Goal: Information Seeking & Learning: Learn about a topic

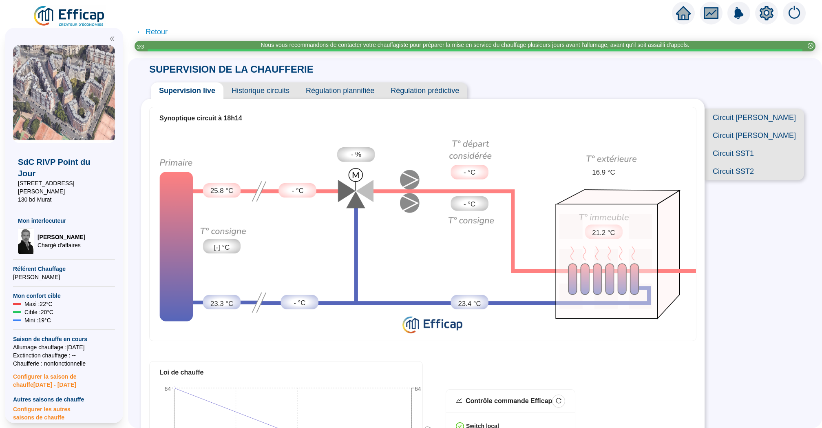
click at [93, 17] on img at bounding box center [70, 16] width 74 height 23
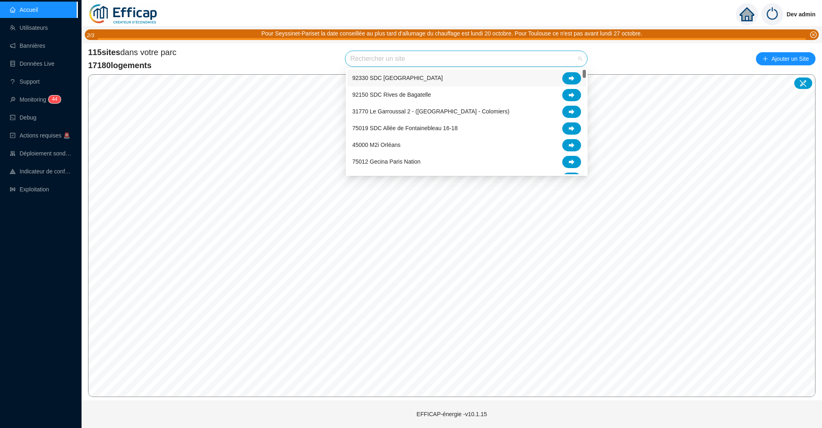
click at [395, 60] on input "search" at bounding box center [462, 58] width 225 height 15
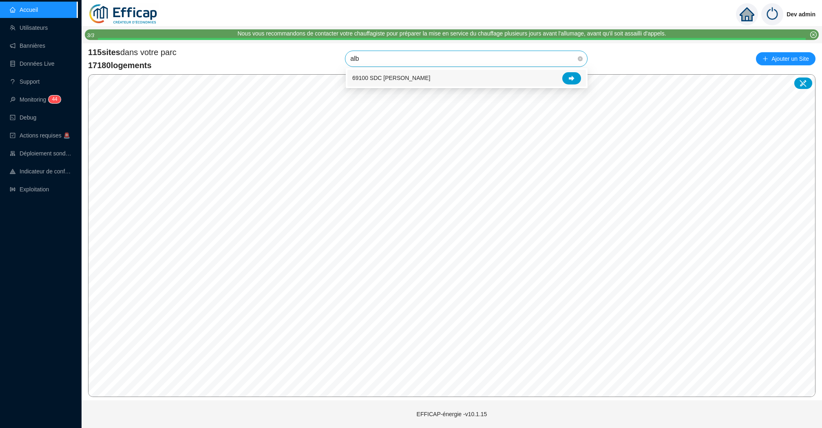
type input "albe"
click at [568, 73] on div at bounding box center [571, 78] width 19 height 12
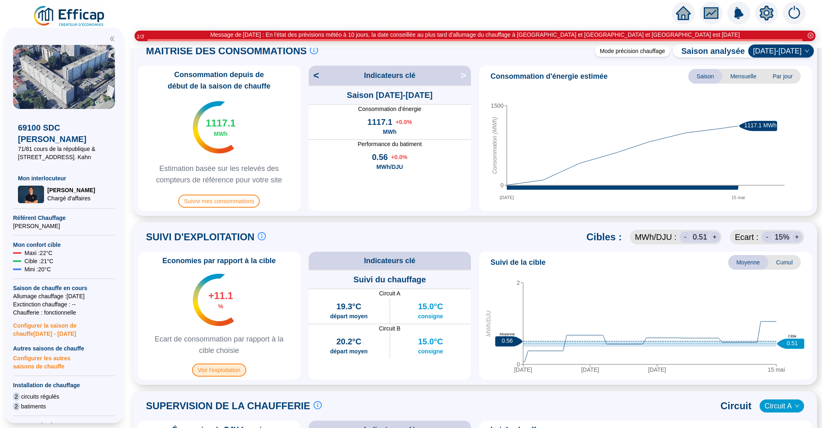
scroll to position [158, 0]
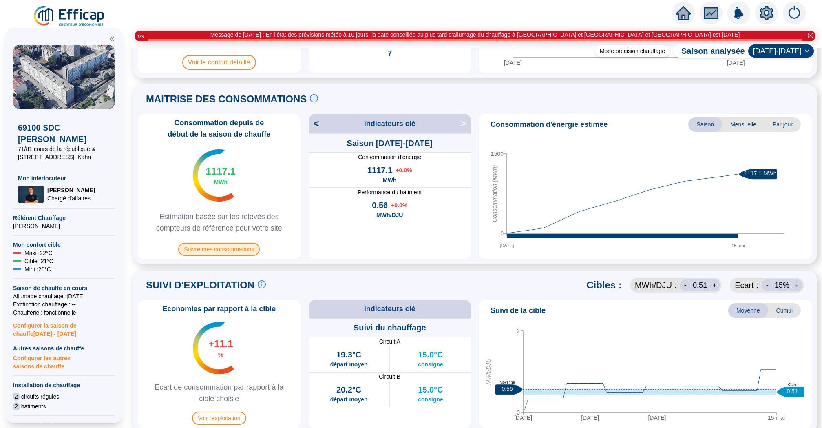
click at [225, 243] on span "Suivre mes consommations" at bounding box center [219, 249] width 82 height 13
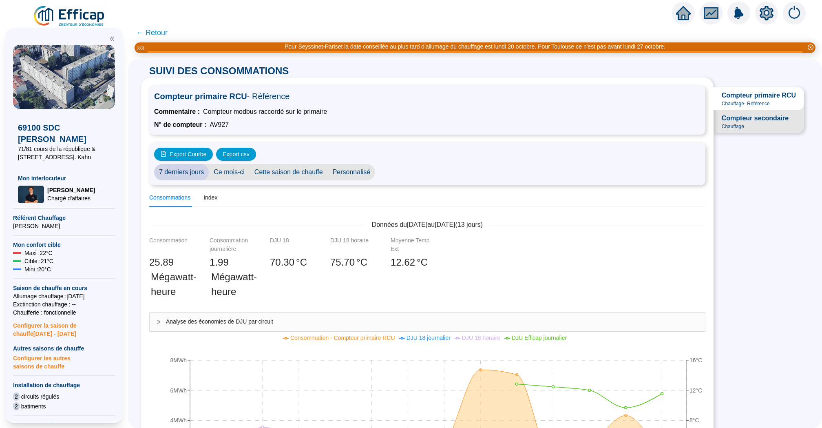
click at [157, 35] on span "← Retour" at bounding box center [151, 32] width 31 height 11
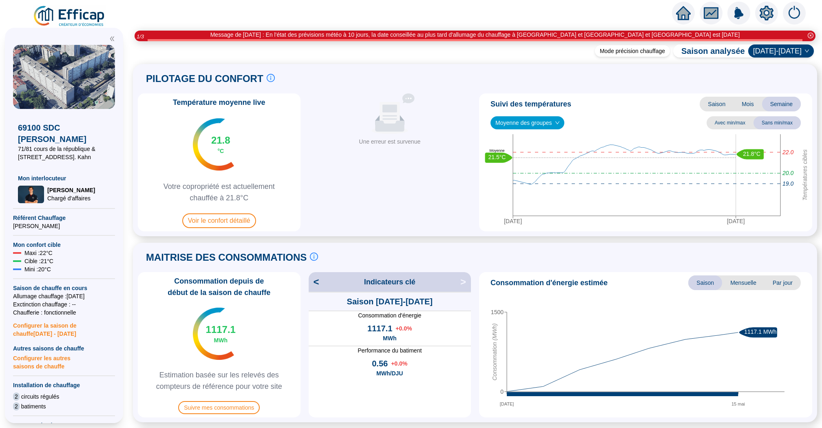
click at [688, 15] on icon "home" at bounding box center [683, 12] width 15 height 11
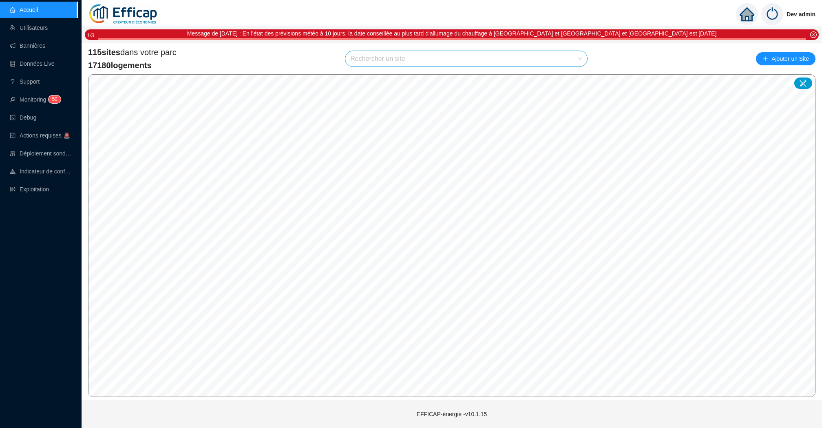
click at [449, 56] on input "search" at bounding box center [462, 58] width 225 height 15
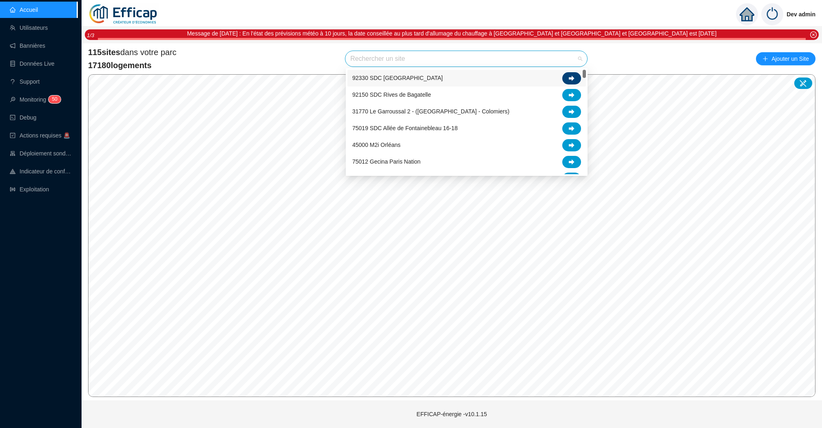
click at [570, 82] on div at bounding box center [571, 78] width 19 height 12
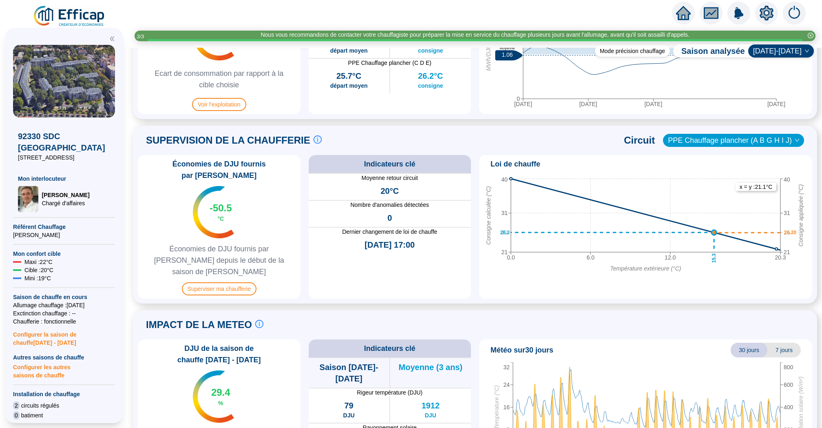
scroll to position [506, 0]
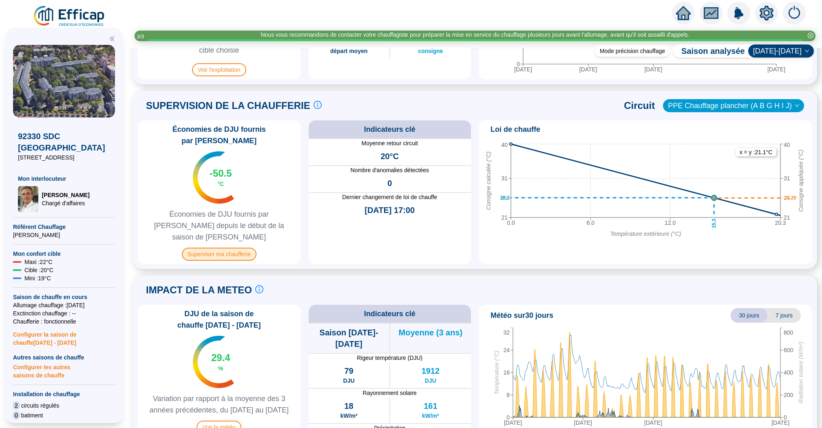
click at [219, 248] on span "Superviser ma chaufferie" at bounding box center [219, 254] width 75 height 13
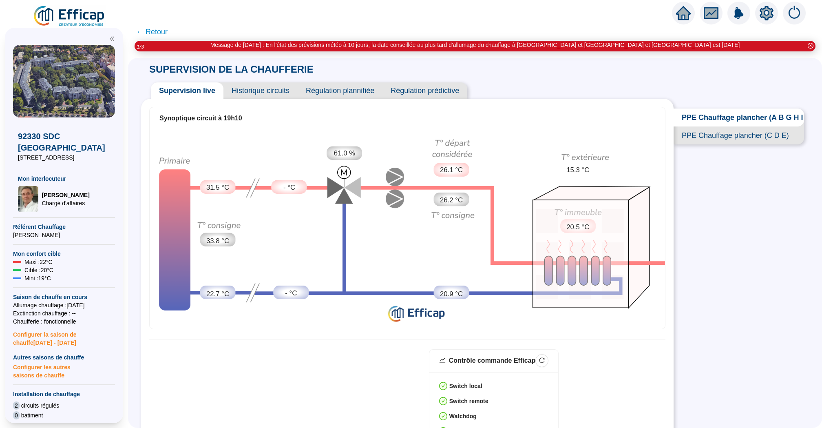
click at [153, 35] on span "← Retour" at bounding box center [151, 31] width 31 height 11
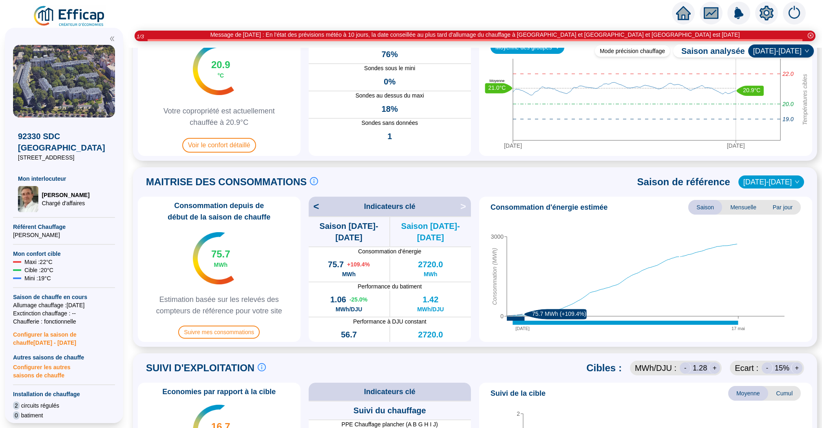
scroll to position [74, 0]
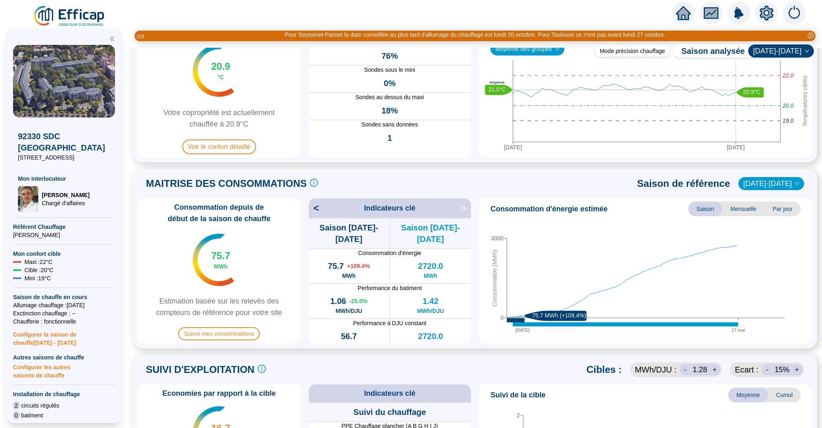
click at [763, 186] on span "2022-2023" at bounding box center [771, 183] width 56 height 12
click at [772, 201] on div "[DATE]-[DATE]" at bounding box center [777, 200] width 42 height 9
click at [478, 172] on div "MAITRISE DES CONSOMMATIONS Les consommations d'énergie proviennent des fourniss…" at bounding box center [475, 258] width 684 height 179
click at [685, 12] on icon "home" at bounding box center [683, 12] width 15 height 11
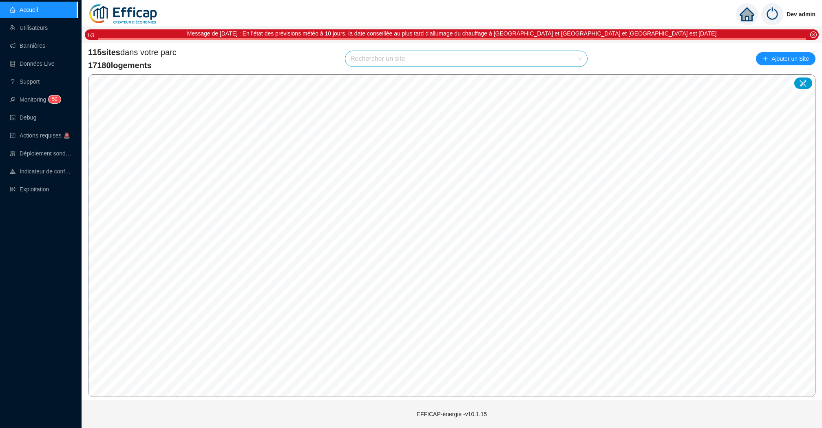
click at [322, 58] on div "115 sites dans votre parc 17180 logements Rechercher un site Ajouter un Site" at bounding box center [452, 58] width 728 height 24
click at [409, 53] on input "search" at bounding box center [462, 58] width 225 height 15
click at [455, 40] on div "Dev admin Message de Lundi 13/10/2025 : En l'état des prévisions météo à 10 jou…" at bounding box center [452, 214] width 741 height 428
click at [514, 46] on div "115 sites dans votre parc 17180 logements Rechercher un site Ajouter un Site" at bounding box center [452, 58] width 728 height 24
click at [604, 57] on div "115 sites dans votre parc 17180 logements Rechercher un site Ajouter un Site" at bounding box center [452, 58] width 728 height 24
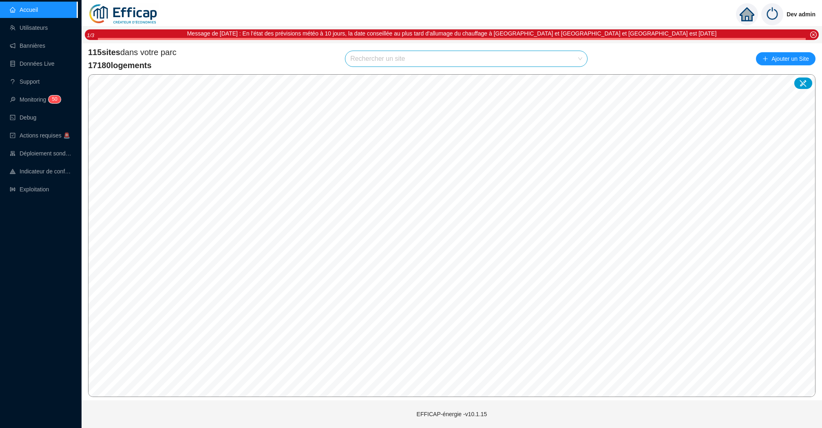
click at [509, 50] on div "115 sites dans votre parc 17180 logements Rechercher un site Ajouter un Site" at bounding box center [452, 58] width 728 height 24
click at [464, 38] on div at bounding box center [452, 39] width 708 height 2
click at [399, 58] on input "search" at bounding box center [462, 58] width 225 height 15
click at [322, 58] on div "115 sites dans votre parc 17180 logements Rechercher un site Ajouter un Site" at bounding box center [452, 58] width 728 height 24
click at [402, 51] on div "Rechercher un site" at bounding box center [466, 59] width 243 height 16
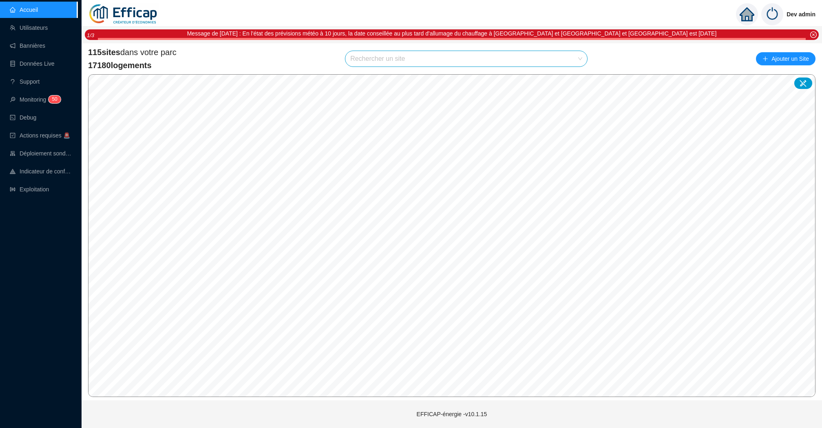
click at [461, 47] on div "115 sites dans votre parc 17180 logements Rechercher un site Ajouter un Site" at bounding box center [452, 58] width 728 height 24
click at [541, 57] on input "search" at bounding box center [462, 58] width 225 height 15
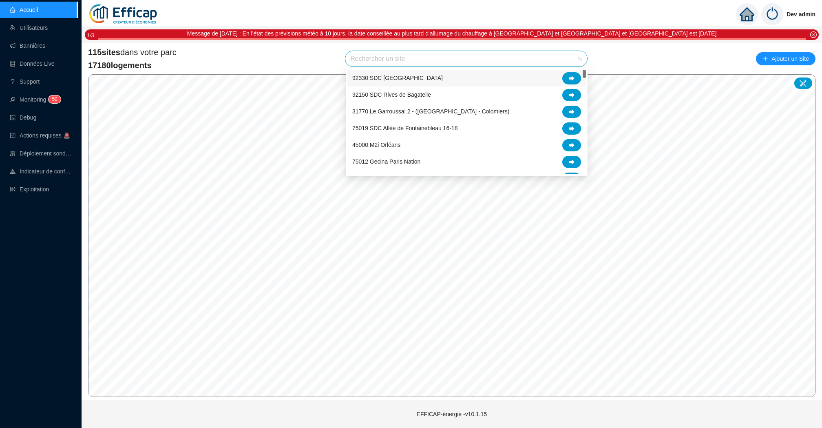
click at [626, 65] on div "115 sites dans votre parc 17180 logements Rechercher un site Ajouter un Site" at bounding box center [452, 58] width 728 height 24
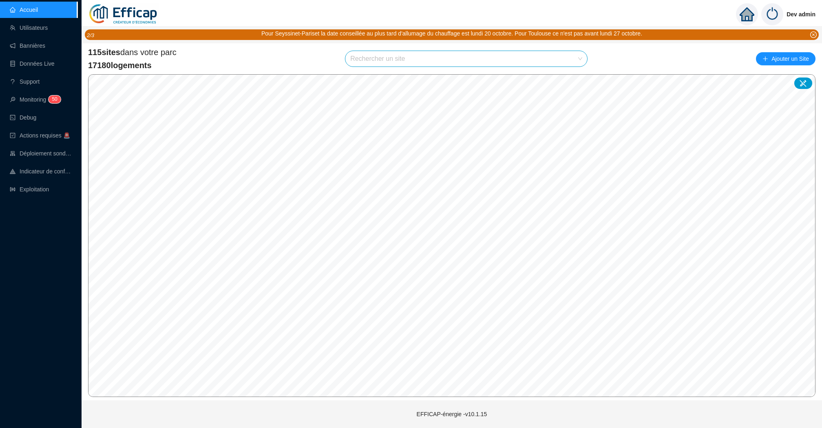
click at [543, 59] on input "search" at bounding box center [462, 58] width 225 height 15
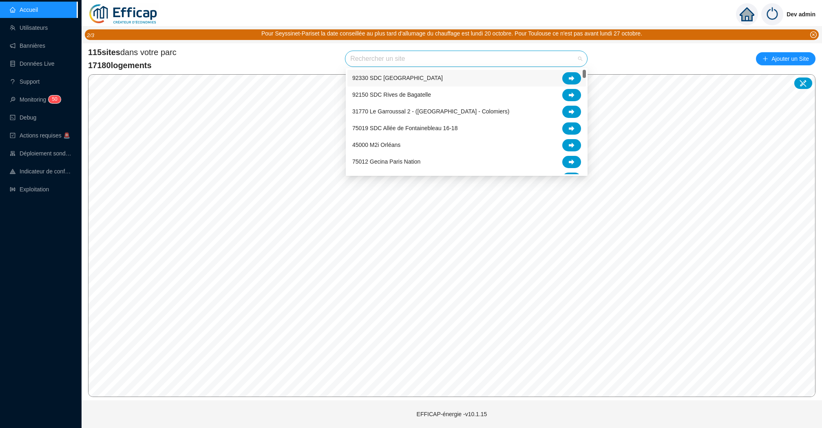
click at [458, 43] on div "115 sites dans votre parc 17180 logements Rechercher un site Ajouter un Site © …" at bounding box center [452, 221] width 741 height 357
click at [388, 59] on input "search" at bounding box center [462, 58] width 225 height 15
click at [320, 62] on div "115 sites dans votre parc 17180 logements Rechercher un site Ajouter un Site" at bounding box center [452, 58] width 728 height 24
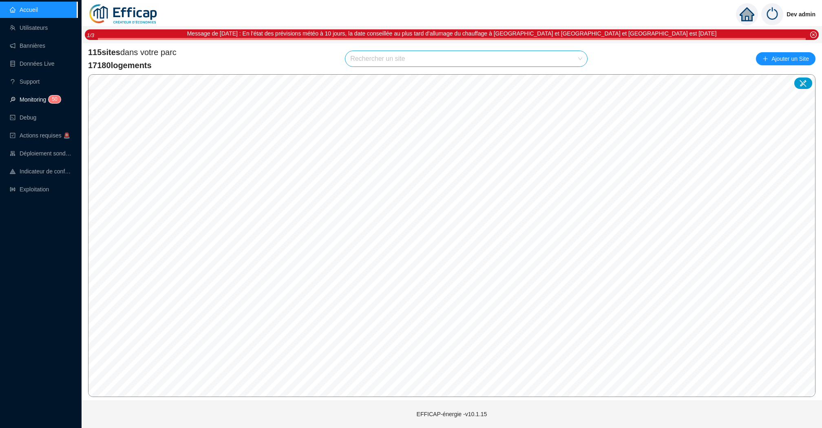
click at [44, 101] on link "Monitoring 5 0" at bounding box center [34, 99] width 49 height 7
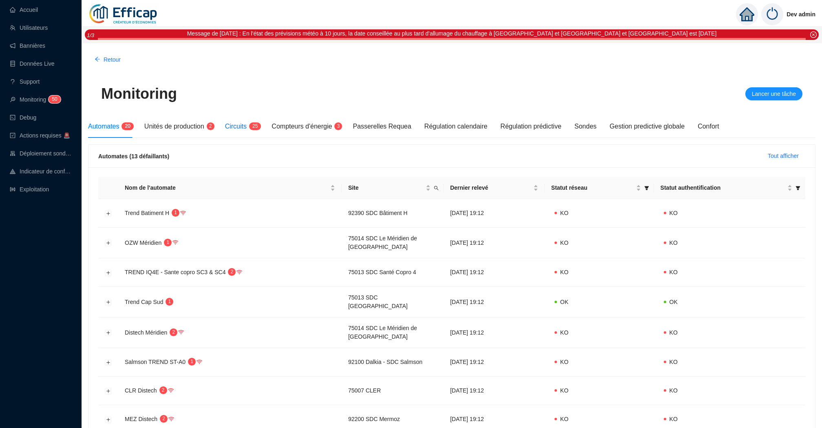
click at [245, 128] on span "Circuits" at bounding box center [236, 126] width 22 height 7
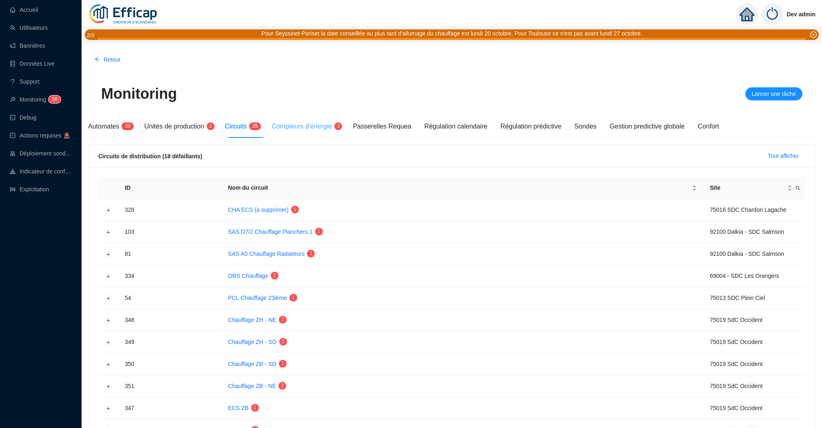
click at [302, 131] on div "Compteurs d'énergie 3" at bounding box center [306, 126] width 68 height 23
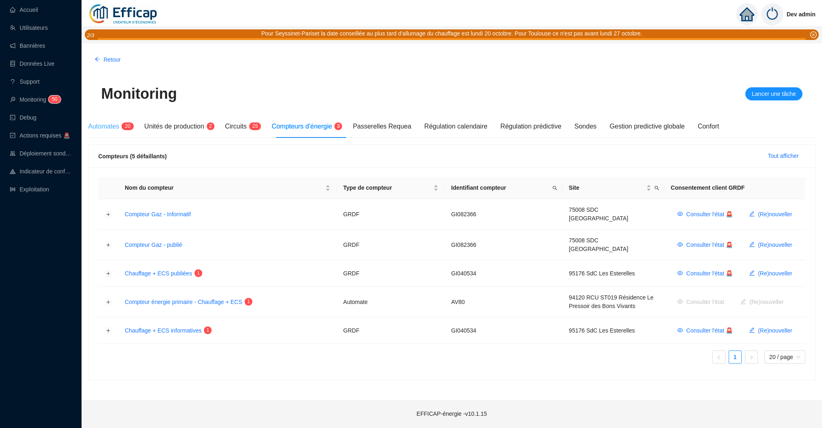
click at [128, 135] on div "Automates 2 0" at bounding box center [109, 126] width 43 height 23
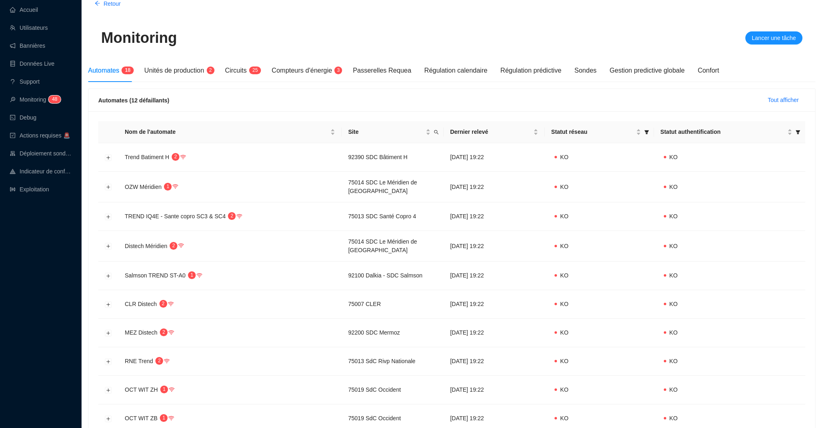
scroll to position [28, 0]
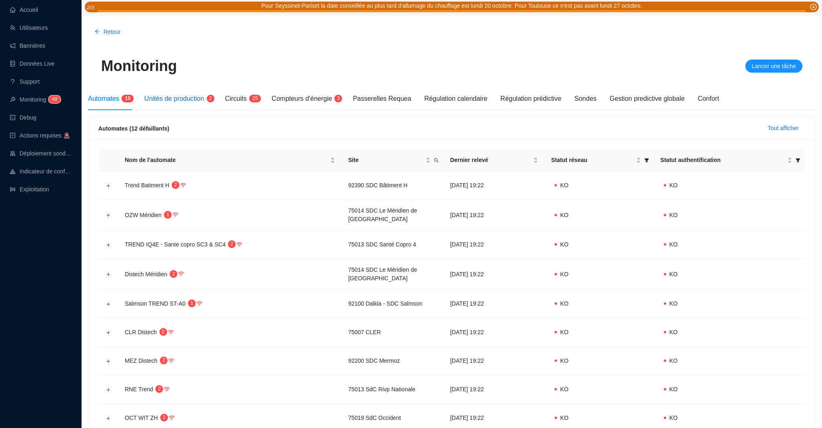
click at [198, 99] on span "Unités de production" at bounding box center [174, 98] width 60 height 7
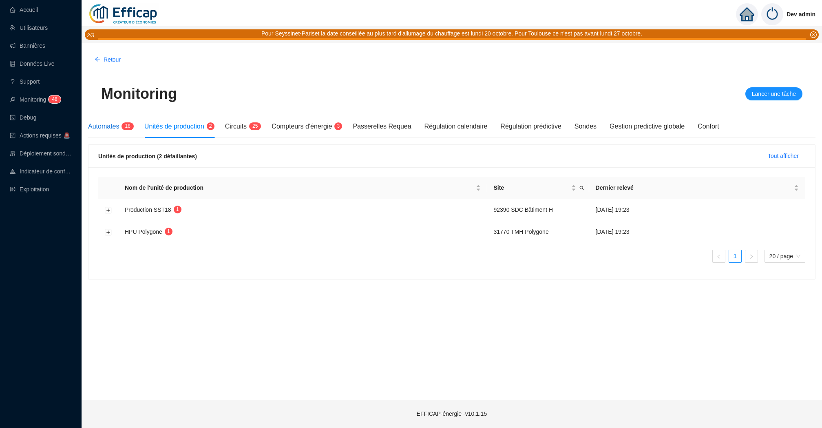
click at [119, 130] on div "Automates 1 8" at bounding box center [109, 127] width 43 height 10
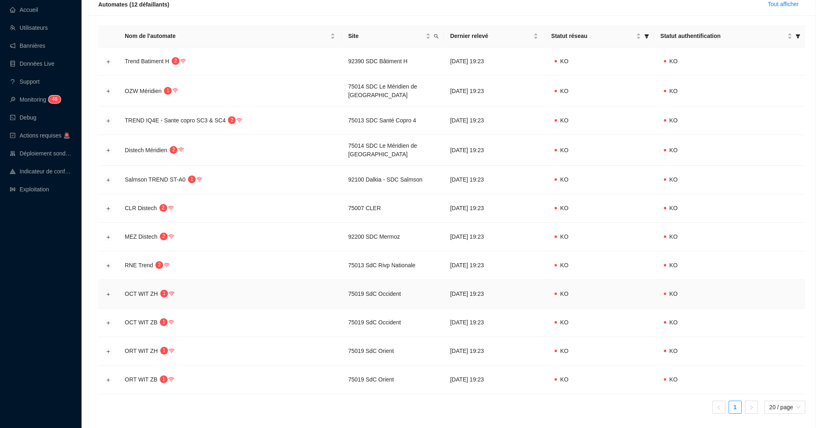
scroll to position [142, 0]
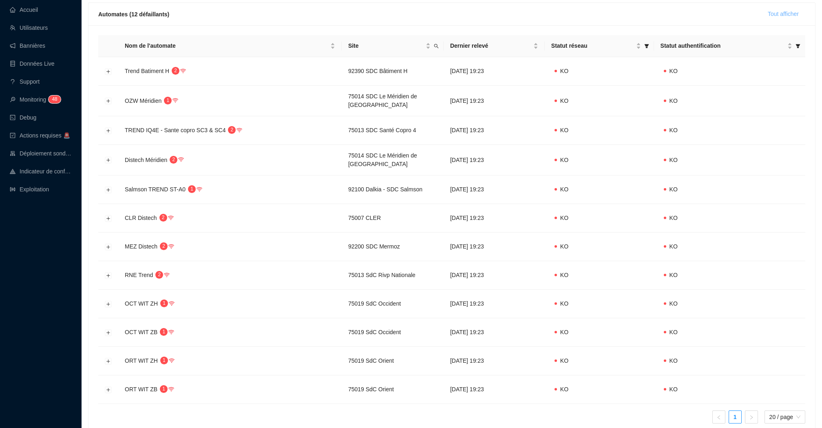
click at [774, 14] on span "Tout afficher" at bounding box center [783, 14] width 31 height 9
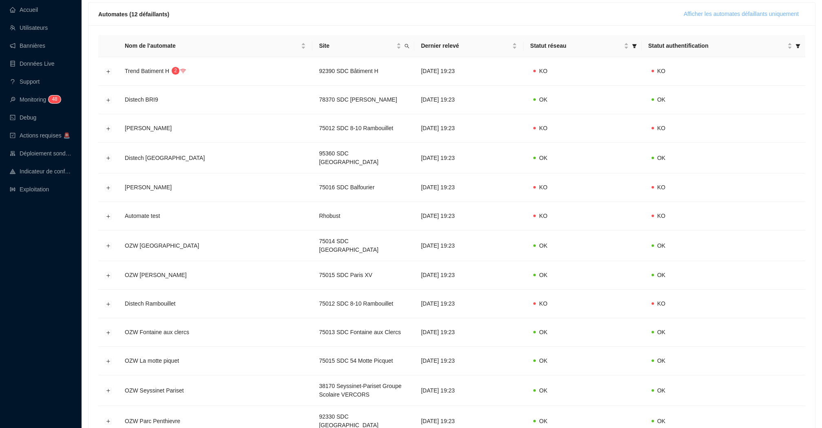
click at [774, 14] on span "Afficher les automates défaillants uniquement" at bounding box center [741, 14] width 115 height 9
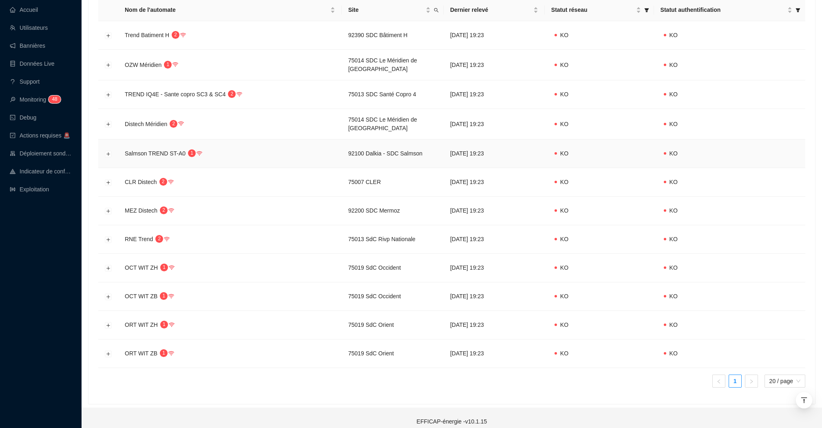
scroll to position [179, 0]
click at [107, 177] on button "Développer la ligne" at bounding box center [108, 180] width 7 height 7
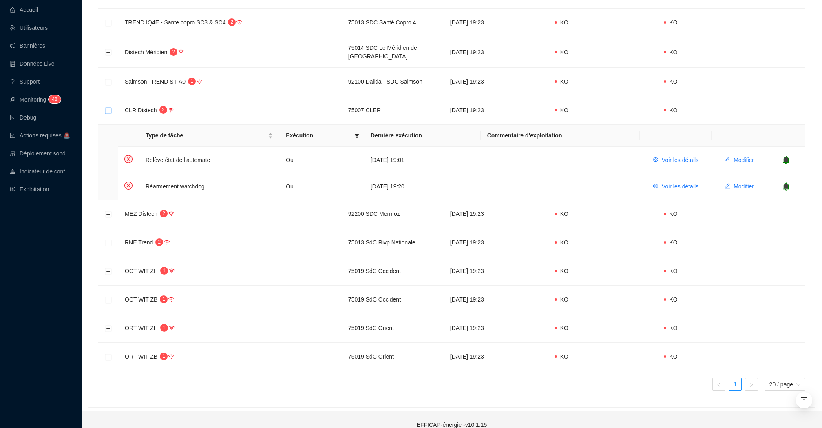
scroll to position [254, 0]
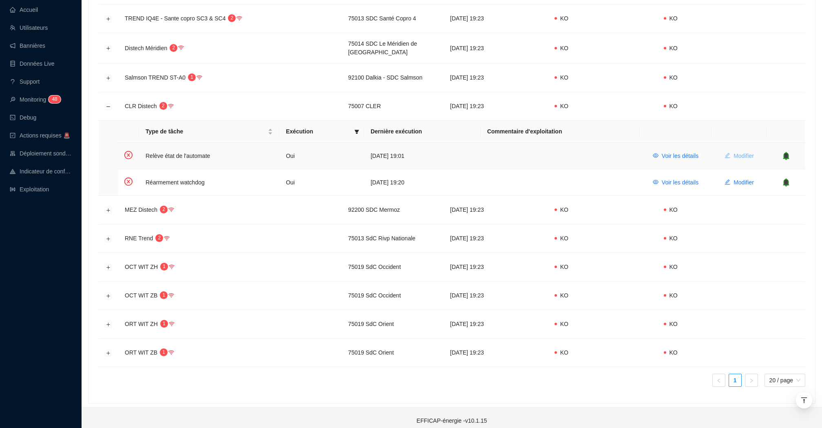
click at [740, 152] on span "Modifier" at bounding box center [744, 156] width 20 height 9
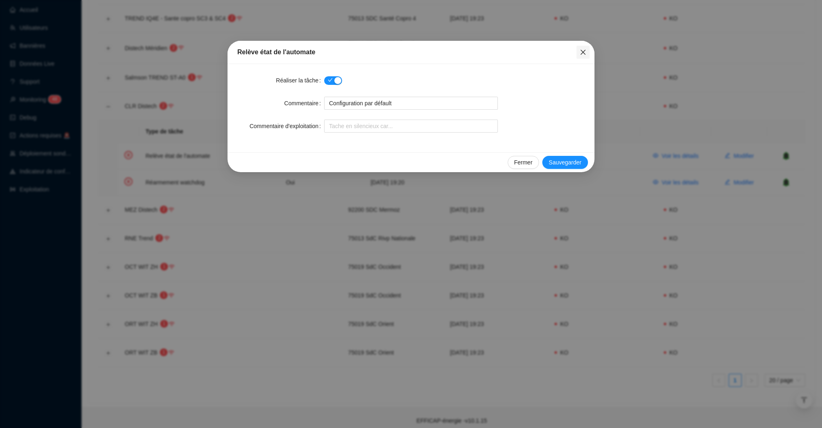
click at [579, 54] on span "Fermer" at bounding box center [583, 52] width 13 height 7
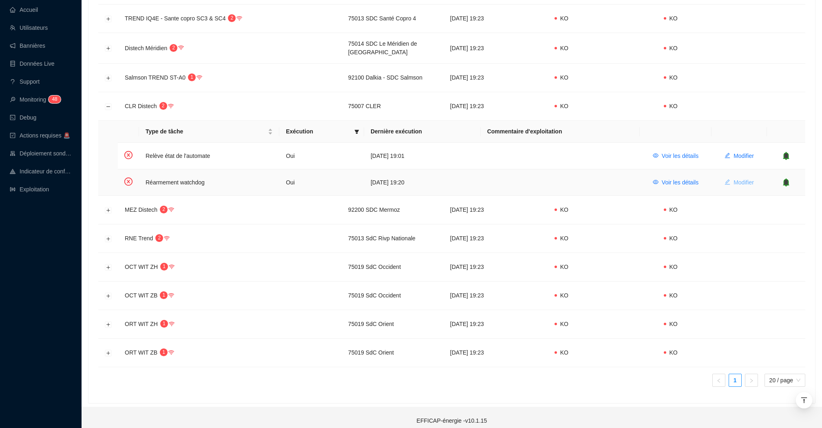
click at [736, 178] on span "Modifier" at bounding box center [744, 182] width 20 height 9
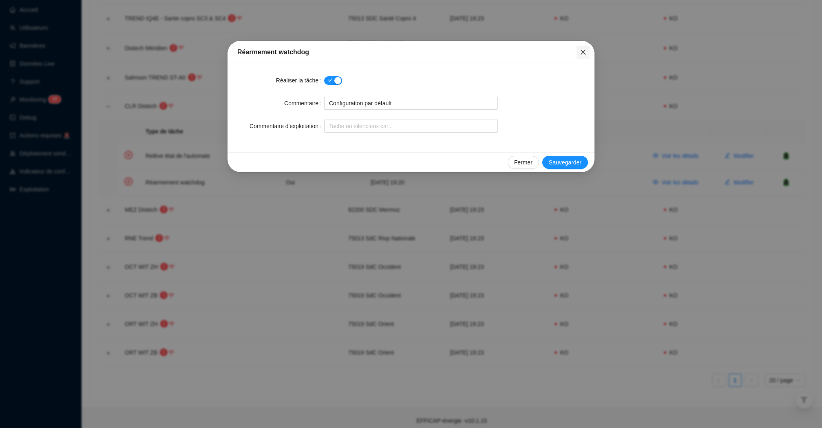
click at [577, 54] on span "Fermer" at bounding box center [583, 52] width 13 height 7
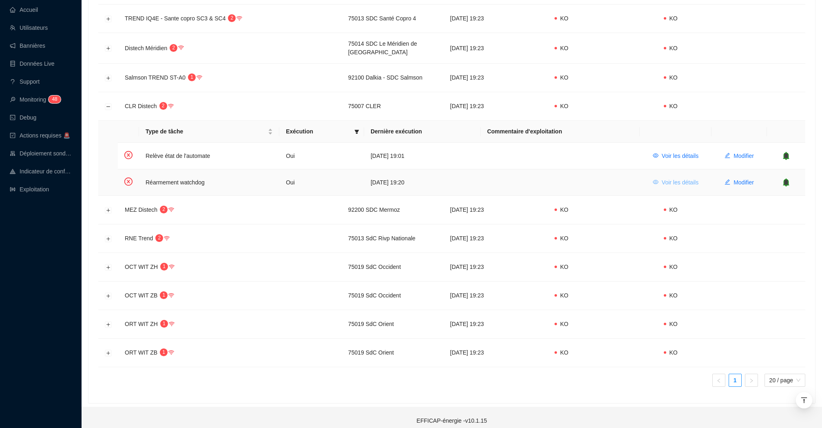
click at [677, 178] on span "Voir les détails" at bounding box center [680, 182] width 37 height 9
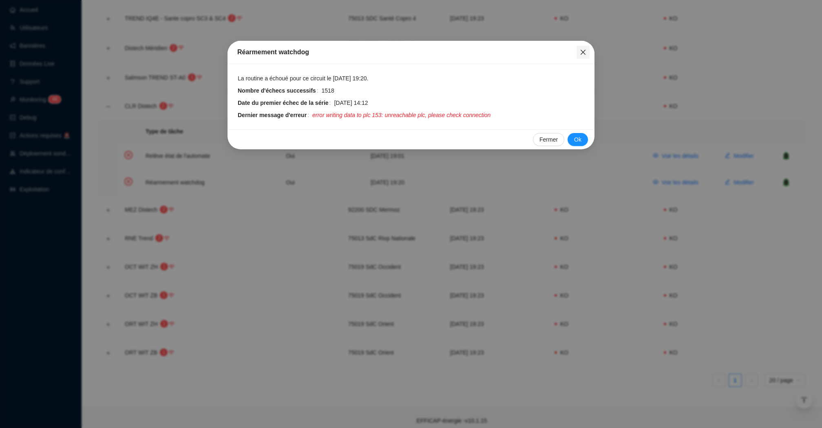
click at [584, 52] on icon "close" at bounding box center [583, 52] width 7 height 7
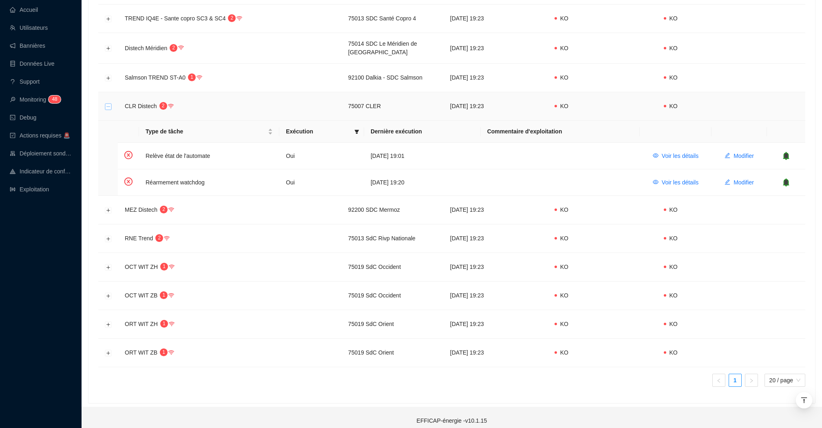
click at [106, 103] on button "Réduire la ligne" at bounding box center [108, 106] width 7 height 7
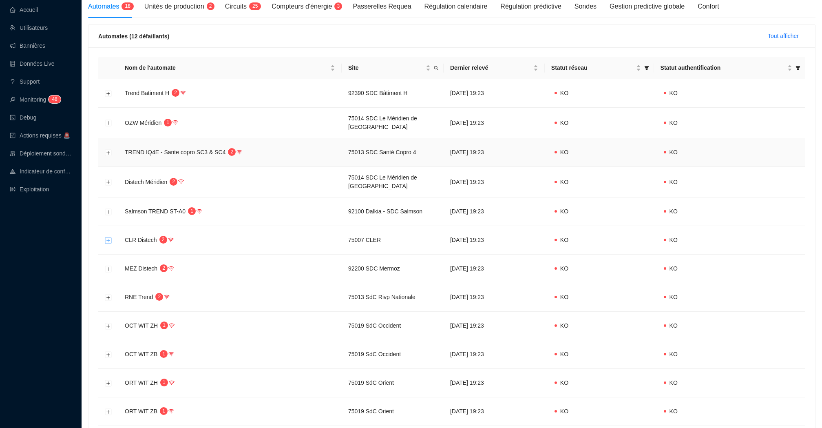
scroll to position [0, 0]
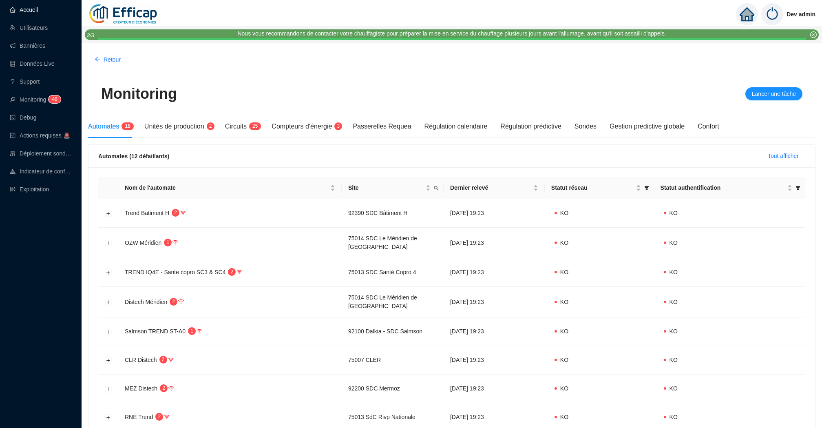
click at [23, 12] on link "Accueil" at bounding box center [24, 10] width 28 height 7
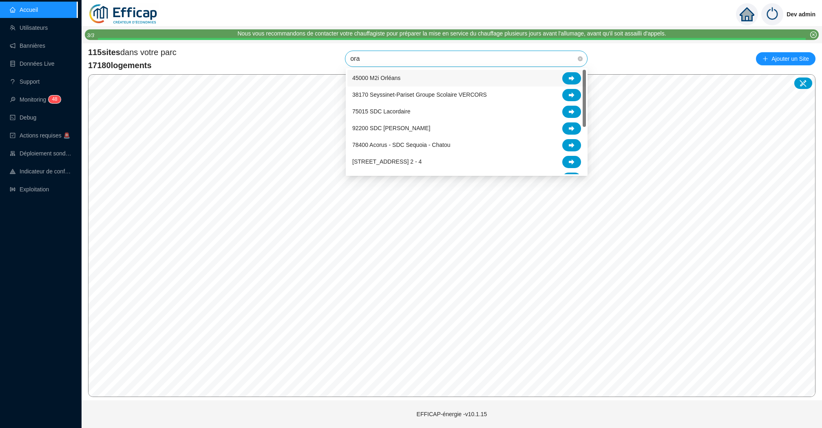
type input "oran"
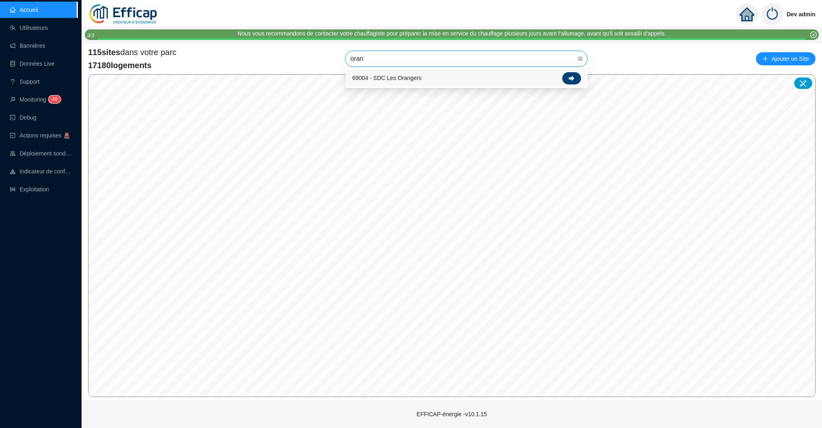
click at [568, 81] on div at bounding box center [571, 78] width 19 height 12
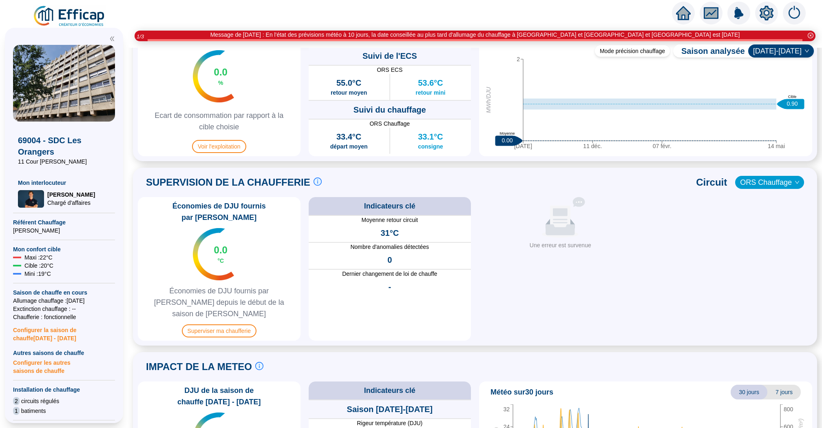
scroll to position [459, 0]
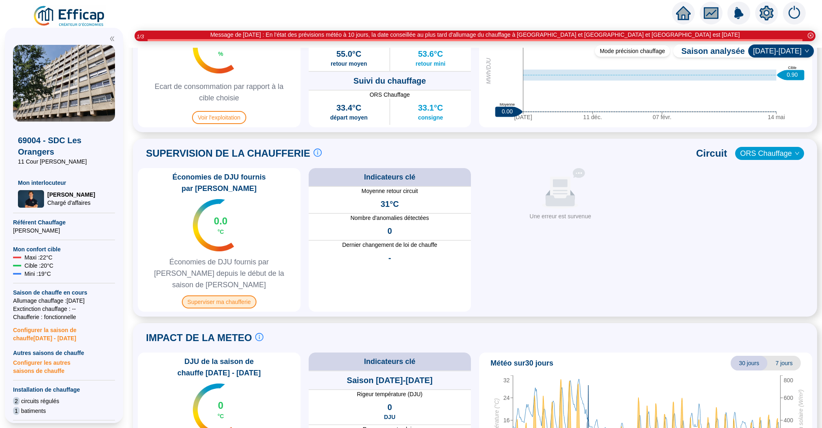
click at [234, 295] on span "Superviser ma chaufferie" at bounding box center [219, 301] width 75 height 13
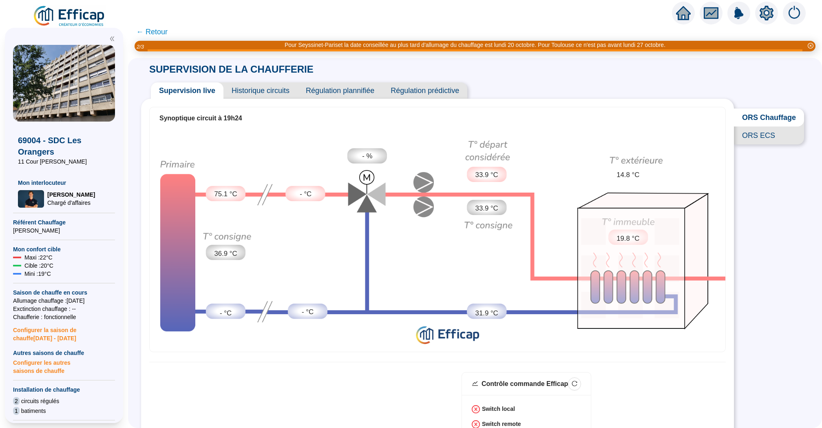
click at [276, 94] on span "Historique circuits" at bounding box center [260, 90] width 74 height 16
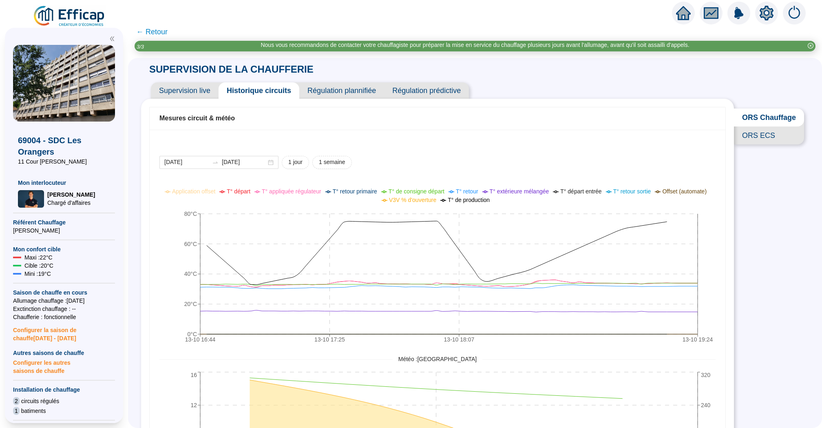
click at [183, 91] on span "Supervision live" at bounding box center [185, 90] width 68 height 16
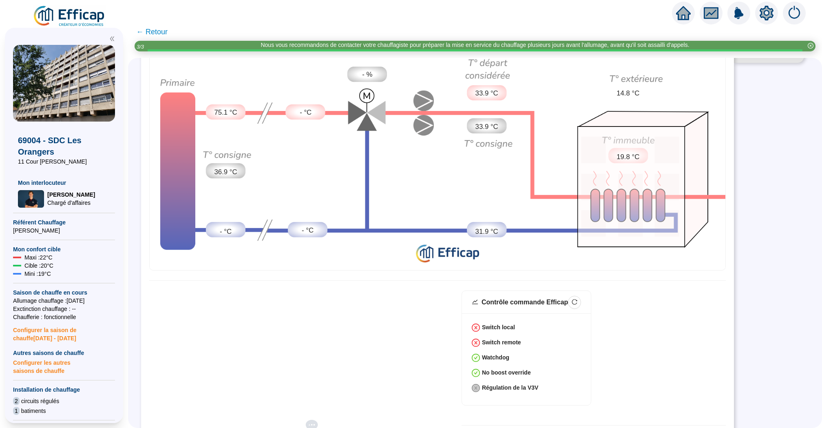
scroll to position [20, 0]
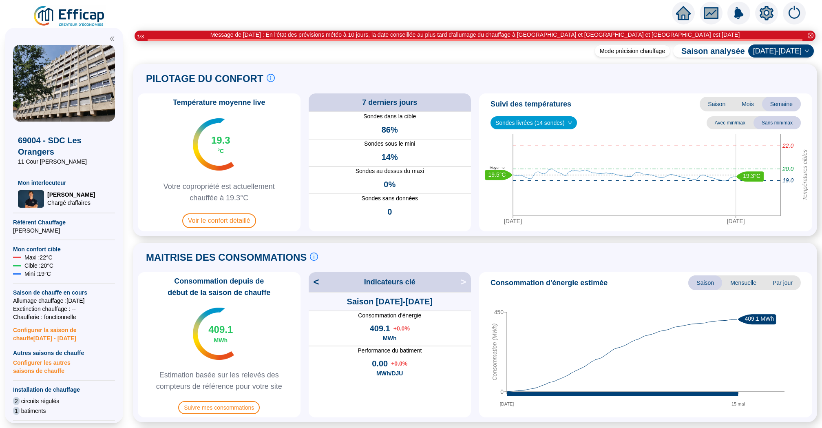
click at [679, 21] on div at bounding box center [683, 13] width 23 height 23
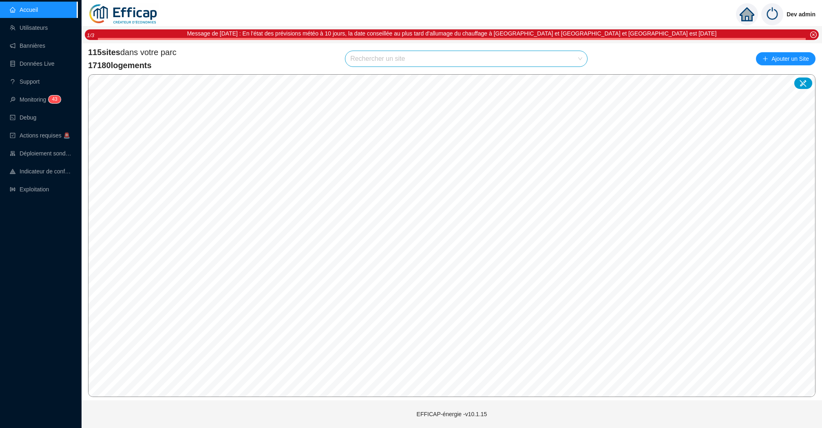
click at [370, 60] on input "search" at bounding box center [462, 58] width 225 height 15
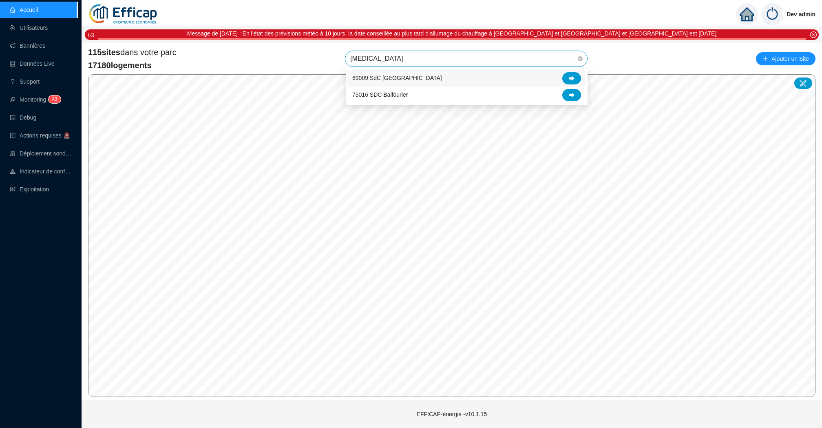
type input "balm"
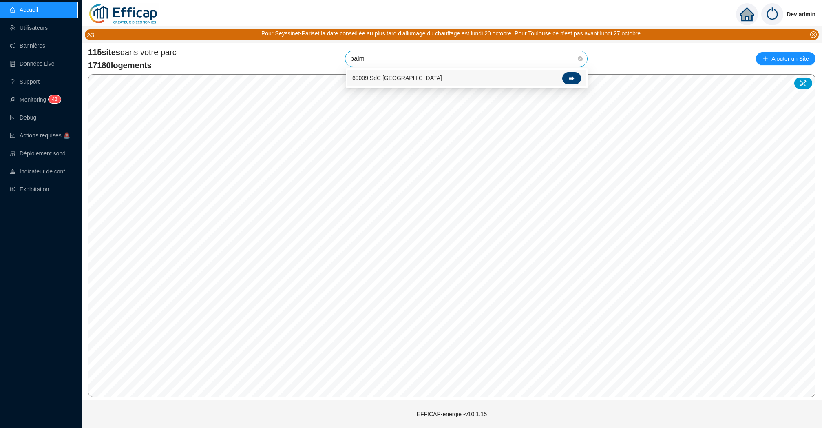
click at [570, 75] on div at bounding box center [571, 78] width 19 height 12
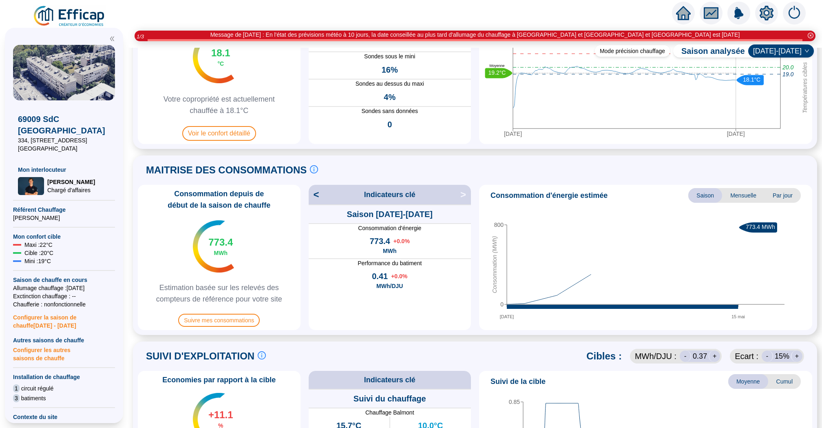
scroll to position [92, 0]
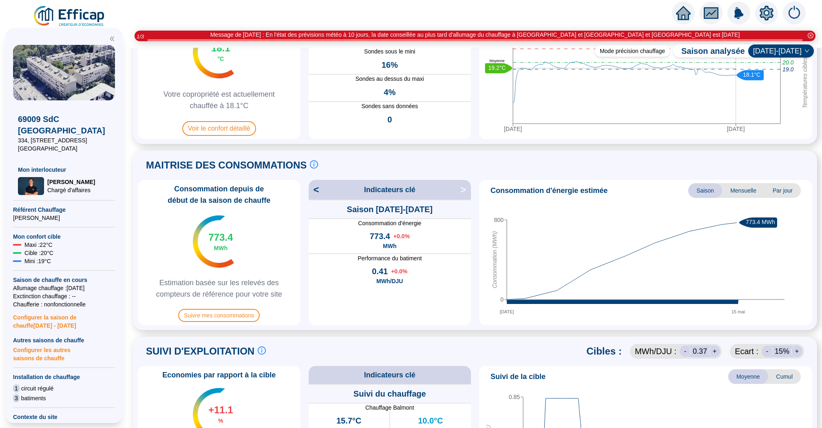
click at [252, 142] on div "PILOTAGE DU CONFORT Le pilotage du confort est fondamental pour le confort de t…" at bounding box center [475, 58] width 684 height 172
click at [252, 129] on span "Voir le confort détaillé" at bounding box center [219, 128] width 74 height 15
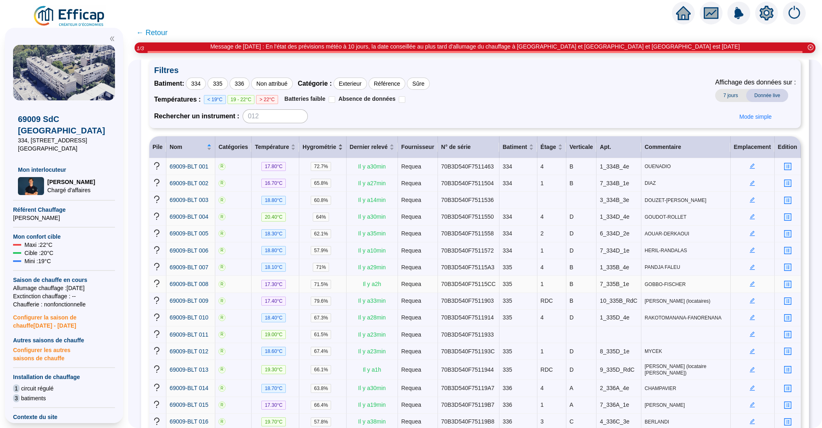
scroll to position [23, 0]
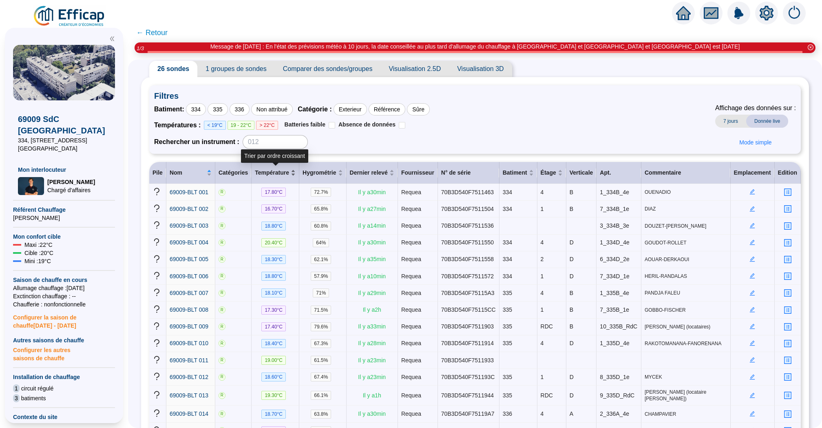
click at [294, 171] on div "Température" at bounding box center [275, 172] width 41 height 9
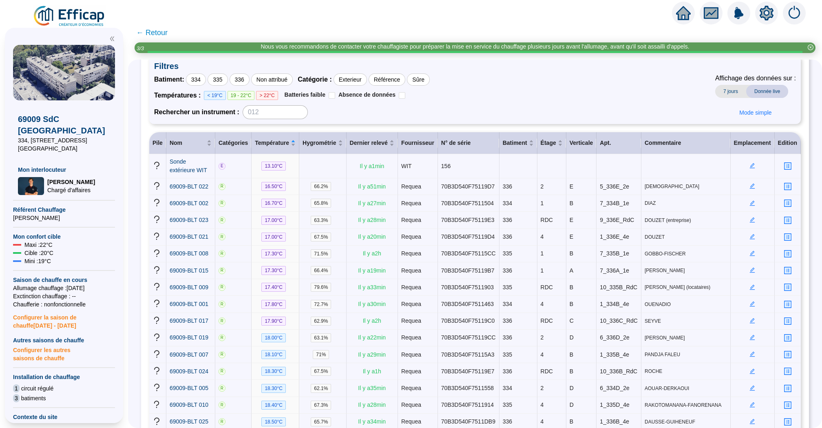
scroll to position [0, 0]
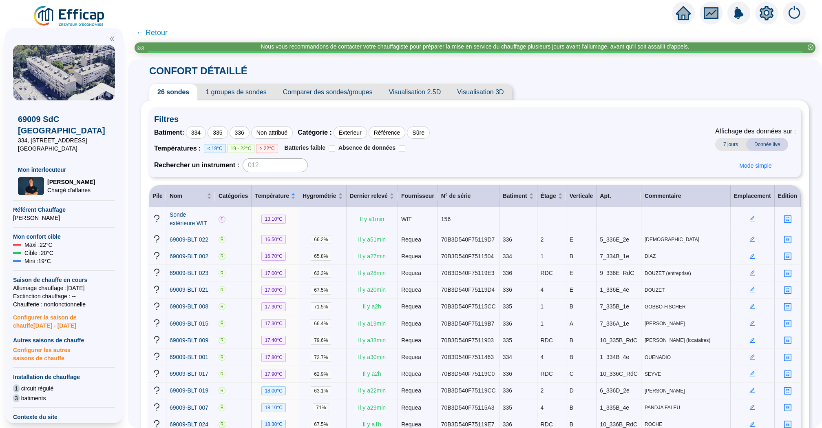
click at [158, 32] on span "← Retour" at bounding box center [151, 32] width 31 height 11
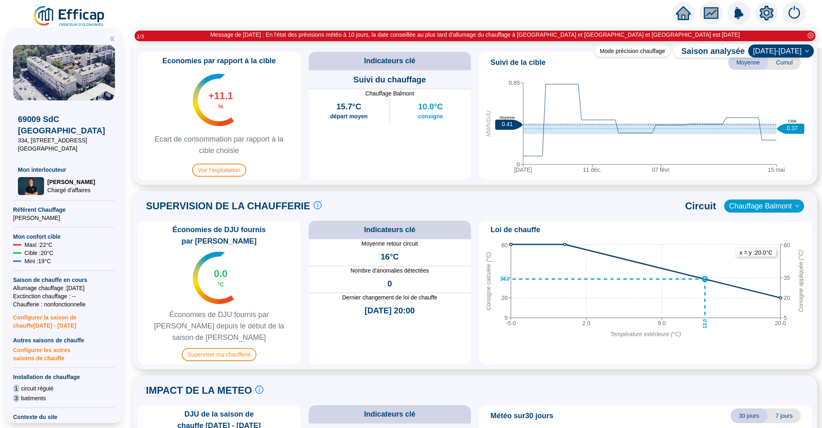
scroll to position [422, 0]
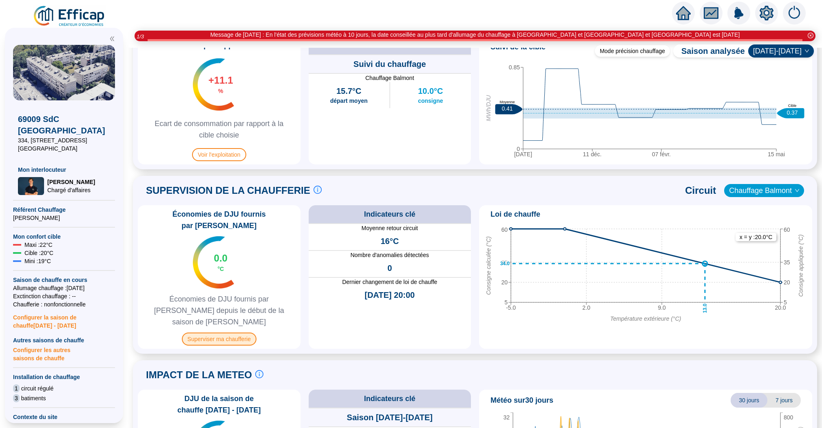
click at [237, 332] on span "Superviser ma chaufferie" at bounding box center [219, 338] width 75 height 13
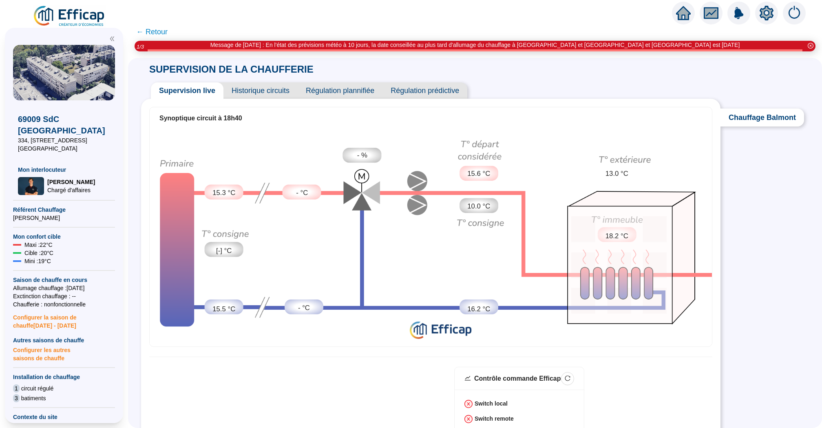
click at [149, 29] on span "← Retour" at bounding box center [151, 31] width 31 height 11
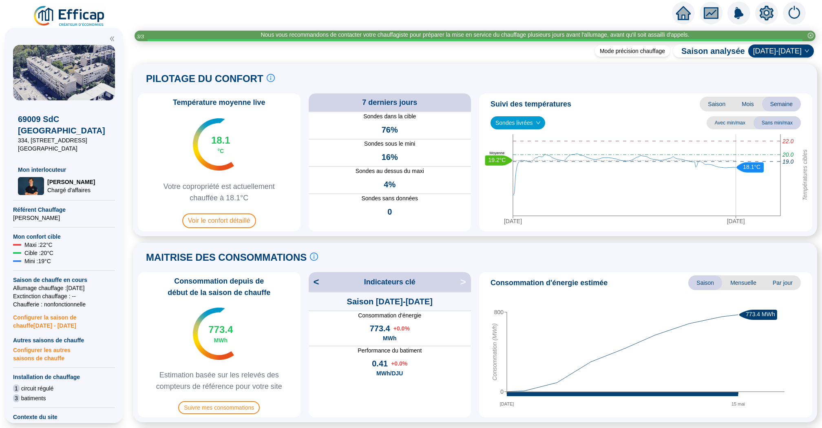
click at [681, 16] on icon "home" at bounding box center [683, 12] width 15 height 11
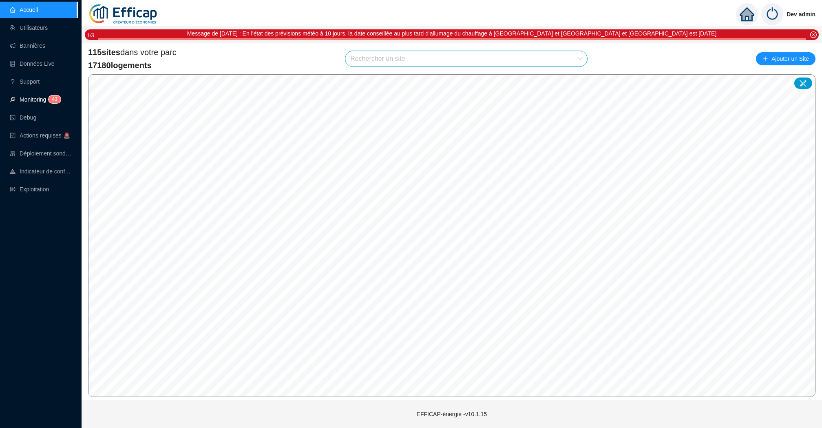
click at [23, 101] on link "Monitoring 4 3" at bounding box center [34, 99] width 49 height 7
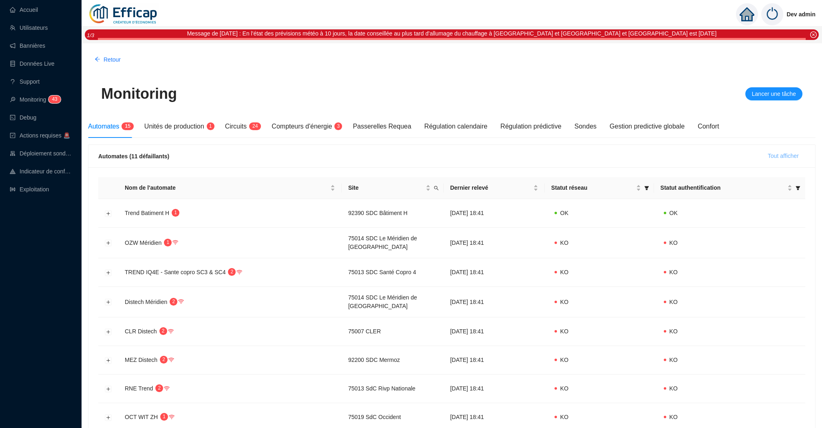
click at [775, 157] on span "Tout afficher" at bounding box center [783, 156] width 31 height 9
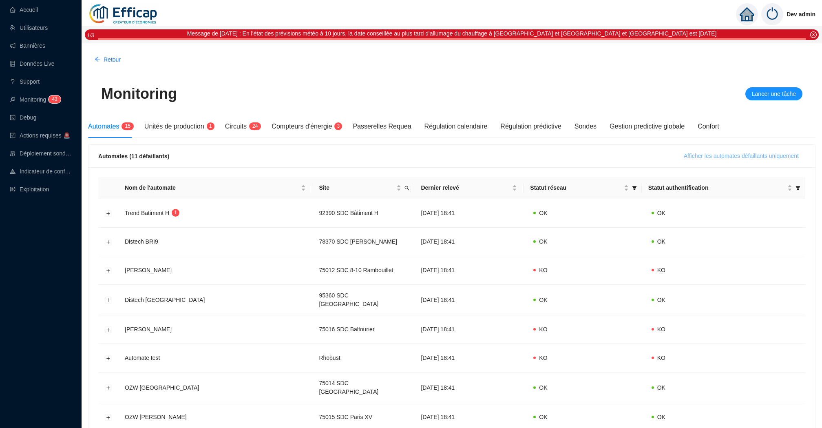
click at [755, 156] on span "Afficher les automates défaillants uniquement" at bounding box center [741, 156] width 115 height 9
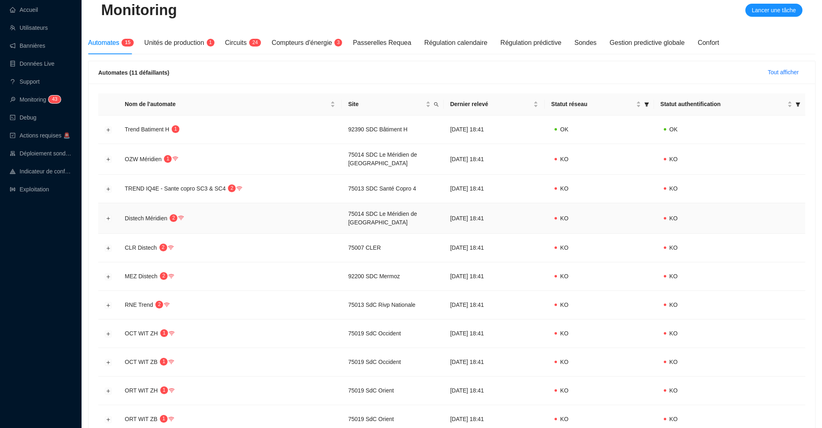
scroll to position [86, 0]
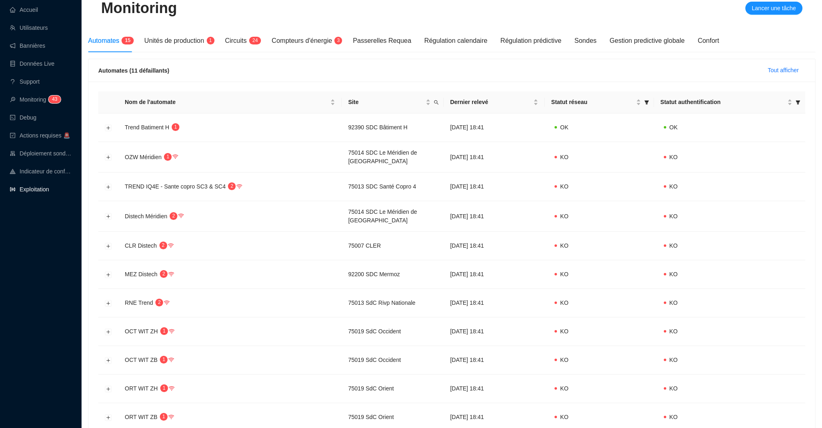
click at [19, 187] on link "Exploitation" at bounding box center [29, 189] width 39 height 7
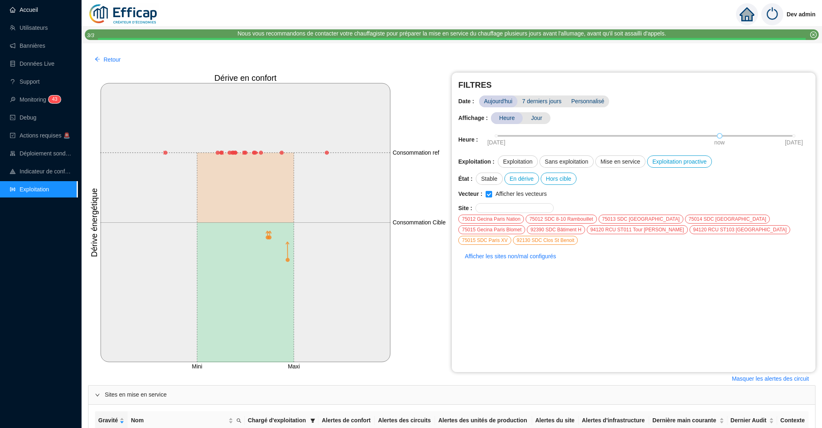
click at [38, 7] on link "Accueil" at bounding box center [24, 10] width 28 height 7
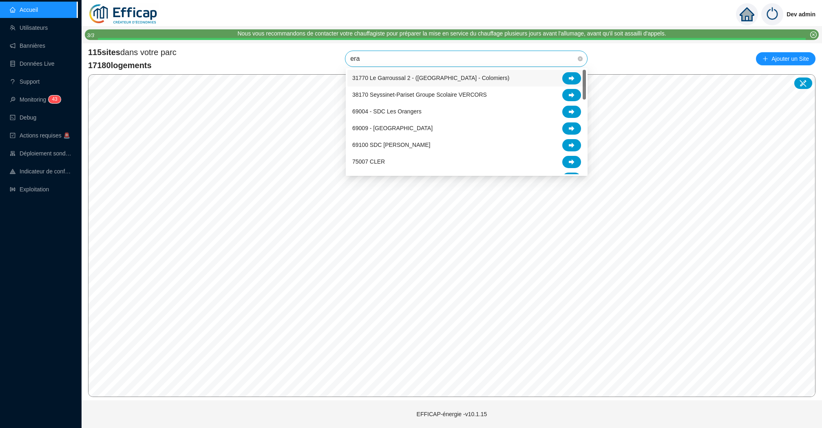
type input "erab"
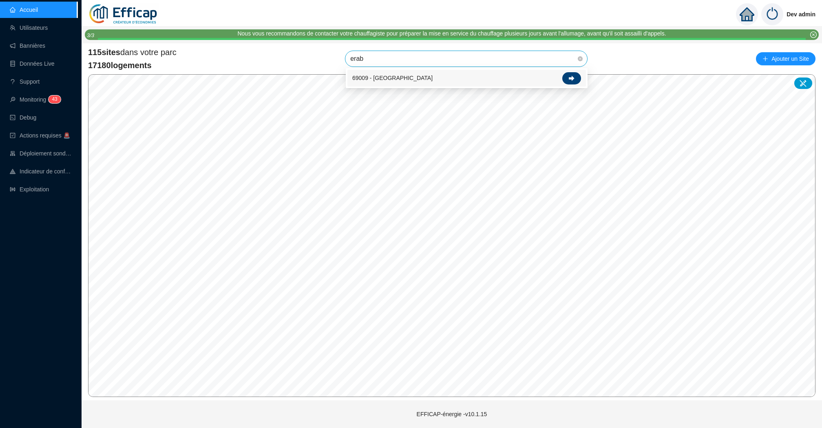
click at [571, 77] on icon at bounding box center [572, 78] width 6 height 6
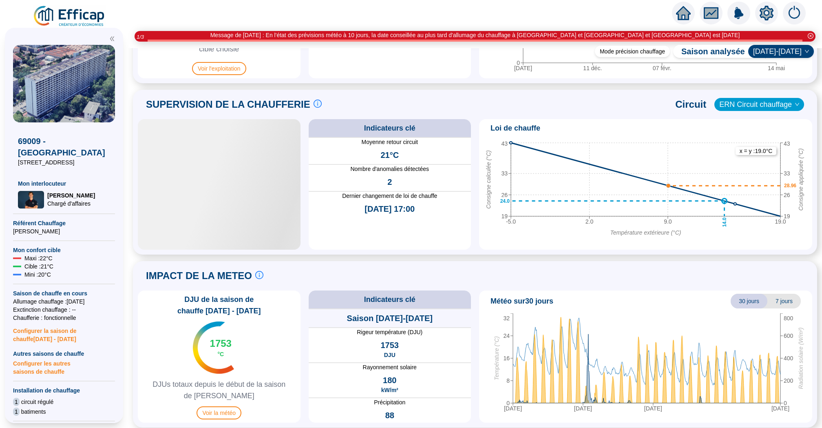
scroll to position [502, 0]
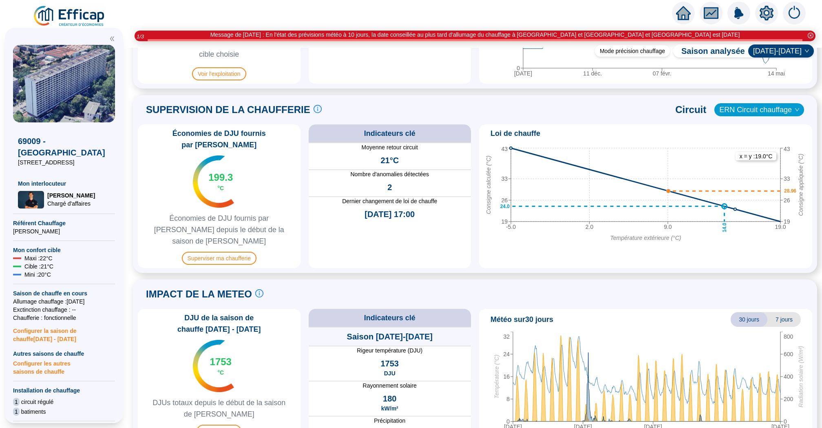
click at [232, 248] on div "Économies de DJU fournis par Efficap 199.3 °C Économies de DJU fournis par Effi…" at bounding box center [219, 196] width 163 height 144
click at [237, 252] on span "Superviser ma chaufferie" at bounding box center [219, 258] width 75 height 13
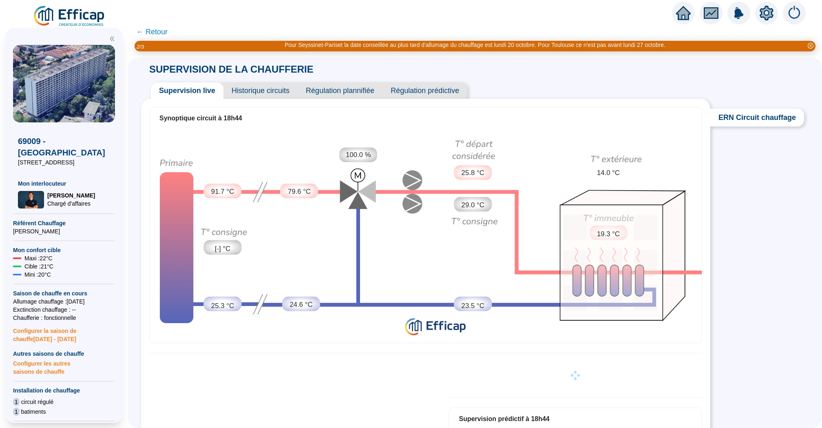
click at [258, 90] on span "Historique circuits" at bounding box center [260, 90] width 74 height 16
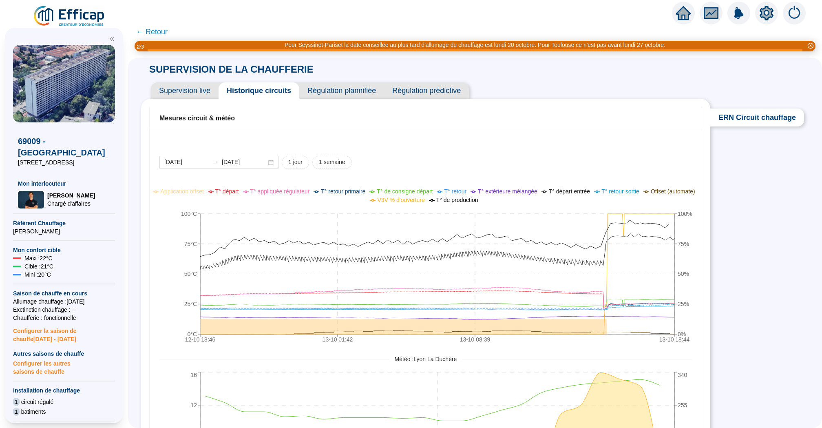
click at [685, 16] on icon "home" at bounding box center [683, 13] width 15 height 14
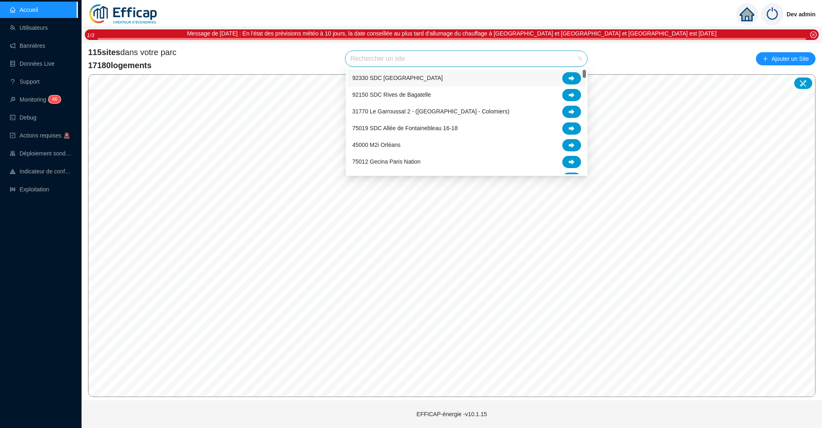
click at [387, 59] on input "search" at bounding box center [462, 58] width 225 height 15
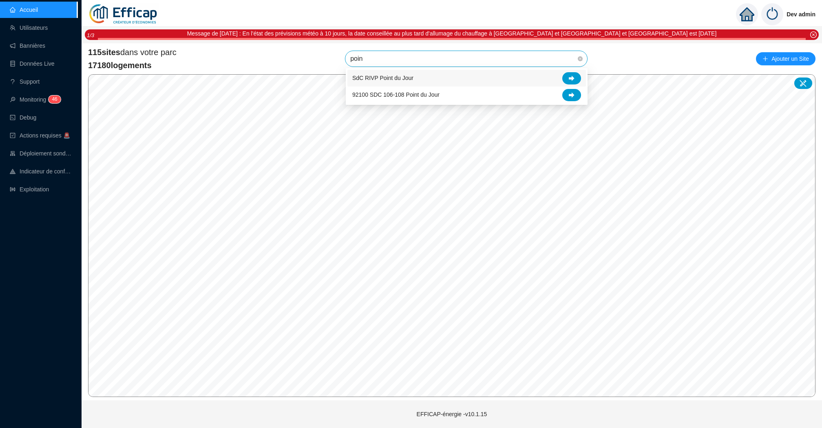
type input "point"
click at [576, 78] on div at bounding box center [571, 78] width 19 height 12
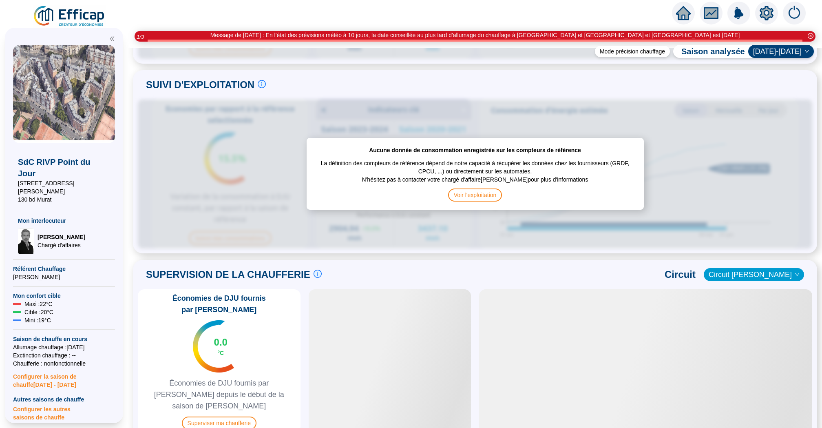
scroll to position [511, 0]
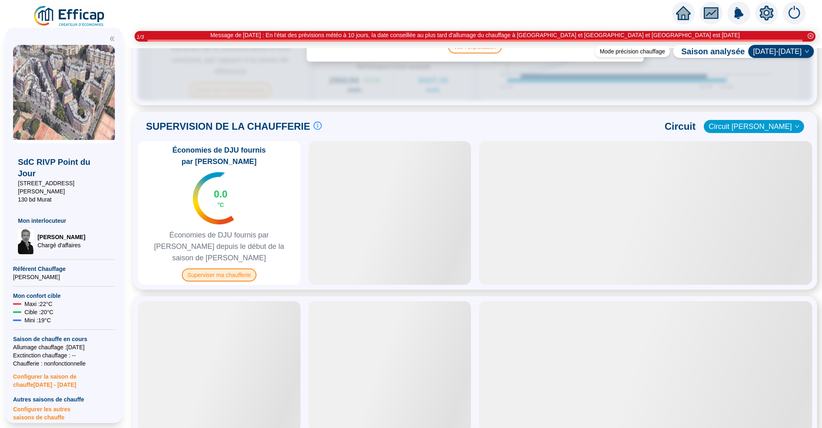
click at [217, 268] on span "Superviser ma chaufferie" at bounding box center [219, 274] width 75 height 13
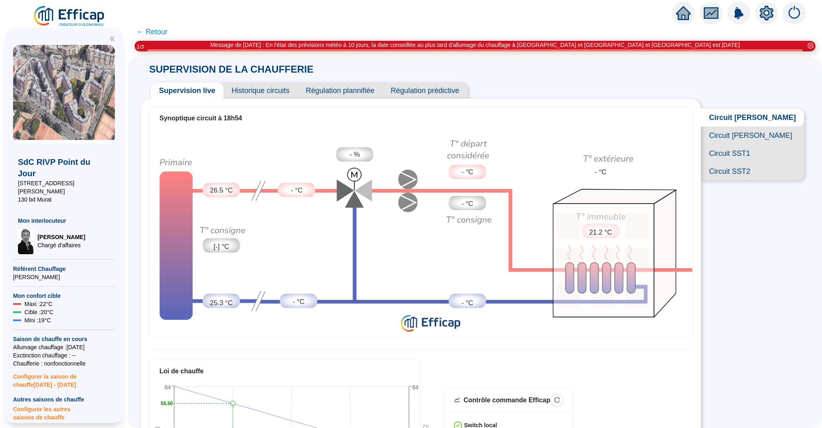
click at [745, 126] on span "Circuit Abel Niox" at bounding box center [752, 135] width 103 height 18
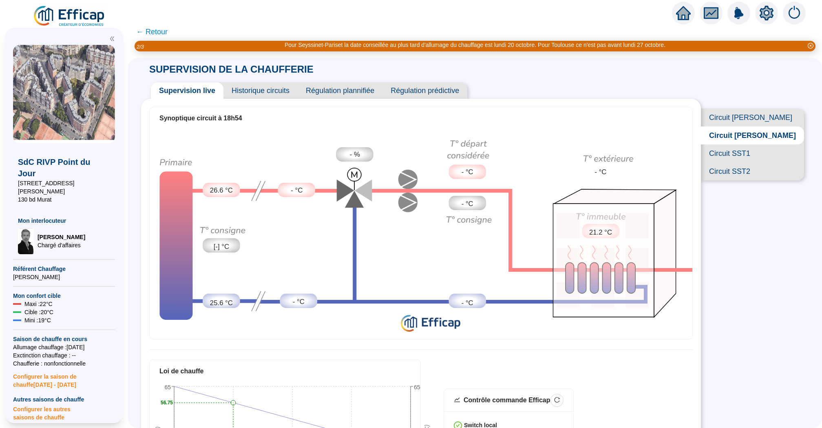
click at [277, 87] on span "Historique circuits" at bounding box center [260, 90] width 74 height 16
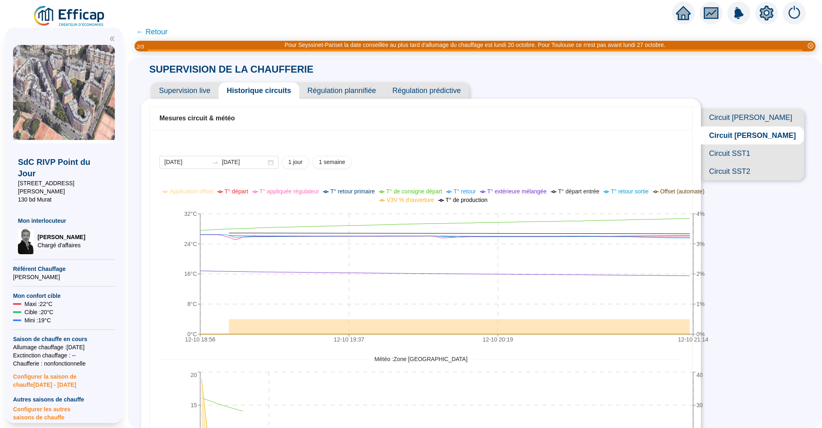
click at [752, 153] on span "Circuit SST1" at bounding box center [752, 153] width 103 height 18
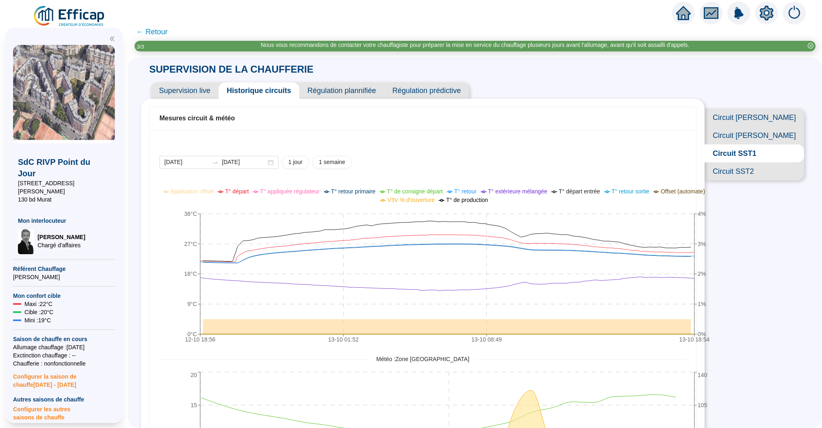
click at [765, 166] on span "Circuit SST2" at bounding box center [755, 171] width 100 height 18
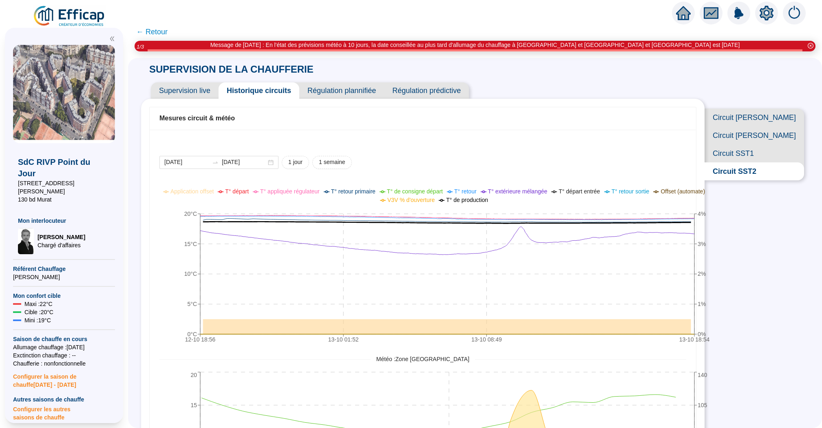
click at [152, 33] on span "← Retour" at bounding box center [151, 31] width 31 height 11
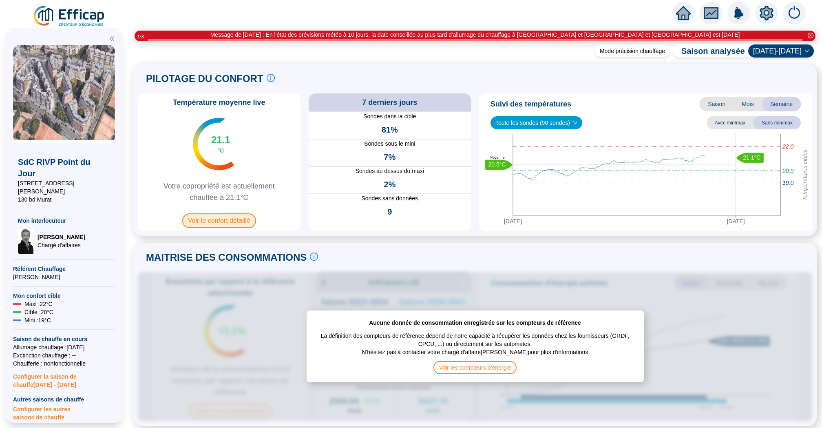
click at [215, 215] on span "Voir le confort détaillé" at bounding box center [219, 220] width 74 height 15
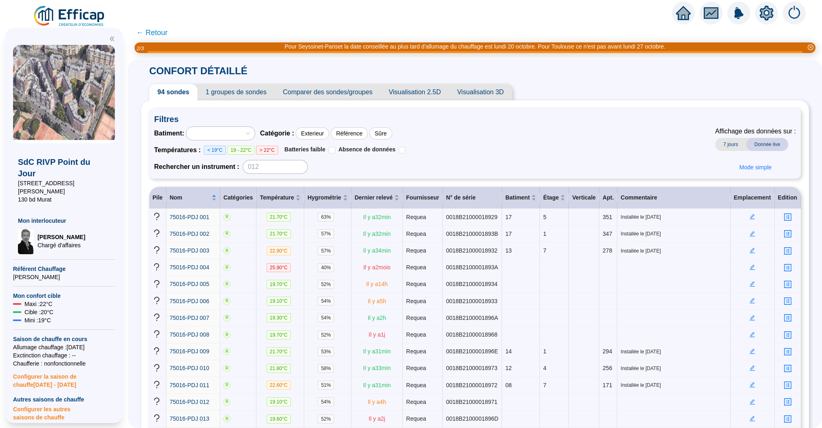
click at [244, 97] on span "1 groupes de sondes" at bounding box center [235, 92] width 77 height 16
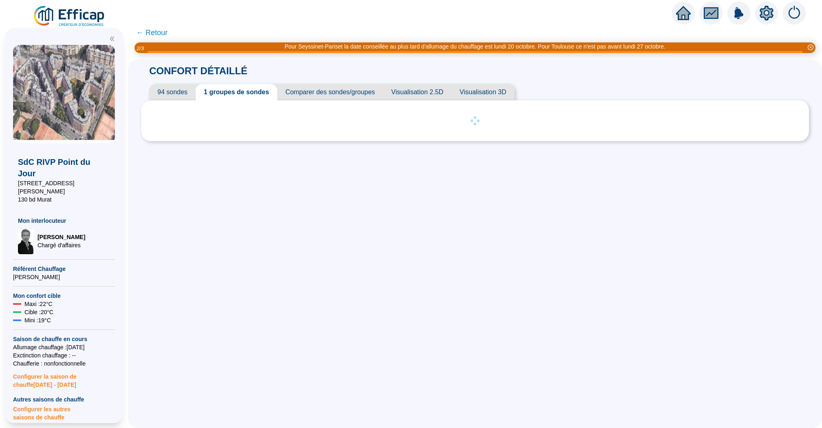
click at [183, 87] on span "94 sondes" at bounding box center [172, 92] width 46 height 16
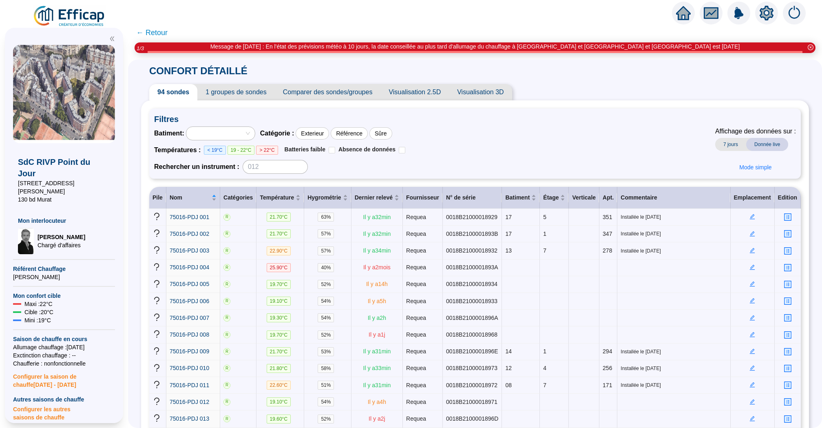
click at [153, 33] on span "← Retour" at bounding box center [151, 32] width 31 height 11
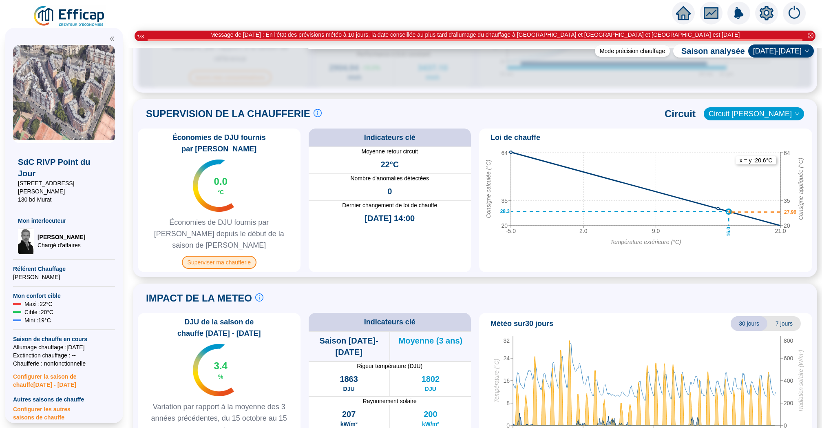
scroll to position [531, 0]
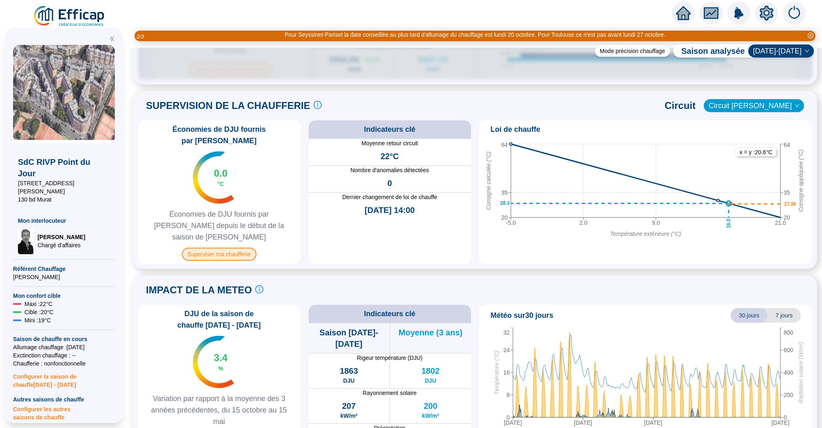
click at [232, 248] on span "Superviser ma chaufferie" at bounding box center [219, 254] width 75 height 13
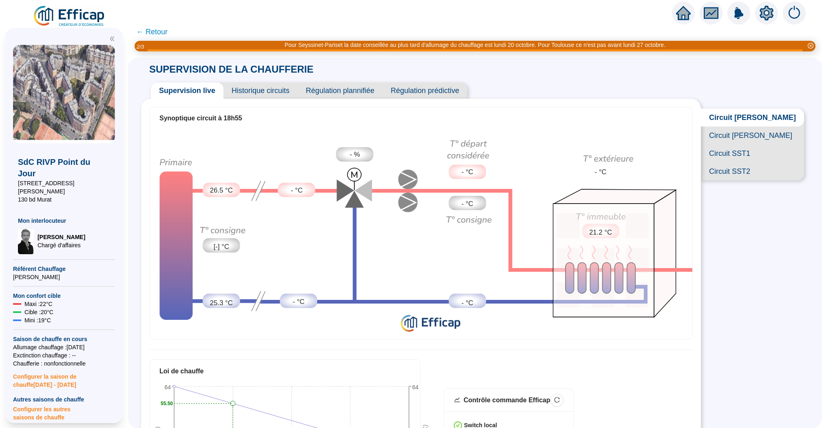
click at [742, 134] on span "Circuit [PERSON_NAME]" at bounding box center [752, 135] width 103 height 18
click at [754, 155] on span "Circuit SST1" at bounding box center [752, 153] width 103 height 18
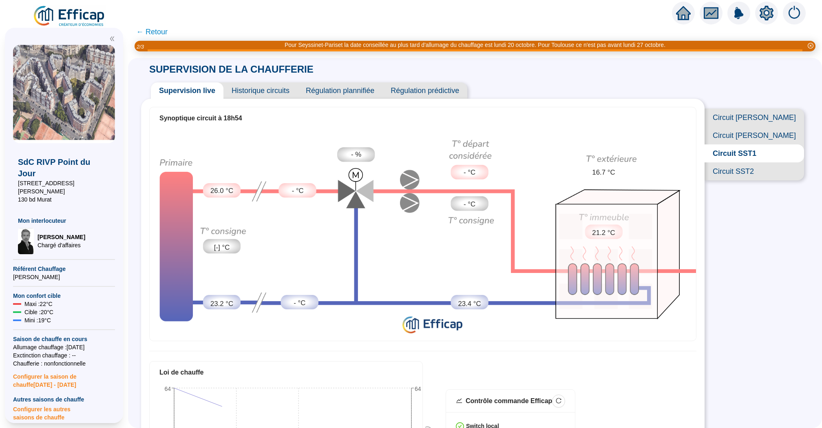
click at [757, 174] on span "Circuit SST2" at bounding box center [755, 171] width 100 height 18
click at [262, 93] on span "Historique circuits" at bounding box center [260, 90] width 74 height 16
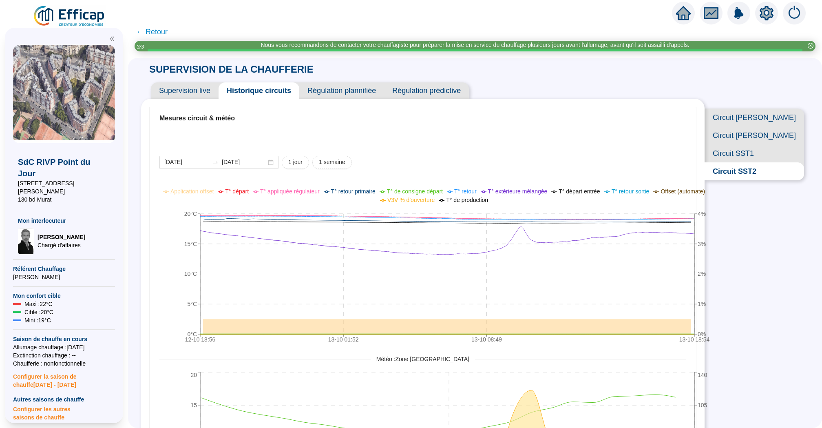
click at [409, 191] on span "T° de consigne départ" at bounding box center [415, 191] width 56 height 7
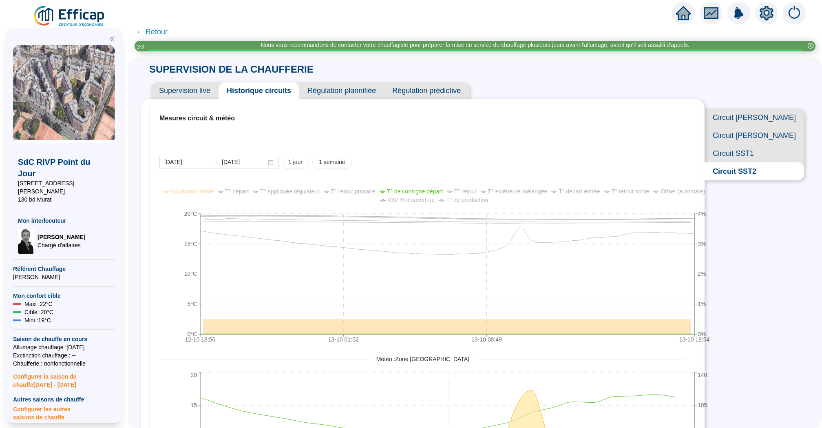
click at [397, 189] on span "T° de consigne départ" at bounding box center [415, 191] width 56 height 7
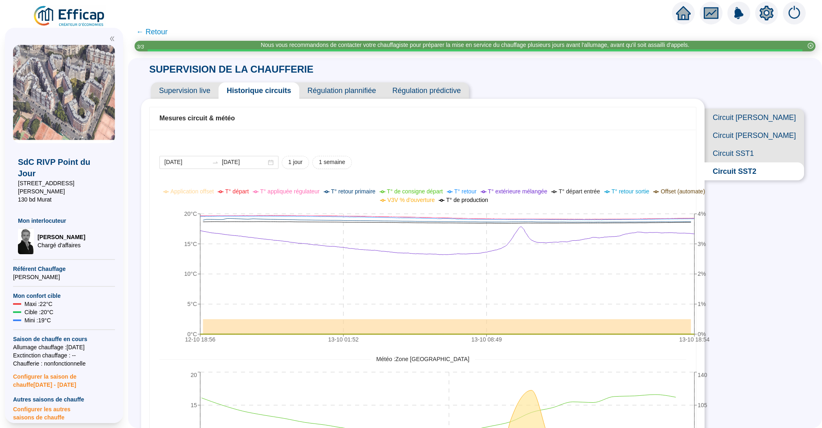
click at [412, 189] on span "T° de consigne départ" at bounding box center [415, 191] width 56 height 7
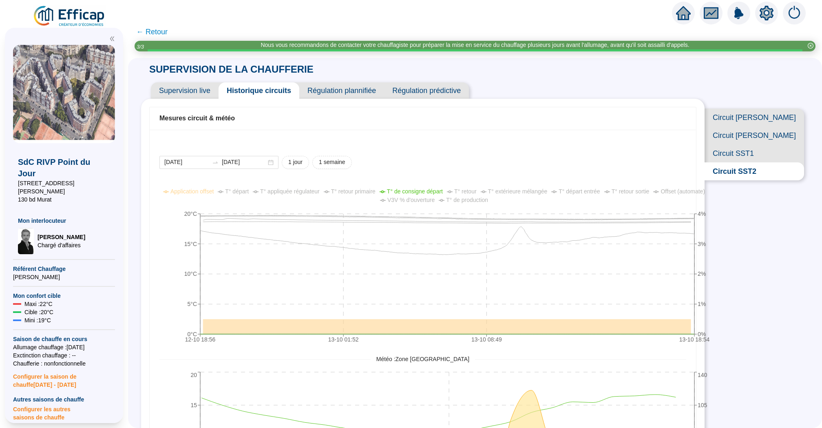
click at [420, 195] on li "T° de consigne départ" at bounding box center [411, 191] width 63 height 9
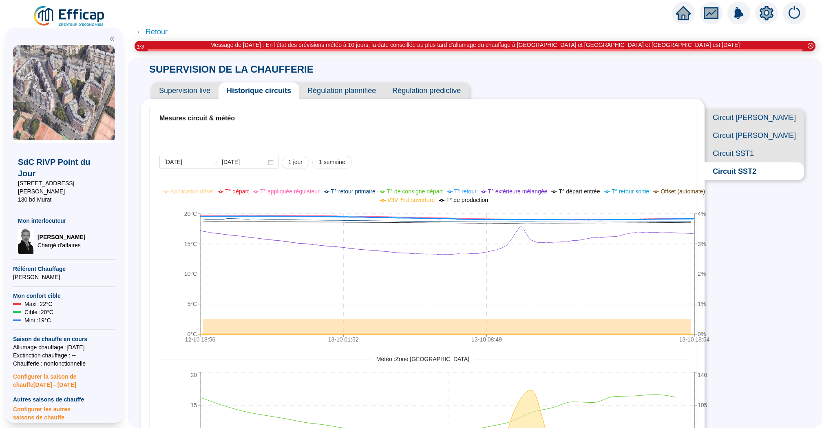
click at [767, 154] on span "Circuit SST1" at bounding box center [755, 153] width 100 height 18
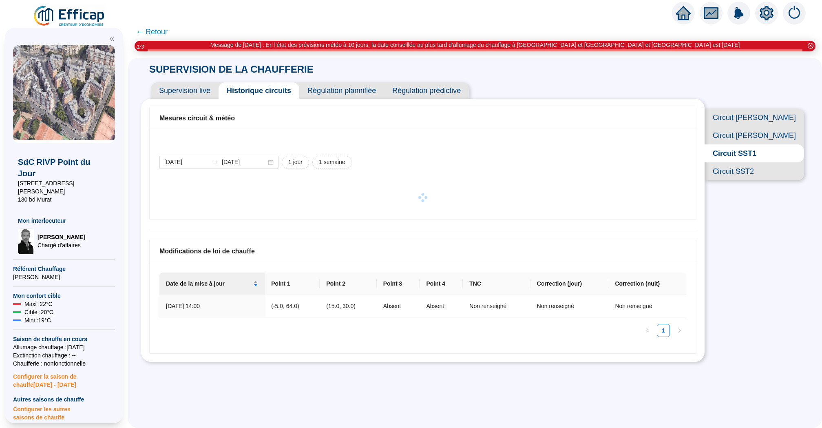
click at [777, 133] on span "Circuit [PERSON_NAME]" at bounding box center [755, 135] width 100 height 18
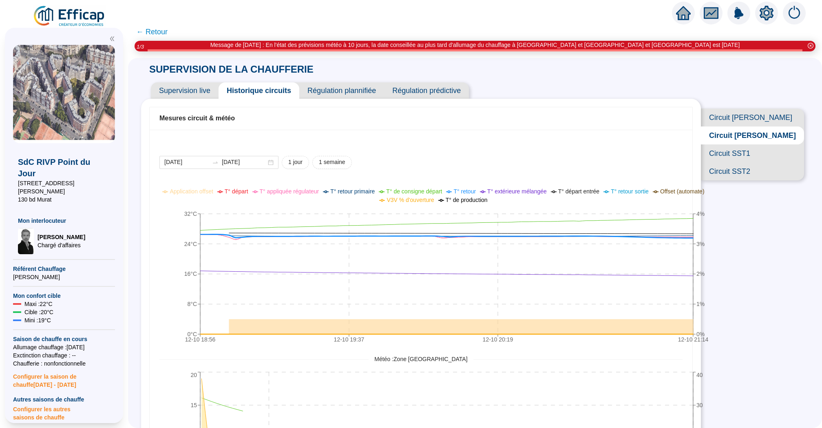
click at [772, 119] on span "Circuit [PERSON_NAME]" at bounding box center [752, 117] width 103 height 18
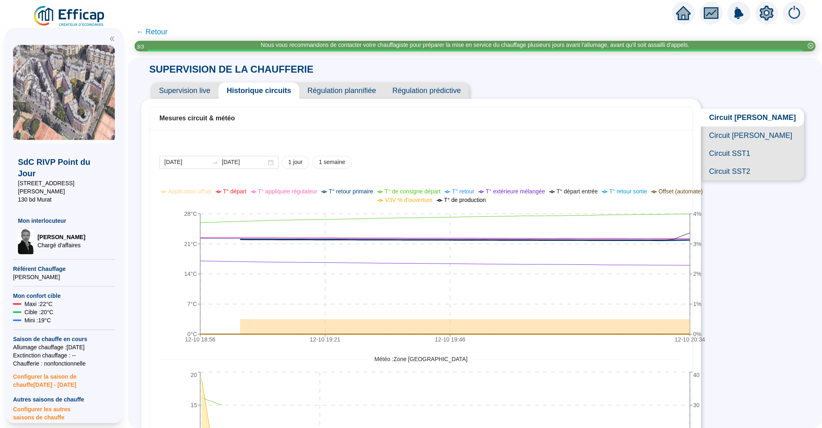
click at [759, 136] on span "Circuit [PERSON_NAME]" at bounding box center [752, 135] width 103 height 18
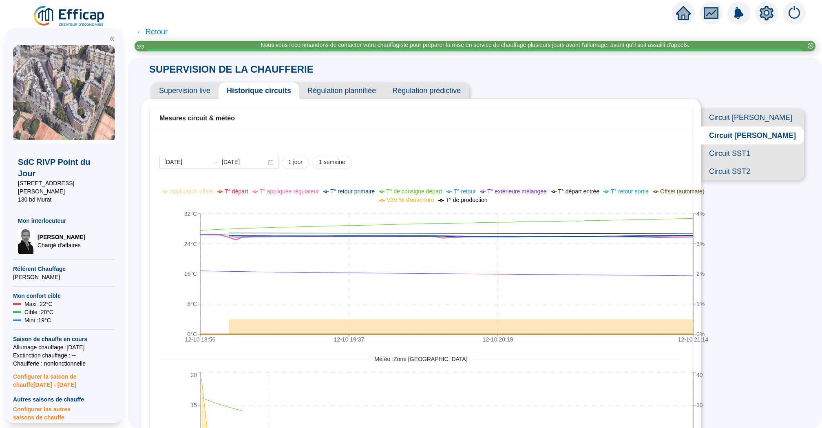
click at [755, 115] on span "Circuit [PERSON_NAME]" at bounding box center [752, 117] width 103 height 18
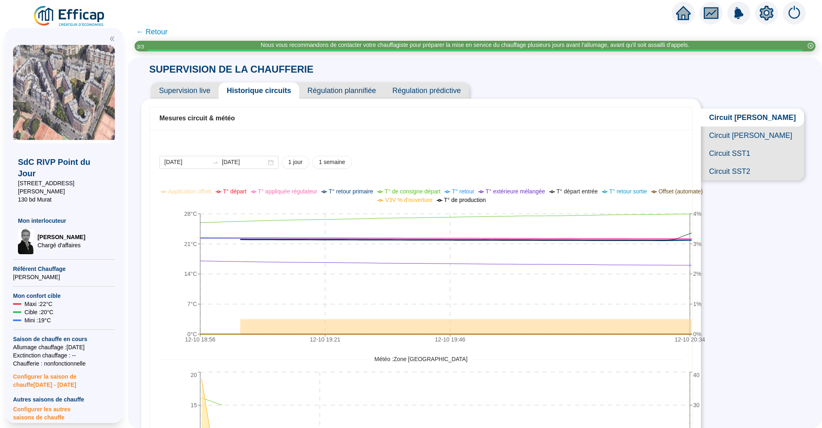
click at [765, 146] on span "Circuit SST1" at bounding box center [752, 153] width 103 height 18
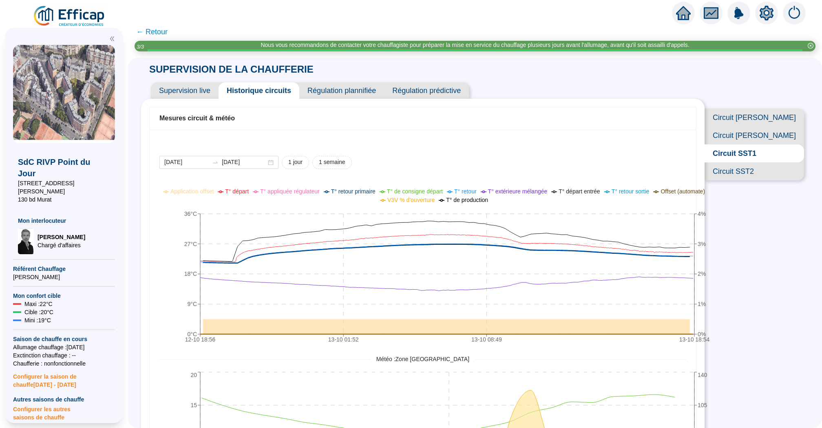
click at [763, 135] on span "Circuit [PERSON_NAME]" at bounding box center [755, 135] width 100 height 18
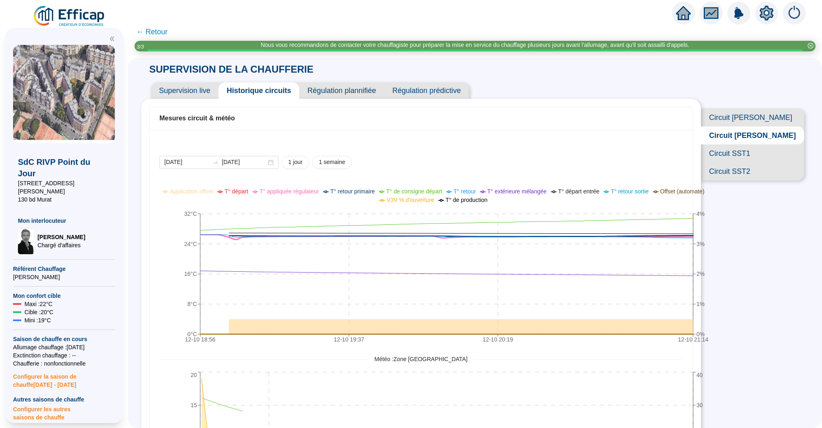
click at [757, 119] on span "Circuit [PERSON_NAME]" at bounding box center [752, 117] width 103 height 18
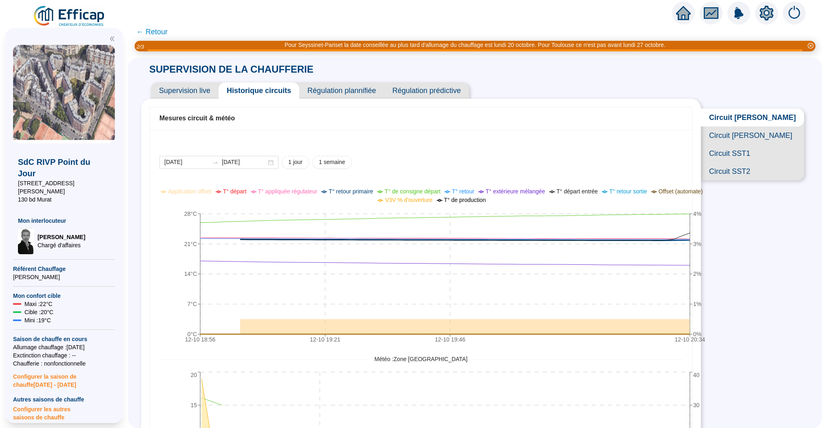
click at [683, 20] on icon "home" at bounding box center [683, 13] width 15 height 15
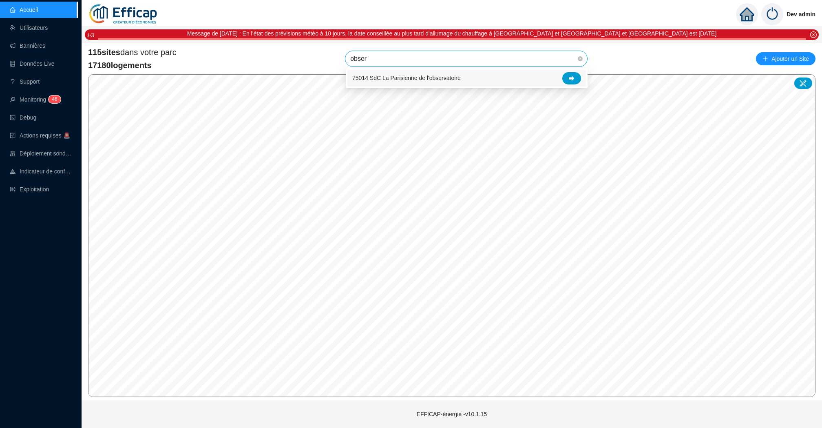
type input "observ"
click at [566, 72] on div at bounding box center [571, 78] width 19 height 12
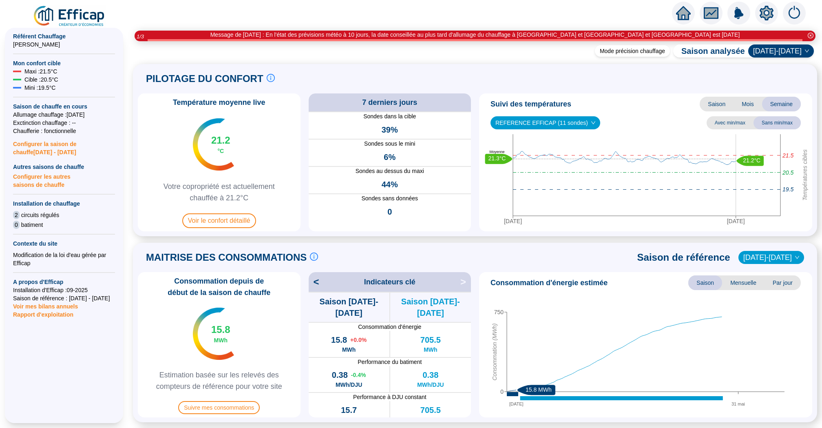
scroll to position [228, 0]
click at [787, 259] on span "[DATE]-[DATE]" at bounding box center [771, 257] width 56 height 12
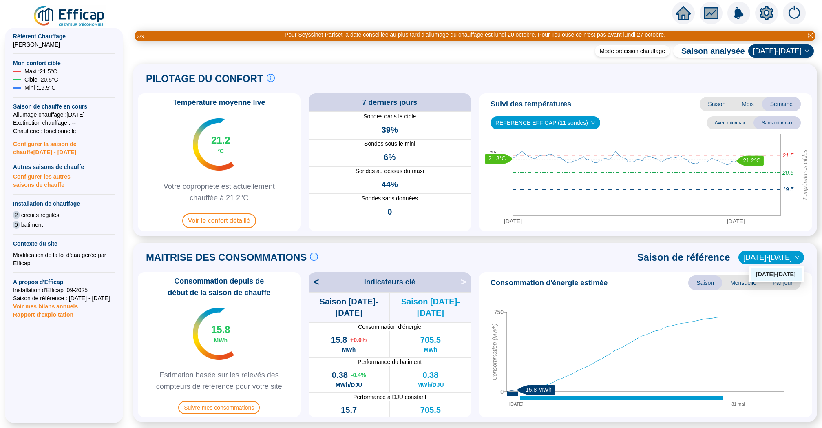
click at [589, 266] on div "MAITRISE DES CONSOMMATIONS Les consommations d'énergie proviennent des fourniss…" at bounding box center [475, 258] width 675 height 20
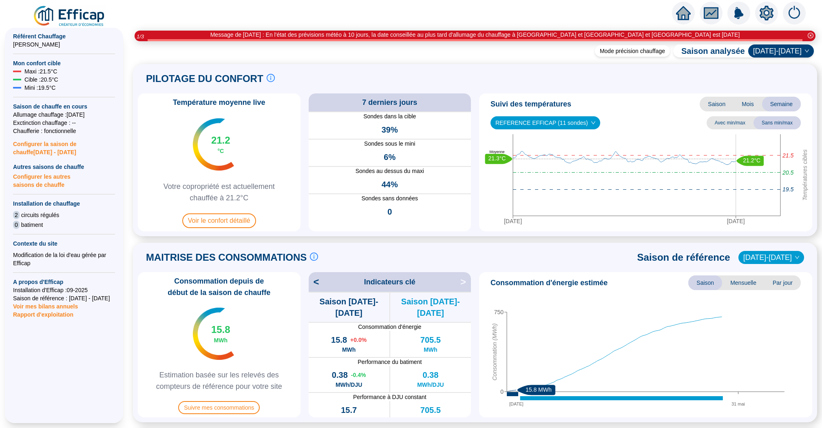
click at [461, 200] on span "Sondes sans données" at bounding box center [390, 198] width 163 height 9
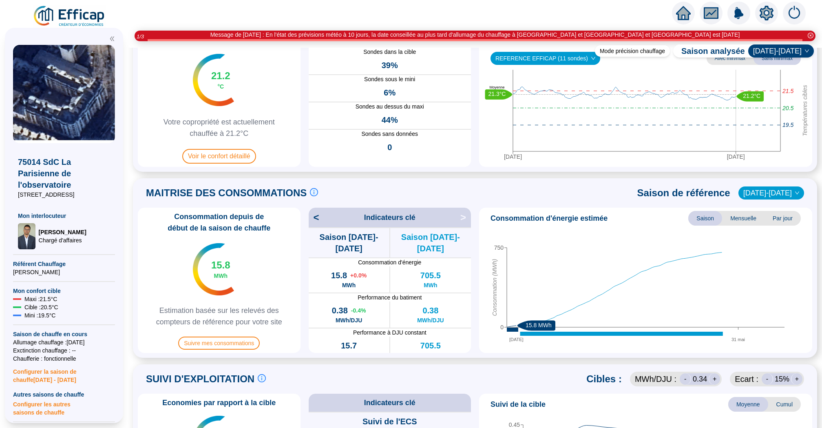
scroll to position [0, 0]
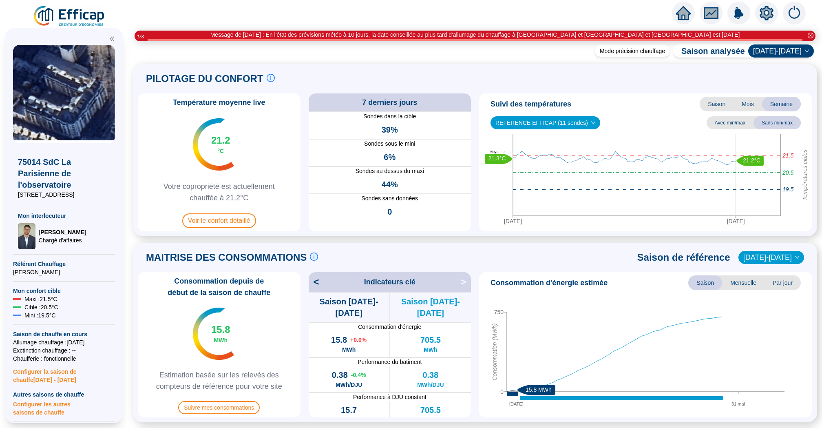
click at [677, 12] on icon "home" at bounding box center [683, 13] width 15 height 14
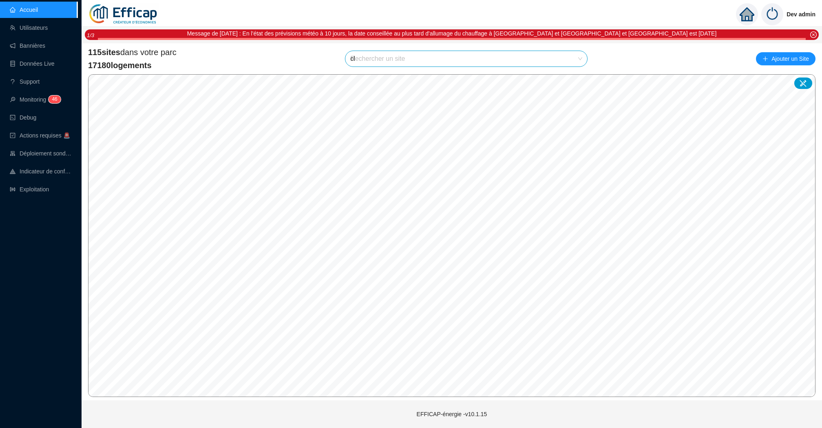
type input "cle"
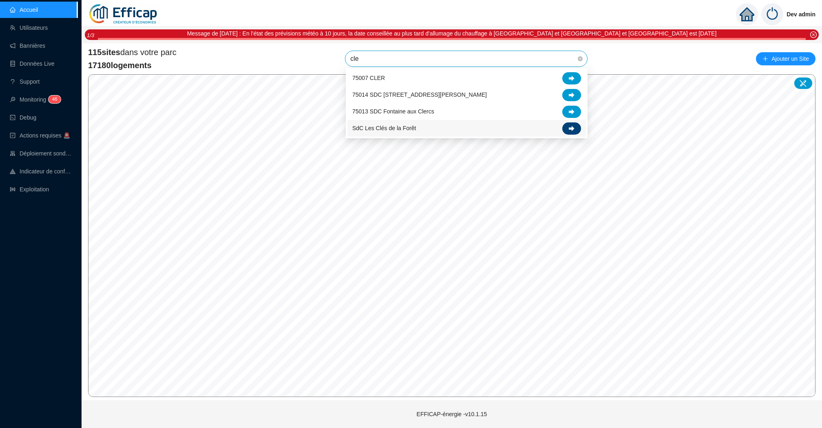
click at [569, 126] on icon at bounding box center [572, 129] width 6 height 6
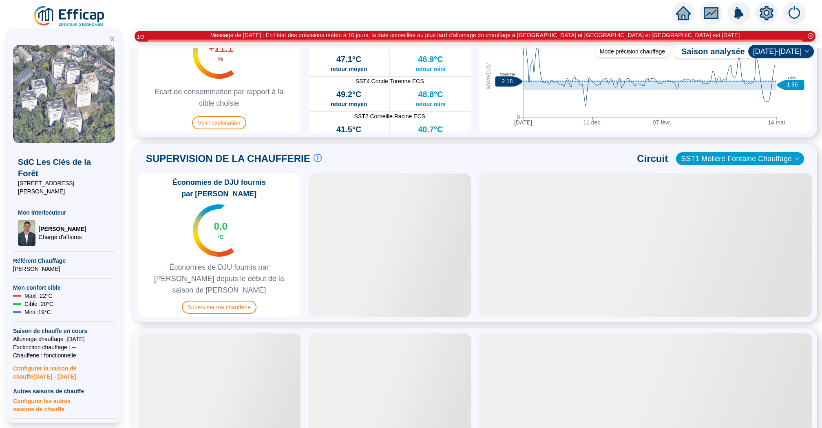
scroll to position [487, 0]
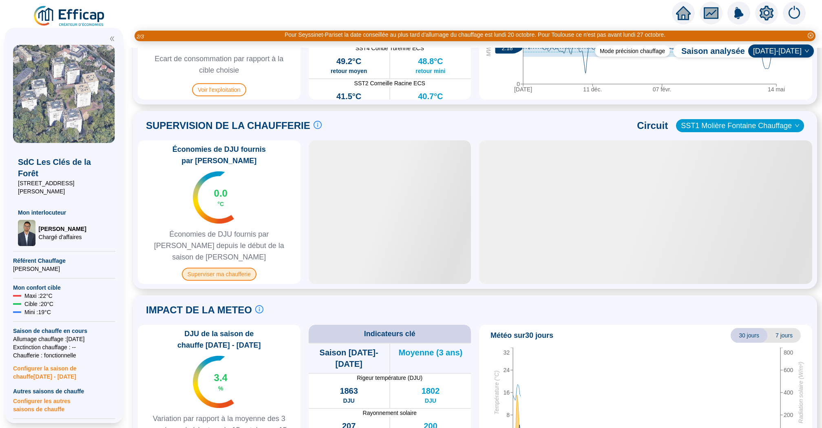
click at [234, 268] on span "Superviser ma chaufferie" at bounding box center [219, 274] width 75 height 13
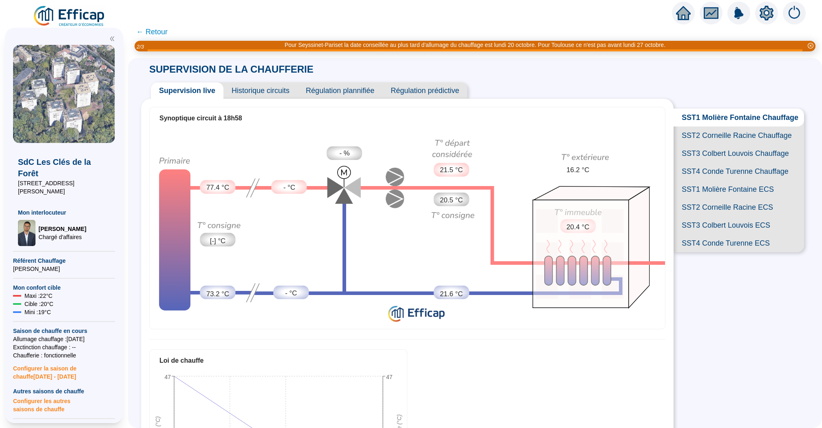
click at [160, 33] on span "← Retour" at bounding box center [151, 31] width 31 height 11
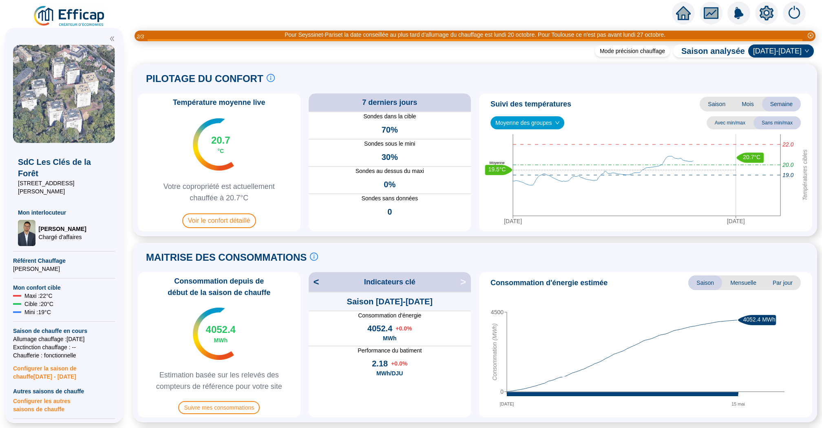
click at [536, 120] on span "Moyenne des groupes" at bounding box center [527, 123] width 64 height 12
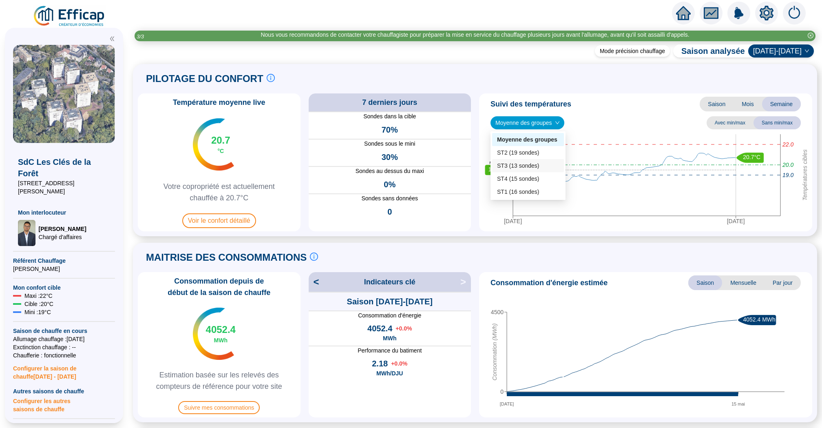
click at [534, 167] on div "ST3 (13 sondes)" at bounding box center [528, 165] width 62 height 9
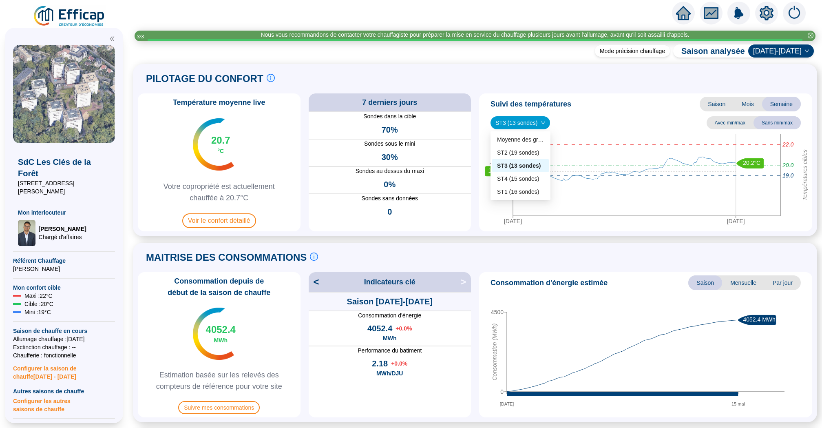
click at [534, 117] on span "ST3 (13 sondes)" at bounding box center [520, 123] width 50 height 12
click at [530, 184] on div "ST4 (15 sondes)" at bounding box center [520, 178] width 57 height 13
click at [538, 122] on span "ST4 (15 sondes)" at bounding box center [520, 123] width 50 height 12
click at [530, 192] on div "ST1 (16 sondes)" at bounding box center [520, 192] width 46 height 9
click at [530, 128] on span "ST1 (16 sondes)" at bounding box center [520, 123] width 50 height 12
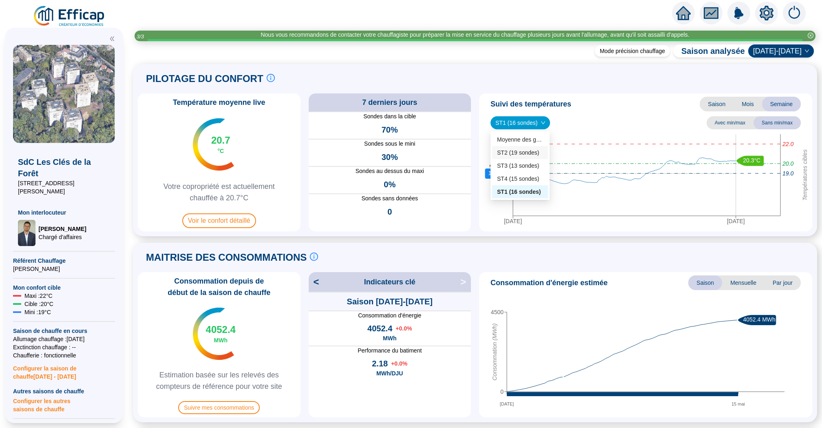
click at [527, 153] on div "ST2 (19 sondes)" at bounding box center [520, 152] width 46 height 9
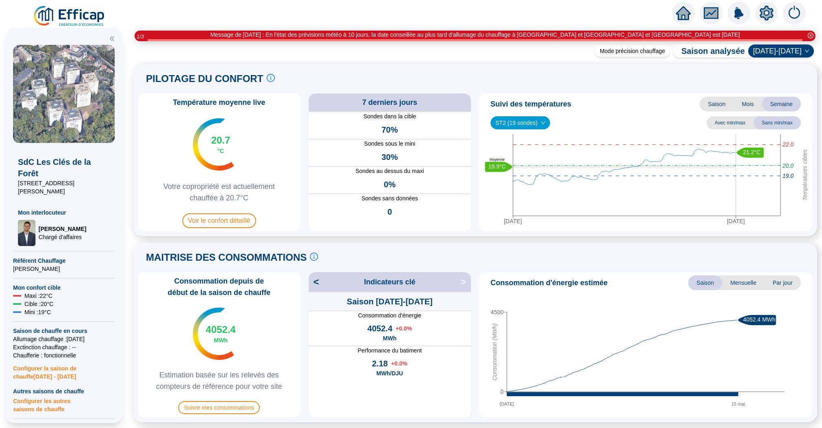
click at [690, 16] on icon "home" at bounding box center [683, 13] width 15 height 15
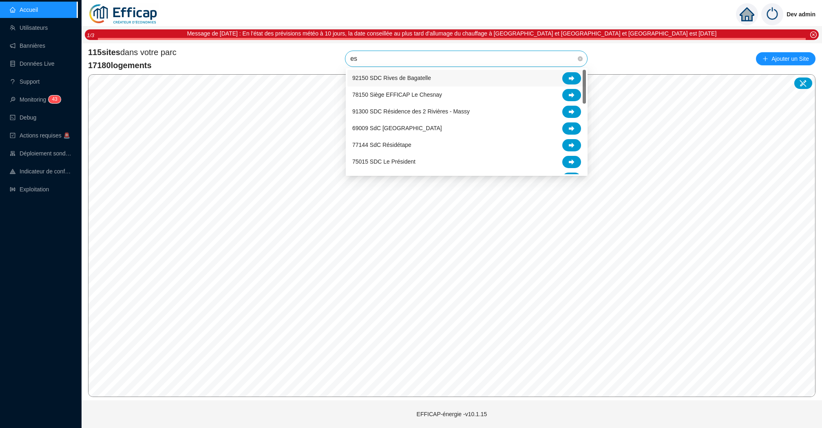
type input "est"
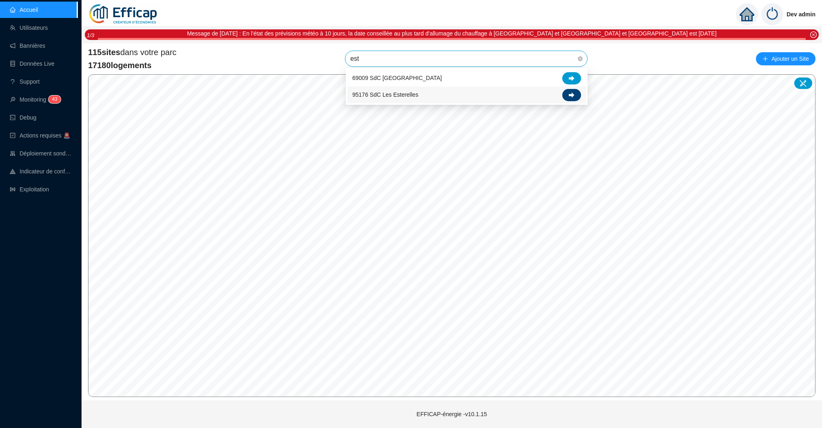
click at [577, 92] on div at bounding box center [571, 95] width 19 height 12
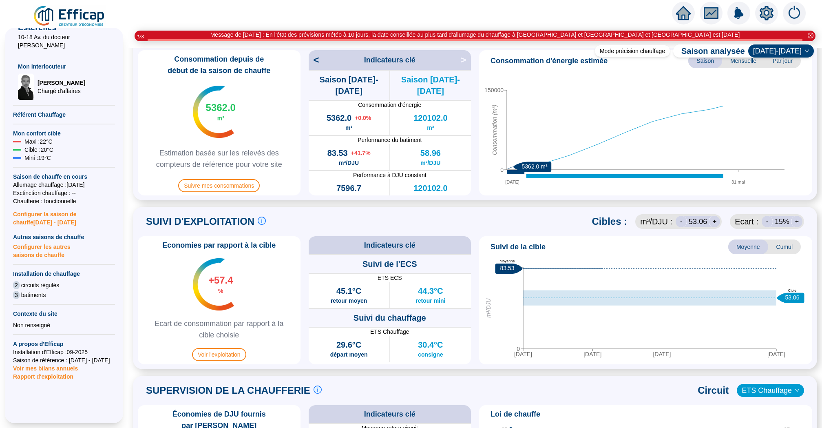
scroll to position [144, 0]
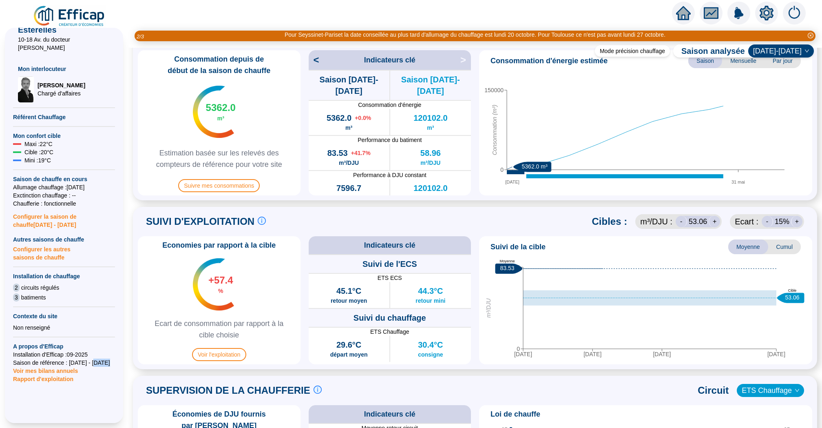
drag, startPoint x: 98, startPoint y: 356, endPoint x: 30, endPoint y: 356, distance: 68.5
click at [30, 356] on div "95176 SdC Les Esterelles 10-18 Av. du docteur Flament Mon interlocuteur David T…" at bounding box center [64, 194] width 102 height 586
click at [106, 367] on div "Voir mes bilans annuels" at bounding box center [64, 371] width 102 height 8
drag, startPoint x: 96, startPoint y: 357, endPoint x: 42, endPoint y: 348, distance: 54.5
click at [42, 348] on div "95176 SdC Les Esterelles 10-18 Av. du docteur Flament Mon interlocuteur David T…" at bounding box center [64, 194] width 102 height 586
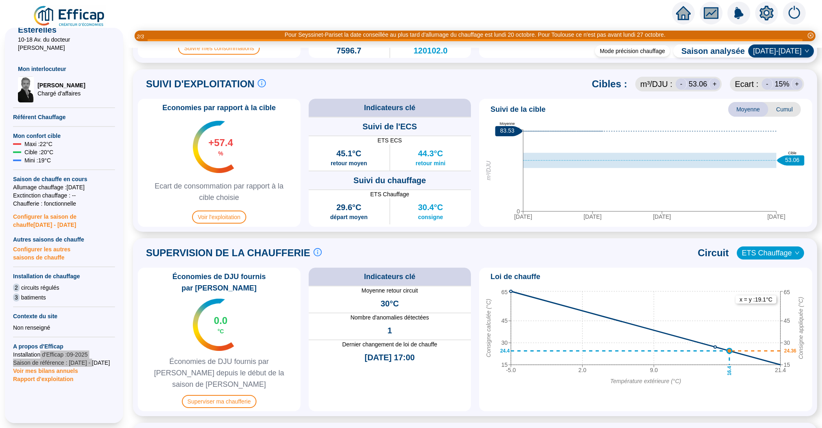
scroll to position [506, 0]
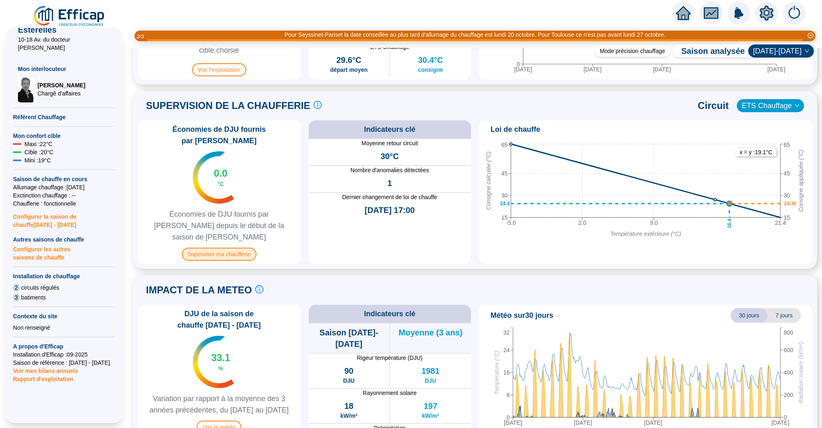
click at [234, 248] on span "Superviser ma chaufferie" at bounding box center [219, 254] width 75 height 13
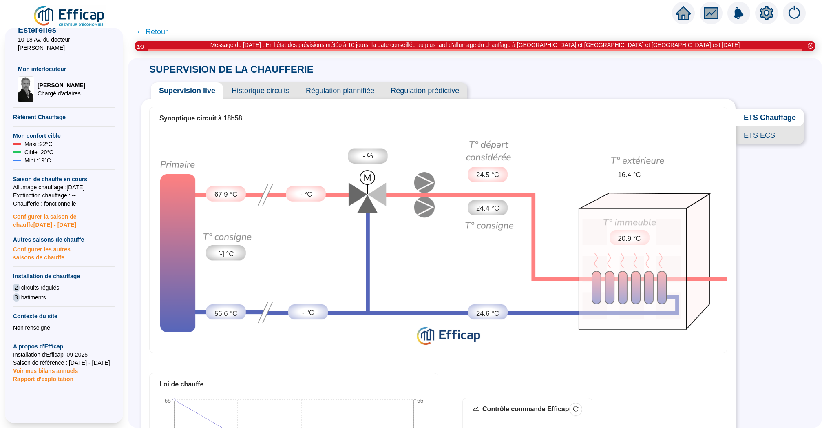
click at [157, 30] on span "← Retour" at bounding box center [151, 31] width 31 height 11
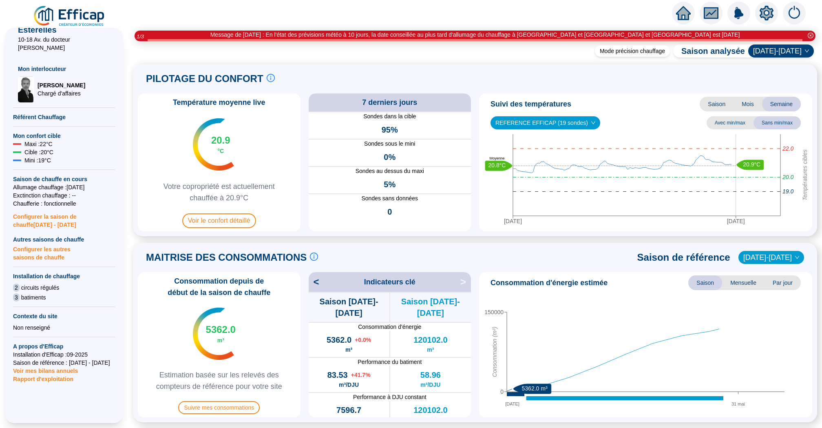
click at [688, 14] on icon "home" at bounding box center [683, 13] width 15 height 14
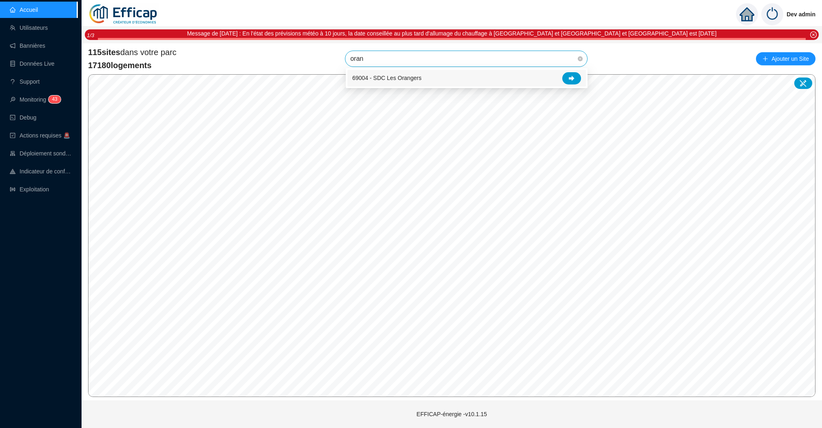
type input "orang"
click at [562, 77] on div "69004 - SDC Les Orangers" at bounding box center [466, 78] width 229 height 12
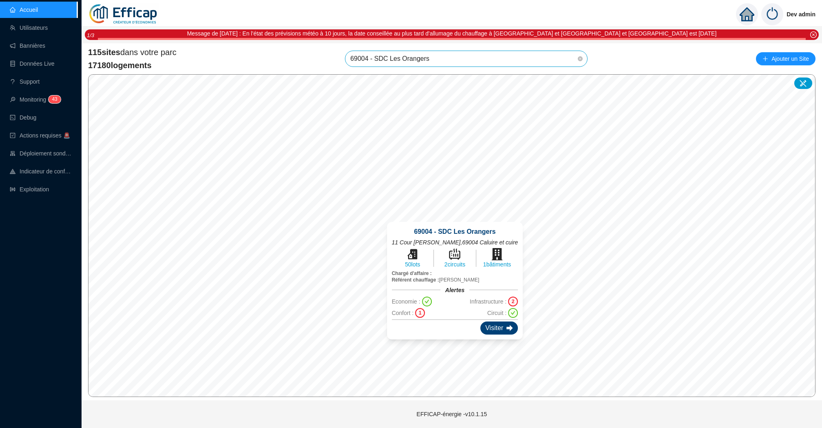
click at [496, 330] on div "Visiter" at bounding box center [499, 327] width 38 height 13
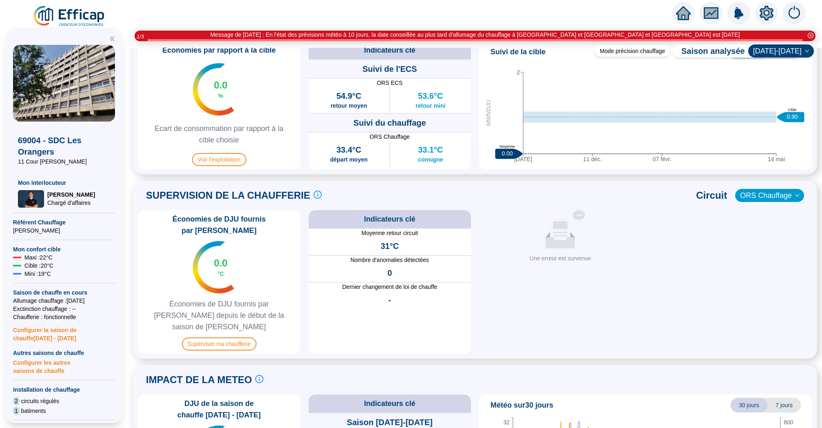
scroll to position [472, 0]
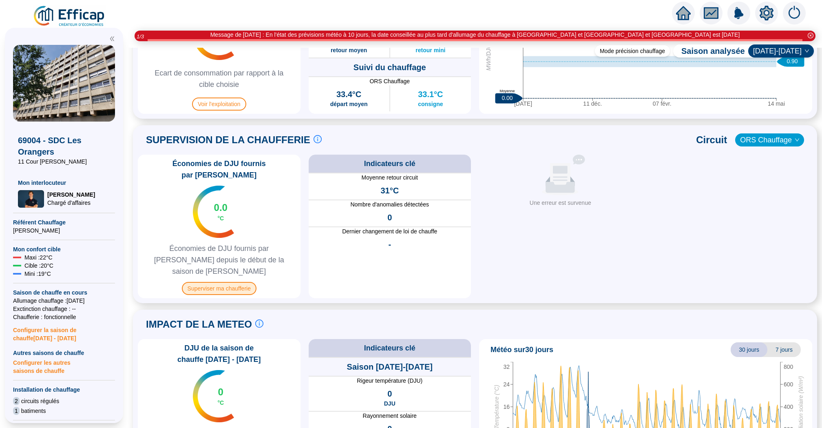
click at [232, 282] on span "Superviser ma chaufferie" at bounding box center [219, 288] width 75 height 13
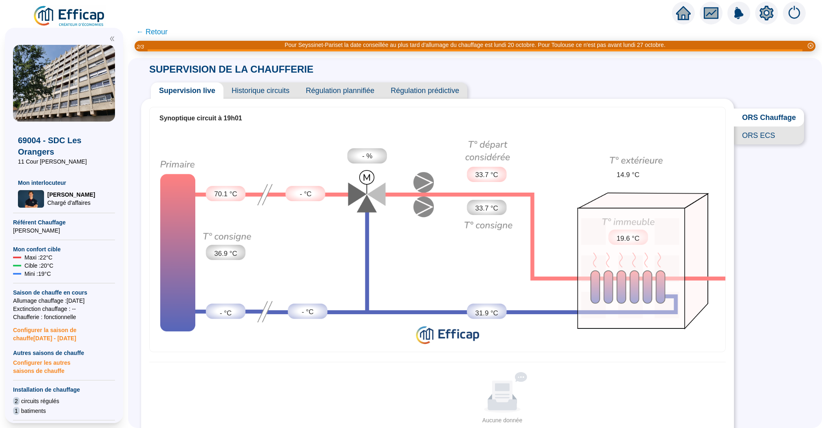
click at [275, 91] on span "Historique circuits" at bounding box center [260, 90] width 74 height 16
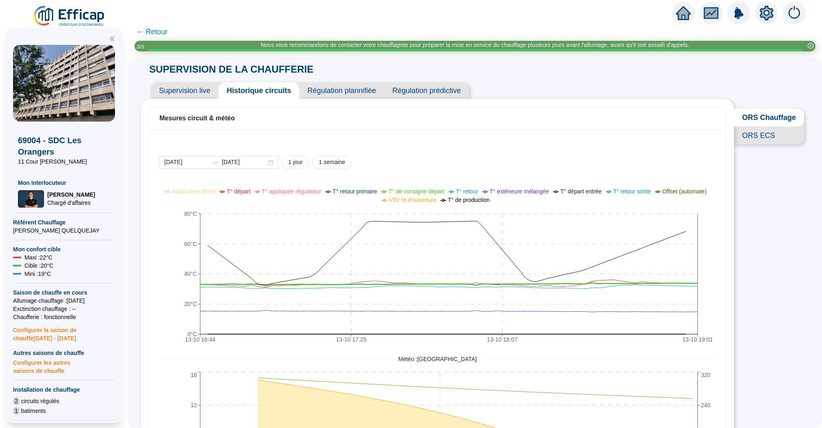
click at [184, 86] on span "Supervision live" at bounding box center [185, 90] width 68 height 16
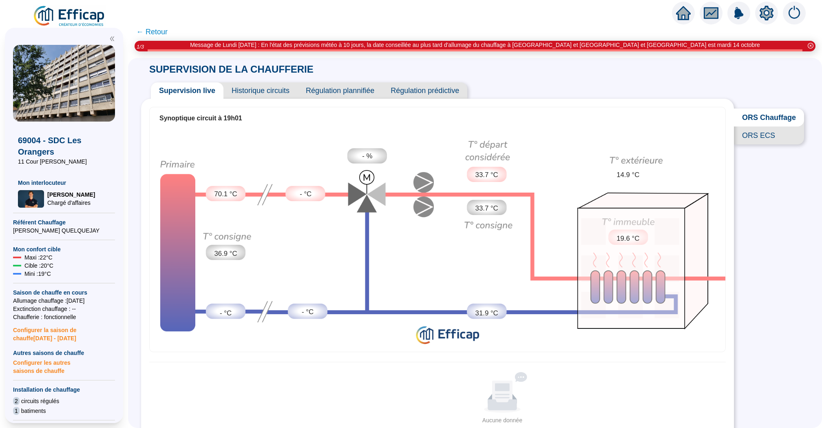
click at [265, 91] on span "Historique circuits" at bounding box center [260, 90] width 74 height 16
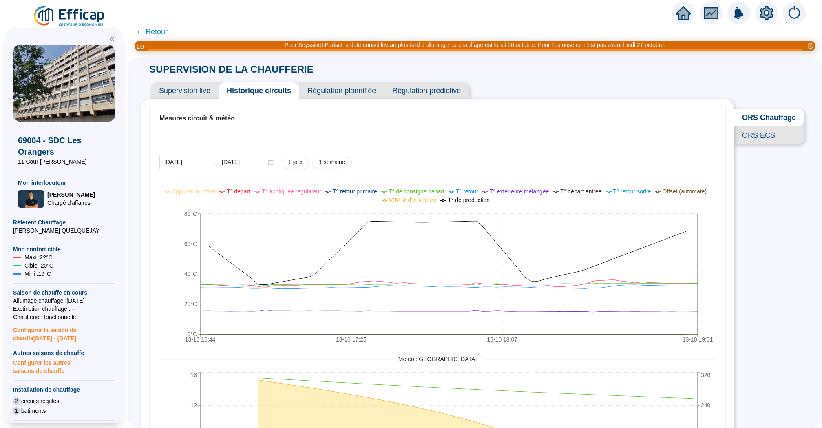
click at [202, 92] on span "Supervision live" at bounding box center [185, 90] width 68 height 16
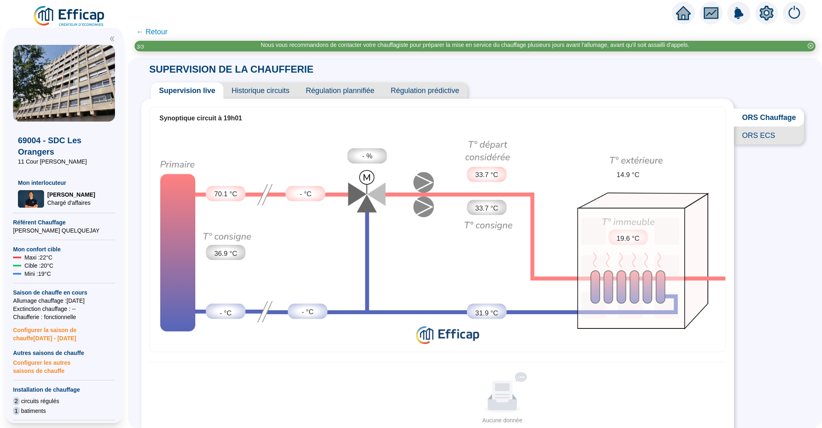
click at [156, 33] on span "← Retour" at bounding box center [151, 31] width 31 height 11
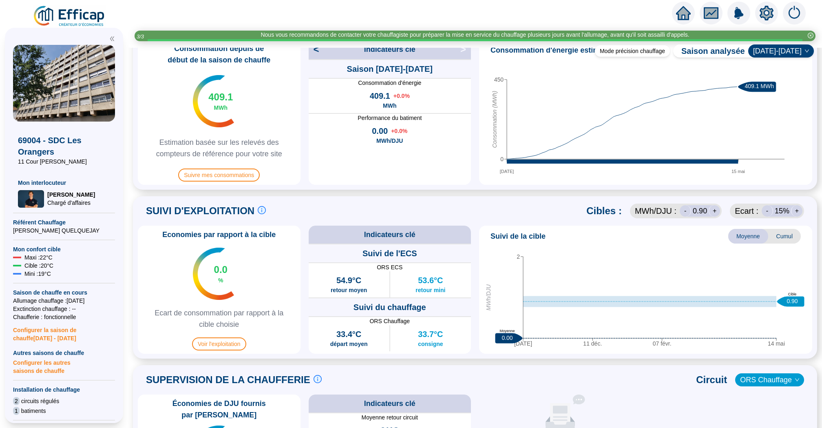
scroll to position [240, 0]
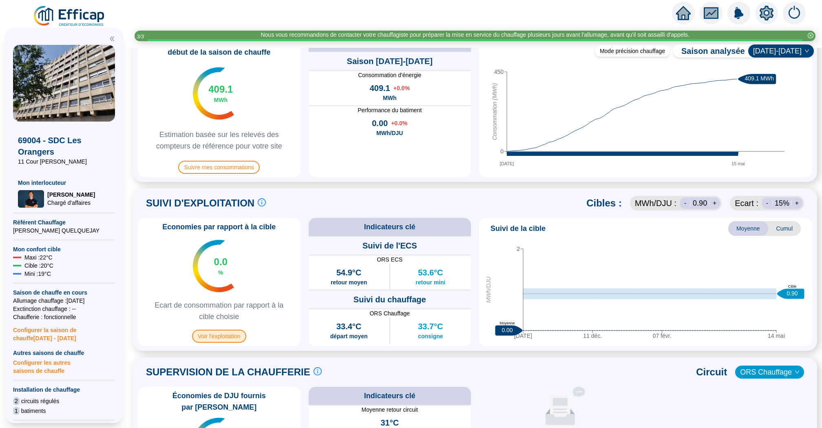
click at [234, 331] on span "Voir l'exploitation" at bounding box center [219, 336] width 54 height 13
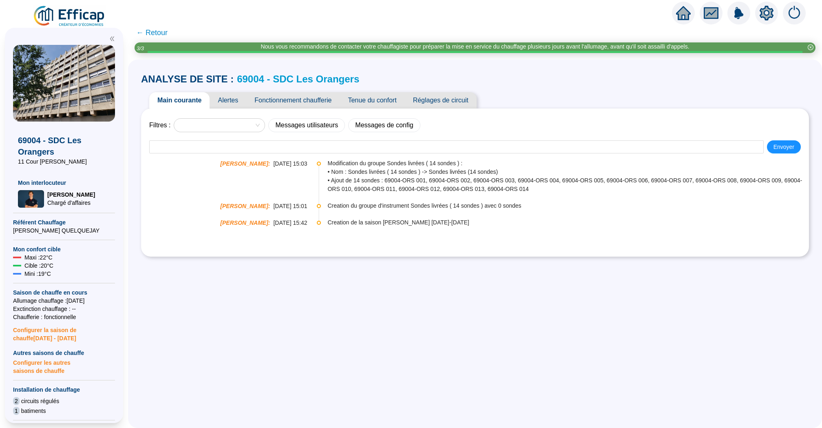
click at [161, 31] on span "← Retour" at bounding box center [151, 32] width 31 height 11
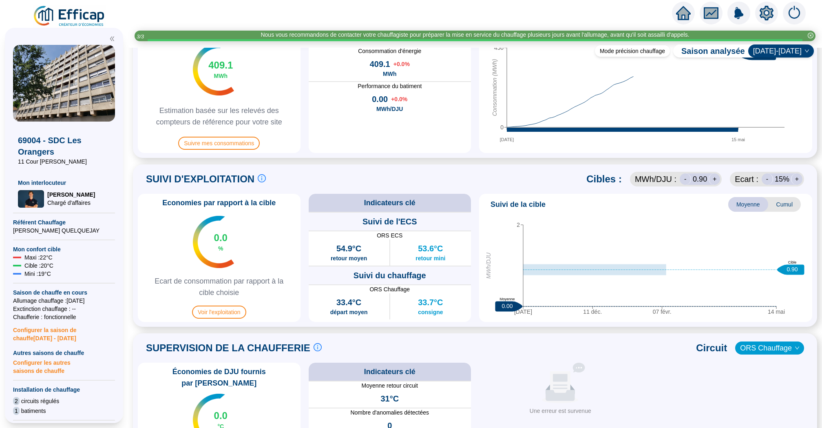
scroll to position [479, 0]
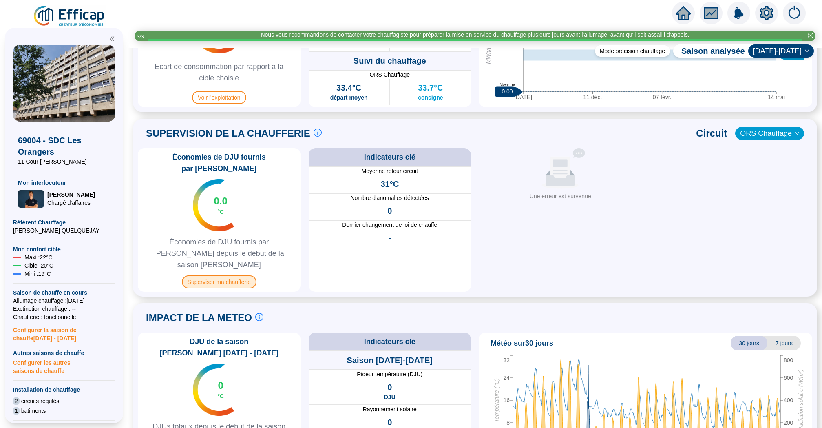
click at [223, 275] on span "Superviser ma chaufferie" at bounding box center [219, 281] width 75 height 13
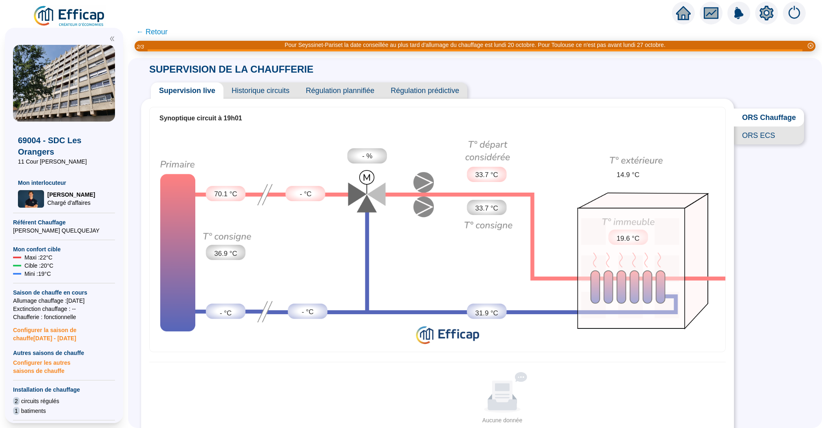
click at [681, 20] on icon "home" at bounding box center [683, 13] width 15 height 15
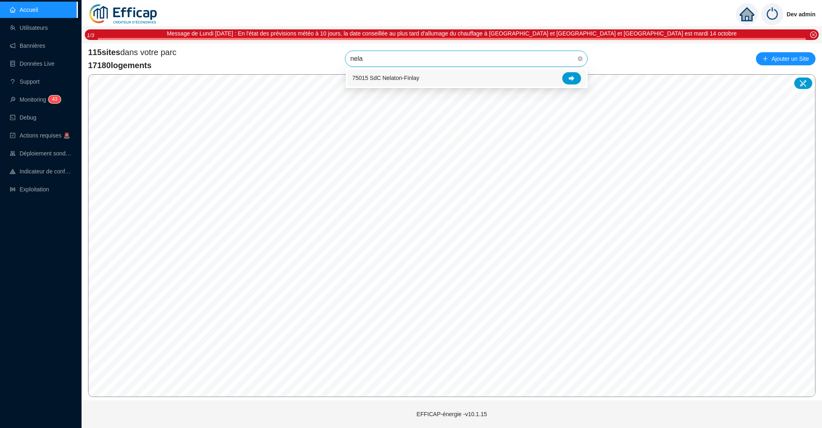
type input "nela"
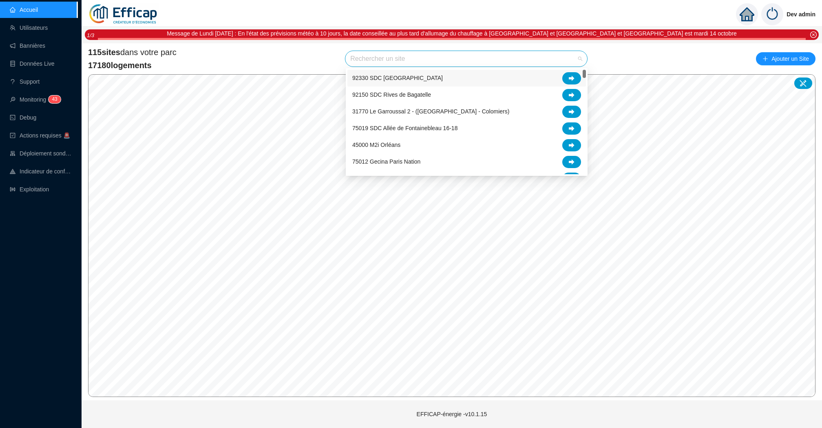
click at [512, 62] on input "search" at bounding box center [462, 58] width 225 height 15
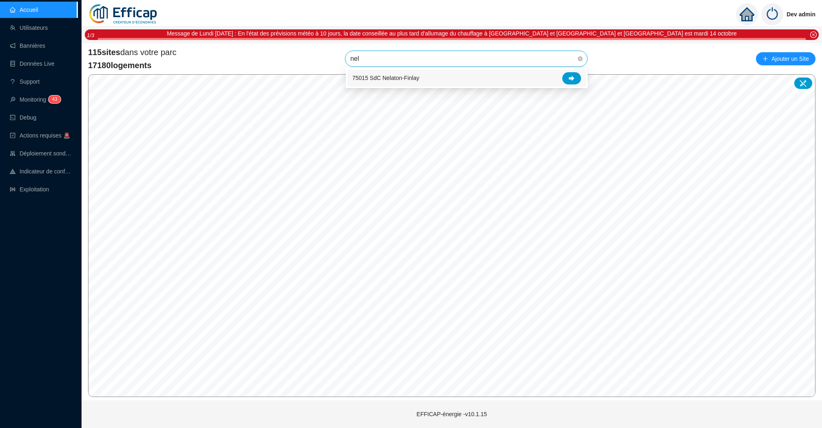
type input "nela"
click at [571, 79] on icon at bounding box center [572, 78] width 6 height 6
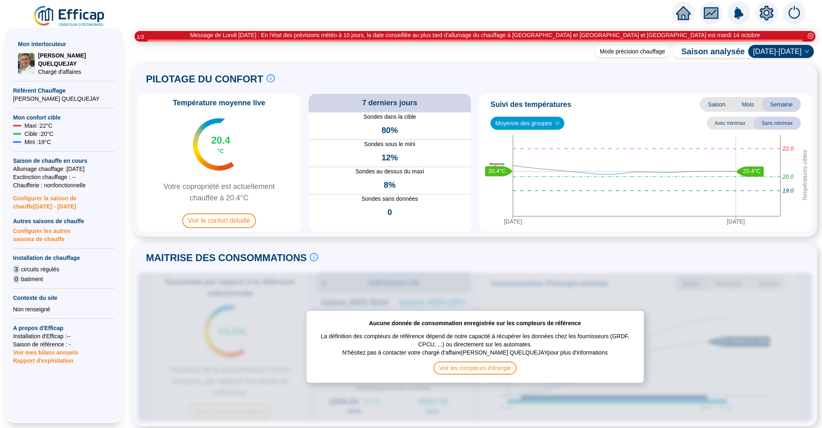
scroll to position [181, 0]
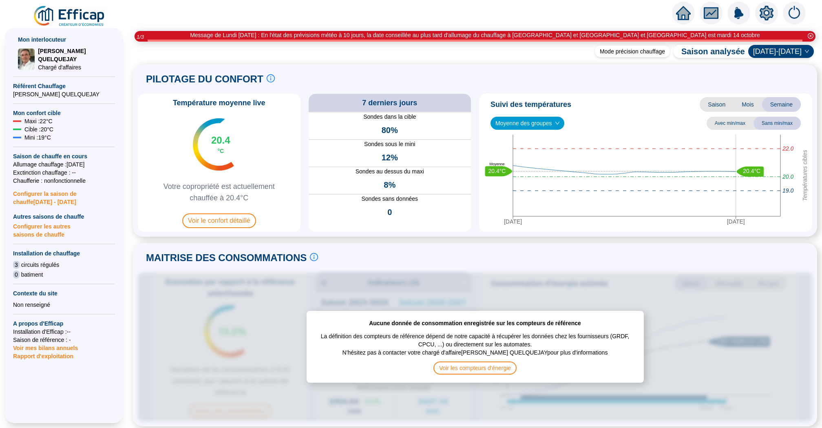
click at [51, 221] on span "Configurer les autres saisons de chauffe" at bounding box center [64, 230] width 102 height 18
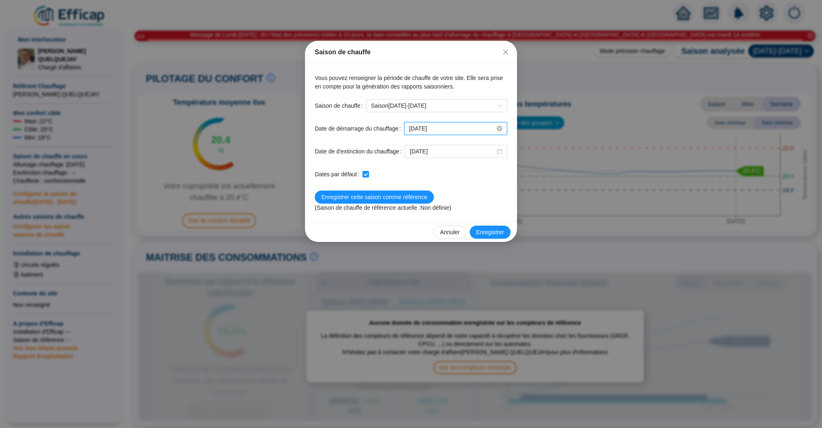
click at [461, 128] on input "[DATE]" at bounding box center [452, 128] width 86 height 9
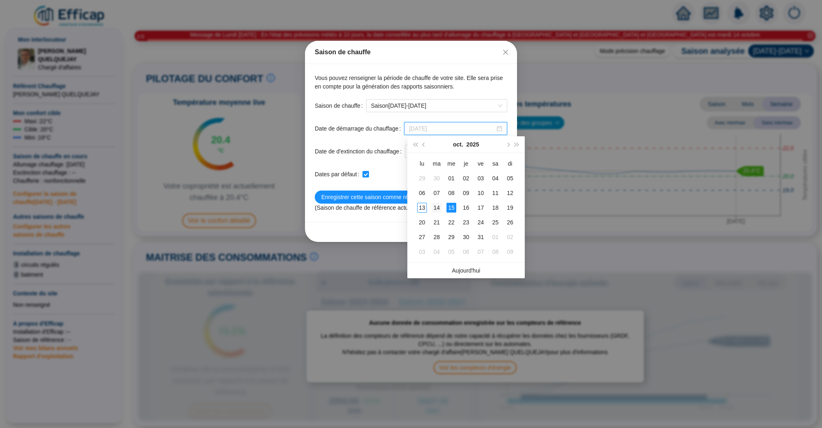
type input "2025-10-14"
click at [440, 207] on div "14" at bounding box center [437, 208] width 10 height 10
checkbox input "false"
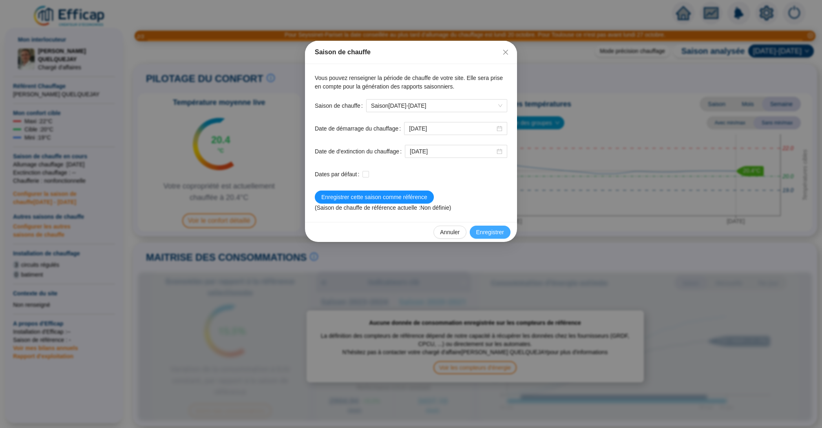
click at [490, 232] on span "Enregistrer" at bounding box center [490, 232] width 28 height 9
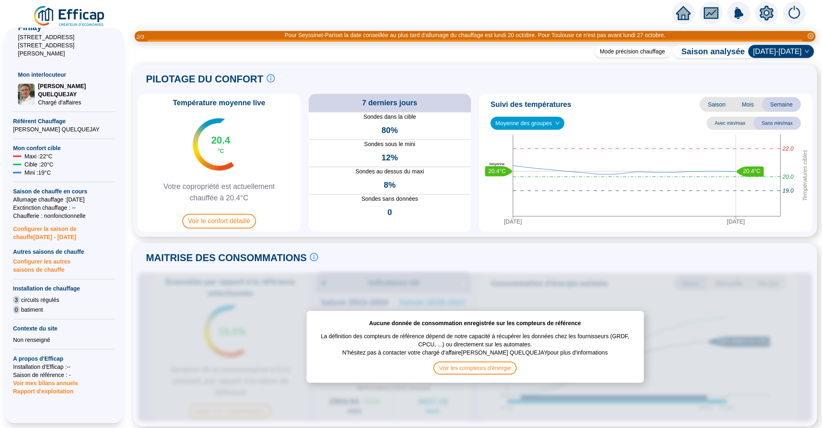
scroll to position [143, 0]
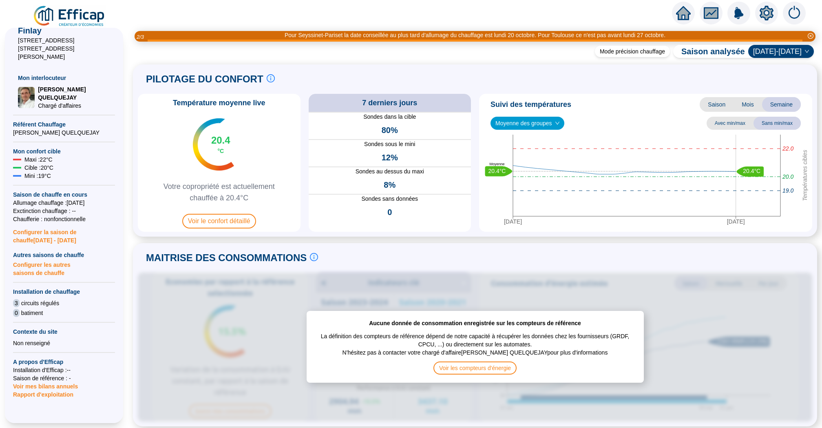
click at [57, 231] on span "Configurer la saison de chauffe 2025 - 2026" at bounding box center [64, 233] width 102 height 21
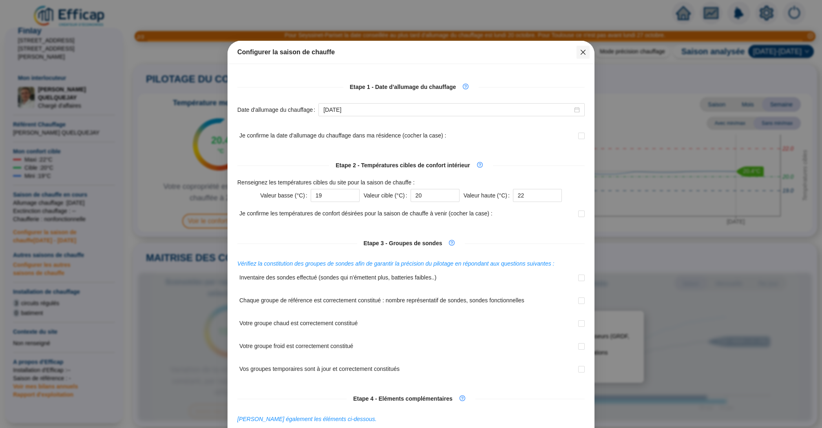
click at [579, 52] on span "Fermer" at bounding box center [583, 52] width 13 height 7
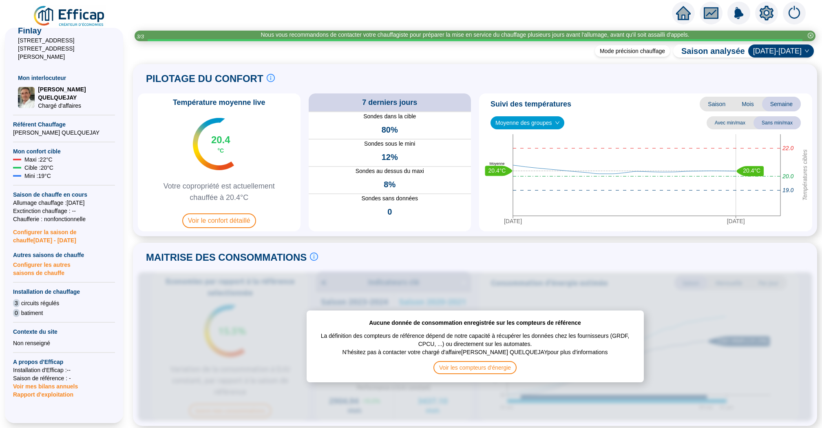
click at [44, 259] on span "Configurer les autres saisons de chauffe" at bounding box center [64, 268] width 102 height 18
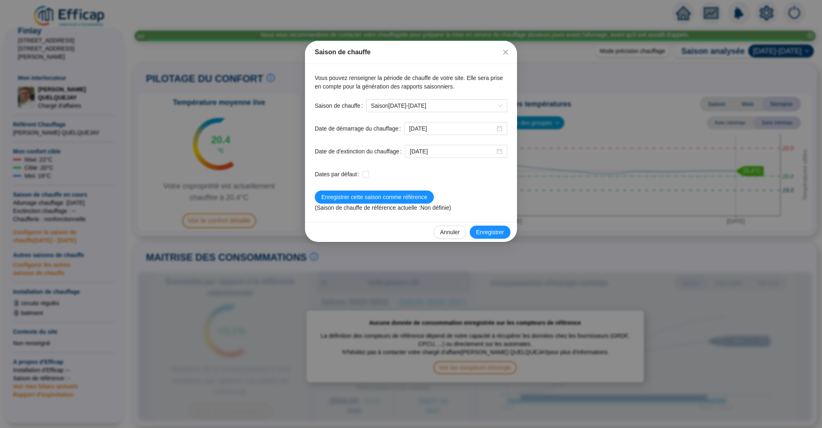
click at [71, 184] on div "Saison de chauffe Vous pouvez renseigner la période de chauffe de votre site. E…" at bounding box center [411, 214] width 822 height 428
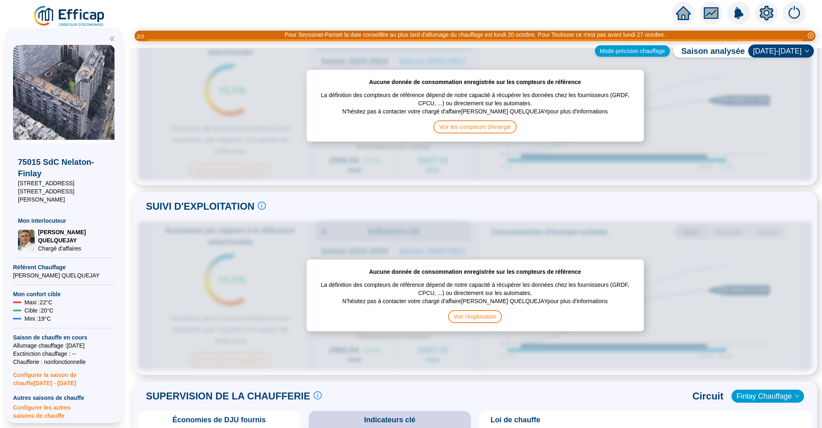
scroll to position [531, 0]
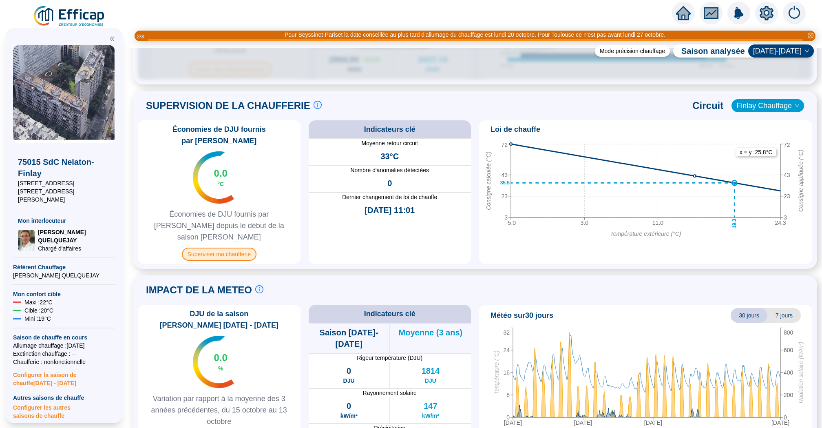
click at [226, 248] on span "Superviser ma chaufferie" at bounding box center [219, 254] width 75 height 13
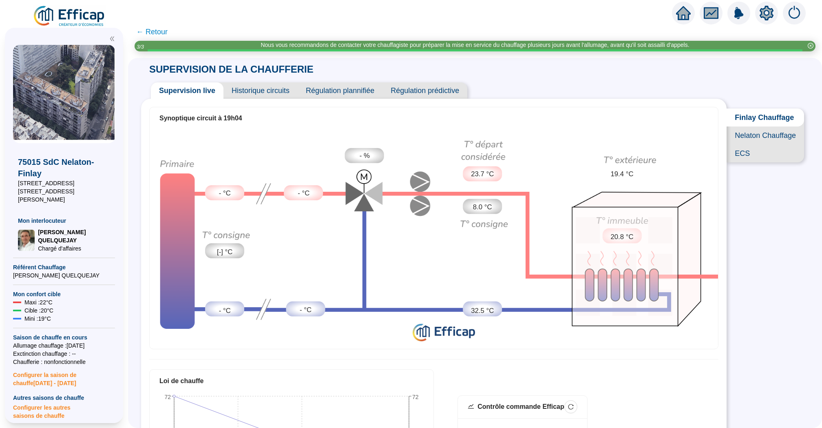
click at [267, 88] on span "Historique circuits" at bounding box center [260, 90] width 74 height 16
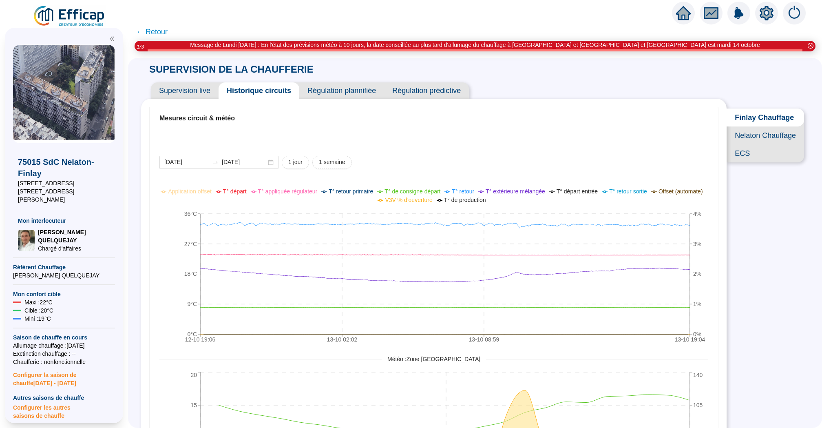
click at [198, 91] on span "Supervision live" at bounding box center [185, 90] width 68 height 16
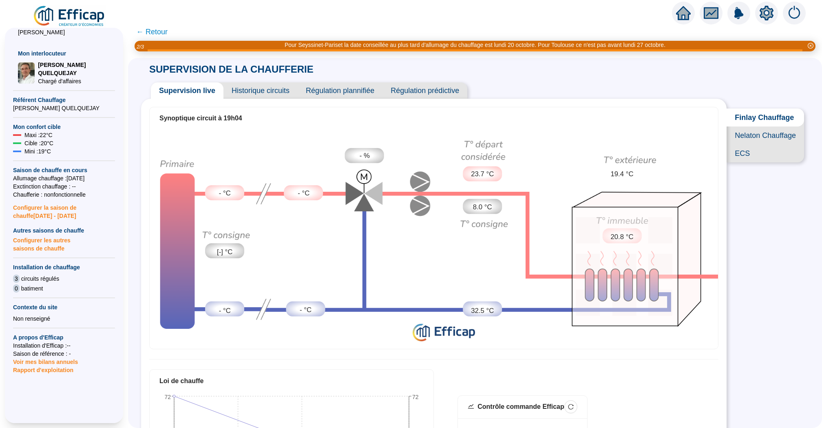
scroll to position [181, 0]
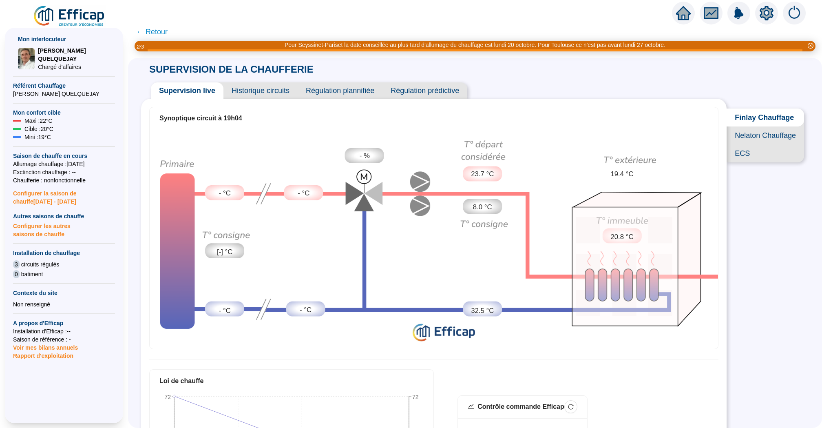
click at [46, 220] on span "Configurer les autres saisons de chauffe" at bounding box center [64, 229] width 102 height 18
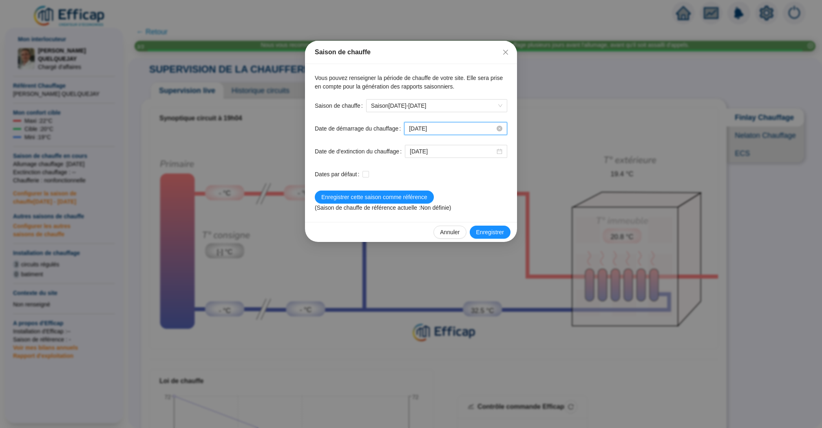
click at [452, 127] on input "2025-10-14" at bounding box center [452, 128] width 86 height 9
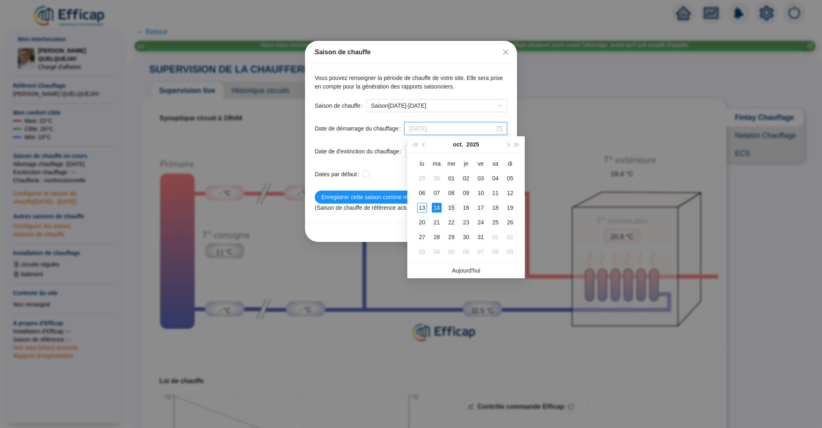
type input "[DATE]"
click at [452, 206] on div "15" at bounding box center [452, 208] width 10 height 10
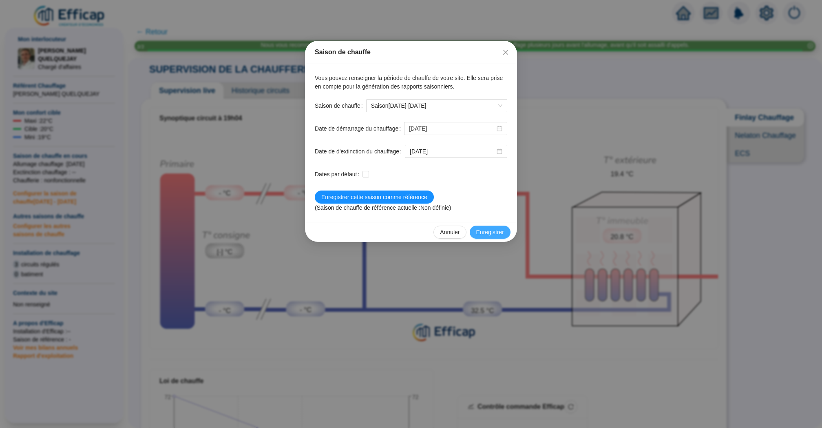
click at [493, 232] on span "Enregistrer" at bounding box center [490, 232] width 28 height 9
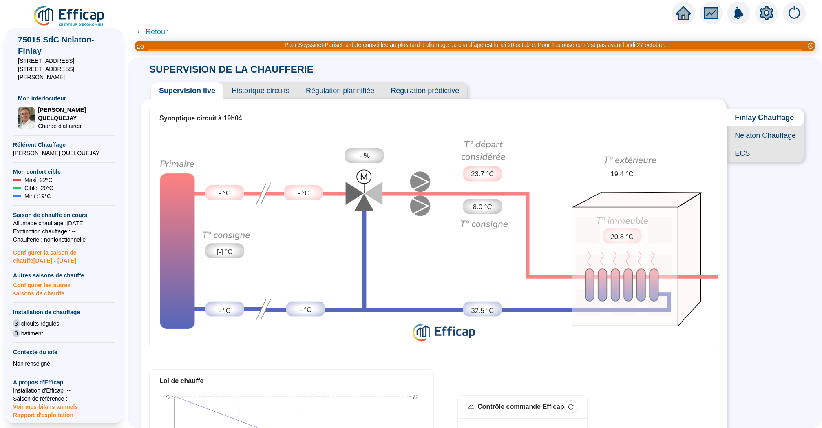
click at [160, 31] on span "← Retour" at bounding box center [151, 31] width 31 height 11
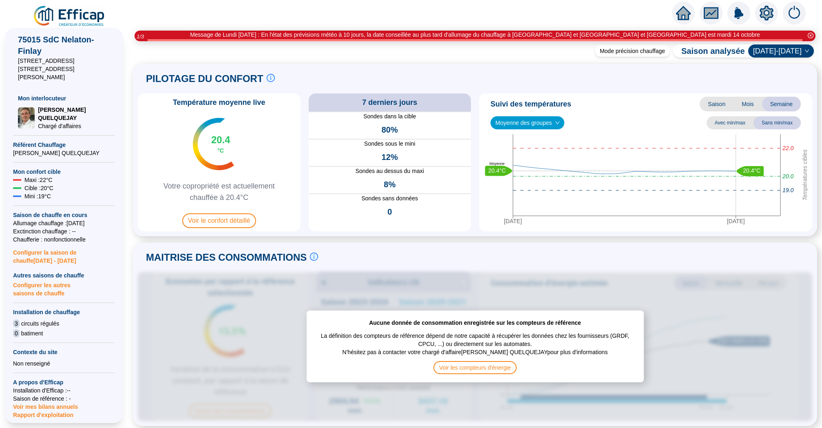
click at [683, 6] on icon "home" at bounding box center [683, 13] width 15 height 15
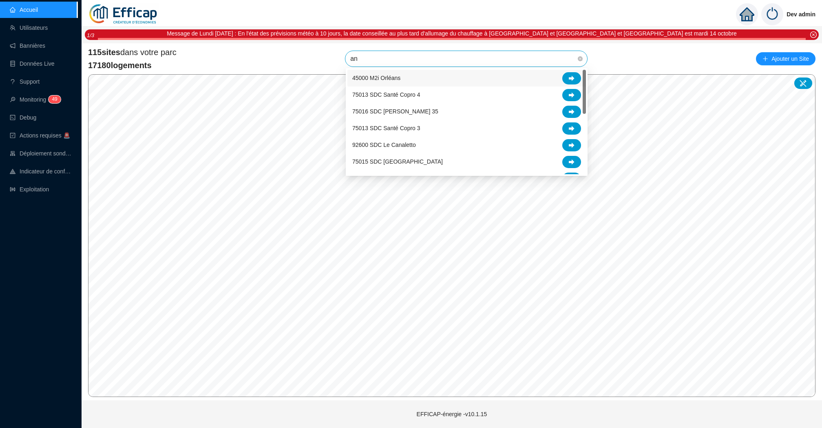
type input "a"
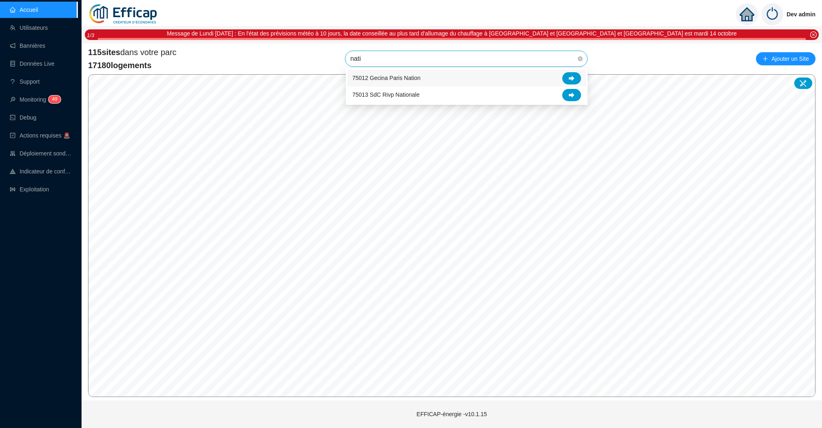
type input "natio"
click at [573, 97] on icon at bounding box center [572, 95] width 6 height 6
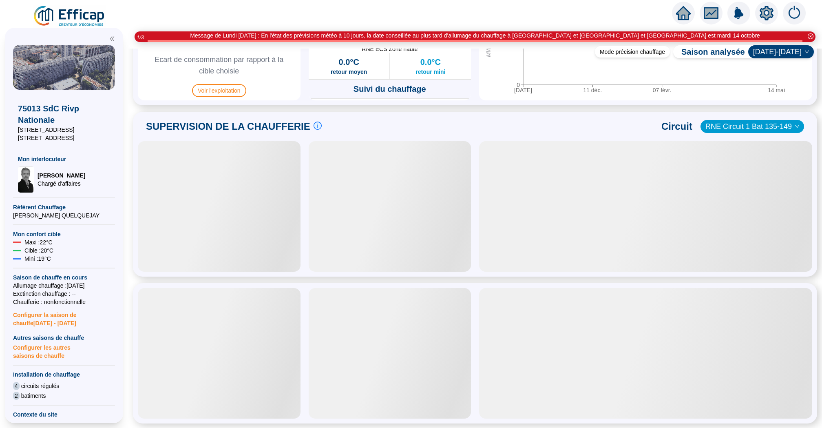
scroll to position [487, 0]
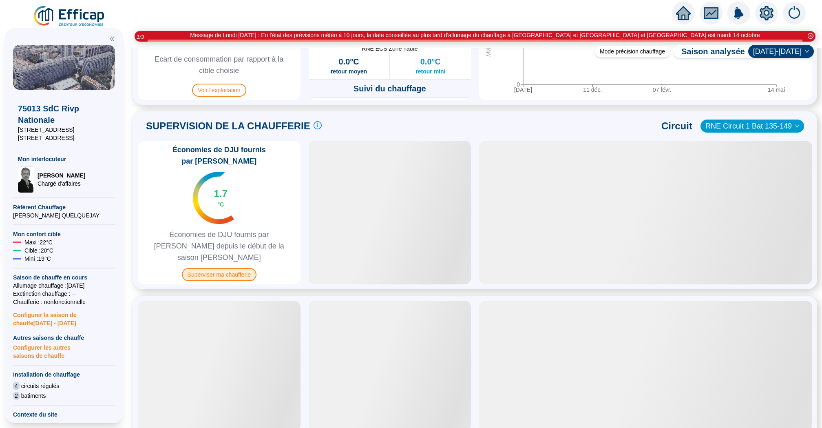
click at [225, 268] on span "Superviser ma chaufferie" at bounding box center [219, 274] width 75 height 13
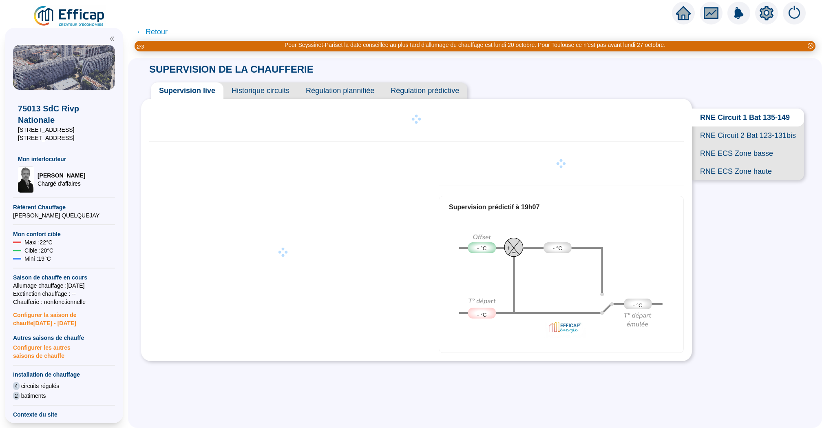
click at [265, 94] on span "Historique circuits" at bounding box center [260, 90] width 74 height 16
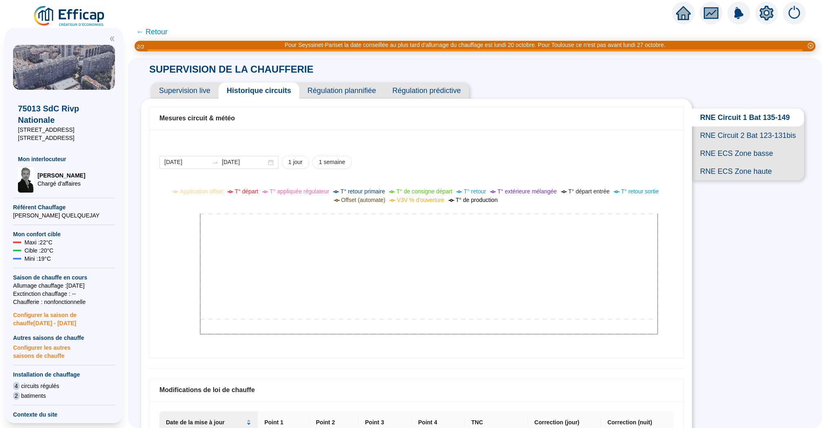
scroll to position [71, 0]
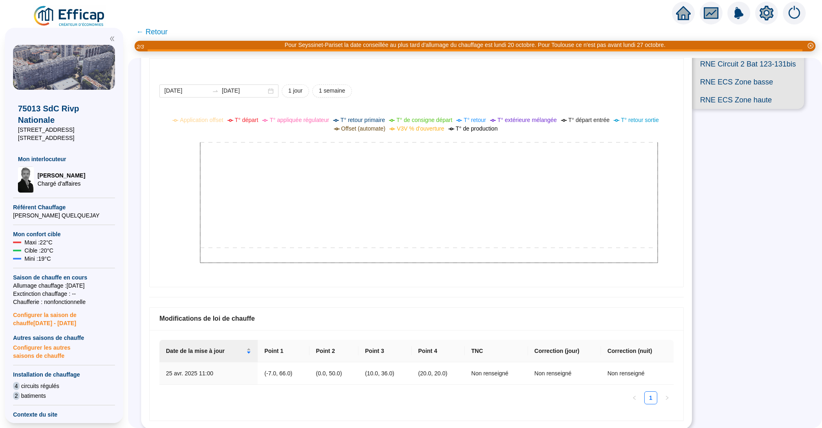
click at [686, 15] on icon "home" at bounding box center [683, 12] width 15 height 11
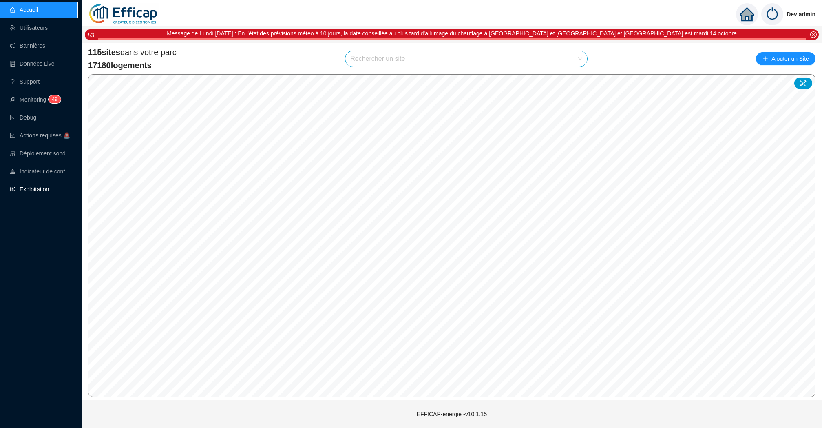
click at [35, 192] on link "Exploitation" at bounding box center [29, 189] width 39 height 7
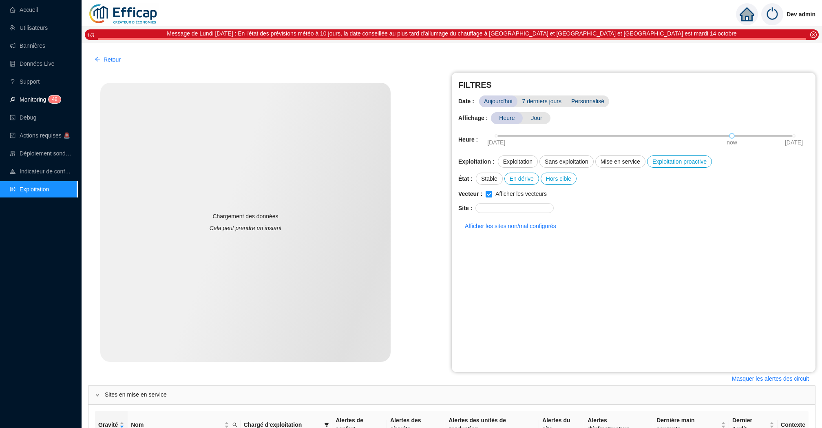
click at [45, 103] on link "Monitoring 4 9" at bounding box center [34, 99] width 49 height 7
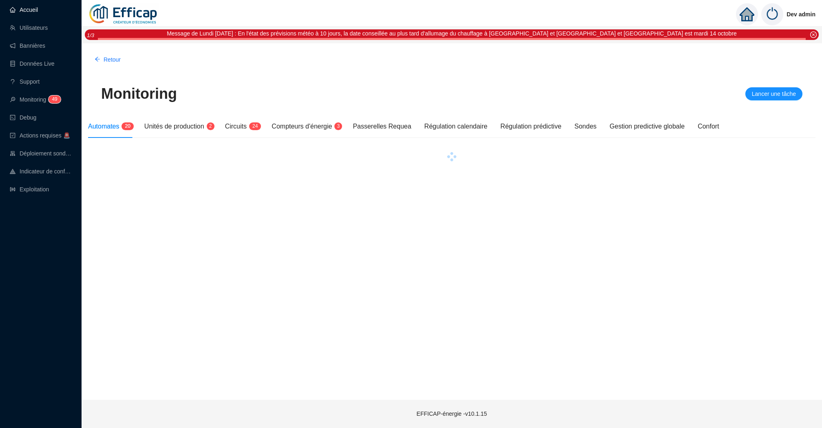
click at [38, 7] on link "Accueil" at bounding box center [24, 10] width 28 height 7
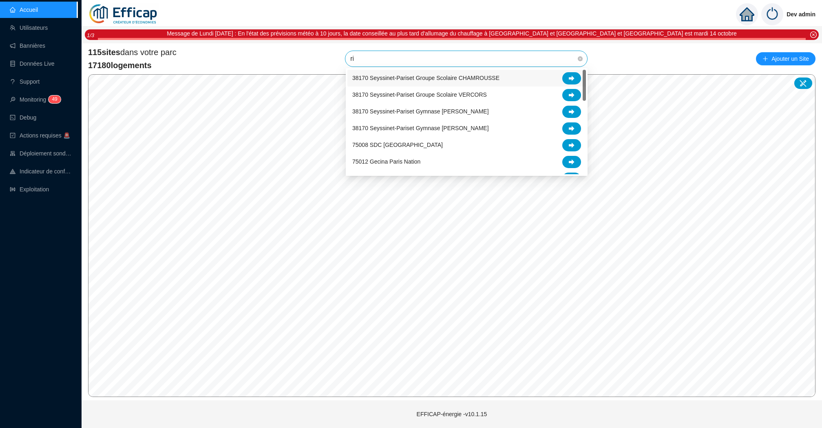
type input "riv"
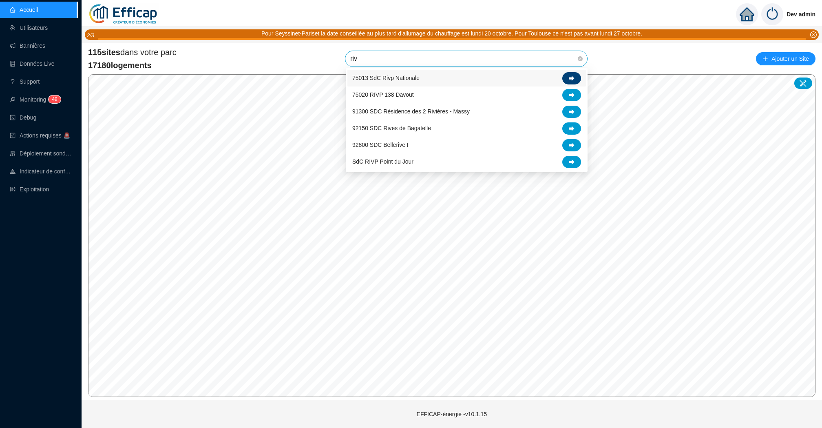
click at [573, 76] on icon at bounding box center [572, 78] width 6 height 6
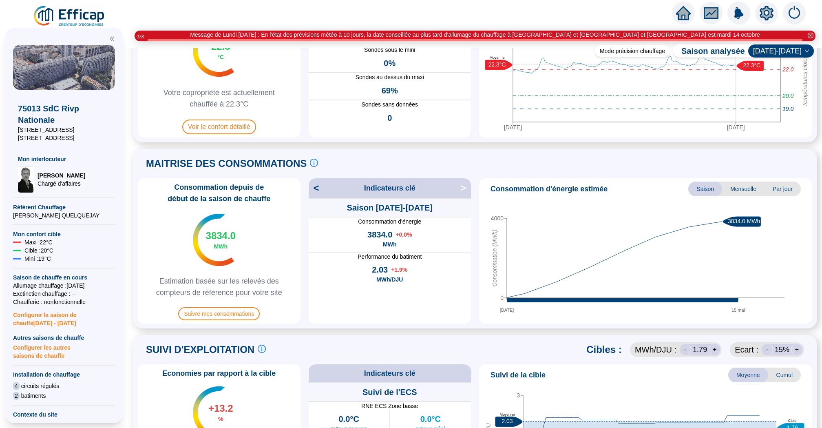
scroll to position [91, 0]
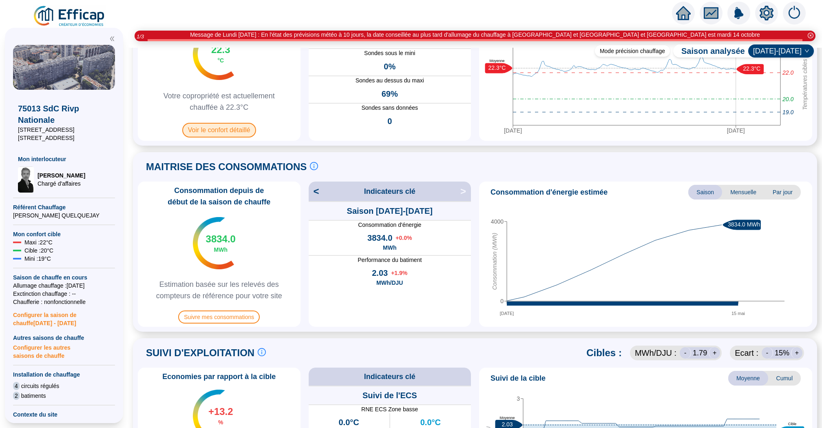
click at [226, 134] on span "Voir le confort détaillé" at bounding box center [219, 130] width 74 height 15
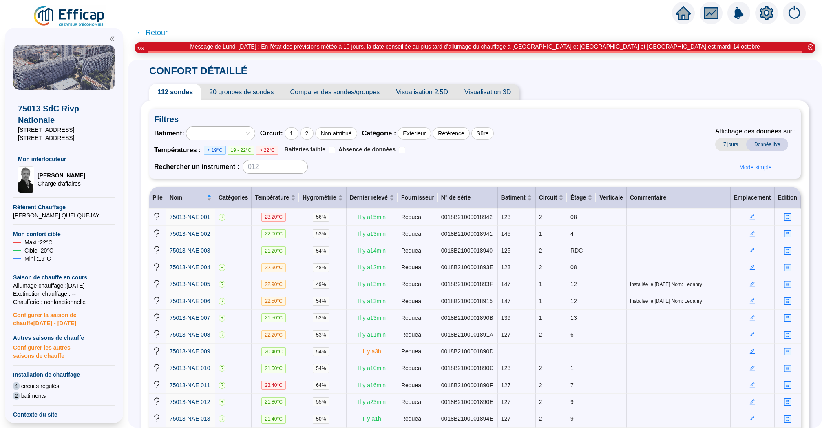
click at [256, 93] on span "20 groupes de sondes" at bounding box center [241, 92] width 81 height 16
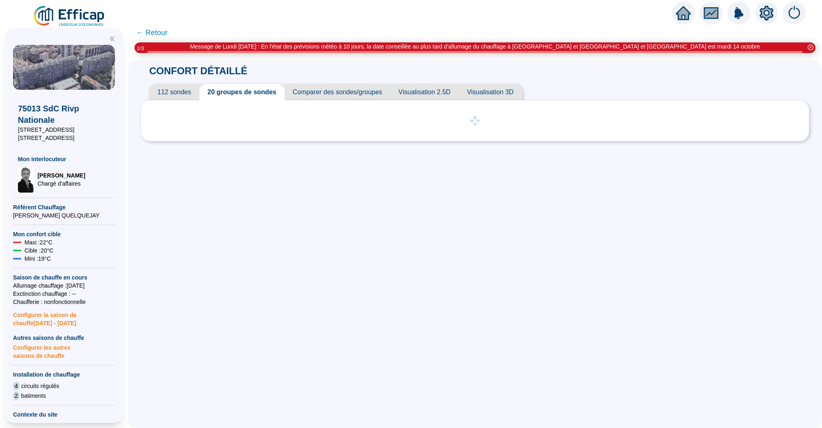
click at [185, 91] on span "112 sondes" at bounding box center [174, 92] width 50 height 16
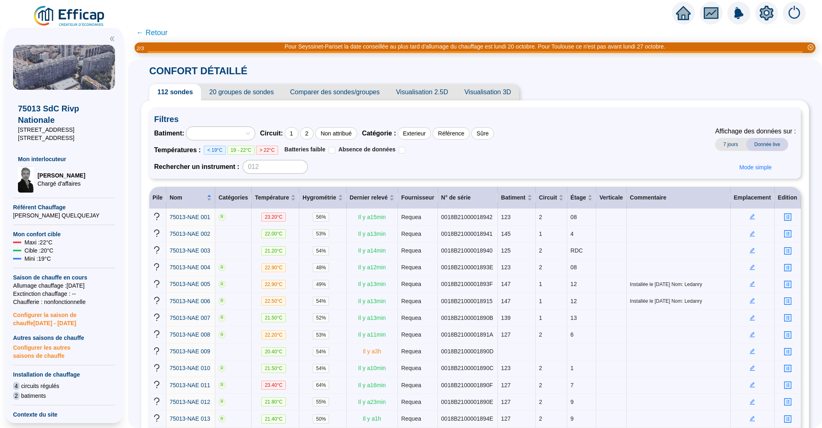
click at [161, 33] on span "← Retour" at bounding box center [151, 32] width 31 height 11
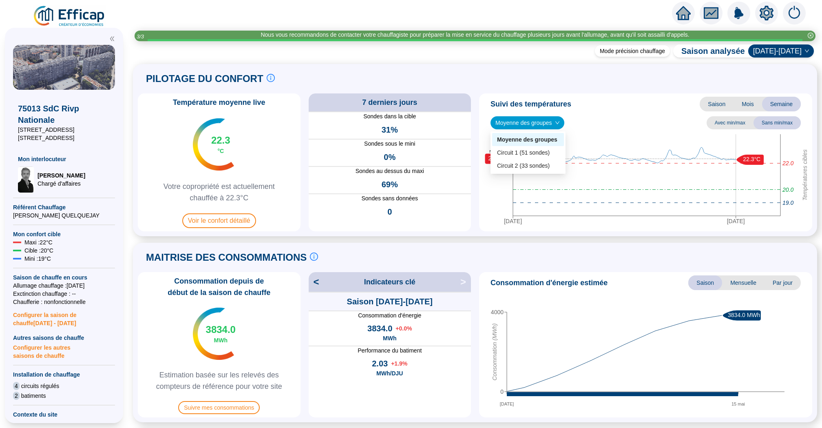
click at [548, 129] on span "Moyenne des groupes" at bounding box center [527, 123] width 64 height 12
click at [542, 156] on div "Circuit 1 (51 sondes)" at bounding box center [528, 152] width 62 height 9
click at [549, 122] on span "Circuit 1 (51 sondes)" at bounding box center [525, 123] width 60 height 12
click at [545, 170] on div "Circuit 2 (33 sondes)" at bounding box center [525, 165] width 67 height 13
click at [690, 18] on icon "home" at bounding box center [683, 13] width 15 height 15
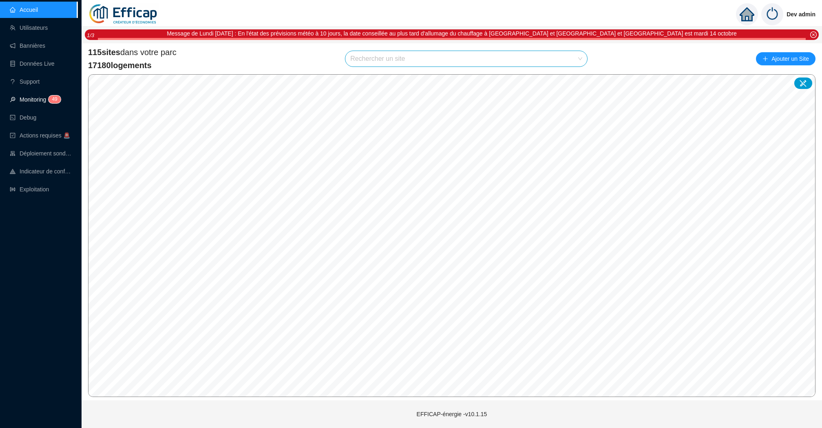
click at [47, 100] on link "Monitoring 4 9" at bounding box center [34, 99] width 49 height 7
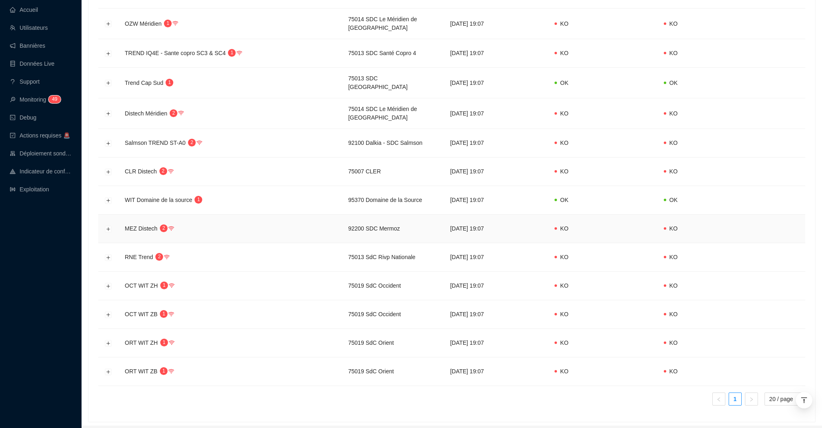
scroll to position [219, 0]
click at [109, 254] on button "Développer la ligne" at bounding box center [108, 257] width 7 height 7
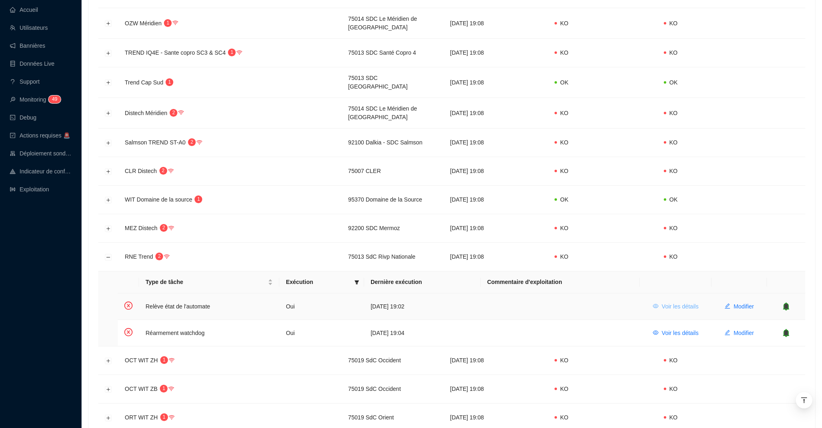
click at [677, 302] on span "Voir les détails" at bounding box center [680, 306] width 37 height 9
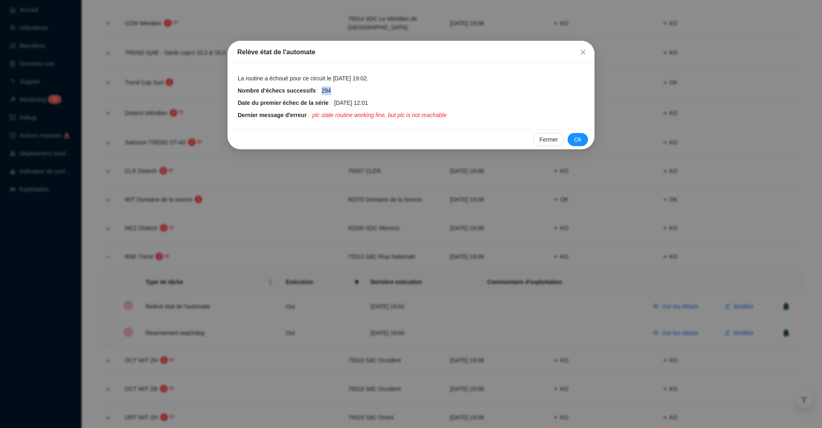
drag, startPoint x: 336, startPoint y: 89, endPoint x: 316, endPoint y: 89, distance: 19.6
click at [320, 89] on div "Nombre d'échecs successifs 294" at bounding box center [411, 90] width 347 height 9
click at [581, 49] on icon "close" at bounding box center [583, 52] width 7 height 7
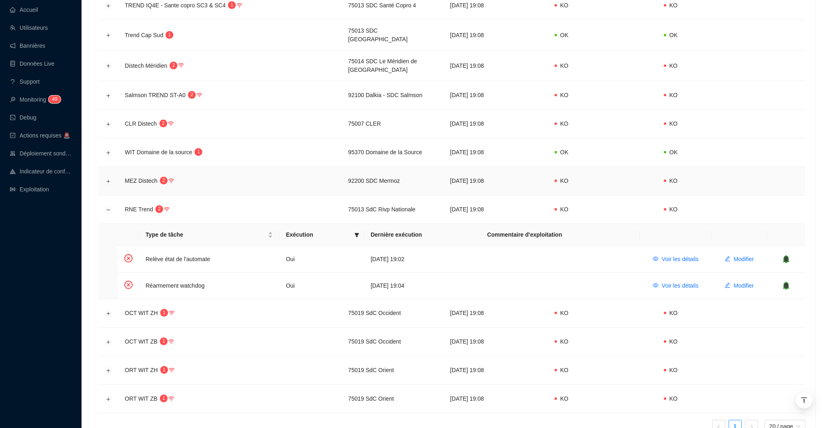
scroll to position [311, 0]
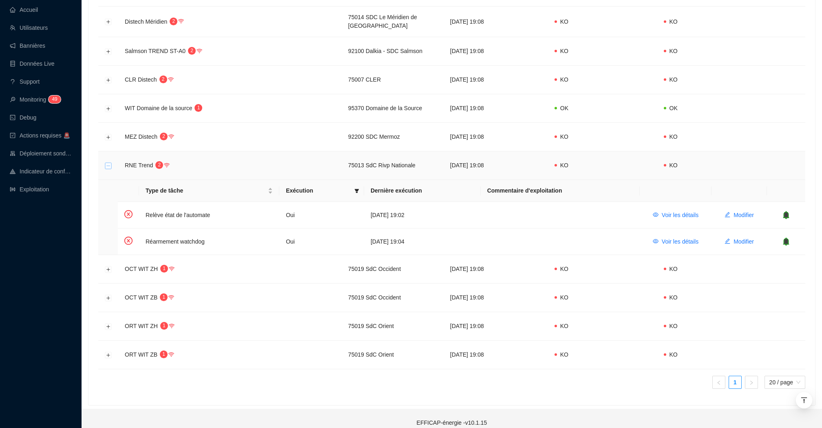
click at [108, 162] on button "Réduire la ligne" at bounding box center [108, 165] width 7 height 7
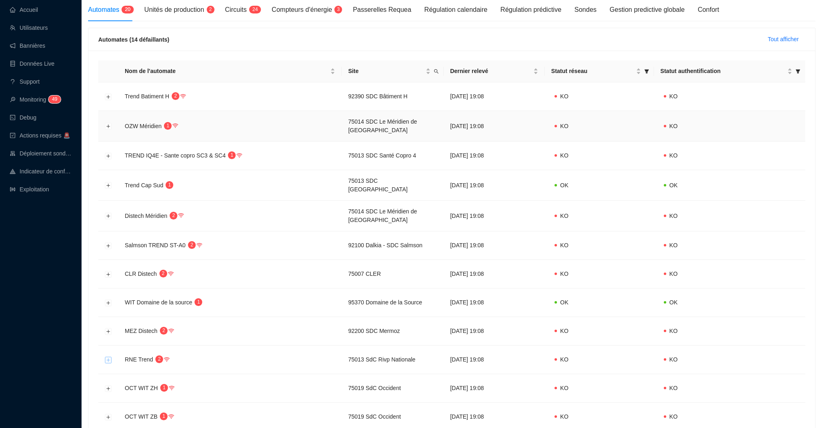
scroll to position [0, 0]
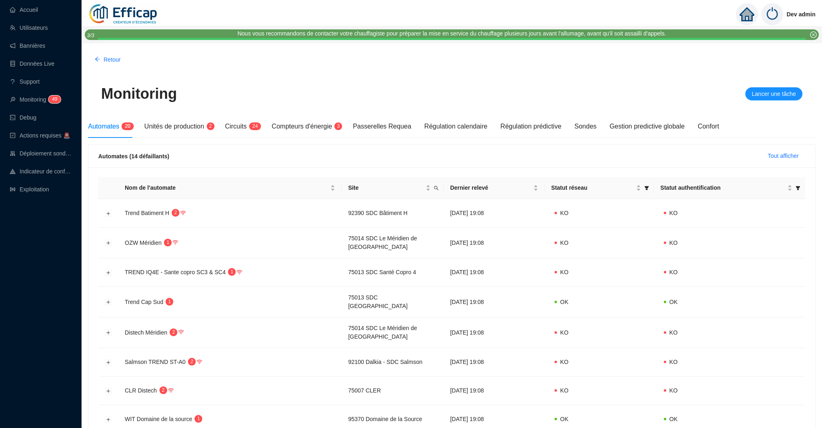
click at [58, 1] on ul "Accueil Utilisateurs Bannières Données Live Support Monitoring 4 9 Debug Action…" at bounding box center [38, 99] width 77 height 199
click at [38, 8] on link "Accueil" at bounding box center [24, 10] width 28 height 7
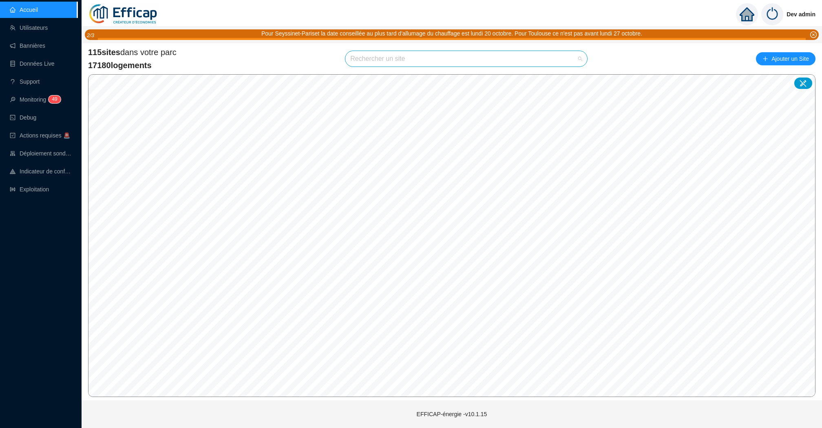
click at [389, 60] on input "search" at bounding box center [462, 58] width 225 height 15
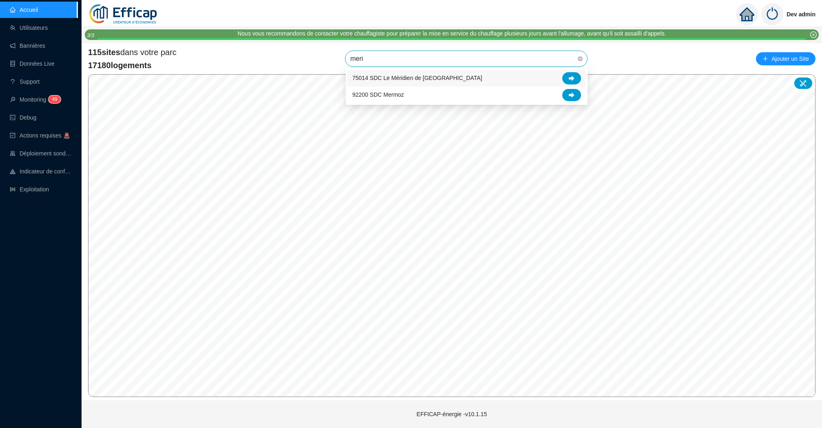
type input "merid"
click at [564, 80] on div at bounding box center [571, 78] width 19 height 12
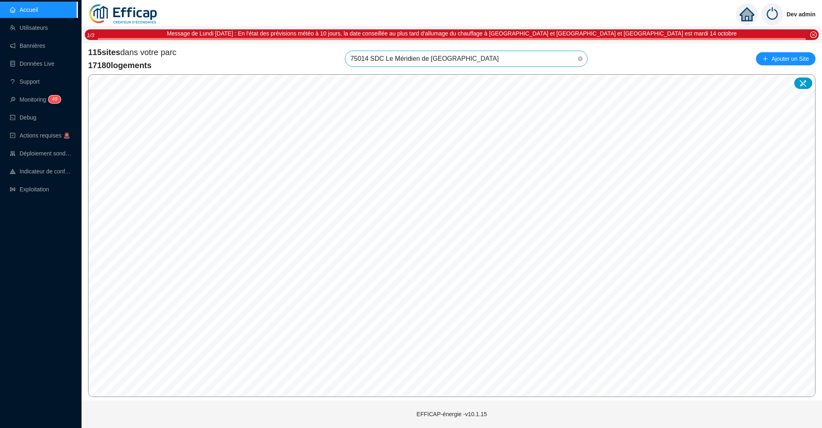
click at [449, 56] on span "75014 SDC Le Méridien de [GEOGRAPHIC_DATA]" at bounding box center [466, 58] width 232 height 15
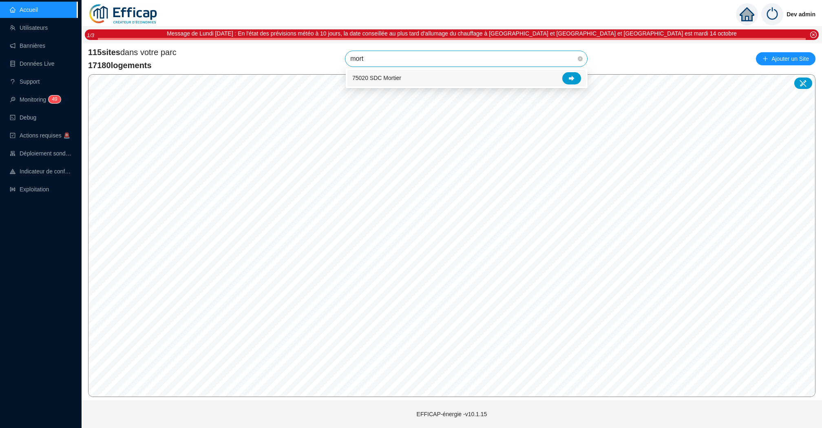
type input "morti"
click at [573, 77] on icon at bounding box center [572, 77] width 6 height 5
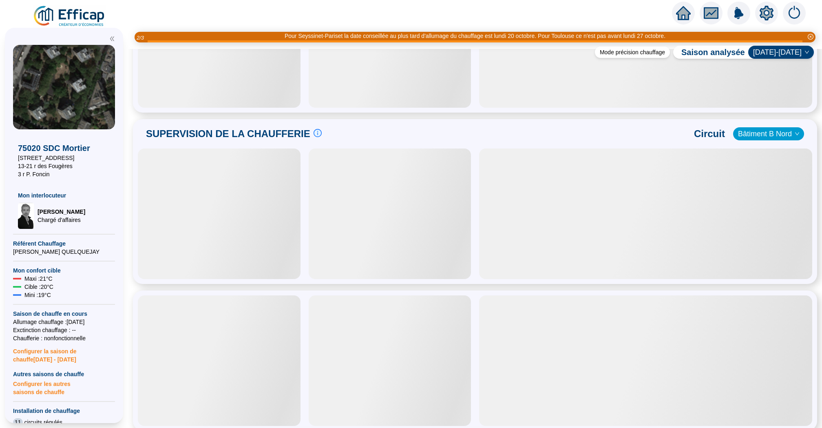
scroll to position [418, 0]
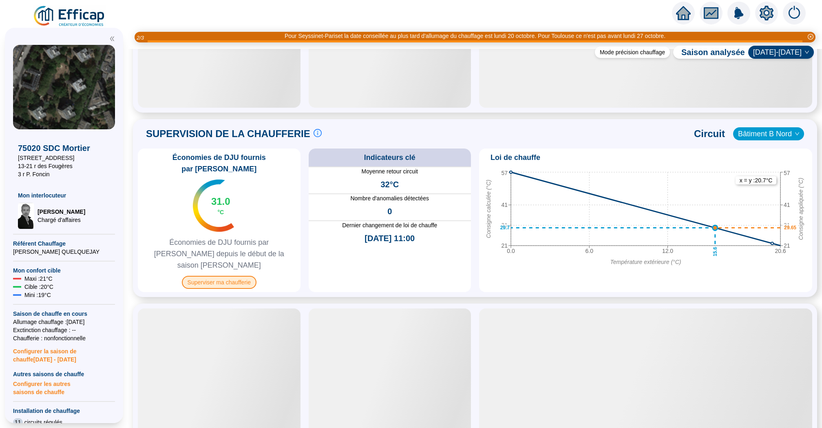
click at [238, 276] on span "Superviser ma chaufferie" at bounding box center [219, 282] width 75 height 13
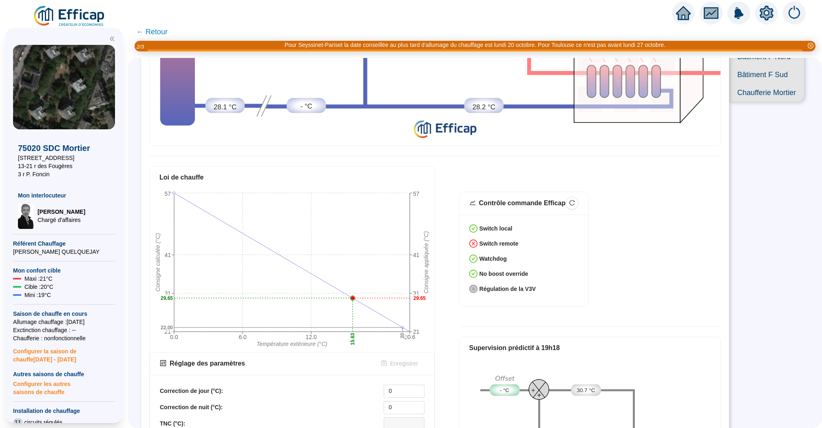
scroll to position [235, 0]
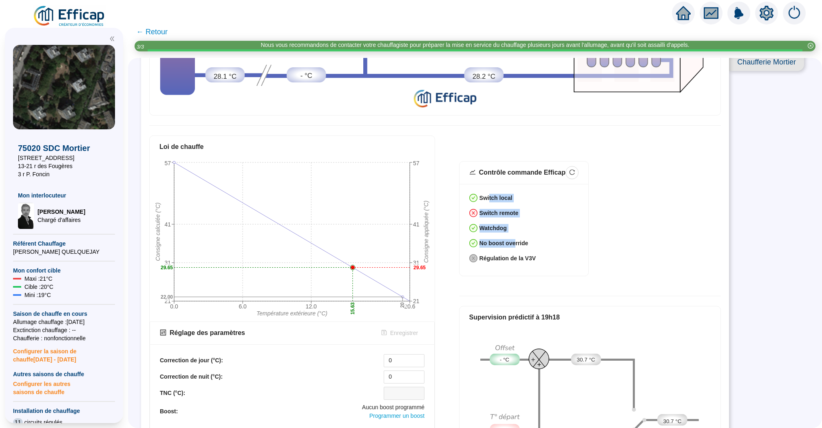
drag, startPoint x: 489, startPoint y: 196, endPoint x: 515, endPoint y: 239, distance: 50.6
click at [515, 239] on div "Switch local Switch remote Watchdog No boost override Régulation de la V3V" at bounding box center [524, 230] width 129 height 92
click at [518, 242] on strong "No boost override" at bounding box center [504, 243] width 49 height 7
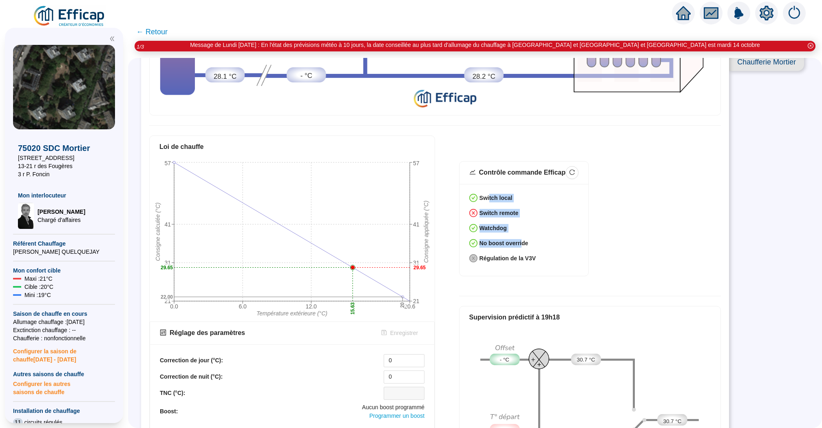
drag, startPoint x: 522, startPoint y: 242, endPoint x: 488, endPoint y: 198, distance: 55.3
click at [488, 197] on div "Switch local Switch remote Watchdog No boost override Régulation de la V3V" at bounding box center [524, 230] width 129 height 92
click at [552, 218] on div "Switch remote" at bounding box center [523, 215] width 109 height 12
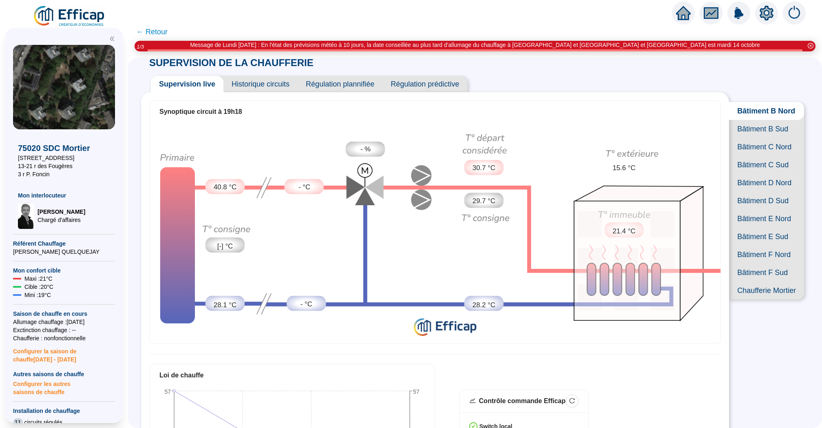
scroll to position [0, 0]
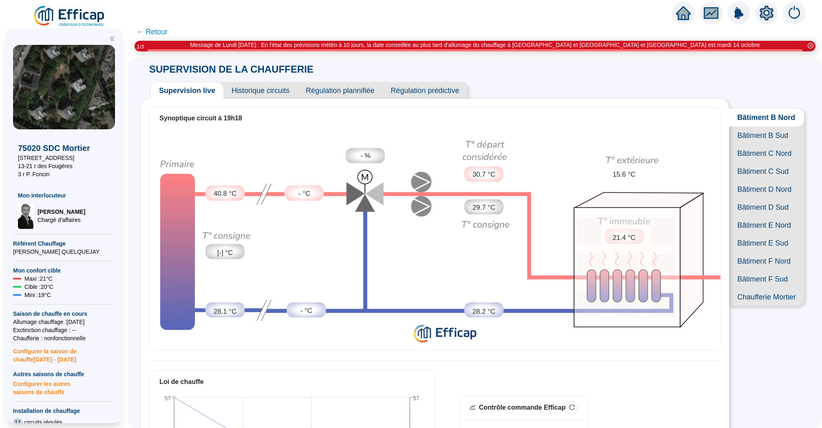
click at [677, 18] on icon "home" at bounding box center [683, 13] width 15 height 15
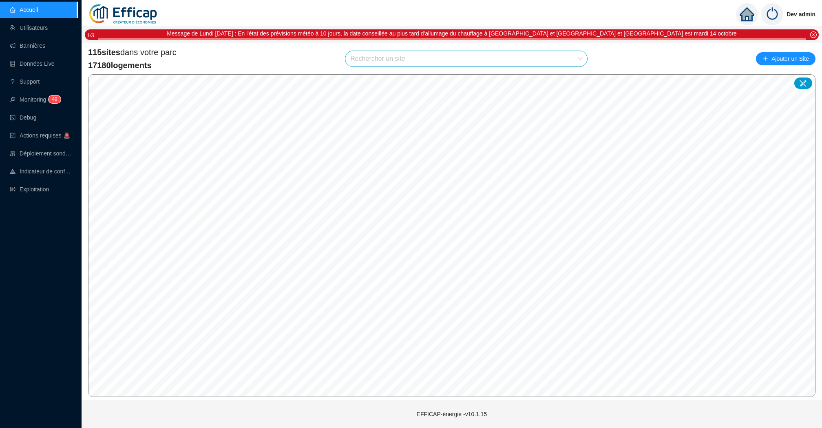
click at [283, 65] on div "115 sites dans votre parc 17180 logements Rechercher un site Ajouter un Site" at bounding box center [452, 58] width 728 height 24
click at [453, 42] on div "Dev admin Message de Lundi 13/10/2025 : En l'état des prévisions météo à 10 jou…" at bounding box center [452, 214] width 741 height 428
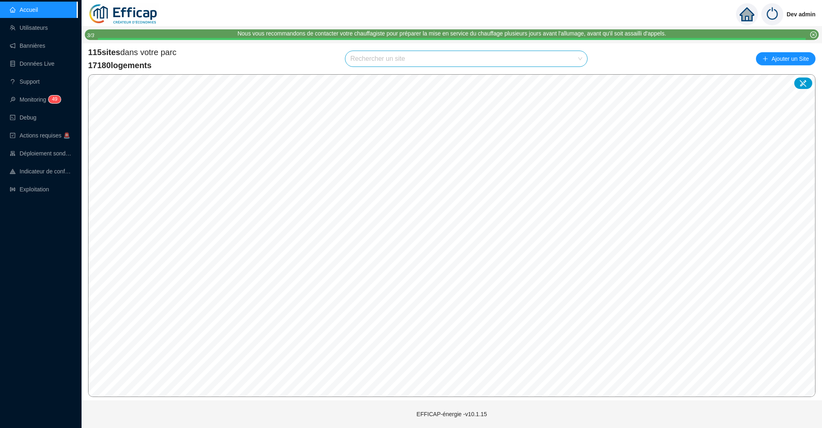
click at [376, 62] on input "search" at bounding box center [462, 58] width 225 height 15
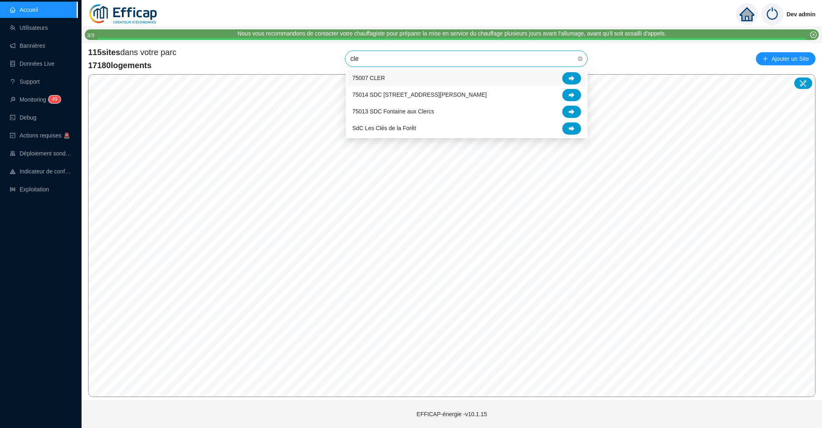
type input "cler"
click at [576, 73] on div at bounding box center [571, 78] width 19 height 12
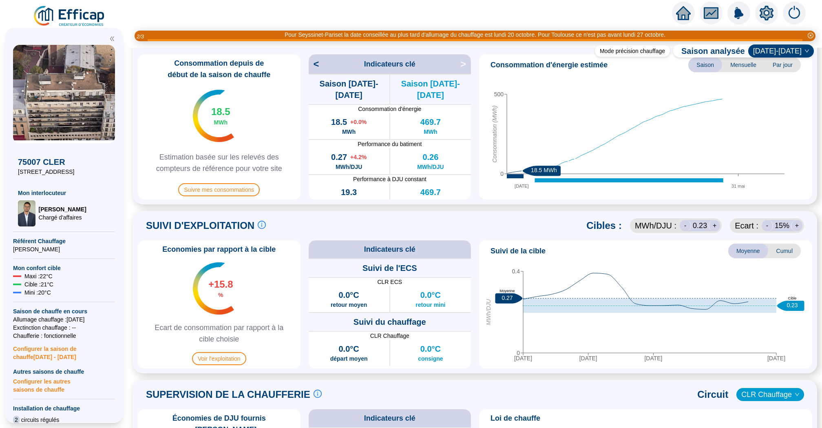
scroll to position [211, 0]
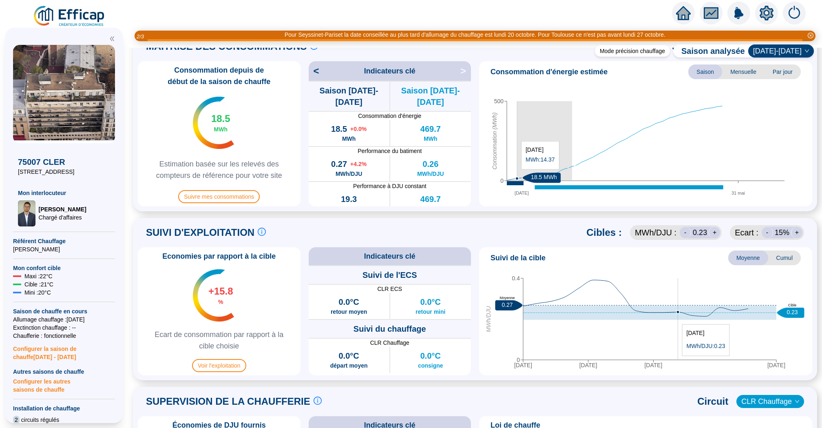
drag, startPoint x: 573, startPoint y: 174, endPoint x: 517, endPoint y: 174, distance: 55.5
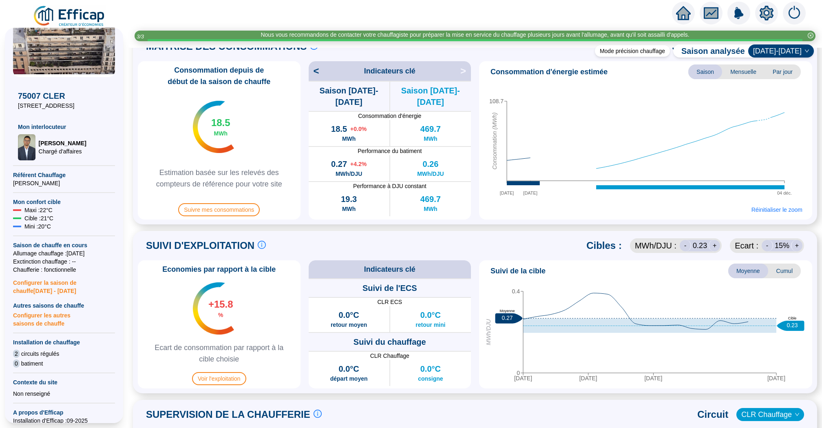
scroll to position [85, 0]
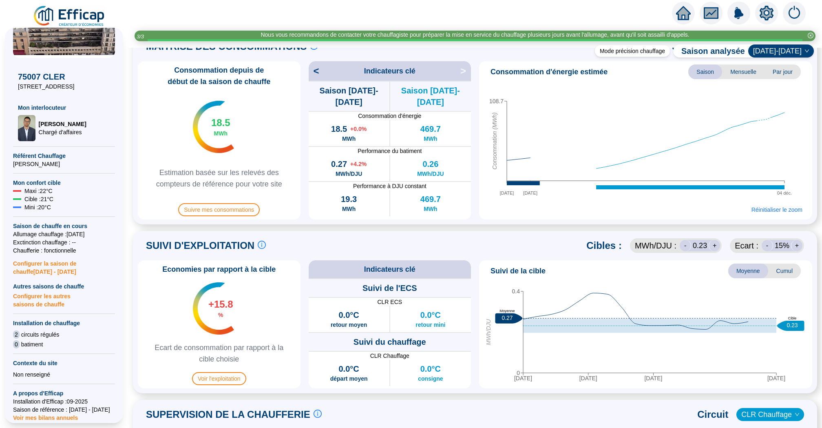
click at [55, 300] on span "Configurer les autres saisons de chauffe" at bounding box center [64, 299] width 102 height 18
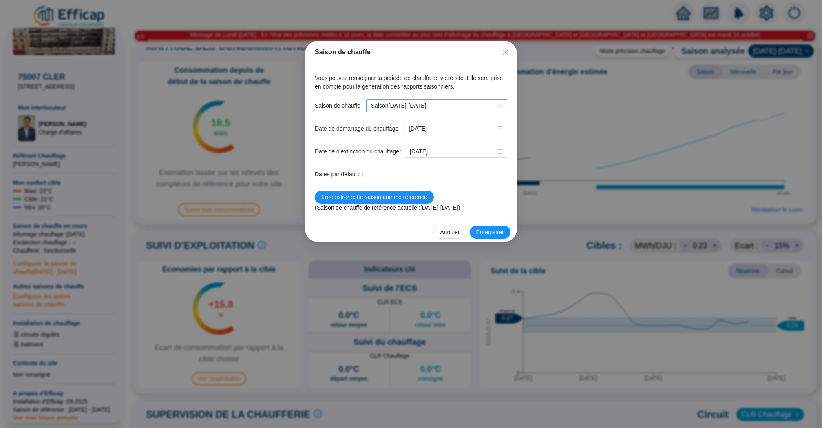
click at [477, 107] on span "Saison 2025-2026" at bounding box center [436, 106] width 131 height 12
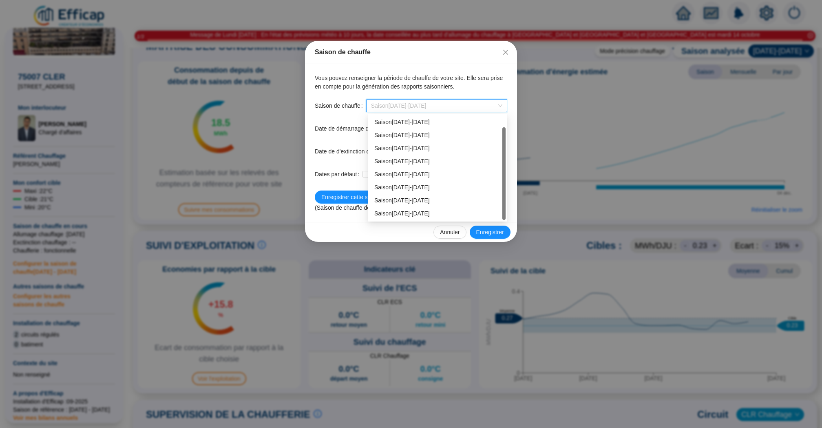
scroll to position [13, 0]
click at [429, 200] on div "Saison 2024-2025" at bounding box center [437, 200] width 126 height 9
type input "2024-10-25"
type input "2025-05-15"
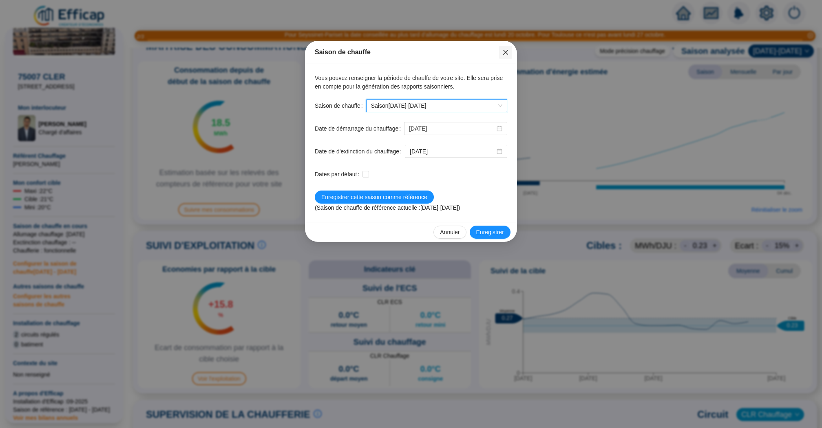
click at [506, 53] on icon "close" at bounding box center [505, 52] width 5 height 5
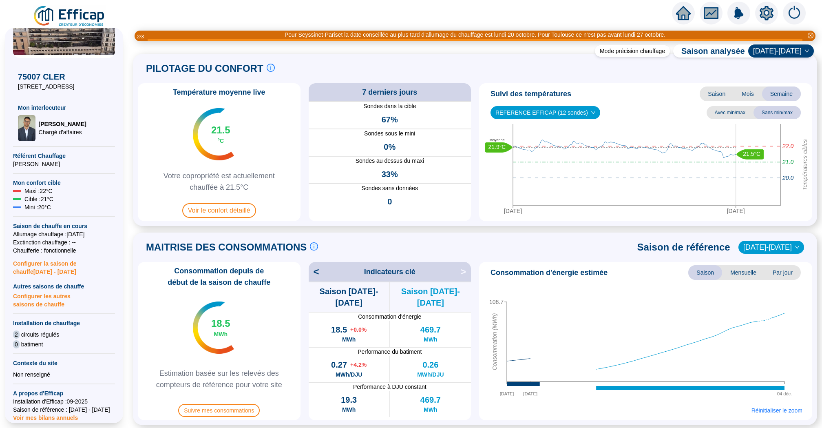
scroll to position [0, 0]
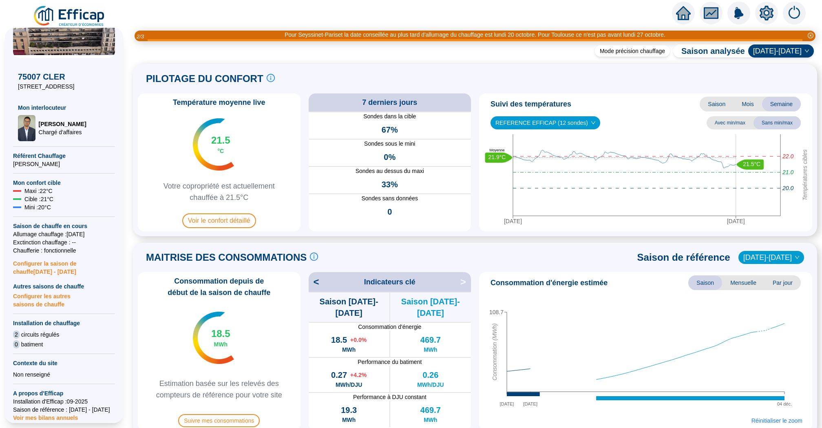
click at [680, 12] on icon "home" at bounding box center [683, 12] width 15 height 11
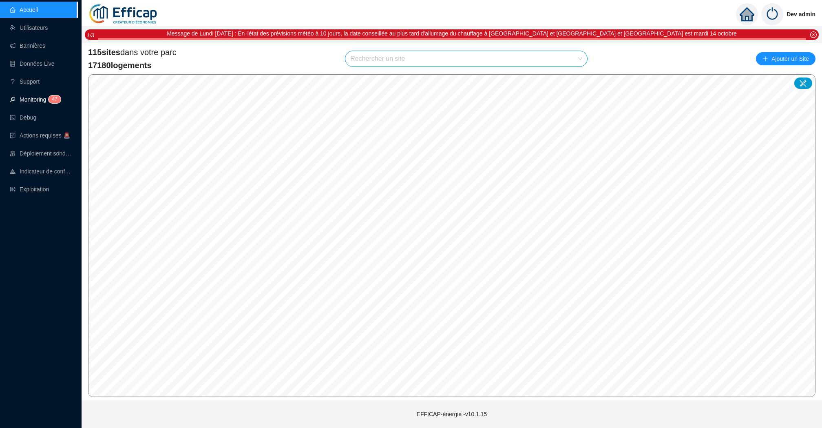
click at [40, 96] on link "Monitoring 4 7" at bounding box center [34, 99] width 49 height 7
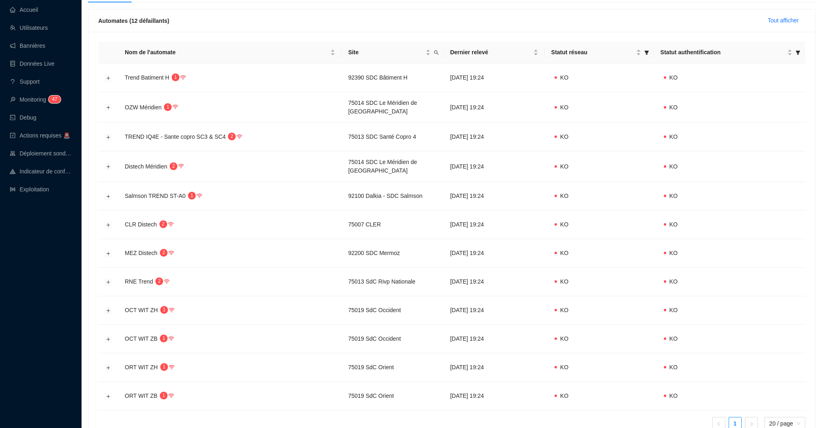
scroll to position [147, 0]
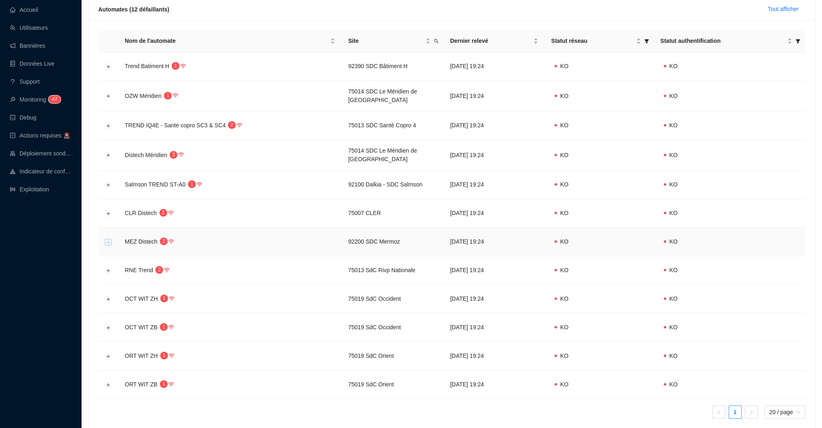
click at [110, 240] on button "Développer la ligne" at bounding box center [108, 242] width 7 height 7
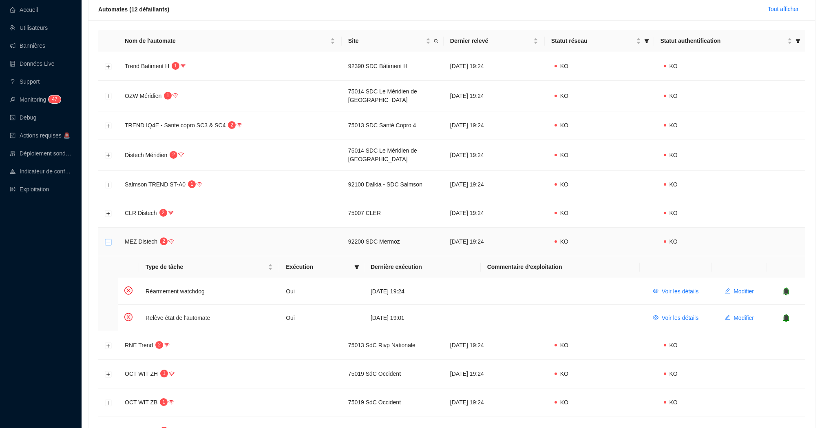
click at [109, 239] on button "Réduire la ligne" at bounding box center [108, 242] width 7 height 7
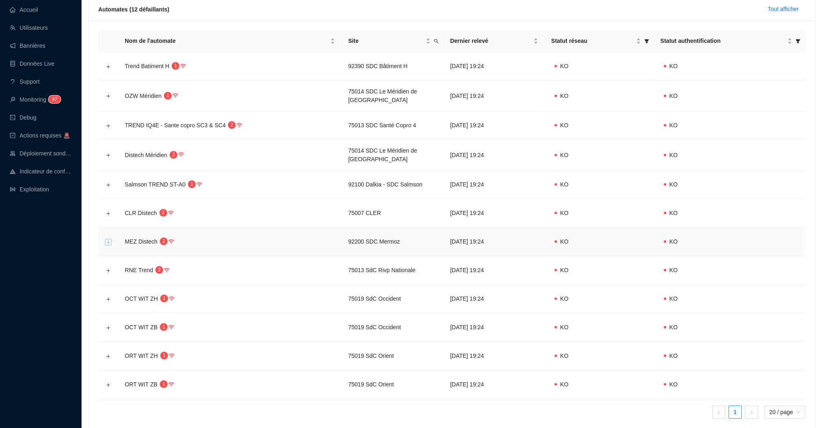
click at [109, 239] on button "Développer la ligne" at bounding box center [108, 242] width 7 height 7
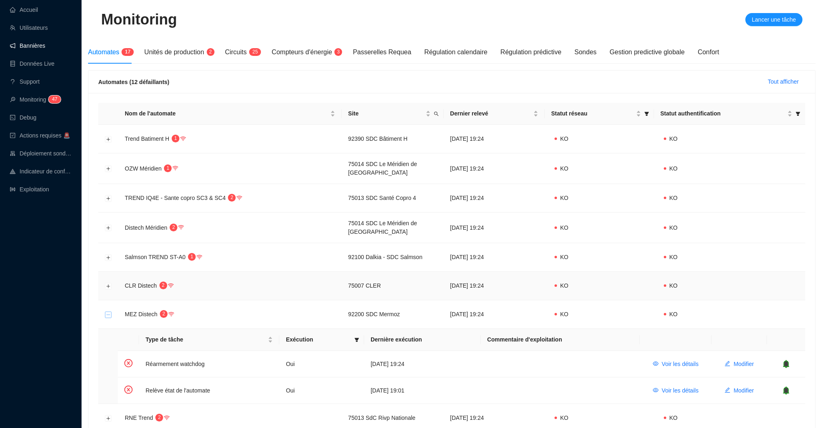
scroll to position [66, 0]
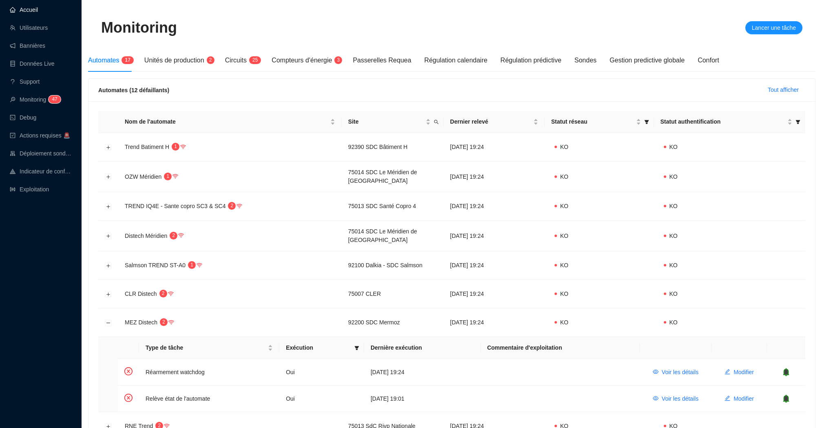
click at [38, 11] on link "Accueil" at bounding box center [24, 10] width 28 height 7
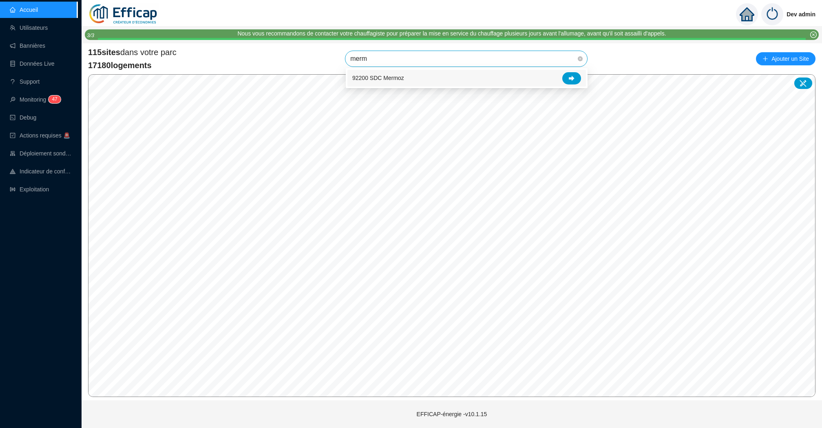
type input "mermo"
click at [574, 78] on icon at bounding box center [572, 77] width 6 height 5
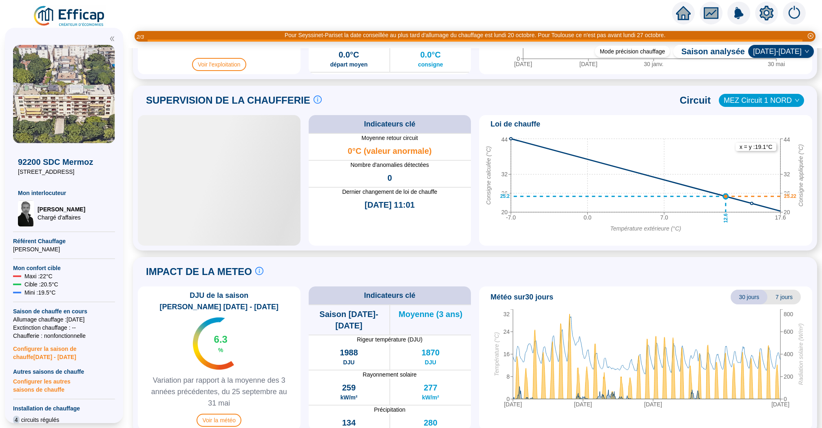
scroll to position [506, 0]
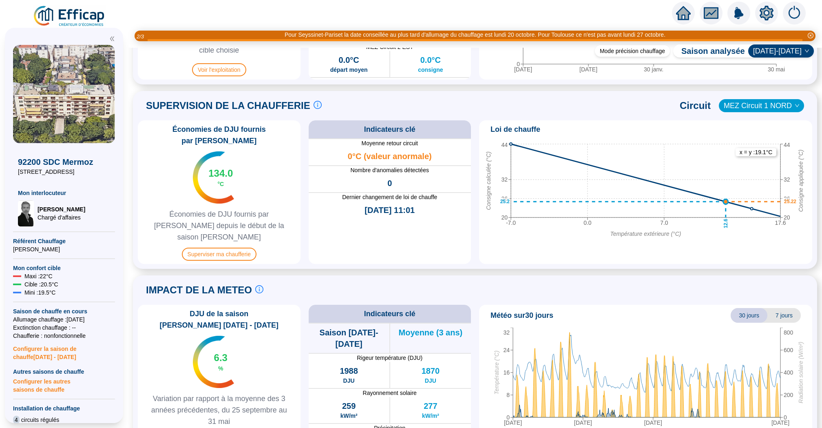
click at [689, 17] on icon "home" at bounding box center [683, 13] width 15 height 15
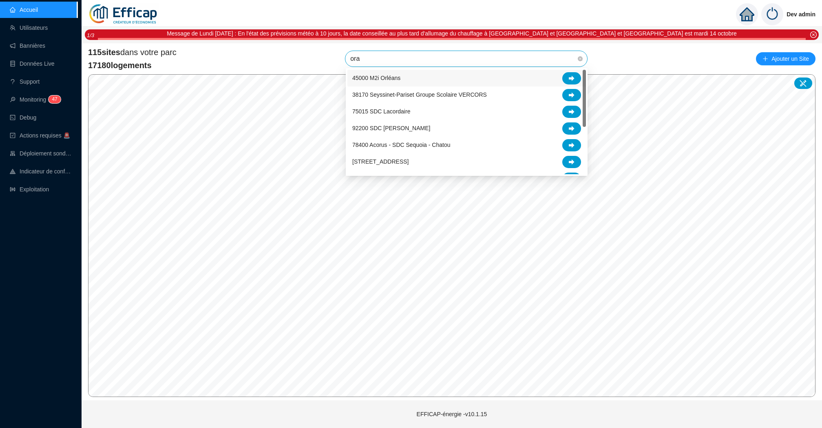
type input "oran"
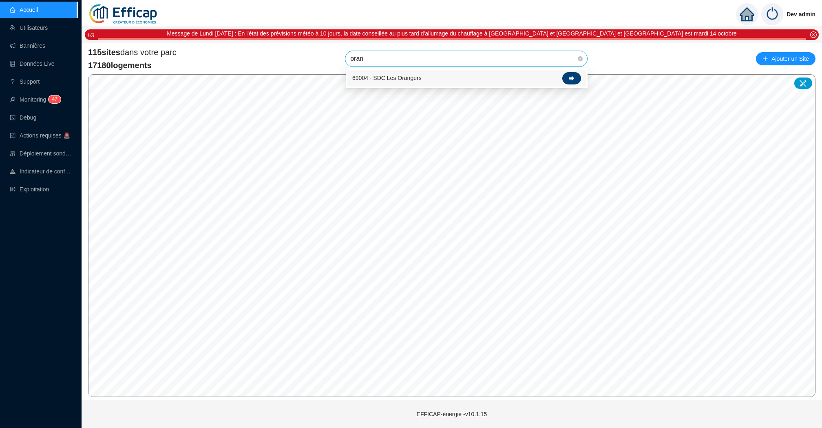
click at [571, 76] on icon at bounding box center [572, 78] width 6 height 6
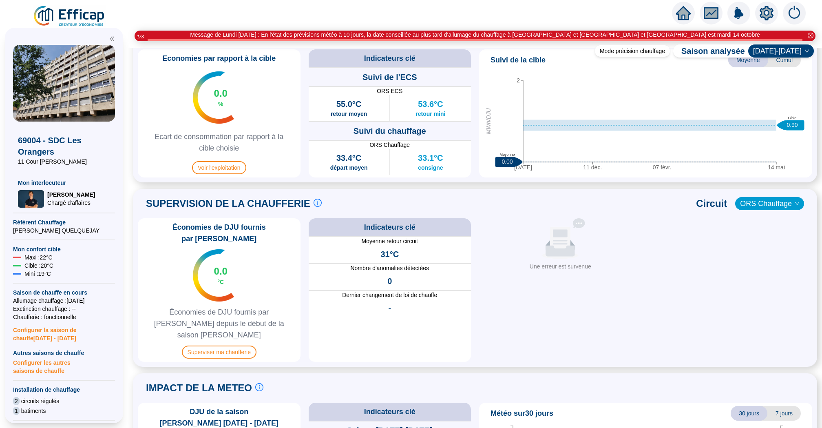
scroll to position [416, 0]
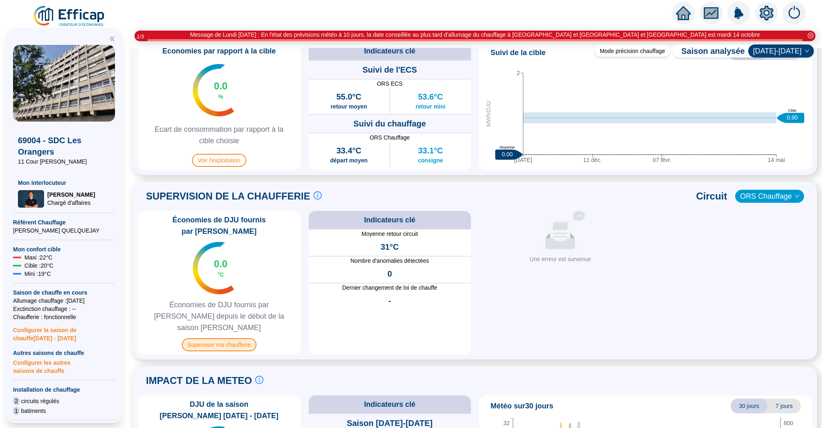
click at [230, 338] on span "Superviser ma chaufferie" at bounding box center [219, 344] width 75 height 13
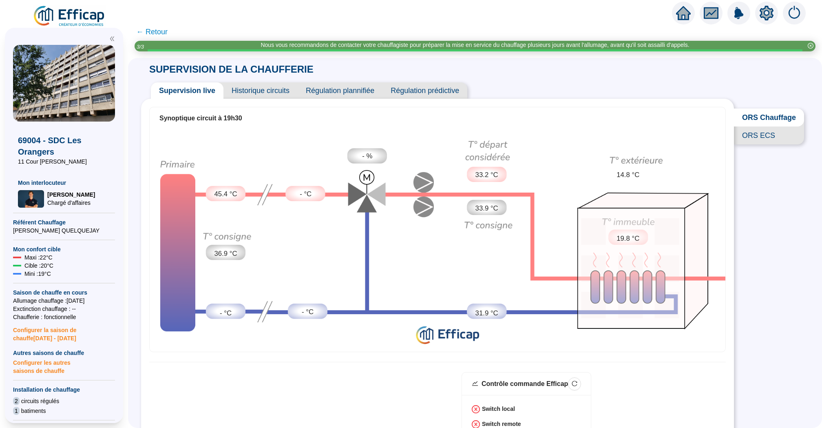
scroll to position [263, 0]
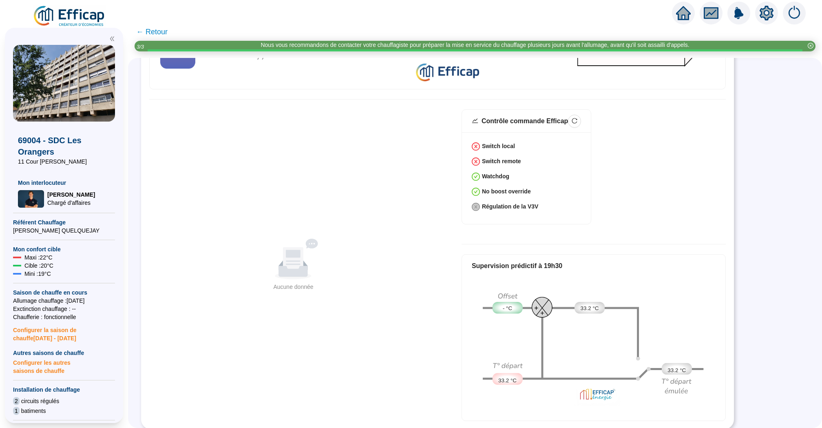
click at [467, 153] on div "Switch local Switch remote Watchdog No boost override Régulation de la V3V" at bounding box center [526, 178] width 129 height 92
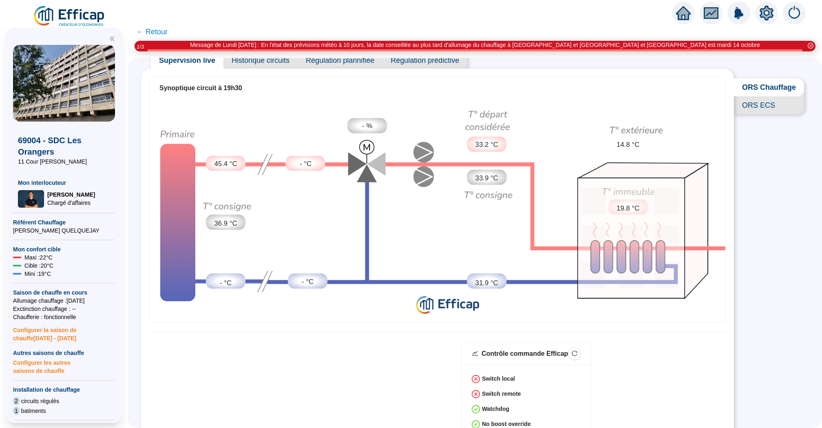
scroll to position [0, 0]
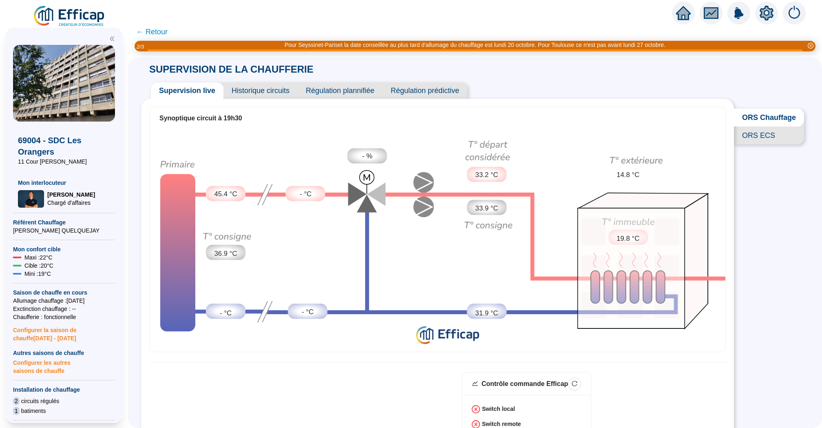
click at [680, 15] on icon "home" at bounding box center [683, 12] width 15 height 11
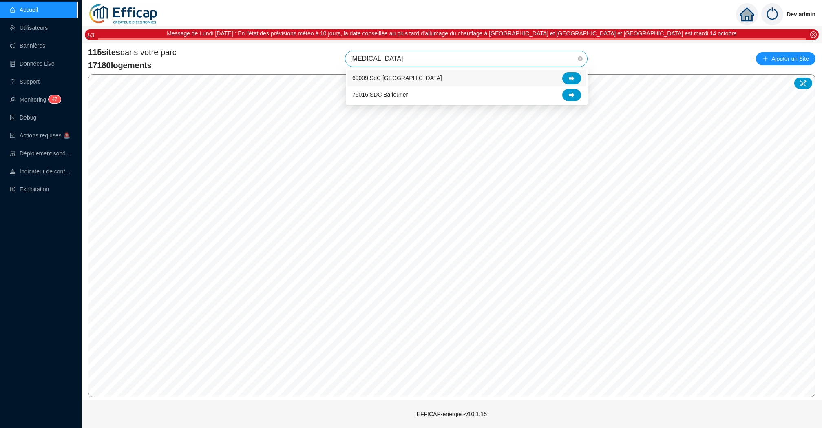
type input "balm"
click at [564, 77] on div at bounding box center [571, 78] width 19 height 12
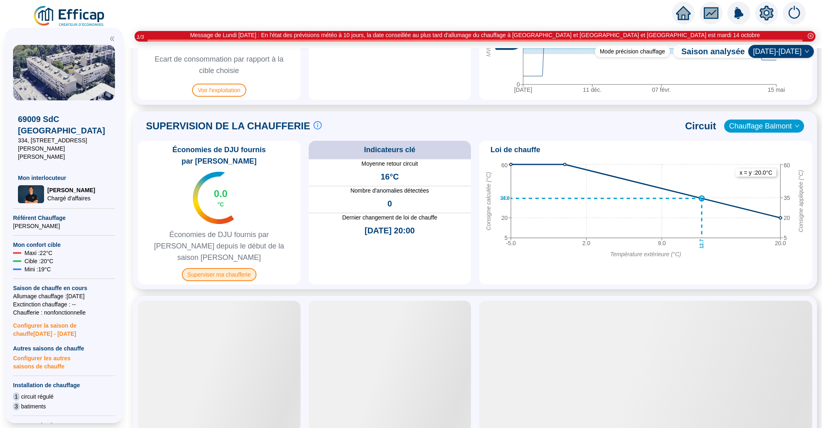
scroll to position [481, 0]
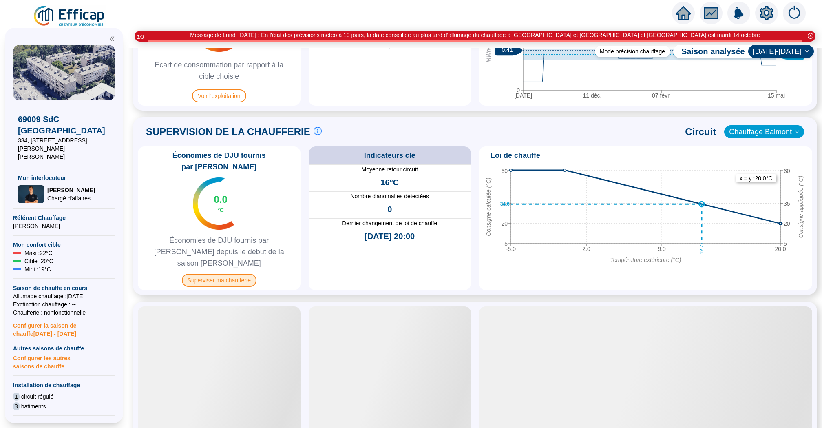
click at [231, 274] on span "Superviser ma chaufferie" at bounding box center [219, 280] width 75 height 13
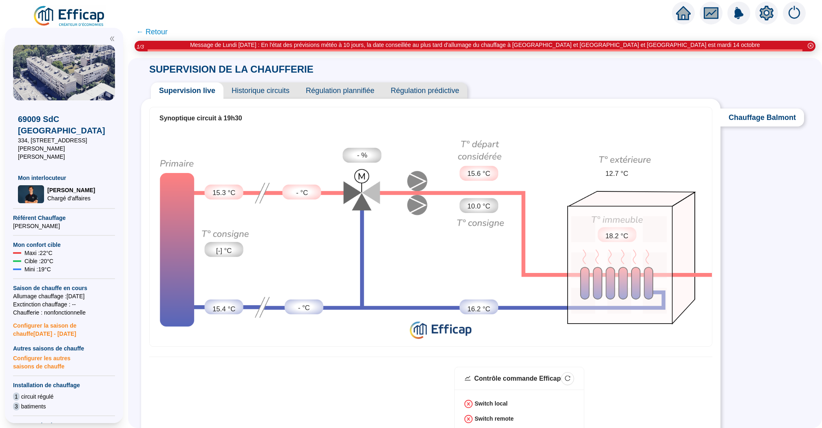
click at [682, 13] on icon "home" at bounding box center [683, 12] width 15 height 11
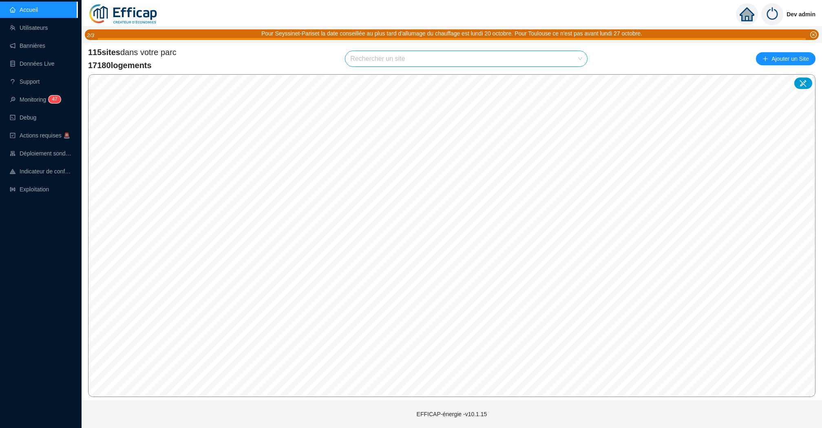
click at [404, 59] on input "search" at bounding box center [462, 58] width 225 height 15
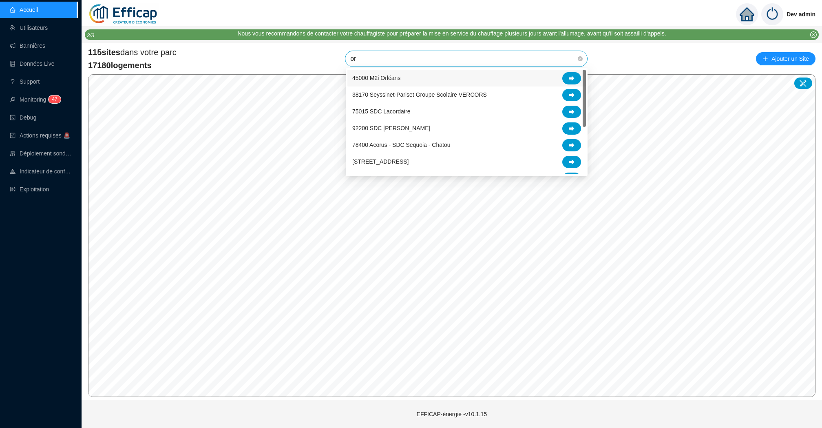
type input "ora"
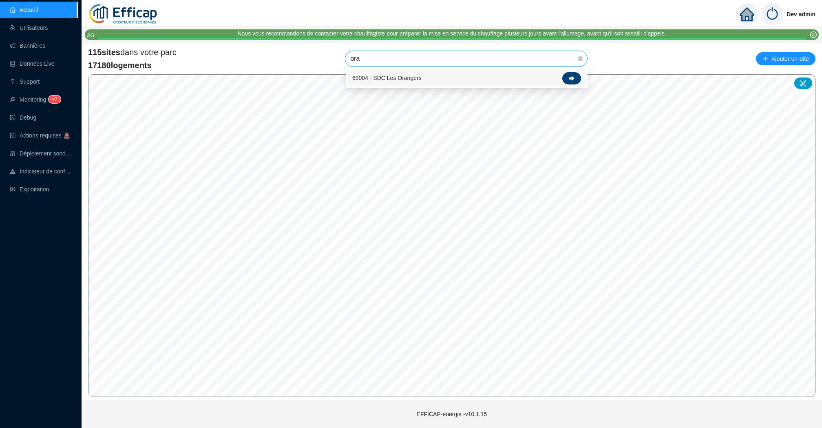
click at [573, 74] on div at bounding box center [571, 78] width 19 height 12
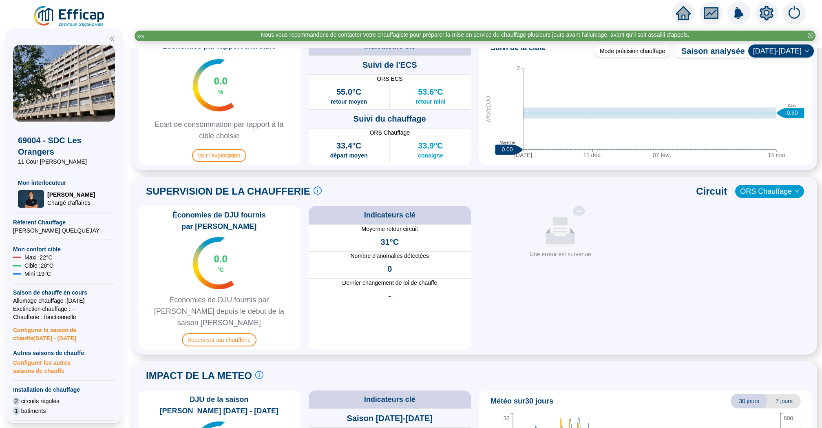
scroll to position [498, 0]
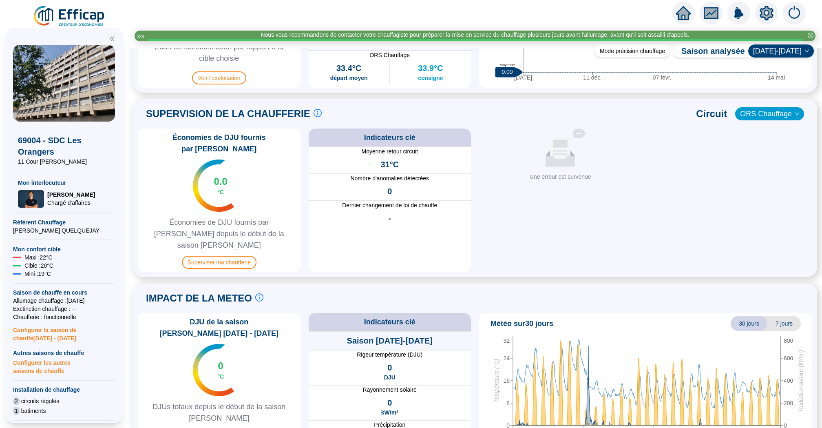
click at [216, 248] on div "Économies de DJU fournis par Efficap 0.0 °C Économies de DJU fournis par Effica…" at bounding box center [219, 200] width 163 height 144
click at [236, 256] on span "Superviser ma chaufferie" at bounding box center [219, 262] width 75 height 13
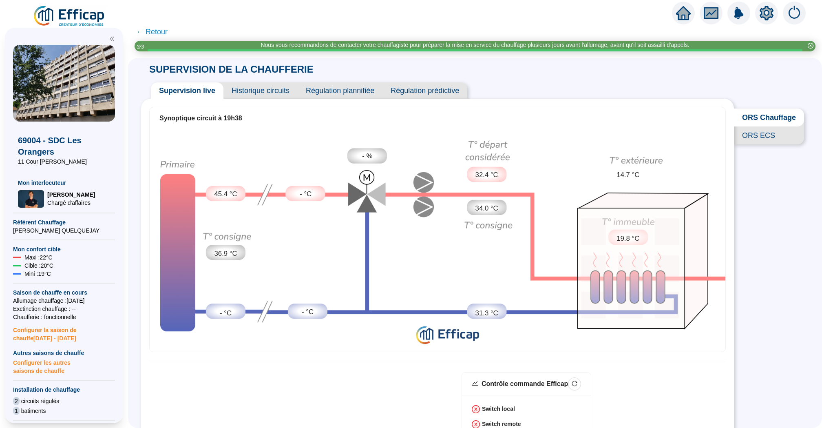
click at [160, 31] on span "← Retour" at bounding box center [151, 31] width 31 height 11
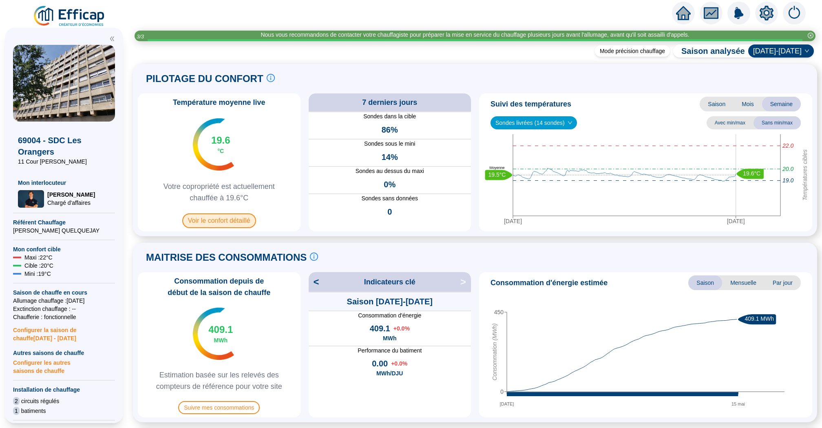
click at [235, 223] on span "Voir le confort détaillé" at bounding box center [219, 220] width 74 height 15
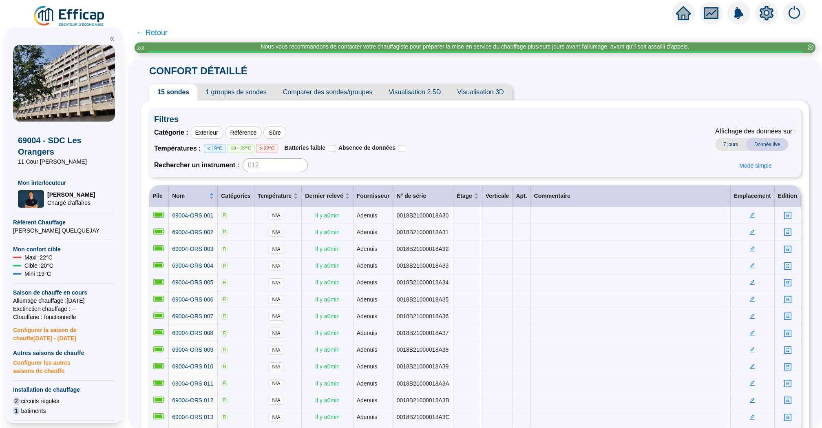
click at [254, 91] on span "1 groupes de sondes" at bounding box center [235, 92] width 77 height 16
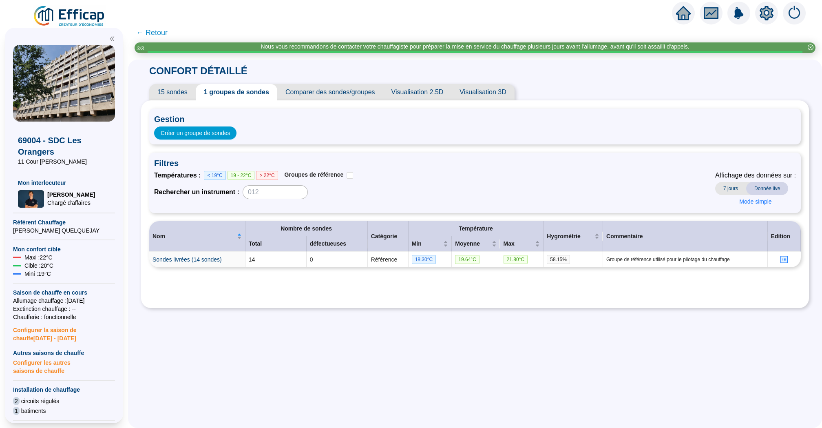
click at [188, 95] on span "15 sondes" at bounding box center [172, 92] width 46 height 16
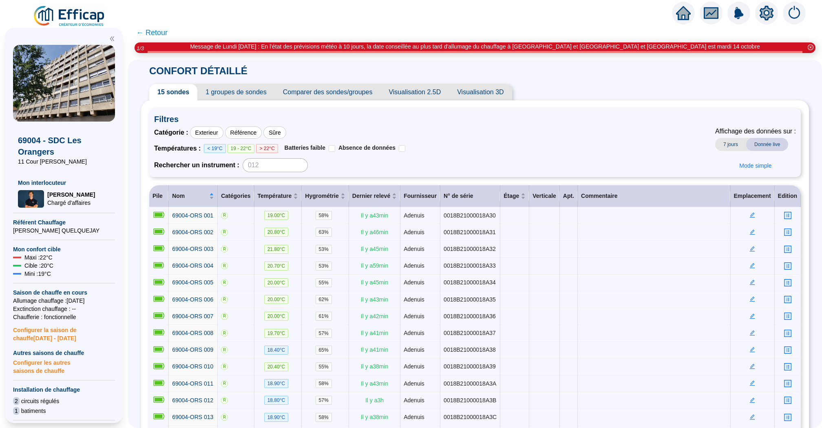
click at [157, 31] on span "← Retour" at bounding box center [151, 32] width 31 height 11
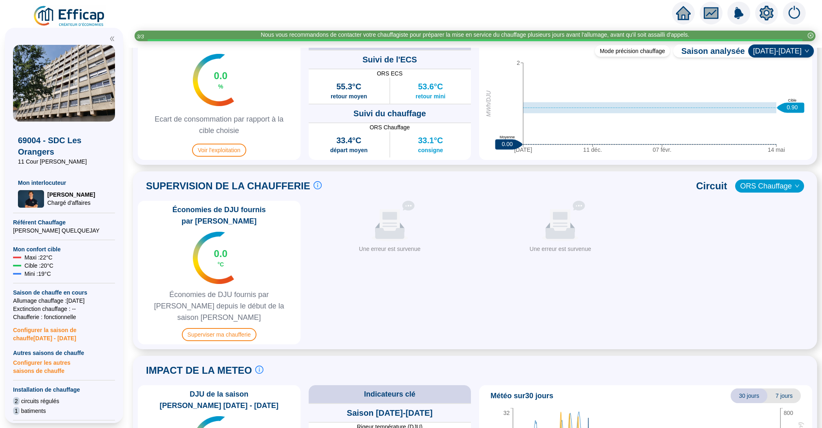
scroll to position [451, 0]
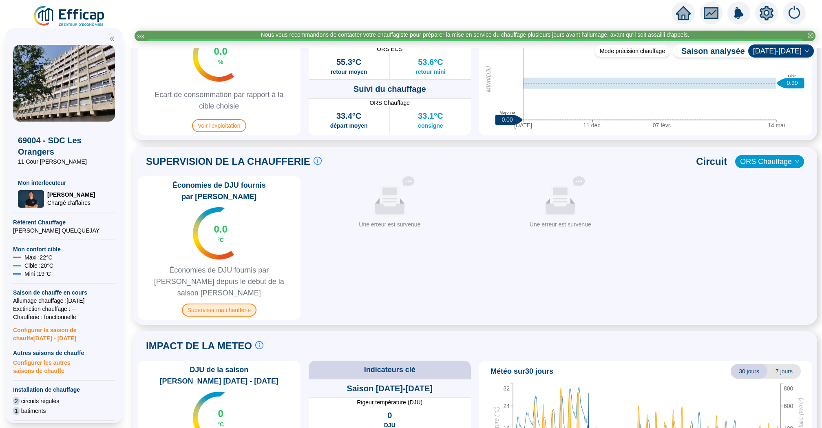
click at [232, 303] on span "Superviser ma chaufferie" at bounding box center [219, 309] width 75 height 13
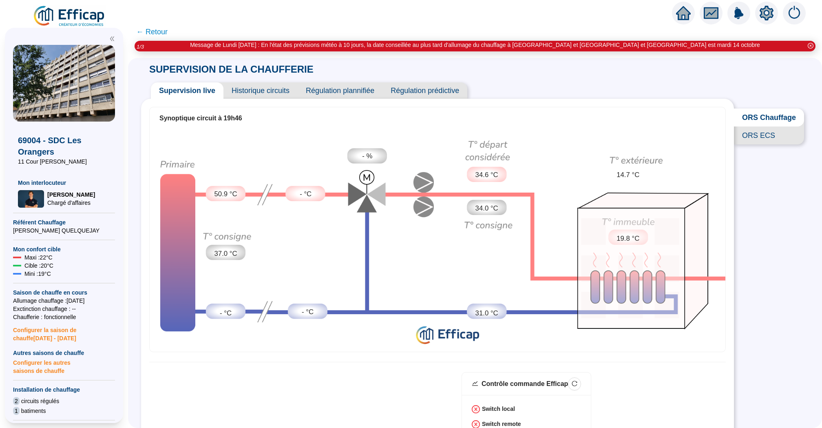
click at [268, 89] on span "Historique circuits" at bounding box center [260, 90] width 74 height 16
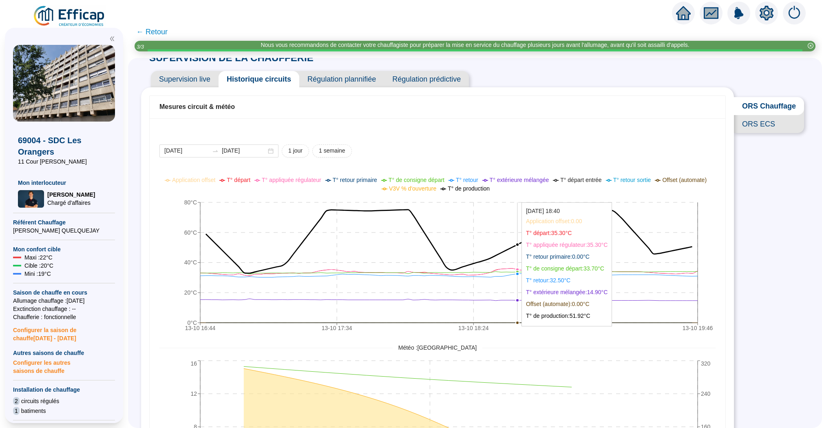
scroll to position [21, 0]
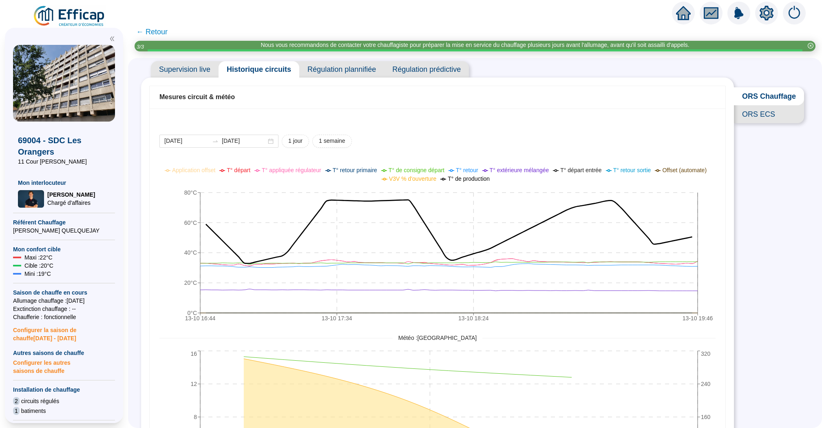
click at [682, 15] on icon "home" at bounding box center [683, 13] width 15 height 14
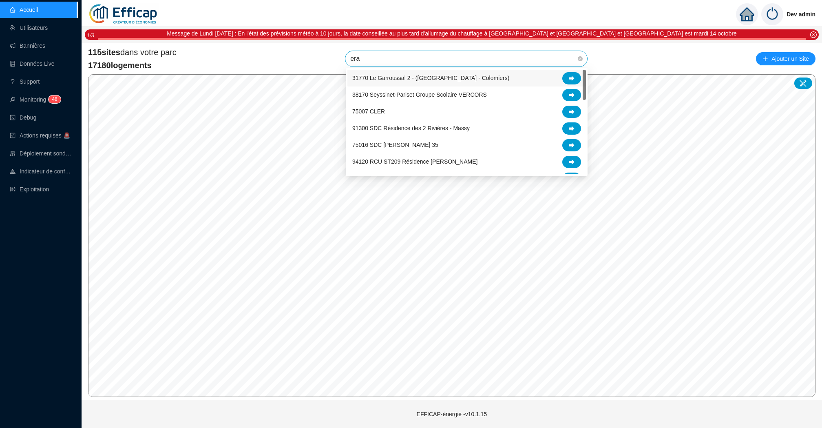
type input "erab"
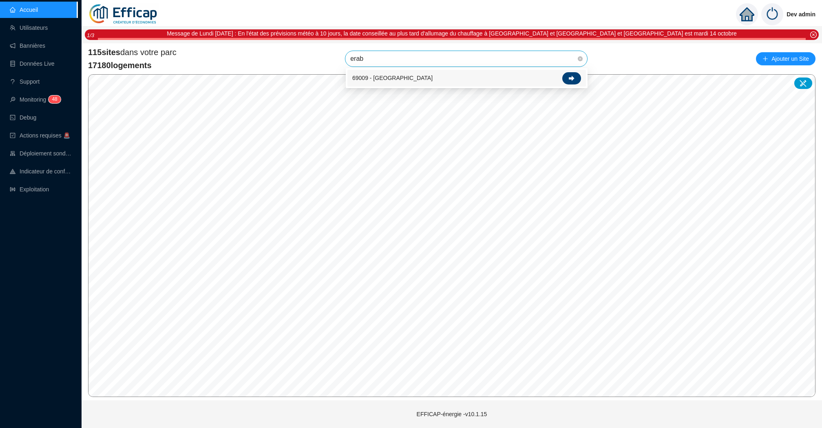
click at [574, 81] on div at bounding box center [571, 78] width 19 height 12
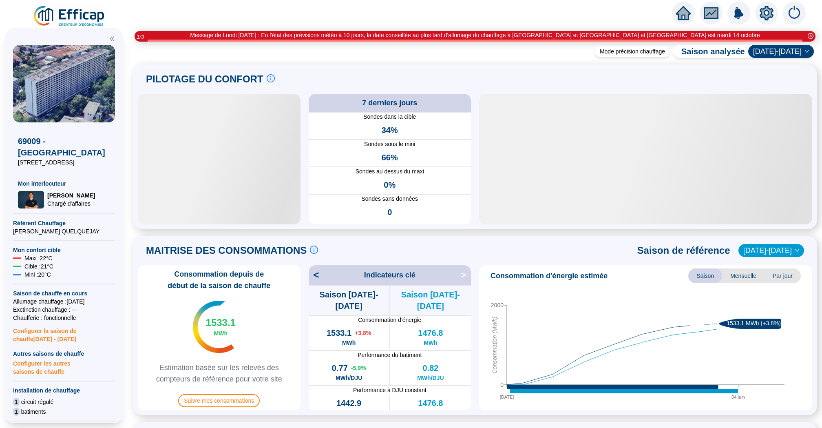
scroll to position [172, 0]
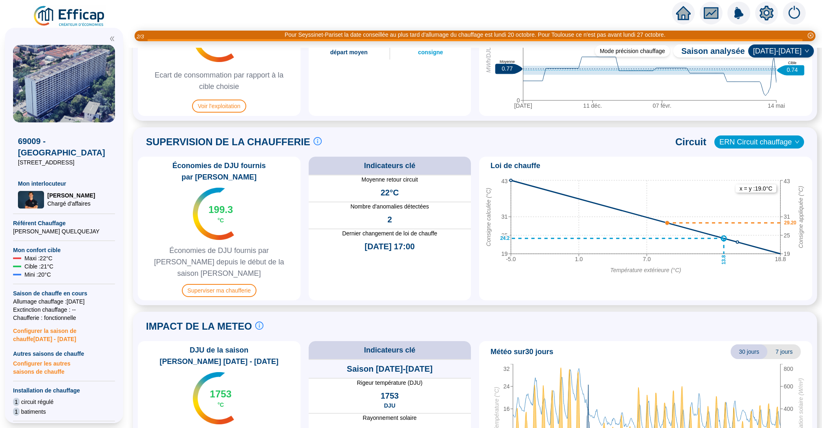
scroll to position [502, 0]
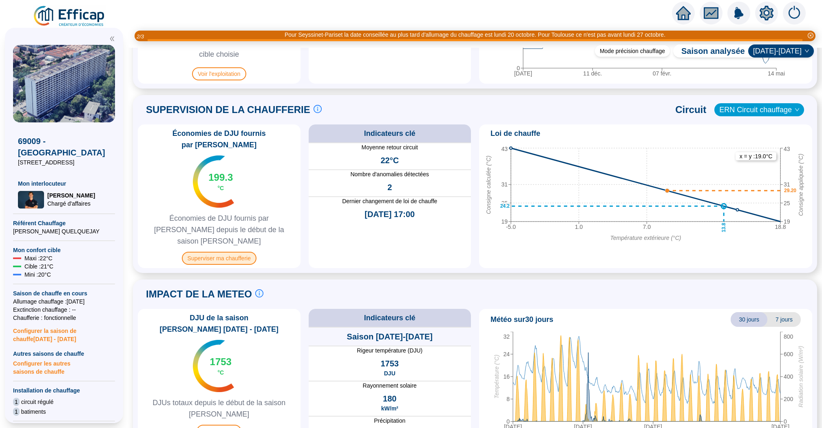
click at [230, 252] on span "Superviser ma chaufferie" at bounding box center [219, 258] width 75 height 13
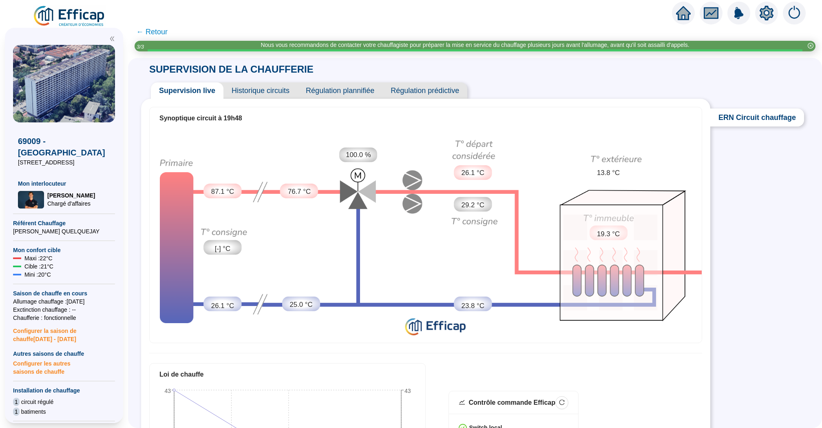
click at [267, 90] on span "Historique circuits" at bounding box center [260, 90] width 74 height 16
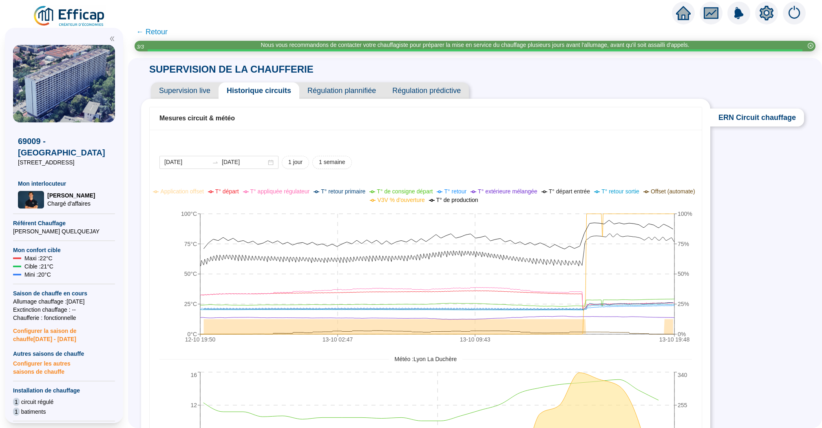
click at [448, 91] on span "Régulation prédictive" at bounding box center [426, 90] width 85 height 16
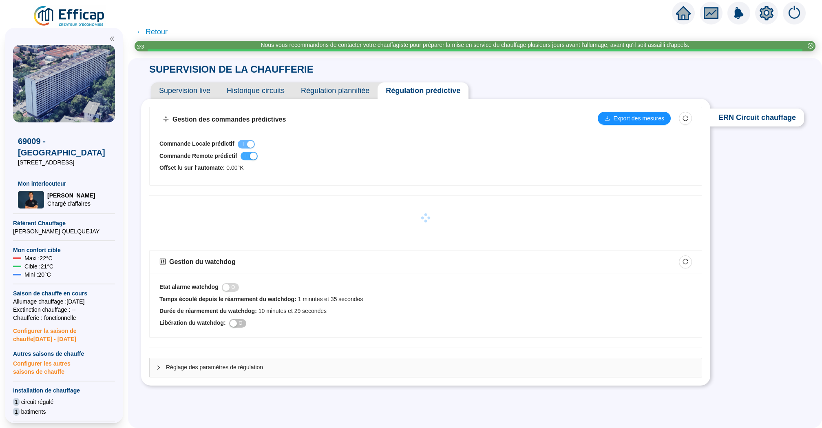
click at [253, 157] on div "button" at bounding box center [253, 156] width 7 height 7
click at [264, 90] on span "Historique circuits" at bounding box center [256, 90] width 74 height 16
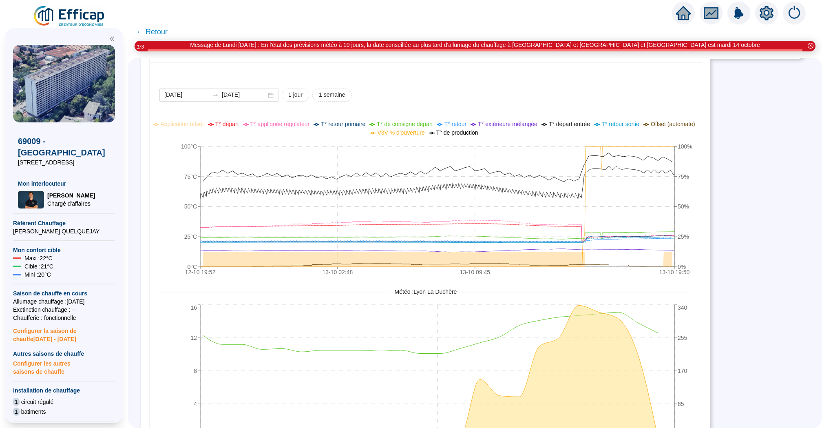
scroll to position [69, 0]
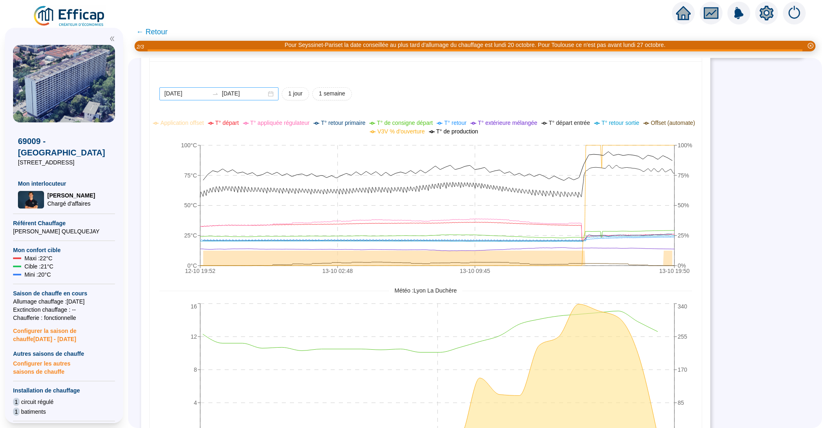
click at [191, 88] on div "2025-10-12 2025-10-13" at bounding box center [218, 93] width 119 height 13
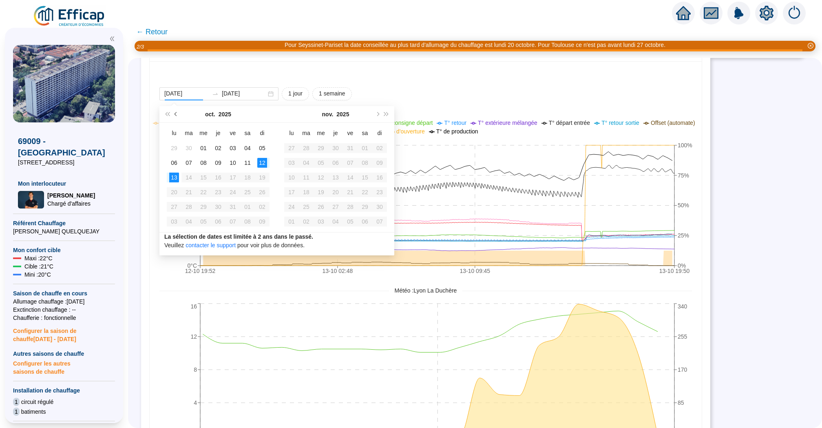
click at [174, 112] on button "Mois précédent (PageUp)" at bounding box center [176, 114] width 9 height 16
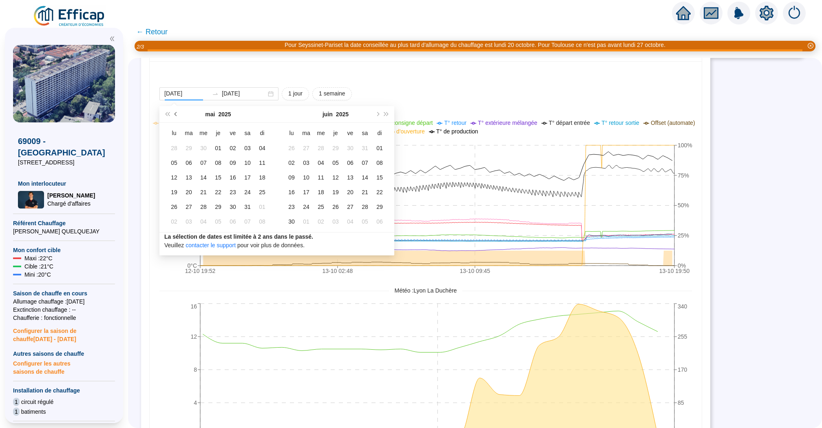
click at [174, 112] on button "Mois précédent (PageUp)" at bounding box center [176, 114] width 9 height 16
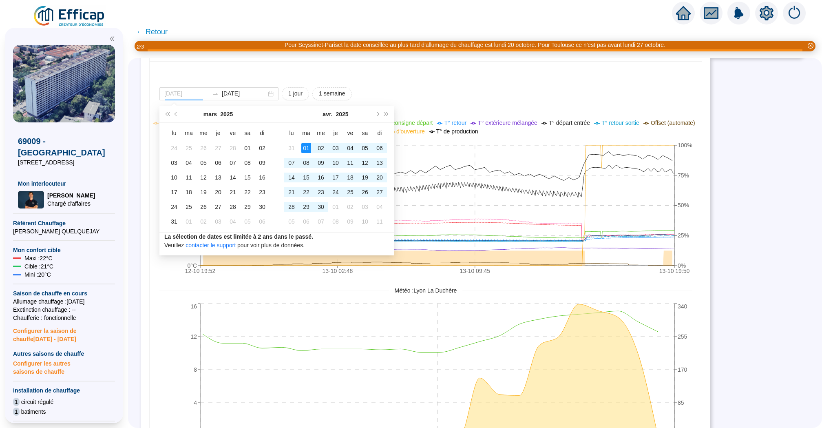
type input "2025-04-01"
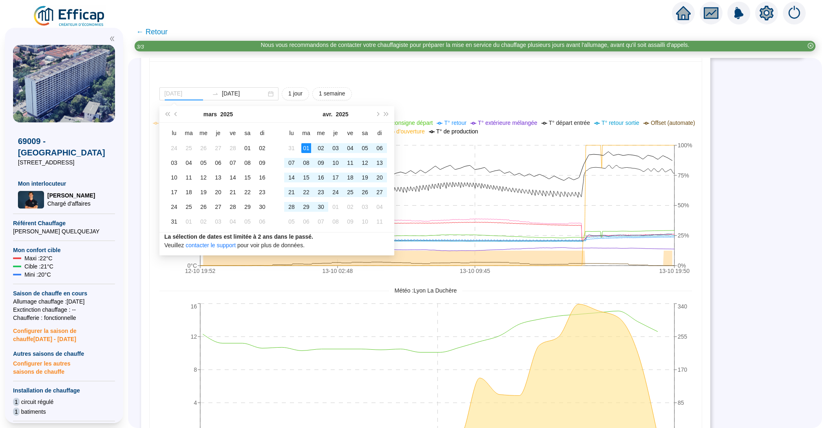
click at [306, 147] on div "01" at bounding box center [306, 148] width 10 height 10
type input "2025-04-30"
click at [319, 206] on div "30" at bounding box center [321, 207] width 10 height 10
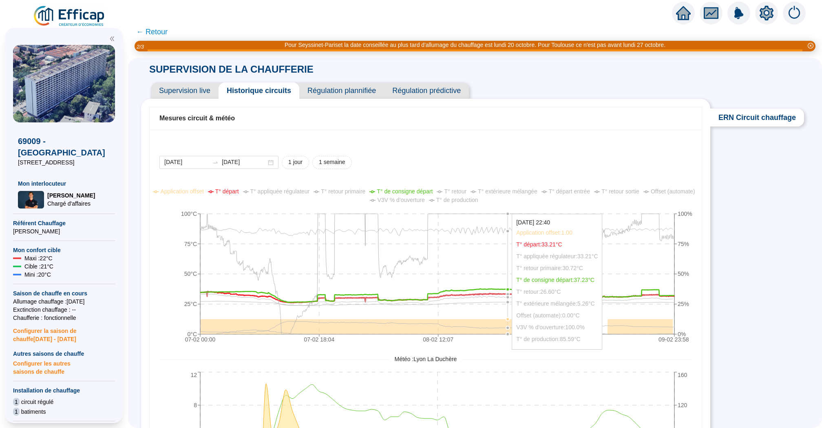
scroll to position [69, 0]
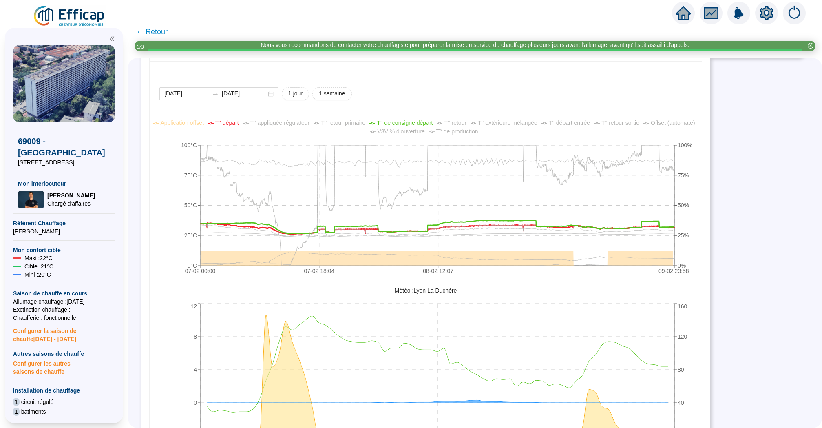
click at [425, 130] on span "V3V % d'ouverture" at bounding box center [400, 131] width 47 height 7
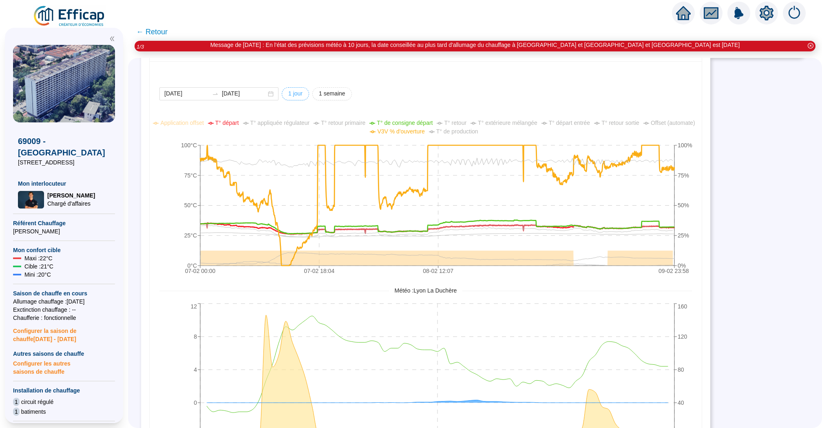
click at [289, 94] on span "1 jour" at bounding box center [295, 93] width 14 height 9
type input "[DATE]"
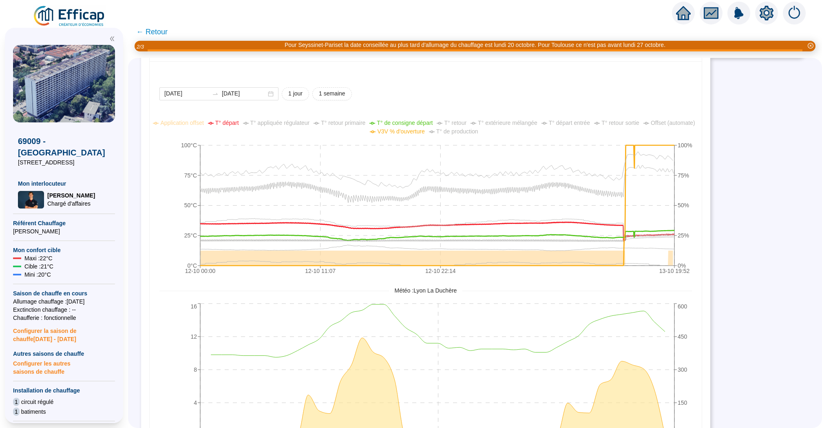
click at [722, 201] on div "SUPERVISION DE LA CHAUFFERIE Supervision live Historique circuits Régulation pl…" at bounding box center [475, 243] width 694 height 370
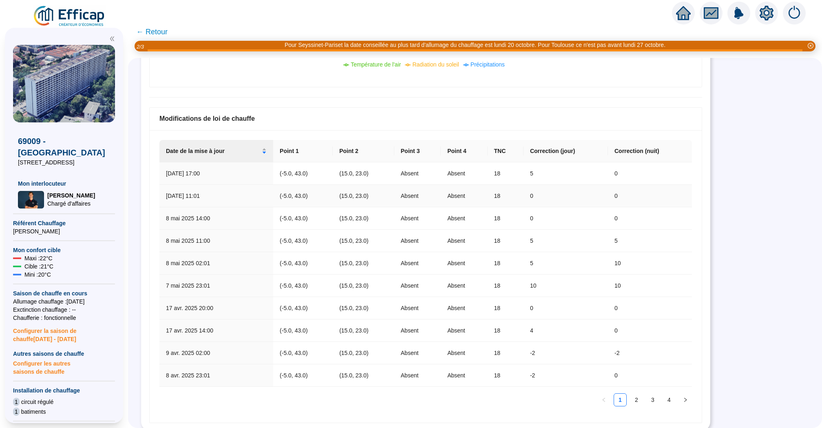
scroll to position [457, 0]
click at [639, 399] on link "2" at bounding box center [636, 399] width 12 height 12
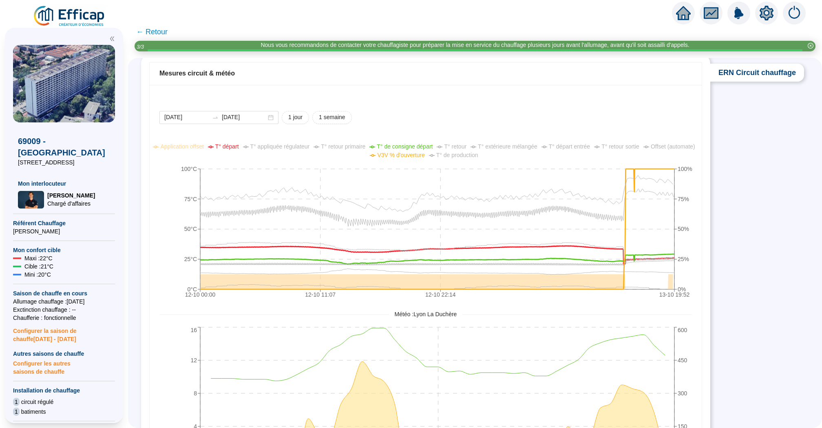
scroll to position [44, 0]
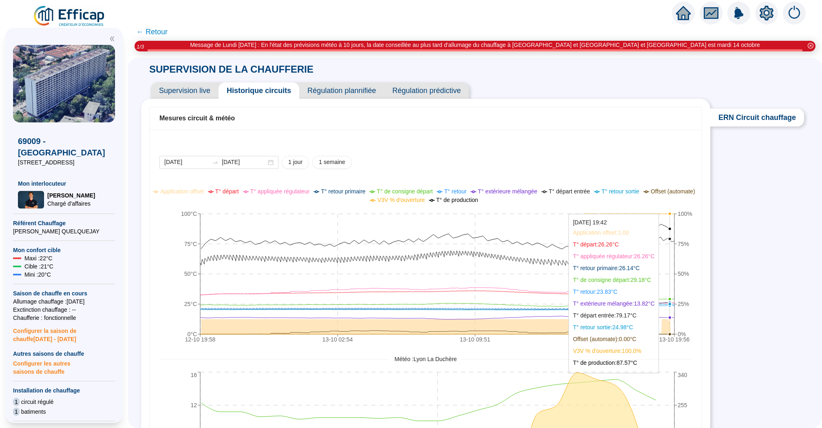
scroll to position [13, 0]
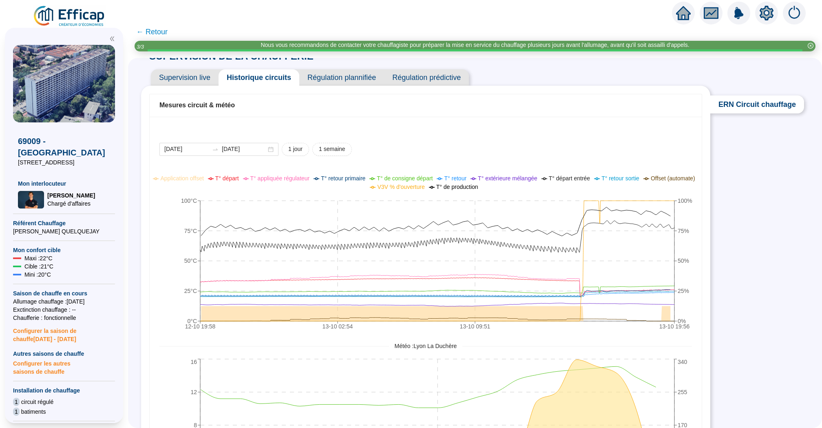
click at [188, 76] on span "Supervision live" at bounding box center [185, 77] width 68 height 16
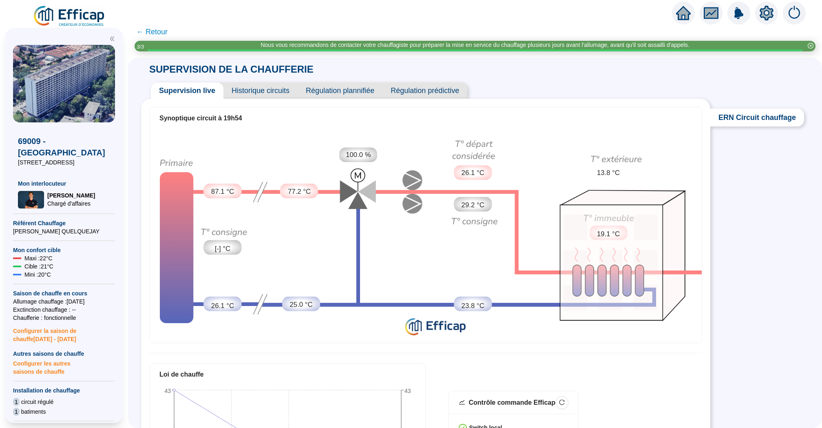
click at [151, 37] on span "← Retour" at bounding box center [151, 31] width 31 height 11
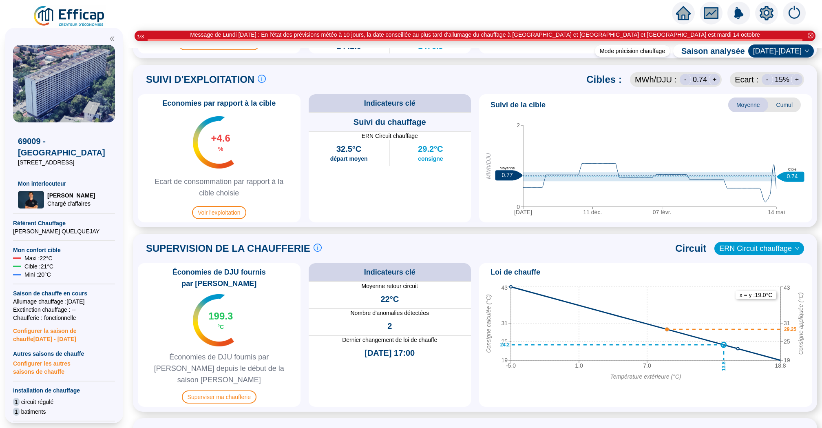
scroll to position [407, 0]
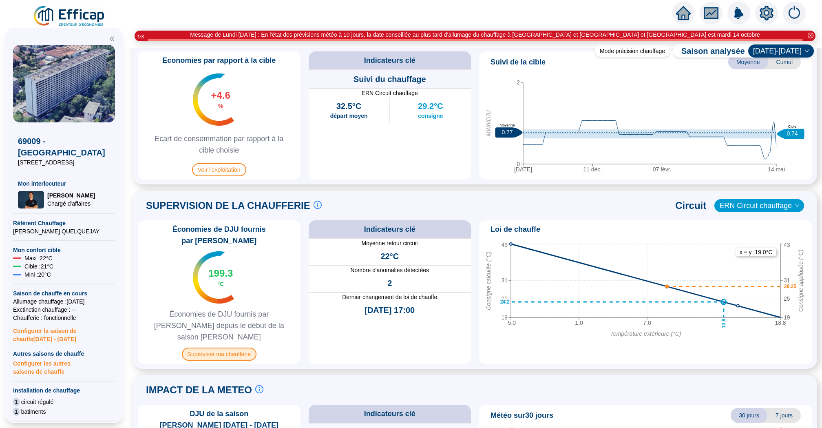
click at [237, 347] on span "Superviser ma chaufferie" at bounding box center [219, 353] width 75 height 13
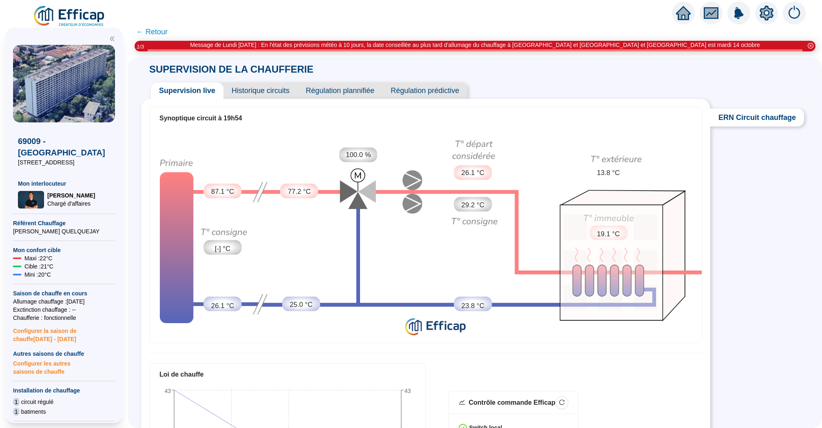
click at [261, 92] on span "Historique circuits" at bounding box center [260, 90] width 74 height 16
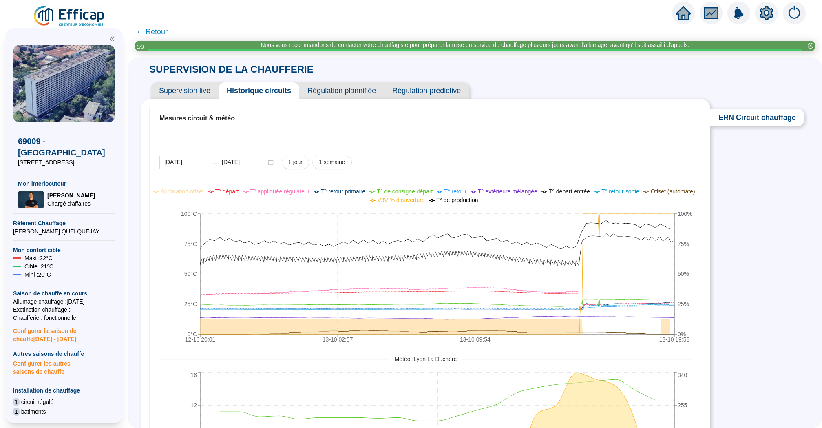
click at [202, 88] on span "Supervision live" at bounding box center [185, 90] width 68 height 16
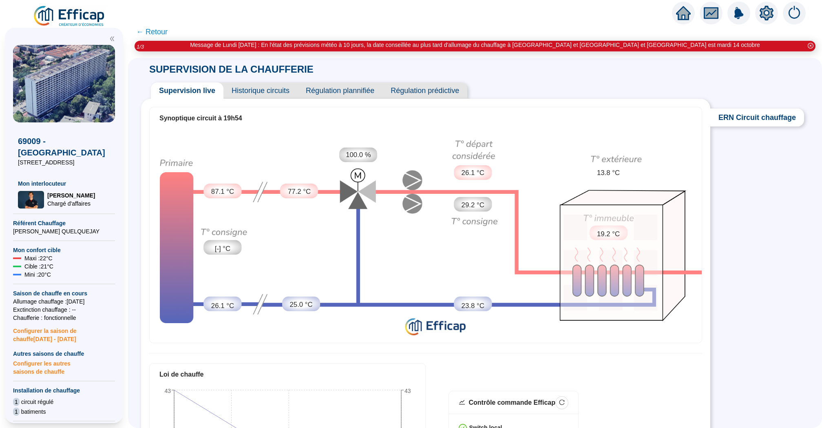
click at [163, 32] on span "← Retour" at bounding box center [151, 31] width 31 height 11
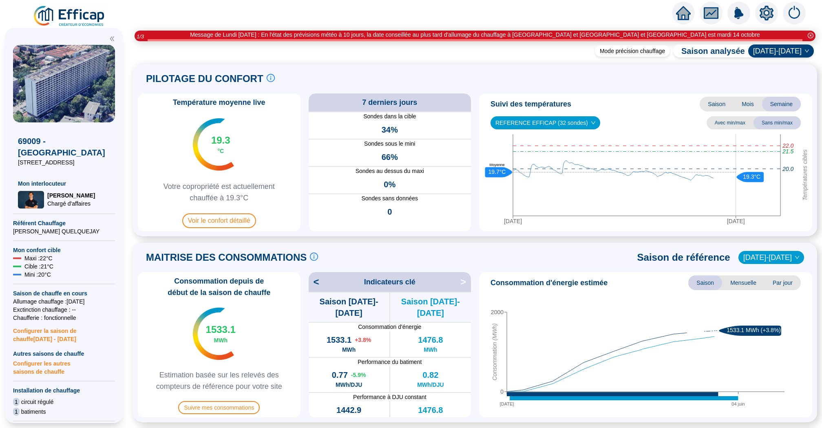
click at [685, 11] on icon "home" at bounding box center [683, 12] width 15 height 11
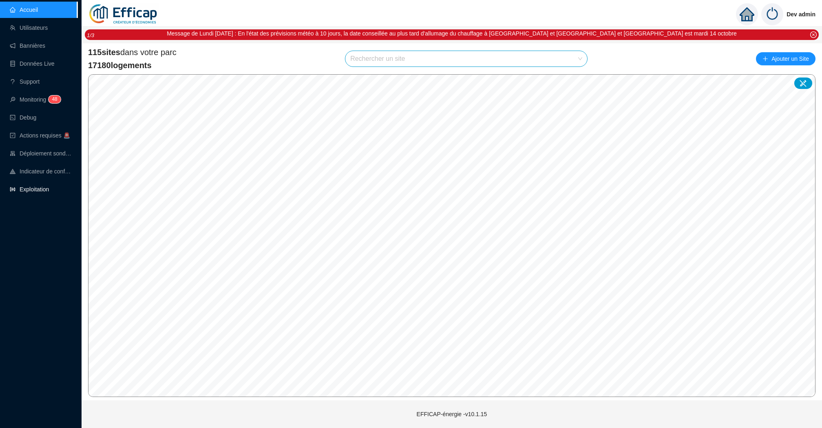
click at [42, 188] on link "Exploitation" at bounding box center [29, 189] width 39 height 7
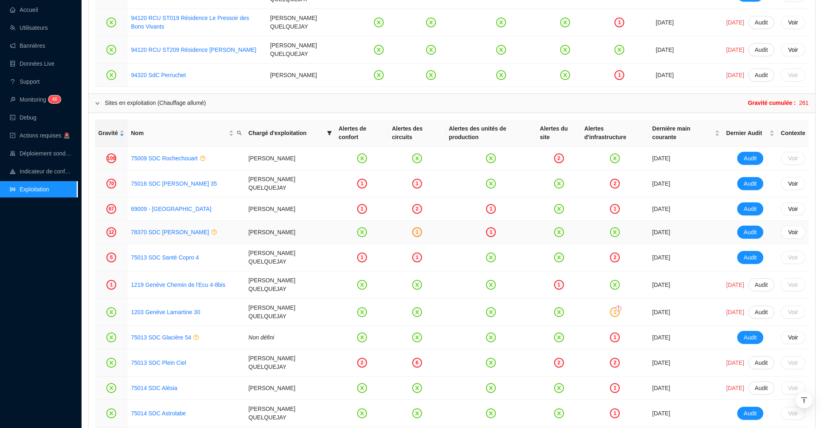
scroll to position [984, 0]
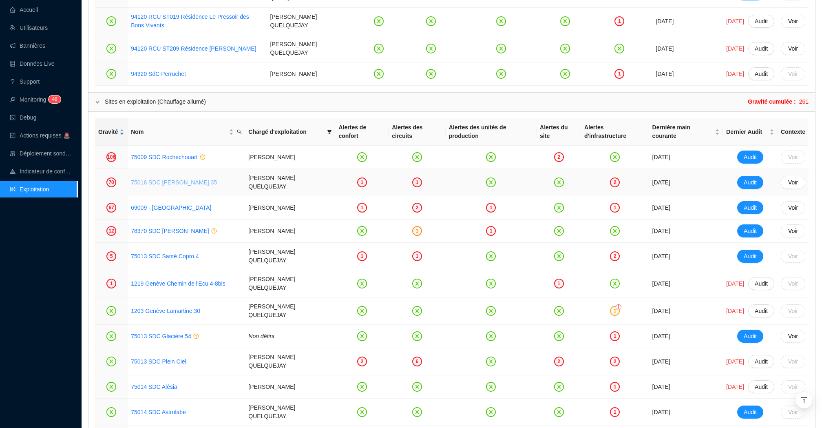
click at [166, 179] on link "75016 SDC [PERSON_NAME] 35" at bounding box center [174, 182] width 86 height 7
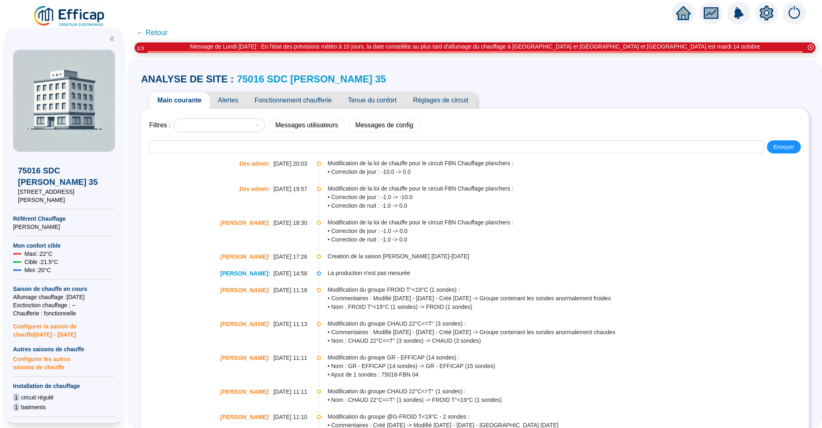
click at [153, 29] on span "← Retour" at bounding box center [151, 32] width 31 height 11
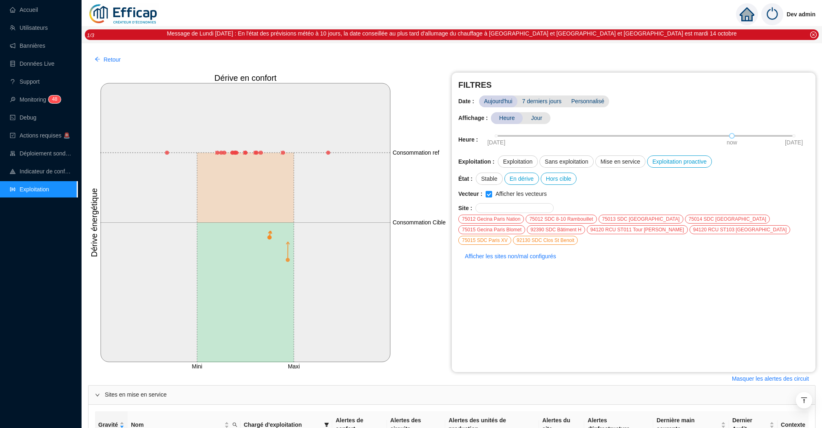
scroll to position [984, 0]
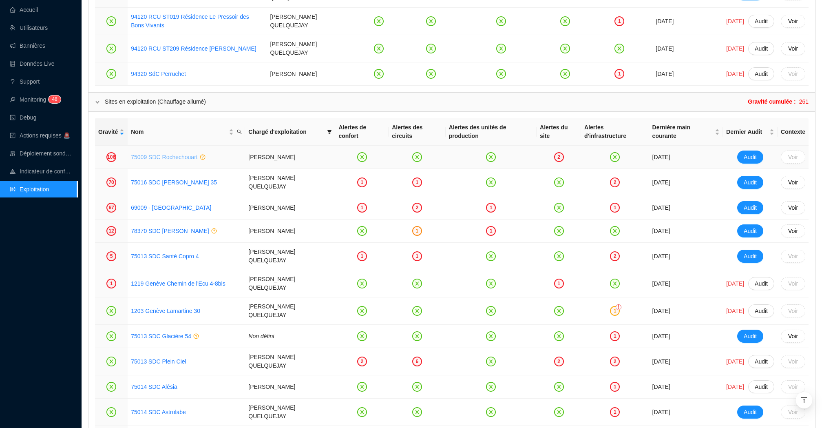
click at [189, 154] on link "75009 SDC Rochechouart" at bounding box center [164, 157] width 66 height 7
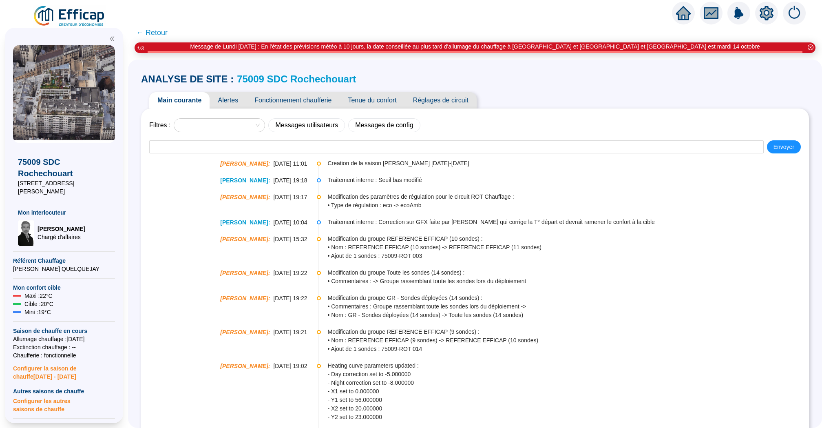
click at [250, 94] on span "Fonctionnement chaufferie" at bounding box center [292, 100] width 93 height 16
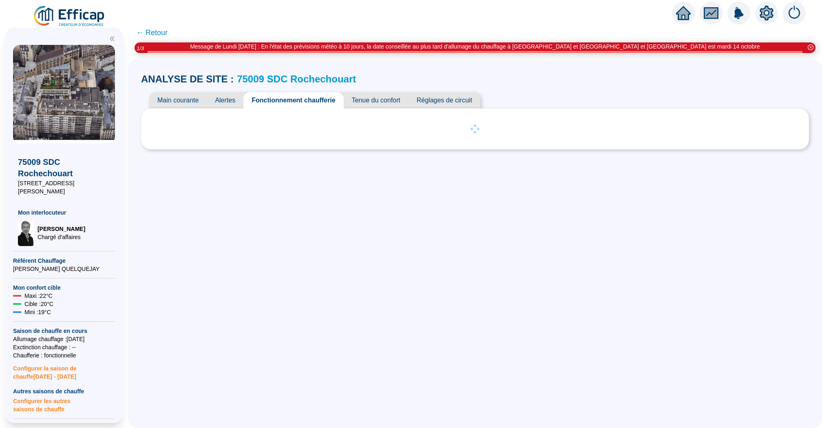
click at [230, 102] on span "Alertes" at bounding box center [225, 100] width 37 height 16
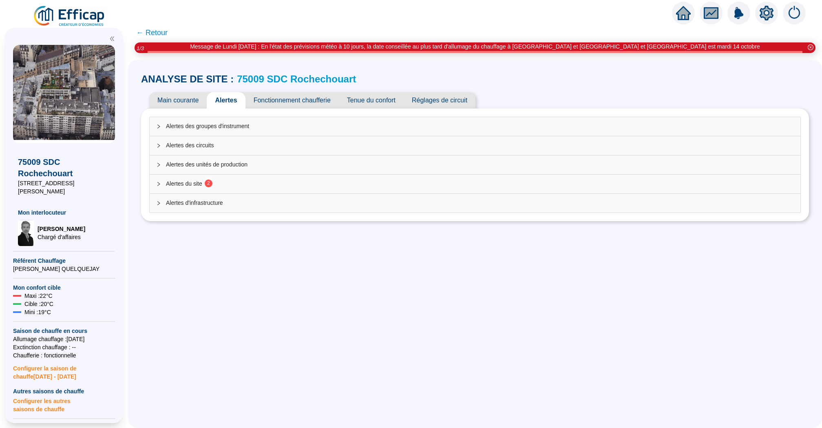
click at [349, 188] on div "Alertes du site 2" at bounding box center [475, 184] width 651 height 19
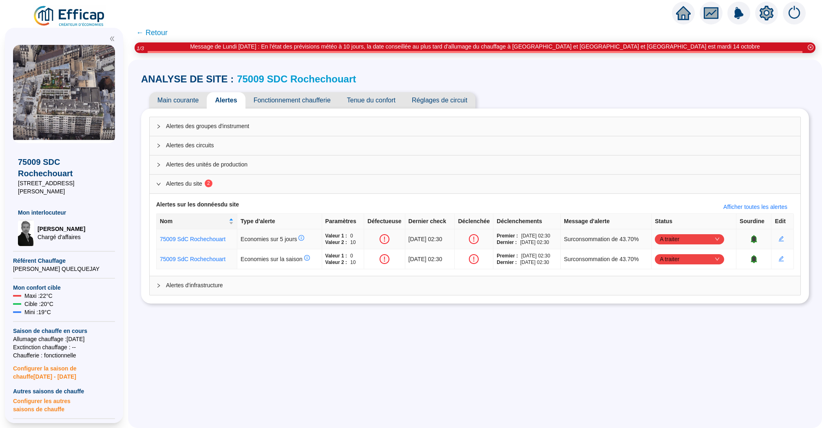
click at [720, 237] on icon "down" at bounding box center [717, 239] width 5 height 5
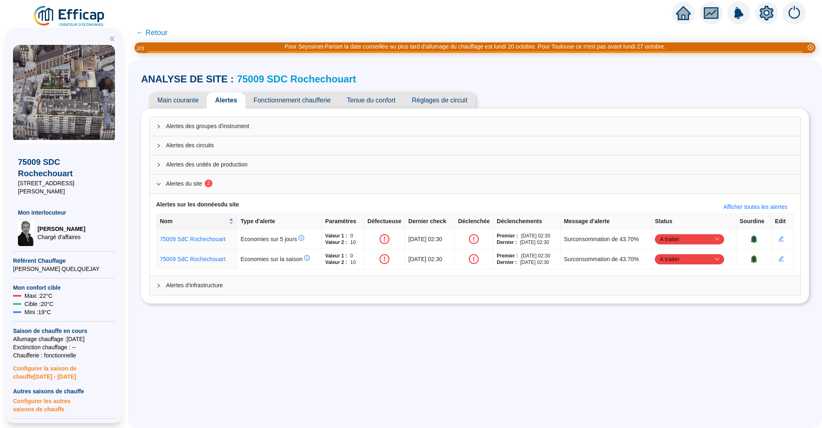
click at [686, 13] on icon "home" at bounding box center [683, 12] width 15 height 11
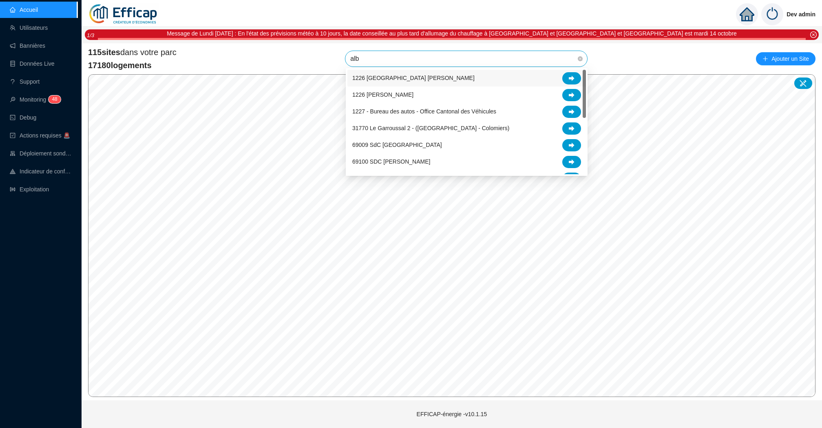
type input "albe"
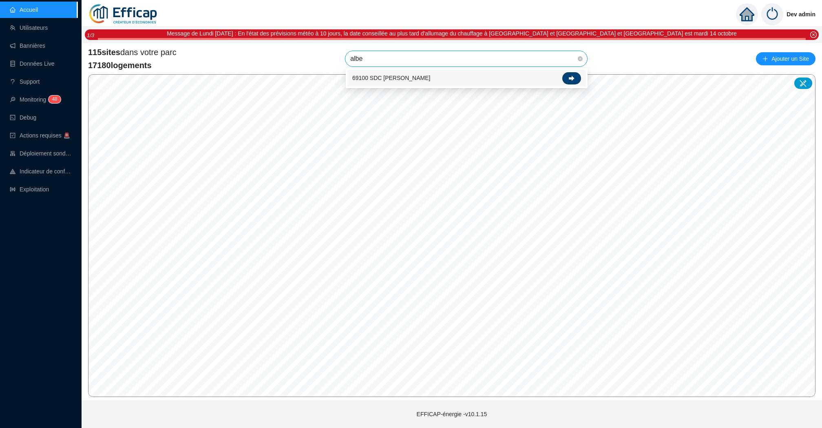
click at [576, 82] on div at bounding box center [571, 78] width 19 height 12
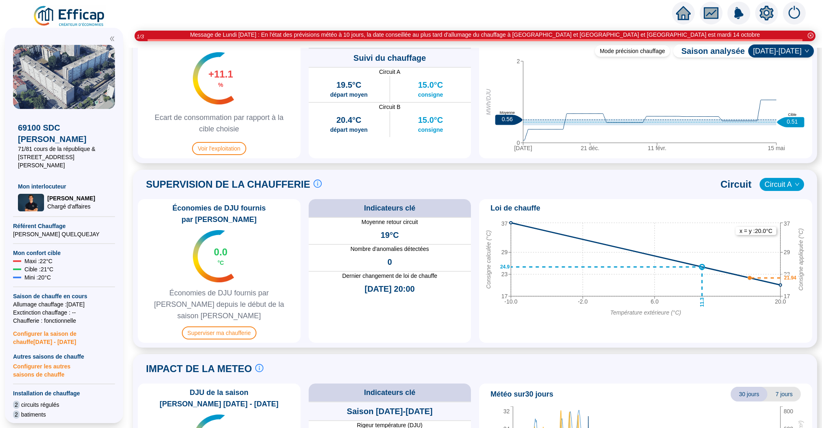
scroll to position [502, 0]
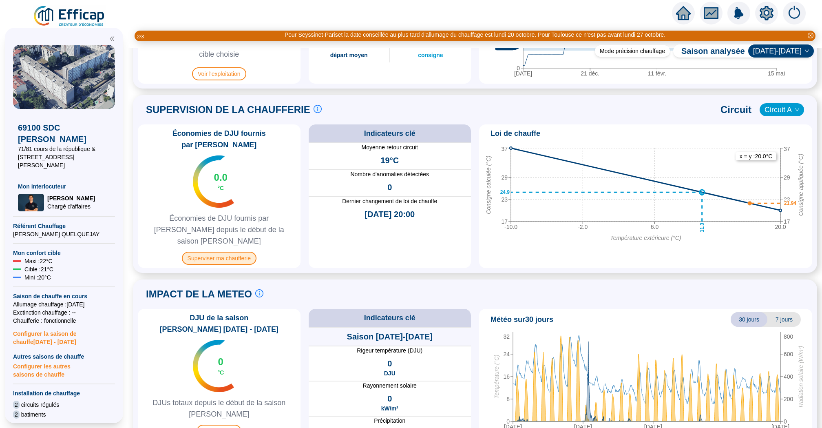
click at [212, 252] on span "Superviser ma chaufferie" at bounding box center [219, 258] width 75 height 13
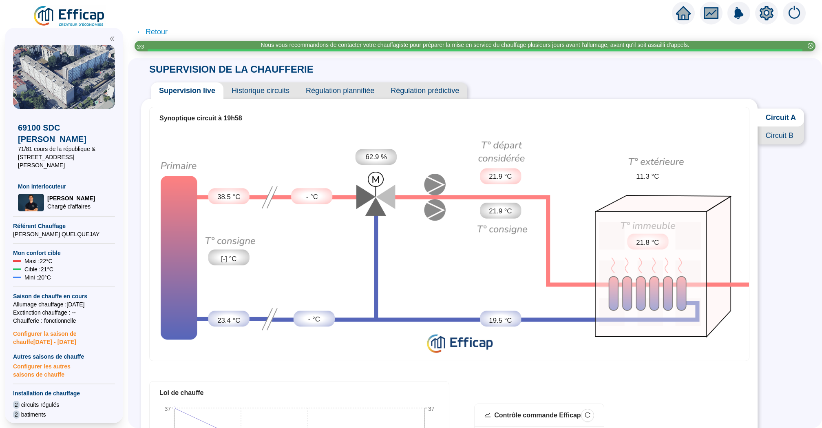
click at [253, 83] on span "Historique circuits" at bounding box center [260, 90] width 74 height 16
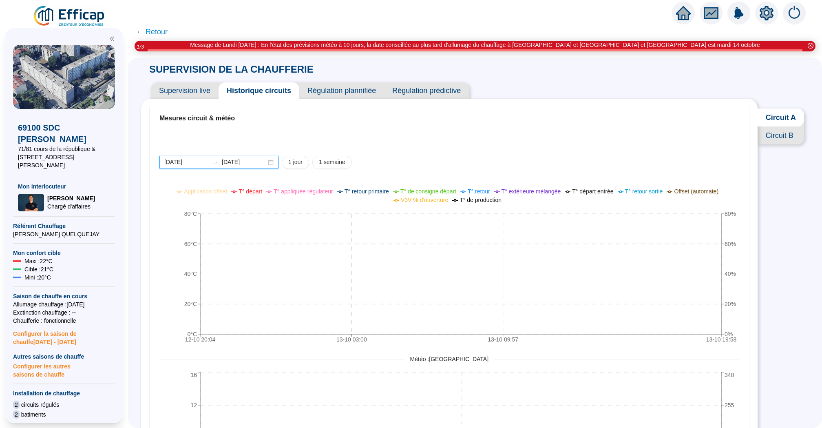
click at [182, 159] on input "2025-10-12" at bounding box center [186, 162] width 44 height 9
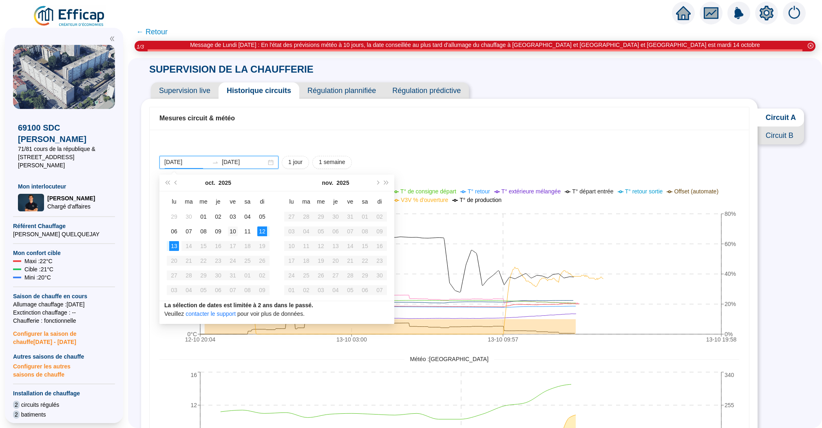
type input "2025-10-10"
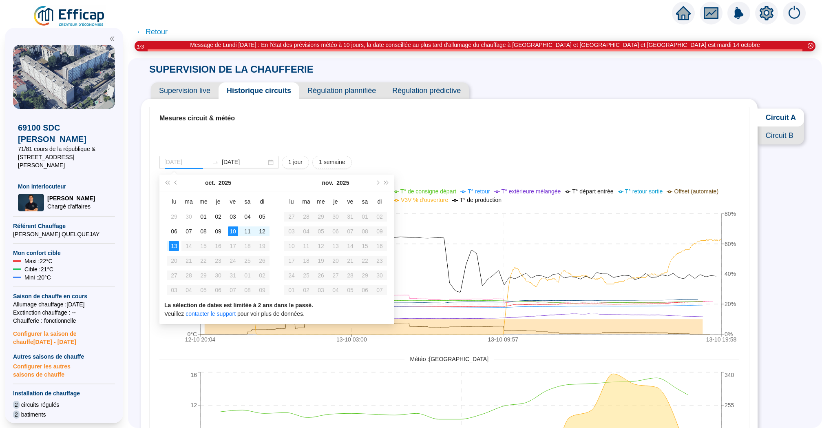
click at [234, 229] on div "10" at bounding box center [233, 231] width 10 height 10
type input "2025-10-12"
click at [261, 228] on div "12" at bounding box center [262, 231] width 10 height 10
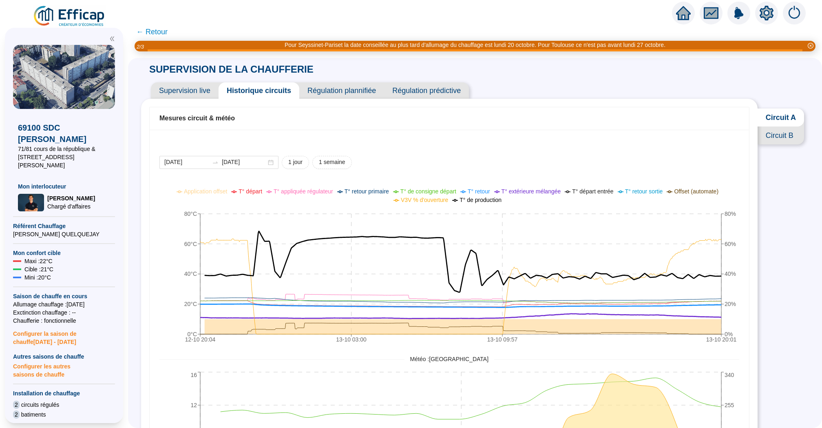
click at [154, 29] on span "← Retour" at bounding box center [151, 31] width 31 height 11
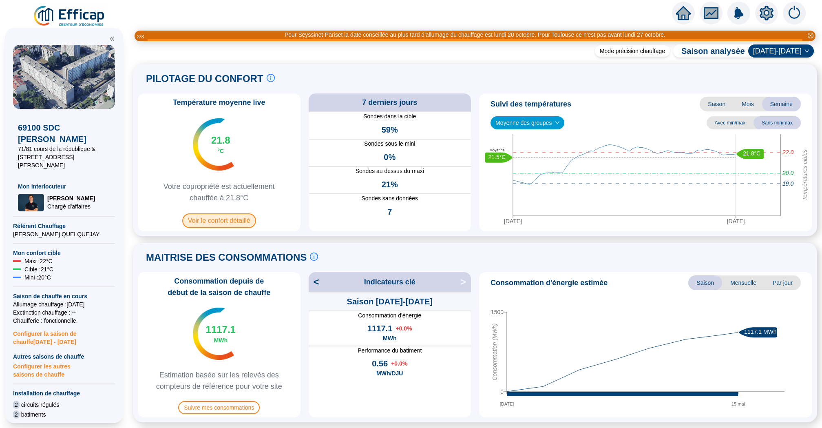
click at [232, 222] on span "Voir le confort détaillé" at bounding box center [219, 220] width 74 height 15
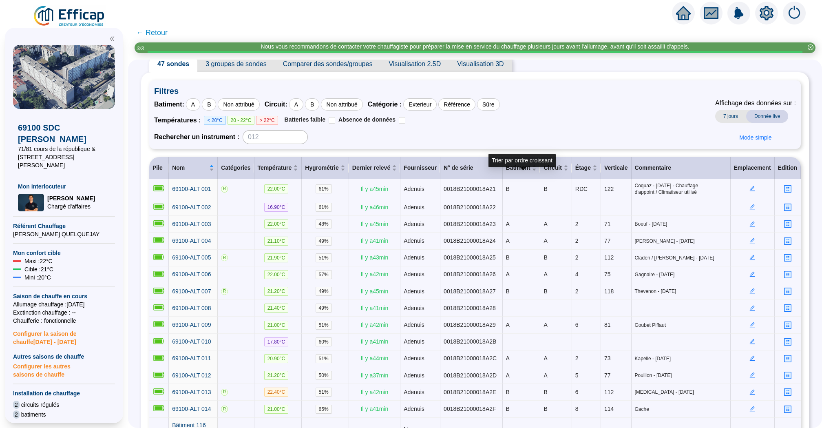
scroll to position [15, 0]
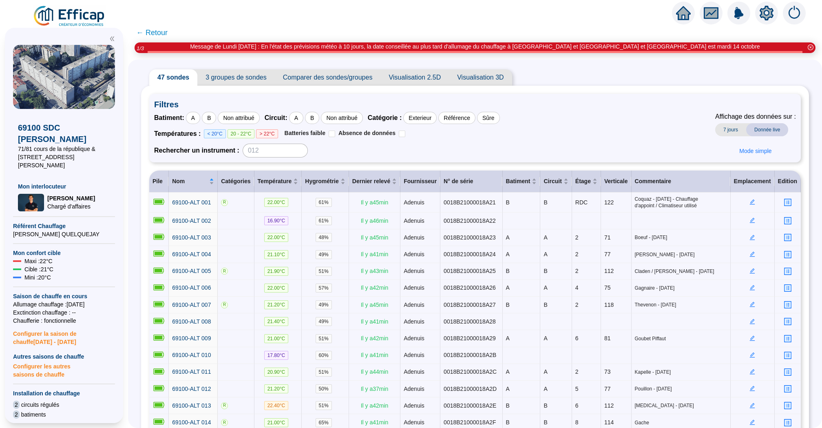
click at [255, 79] on span "3 groupes de sondes" at bounding box center [235, 77] width 77 height 16
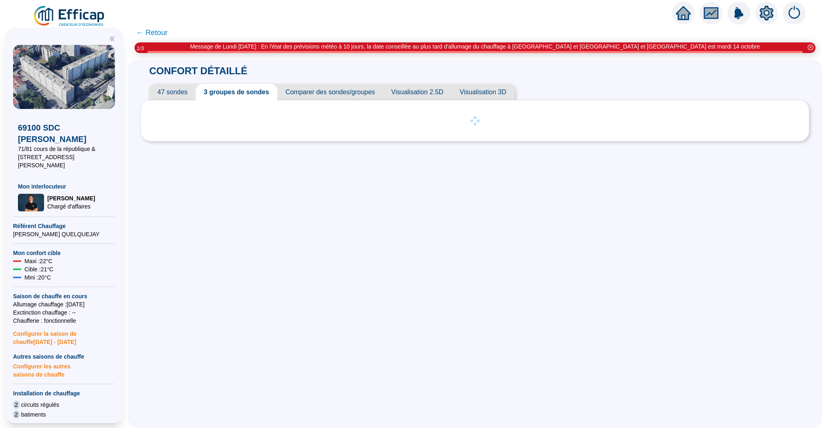
click at [186, 90] on span "47 sondes" at bounding box center [172, 92] width 46 height 16
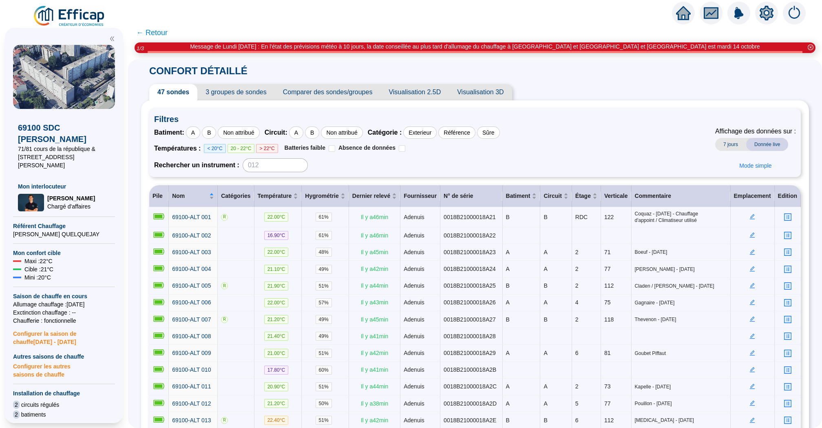
click at [347, 96] on span "Comparer des sondes/groupes" at bounding box center [328, 92] width 106 height 16
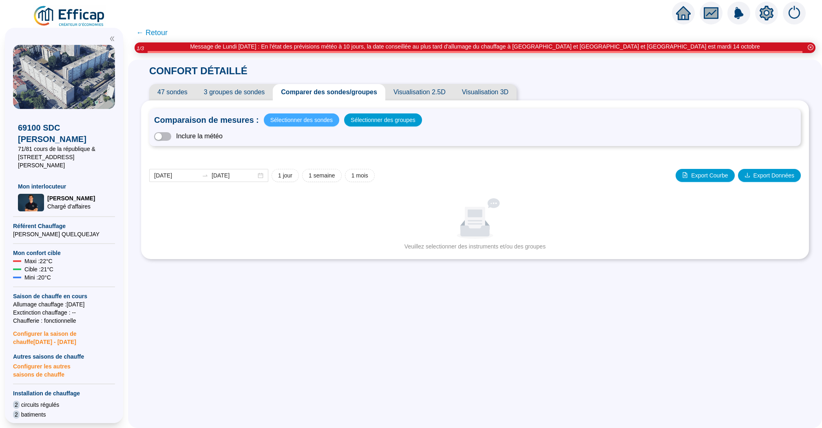
click at [319, 124] on span "Sélectionner des sondes" at bounding box center [301, 119] width 62 height 11
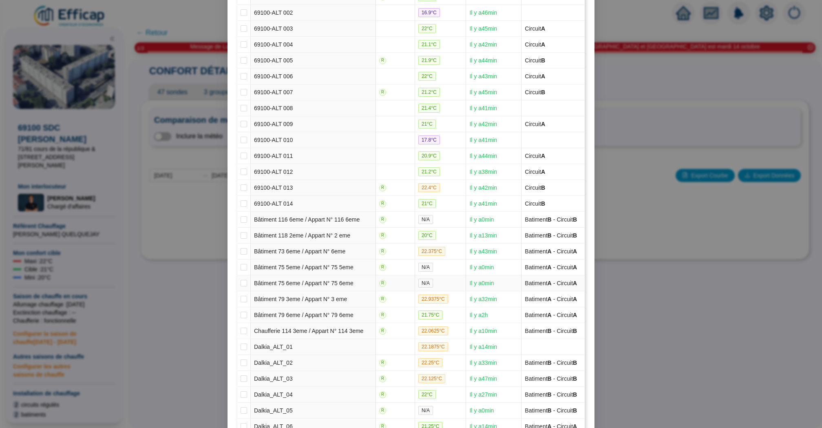
scroll to position [469, 0]
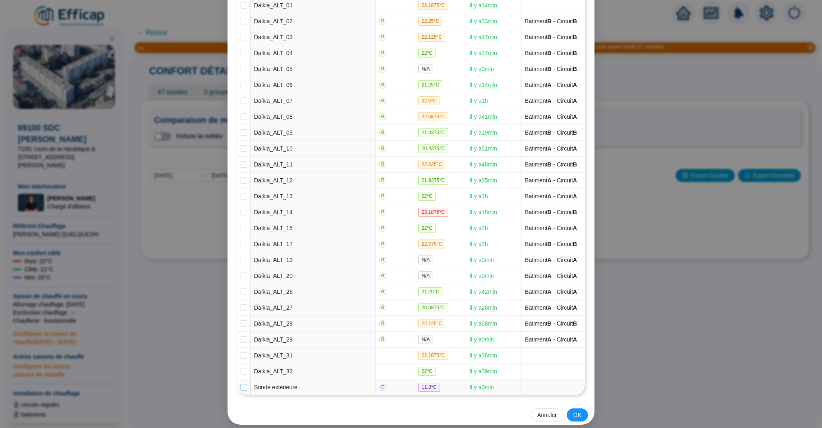
click at [244, 384] on input "checkbox" at bounding box center [244, 387] width 7 height 7
checkbox input "true"
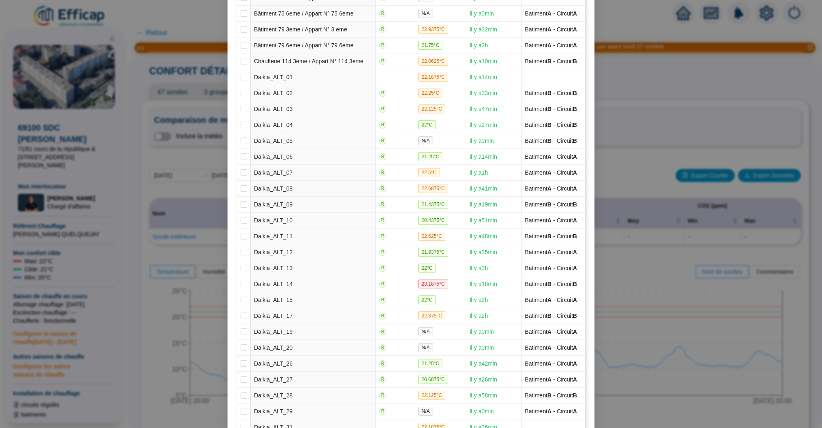
scroll to position [460, 0]
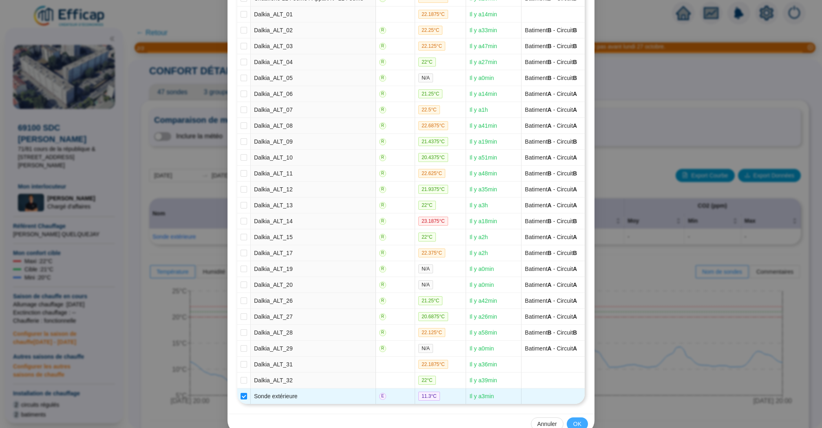
click at [578, 420] on span "OK" at bounding box center [577, 424] width 8 height 9
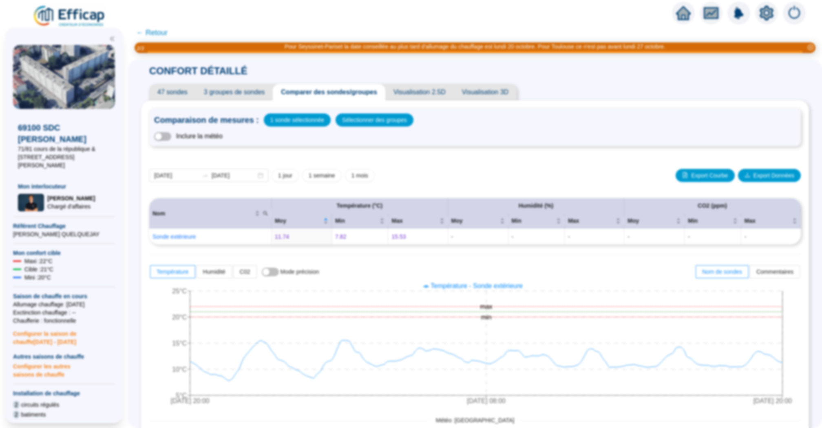
scroll to position [428, 0]
click at [164, 133] on span "button" at bounding box center [162, 136] width 17 height 9
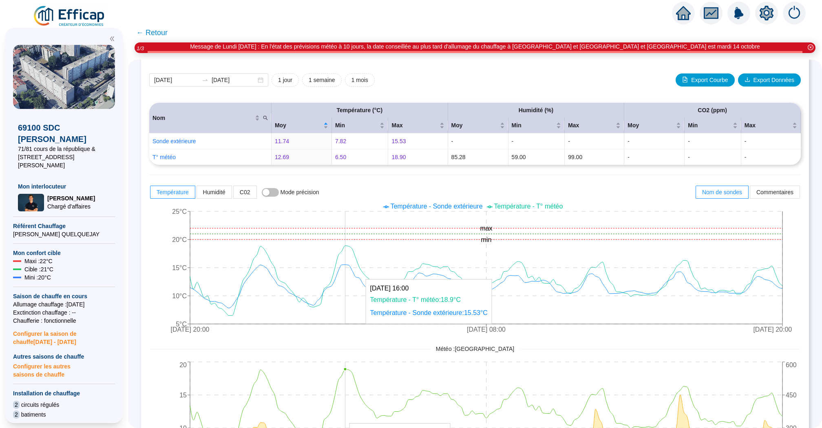
scroll to position [62, 0]
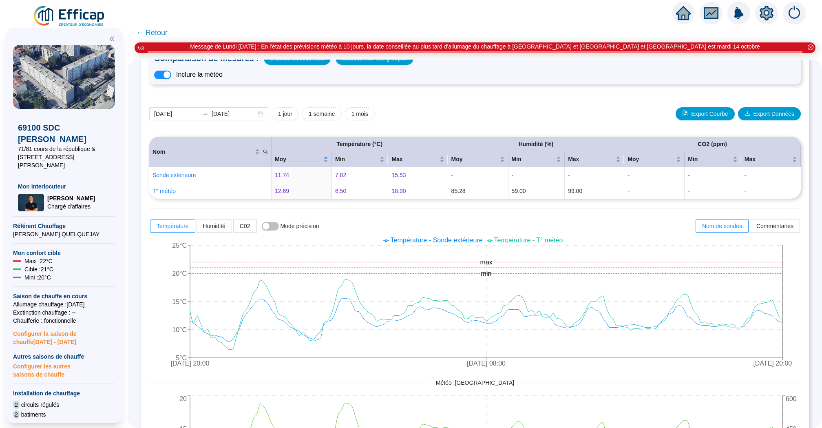
click at [155, 29] on span "← Retour" at bounding box center [151, 32] width 31 height 11
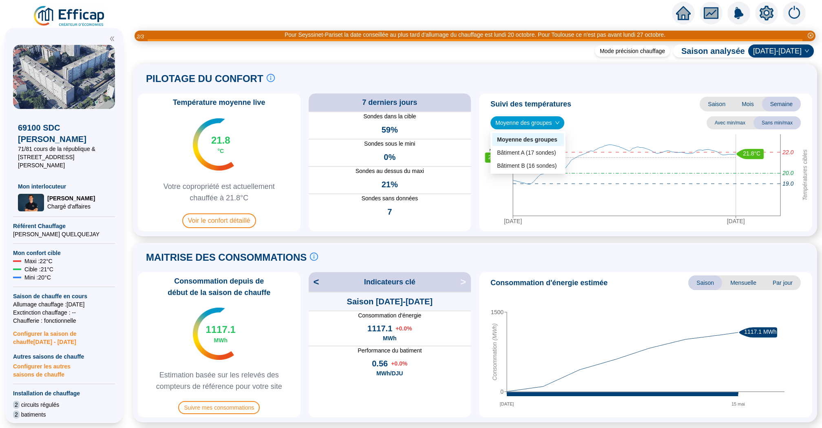
click at [542, 126] on span "Moyenne des groupes" at bounding box center [527, 123] width 64 height 12
click at [615, 119] on div "Moyenne des groupes Avec min/[PERSON_NAME] min/max" at bounding box center [645, 122] width 327 height 13
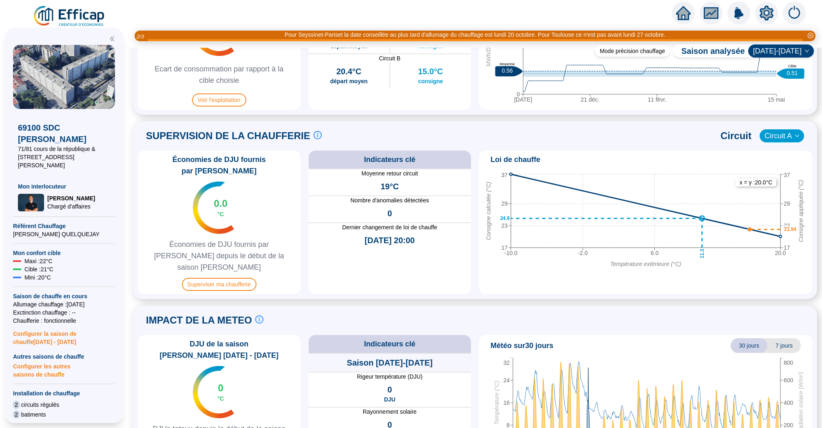
scroll to position [502, 0]
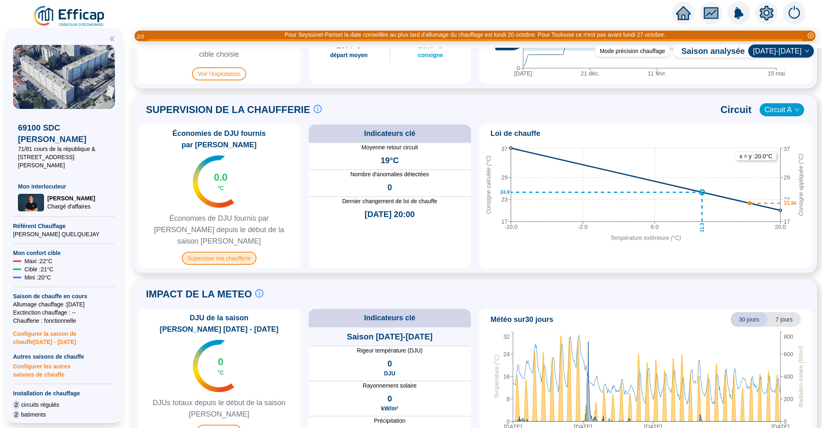
click at [224, 252] on span "Superviser ma chaufferie" at bounding box center [219, 258] width 75 height 13
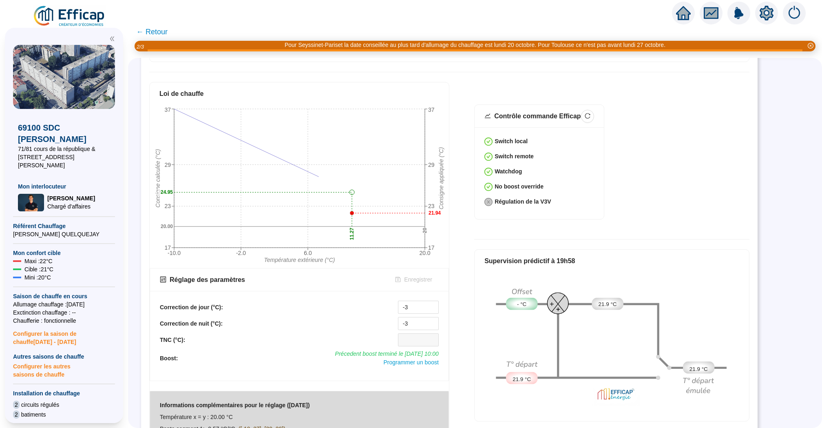
scroll to position [321, 0]
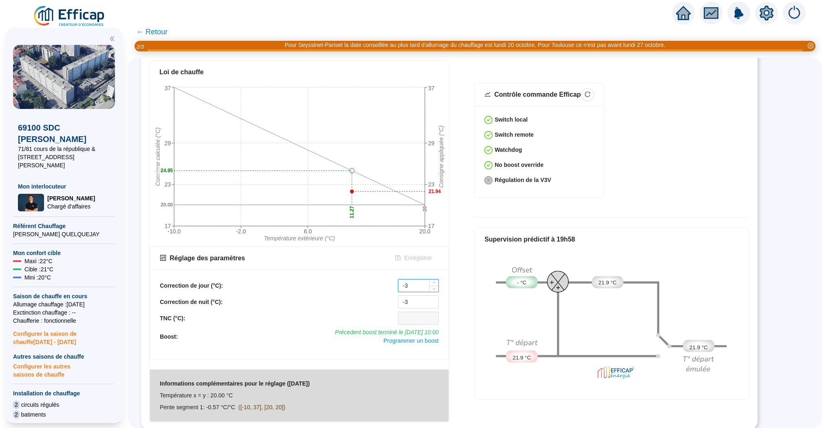
click at [413, 286] on input "-3" at bounding box center [418, 285] width 40 height 12
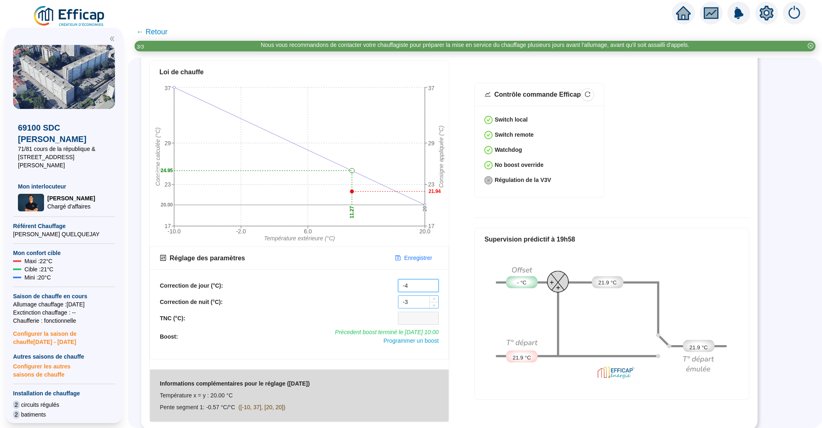
type input "-4"
click at [417, 298] on input "-3" at bounding box center [418, 302] width 40 height 12
type input "-4"
click at [423, 258] on span "Enregistrer" at bounding box center [418, 258] width 28 height 9
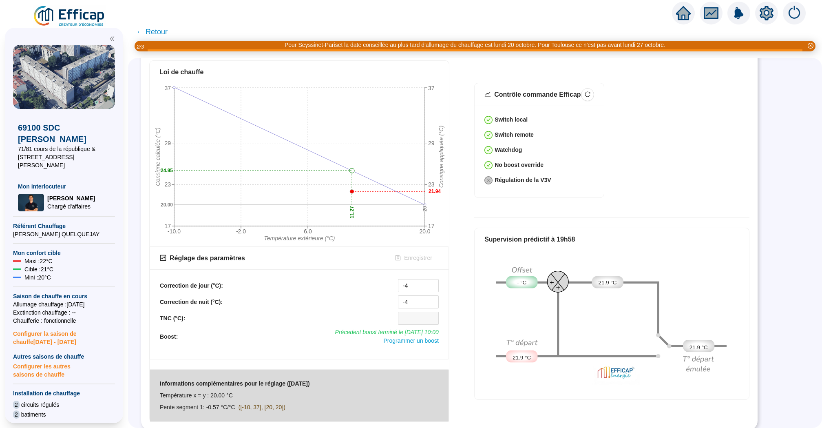
scroll to position [0, 0]
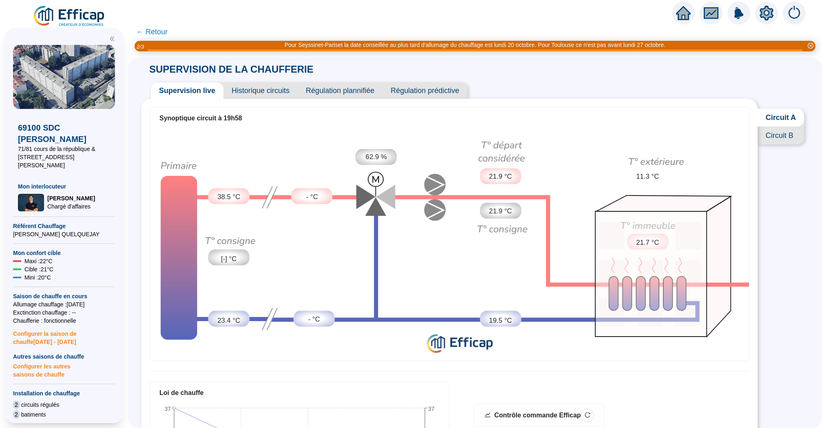
click at [771, 135] on span "Circuit B" at bounding box center [781, 135] width 46 height 18
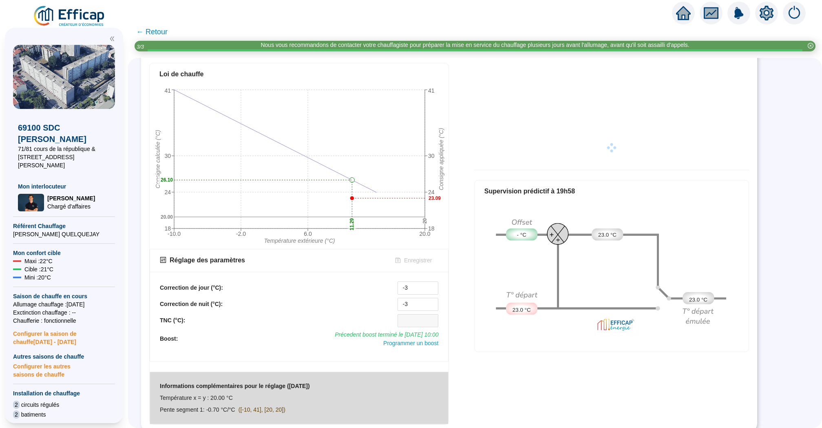
scroll to position [321, 0]
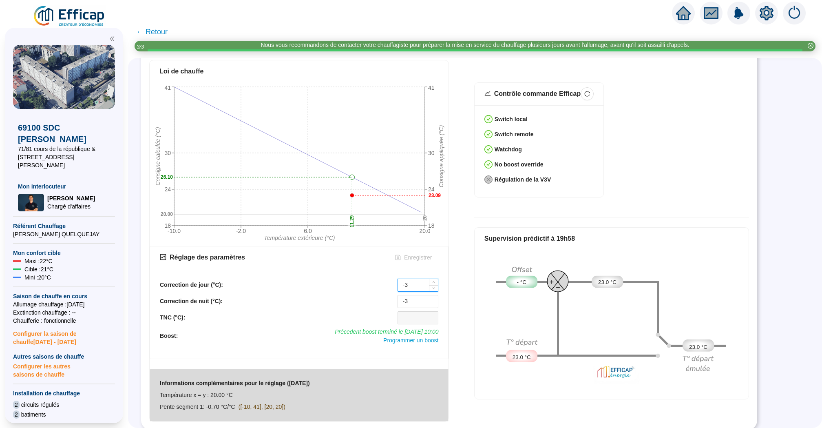
click at [413, 287] on input "-3" at bounding box center [418, 285] width 40 height 12
type input "-4"
click at [420, 300] on input "-3" at bounding box center [418, 301] width 40 height 12
type input "-4"
click at [420, 256] on span "Enregistrer" at bounding box center [418, 257] width 28 height 9
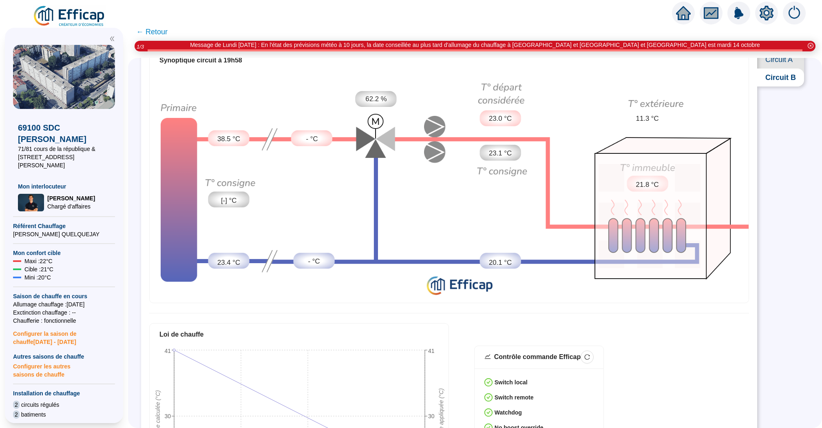
scroll to position [0, 0]
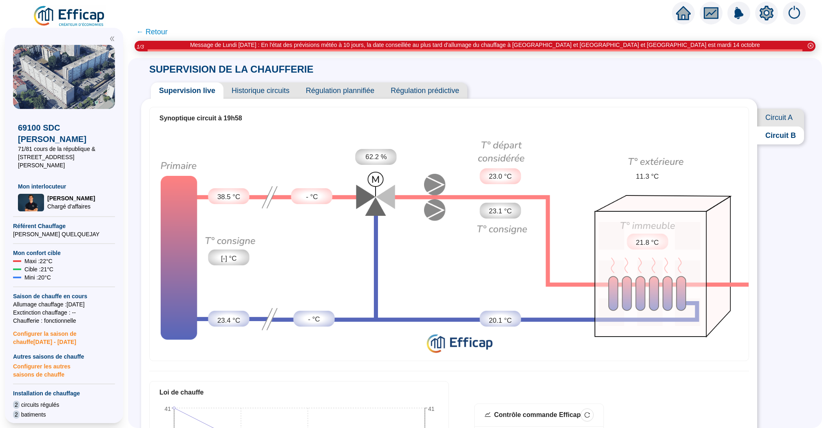
click at [259, 87] on span "Historique circuits" at bounding box center [260, 90] width 74 height 16
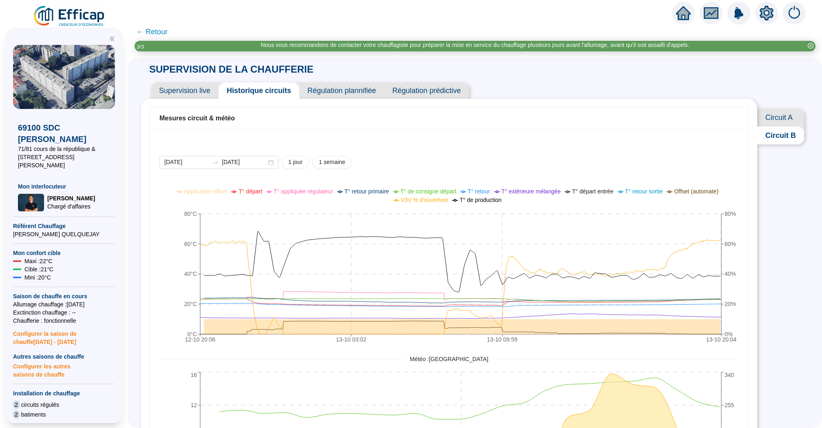
click at [150, 34] on span "← Retour" at bounding box center [151, 31] width 31 height 11
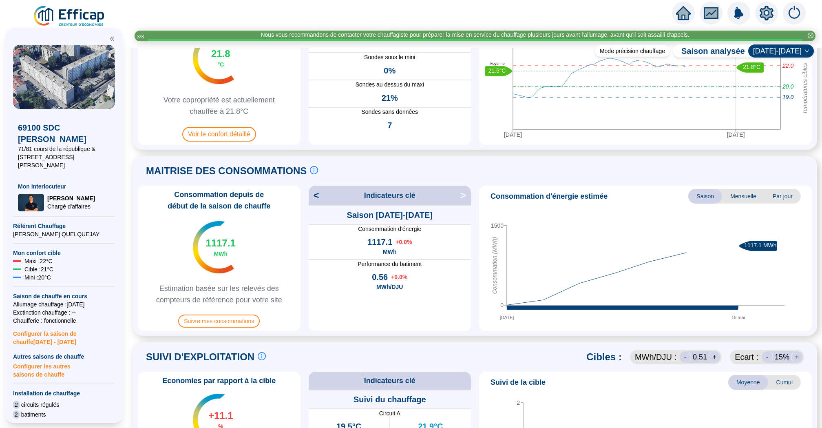
scroll to position [119, 0]
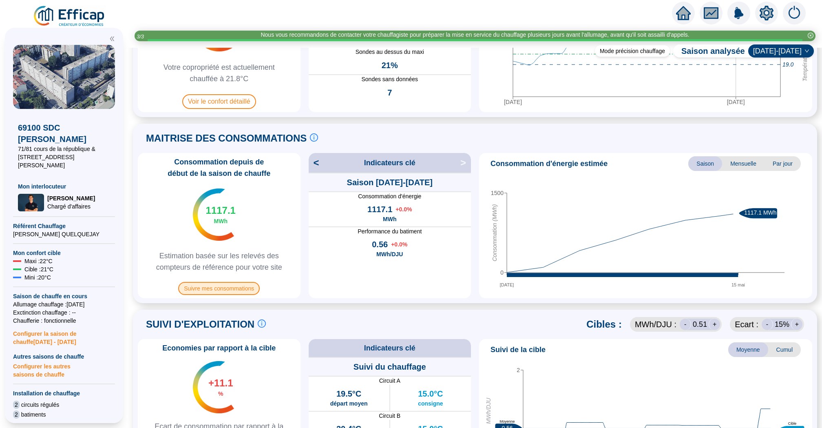
click at [243, 288] on span "Suivre mes consommations" at bounding box center [219, 288] width 82 height 13
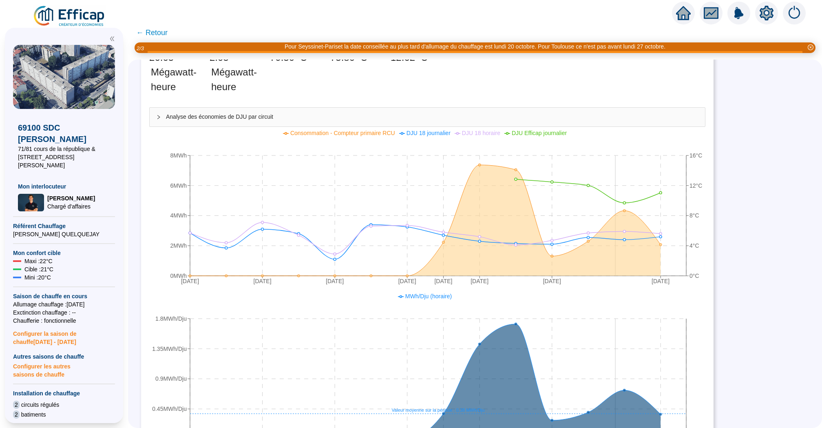
scroll to position [137, 0]
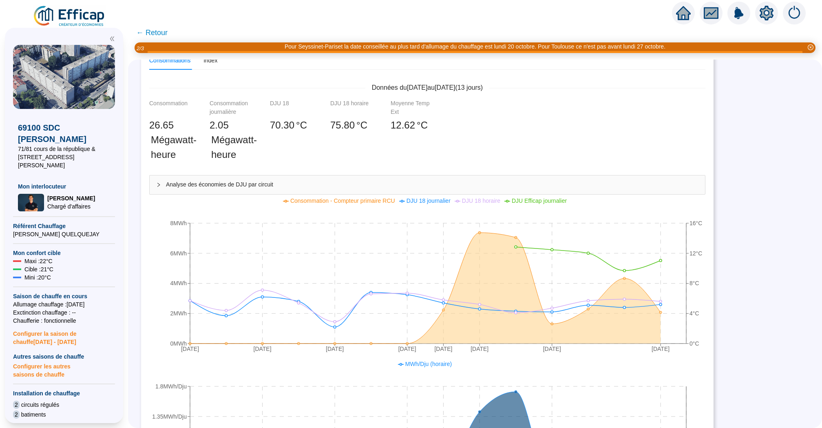
click at [164, 33] on span "← Retour" at bounding box center [151, 32] width 31 height 11
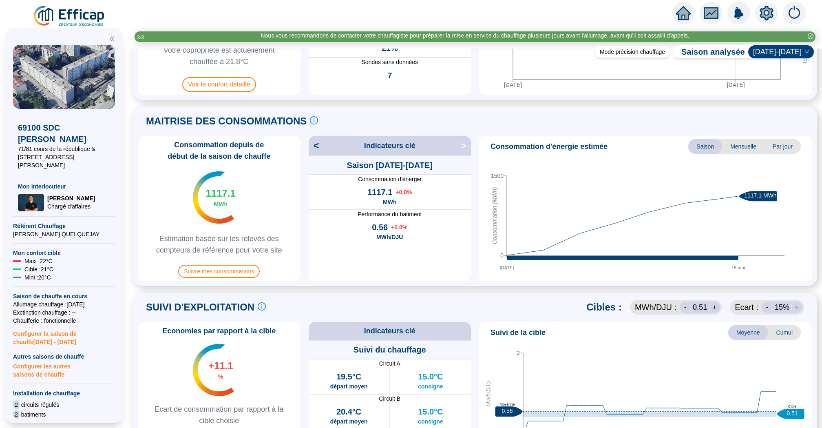
scroll to position [131, 0]
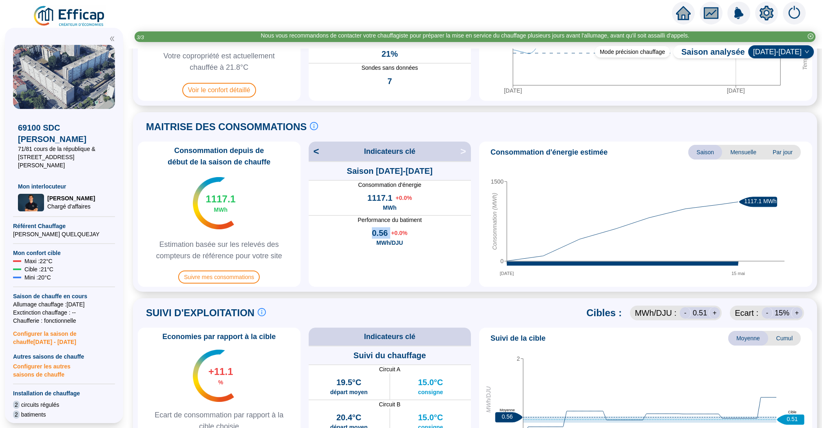
drag, startPoint x: 368, startPoint y: 234, endPoint x: 392, endPoint y: 234, distance: 24.1
click at [392, 234] on div "0.56 + 0.0 % MWh/DJU" at bounding box center [390, 237] width 163 height 26
drag, startPoint x: 408, startPoint y: 241, endPoint x: 355, endPoint y: 231, distance: 53.5
click at [355, 231] on div "0.56 + 0.0 % MWh/DJU" at bounding box center [390, 237] width 163 height 26
click at [366, 232] on div "0.56 + 0.0 % MWh/DJU" at bounding box center [390, 237] width 163 height 26
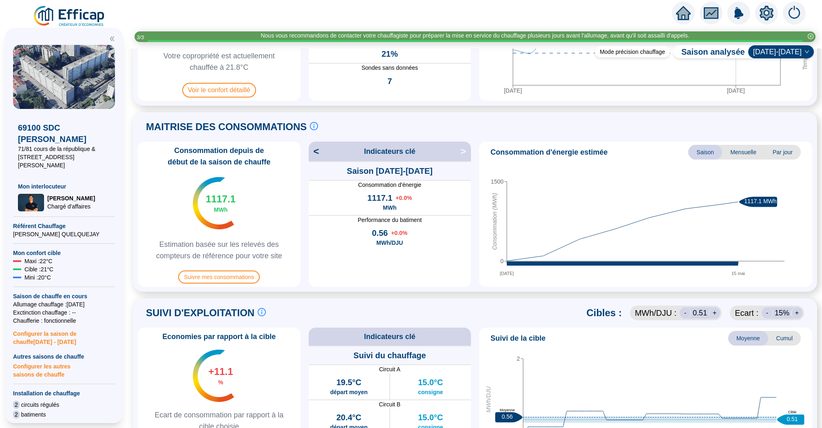
drag, startPoint x: 352, startPoint y: 215, endPoint x: 406, endPoint y: 241, distance: 60.0
click at [406, 241] on div "Performance du batiment 0.56 + 0.0 % MWh/DJU" at bounding box center [390, 232] width 163 height 35
drag, startPoint x: 406, startPoint y: 241, endPoint x: 336, endPoint y: 220, distance: 73.0
click at [336, 220] on div "Performance du batiment 0.56 + 0.0 % MWh/DJU" at bounding box center [390, 232] width 163 height 35
click at [423, 236] on div "0.56 + 0.0 % MWh/DJU" at bounding box center [390, 237] width 163 height 26
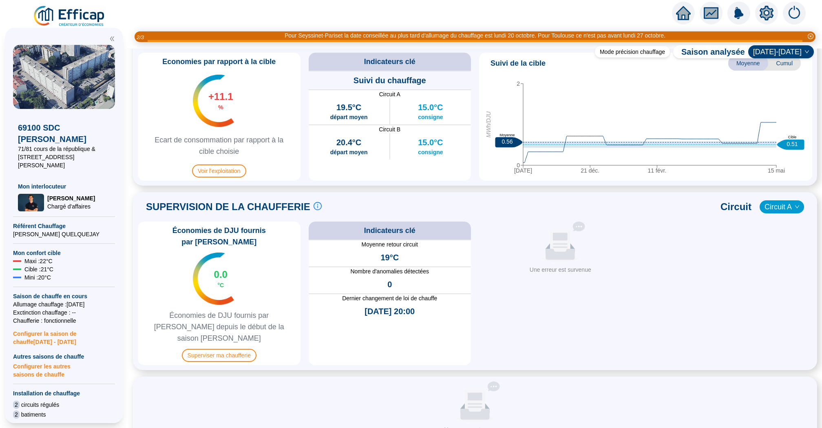
scroll to position [419, 0]
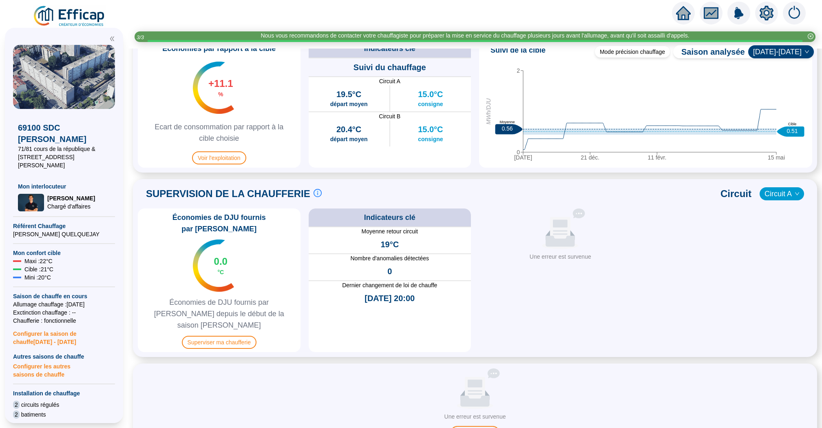
click at [687, 6] on icon "home" at bounding box center [683, 13] width 15 height 15
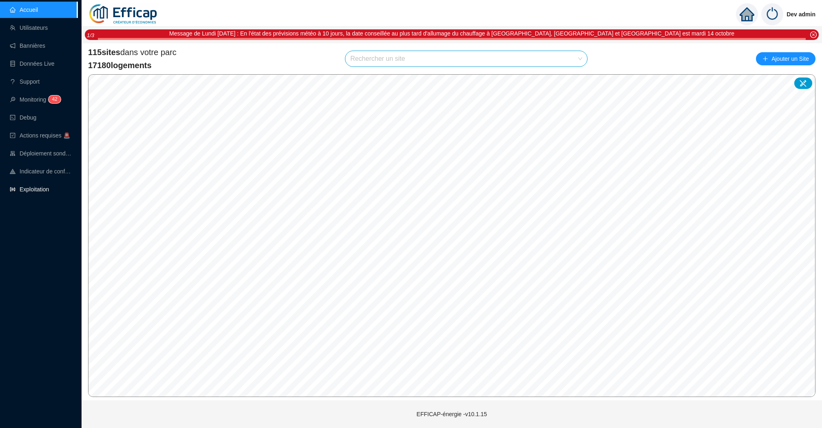
click at [35, 192] on link "Exploitation" at bounding box center [29, 189] width 39 height 7
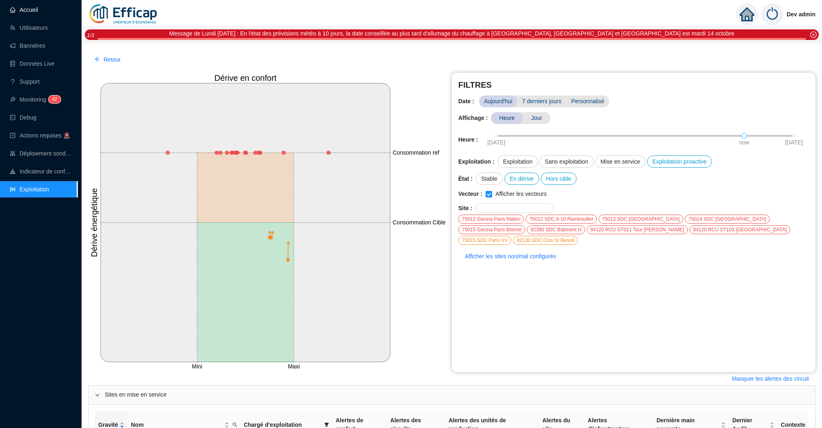
click at [31, 13] on link "Accueil" at bounding box center [24, 10] width 28 height 7
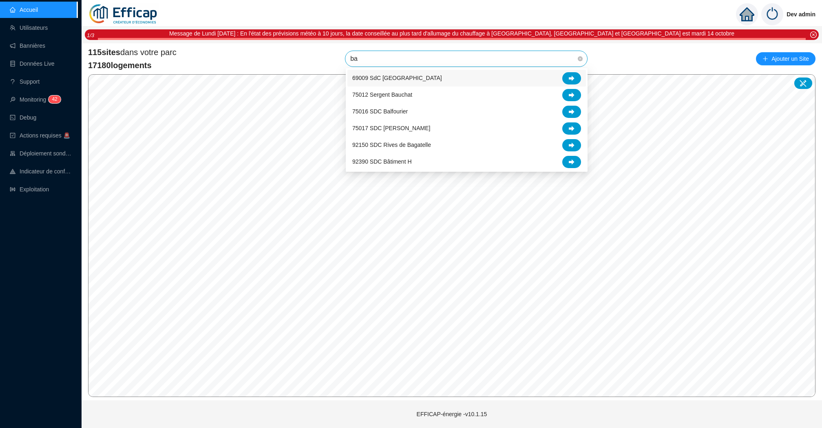
type input "bal"
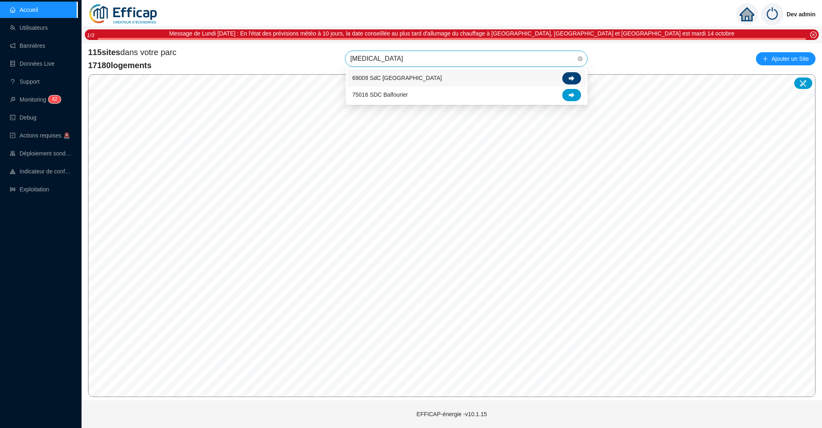
click at [569, 74] on div at bounding box center [571, 78] width 19 height 12
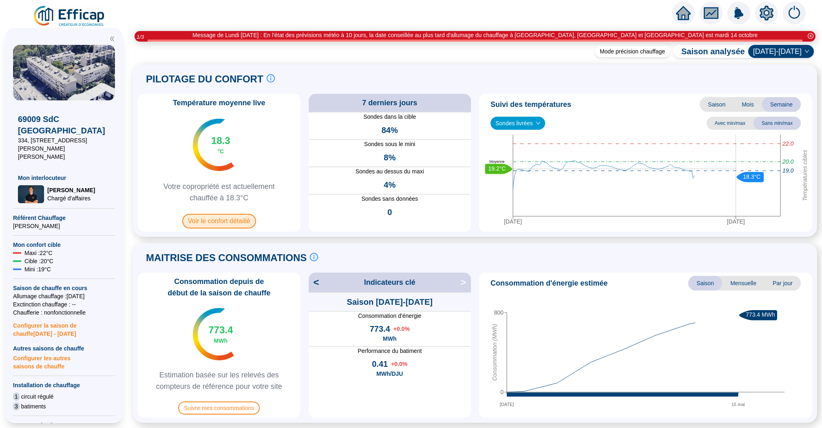
click at [240, 222] on span "Voir le confort détaillé" at bounding box center [219, 221] width 74 height 15
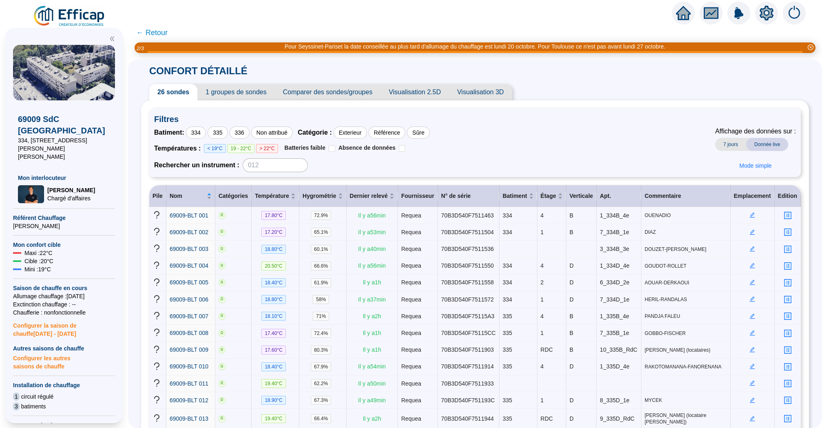
click at [412, 95] on span "Visualisation 2.5D" at bounding box center [414, 92] width 69 height 16
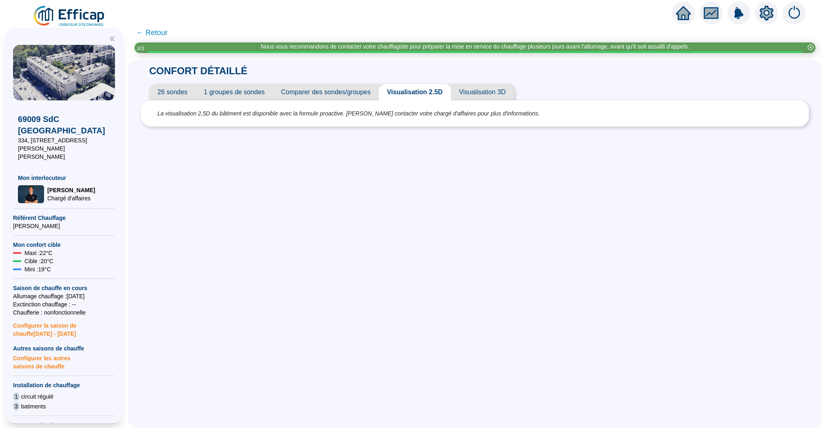
click at [172, 92] on span "26 sondes" at bounding box center [172, 92] width 46 height 16
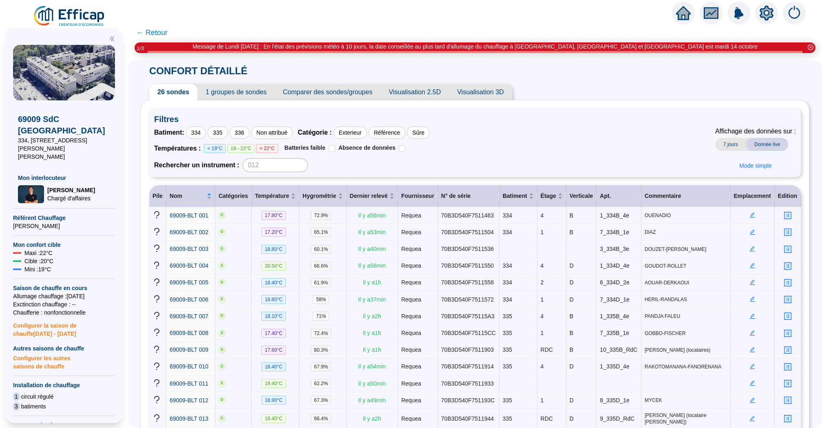
click at [687, 19] on icon "home" at bounding box center [683, 13] width 15 height 14
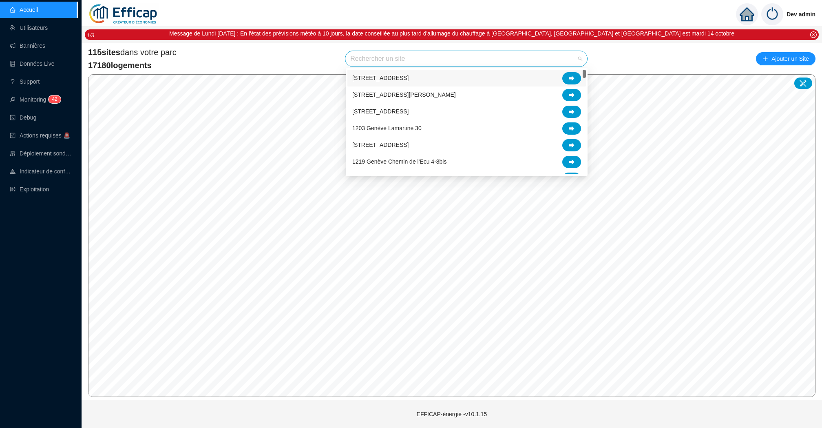
click at [431, 64] on input "search" at bounding box center [462, 58] width 225 height 15
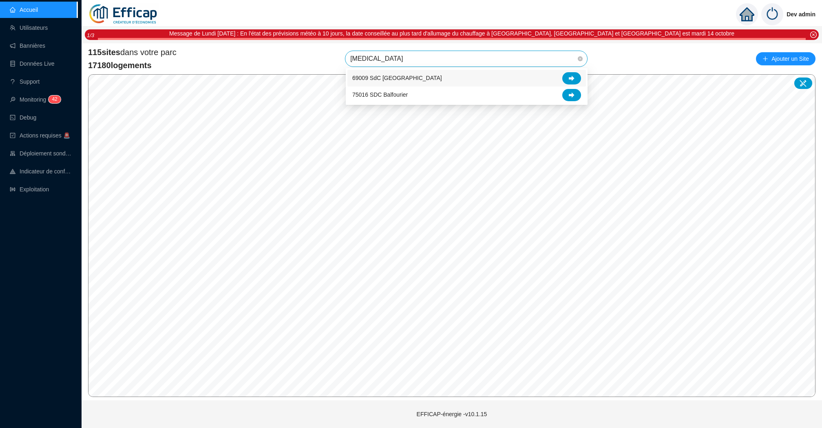
type input "balm"
click at [574, 78] on icon at bounding box center [572, 77] width 6 height 5
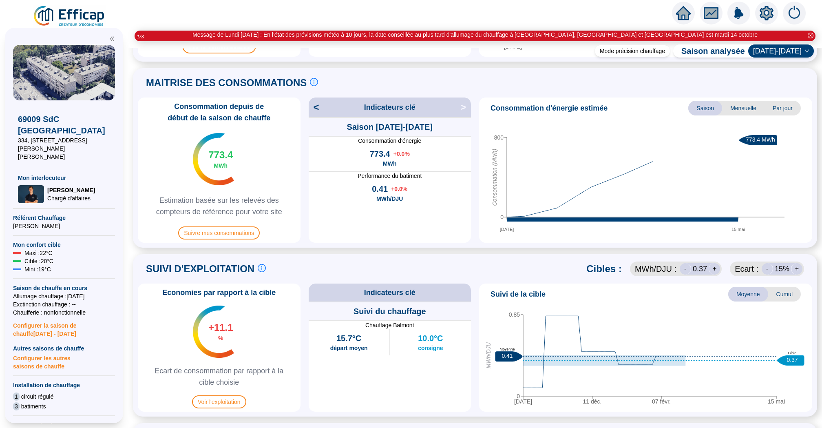
scroll to position [502, 0]
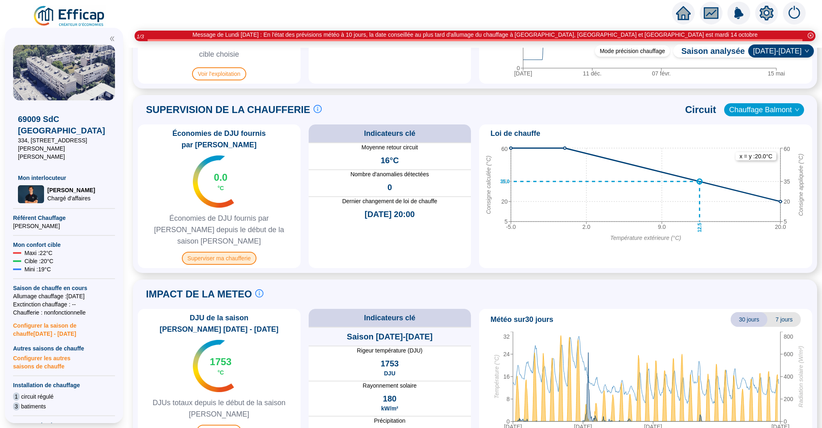
click at [242, 252] on span "Superviser ma chaufferie" at bounding box center [219, 258] width 75 height 13
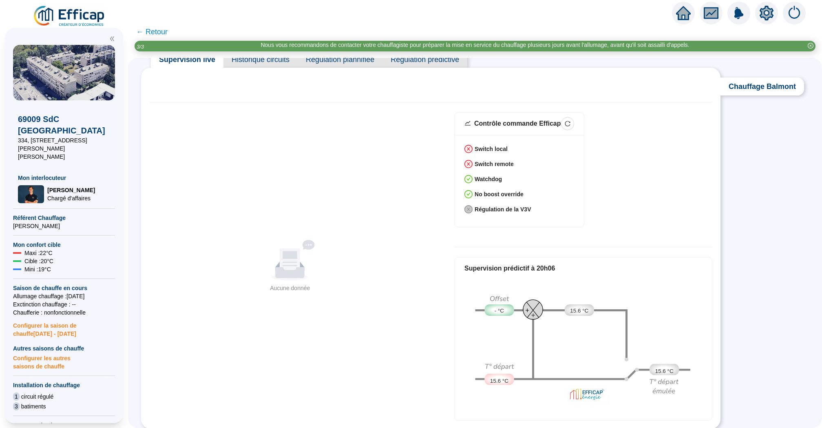
scroll to position [39, 0]
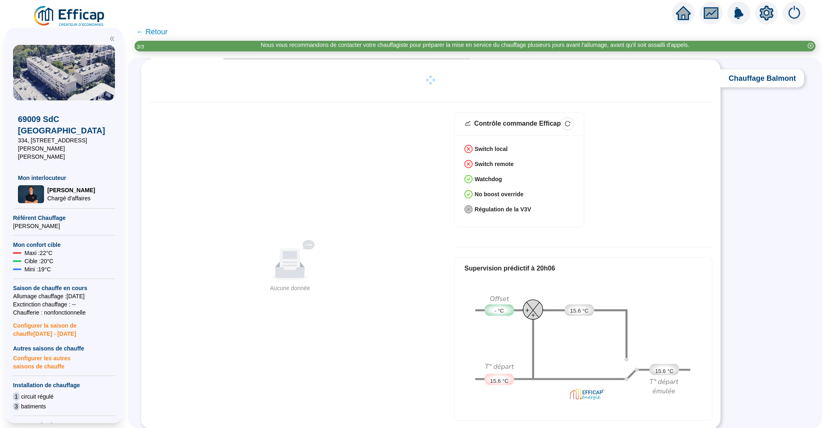
click at [688, 13] on icon "home" at bounding box center [683, 12] width 15 height 11
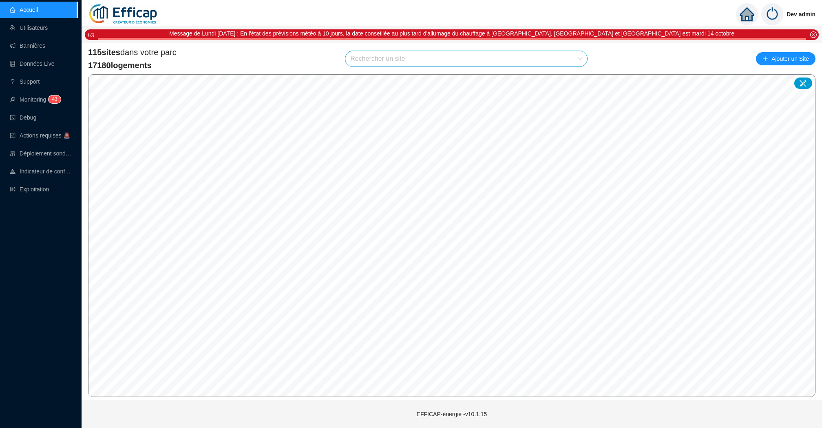
click at [326, 61] on div "115 sites dans votre parc 17180 logements Rechercher un site Ajouter un Site" at bounding box center [452, 58] width 728 height 24
click at [454, 61] on input "search" at bounding box center [462, 58] width 225 height 15
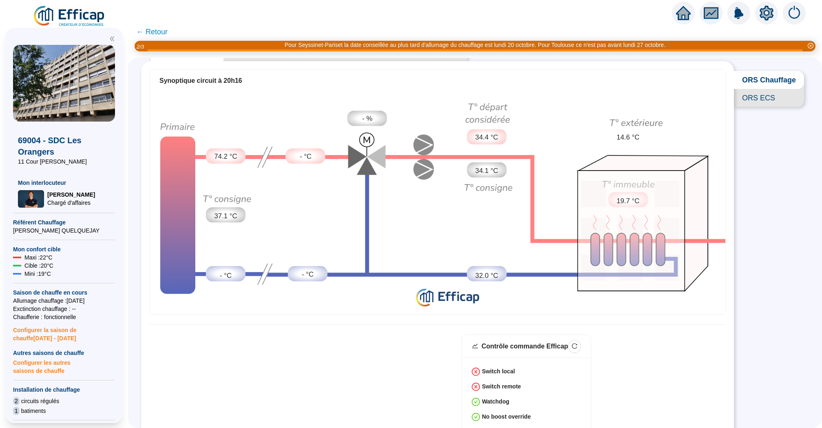
scroll to position [36, 0]
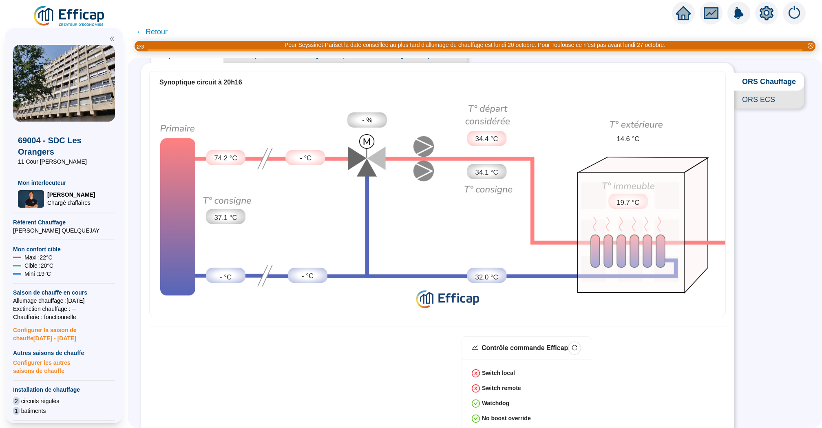
click at [678, 12] on icon "home" at bounding box center [683, 12] width 15 height 11
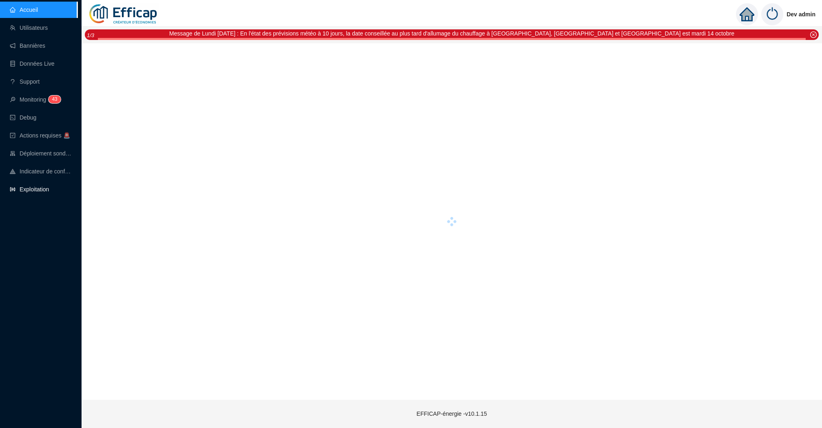
click at [44, 186] on link "Exploitation" at bounding box center [29, 189] width 39 height 7
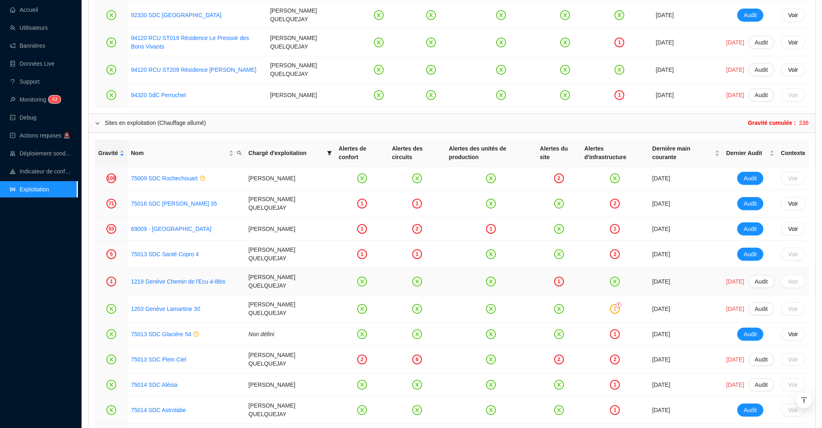
scroll to position [965, 0]
